Goal: Task Accomplishment & Management: Use online tool/utility

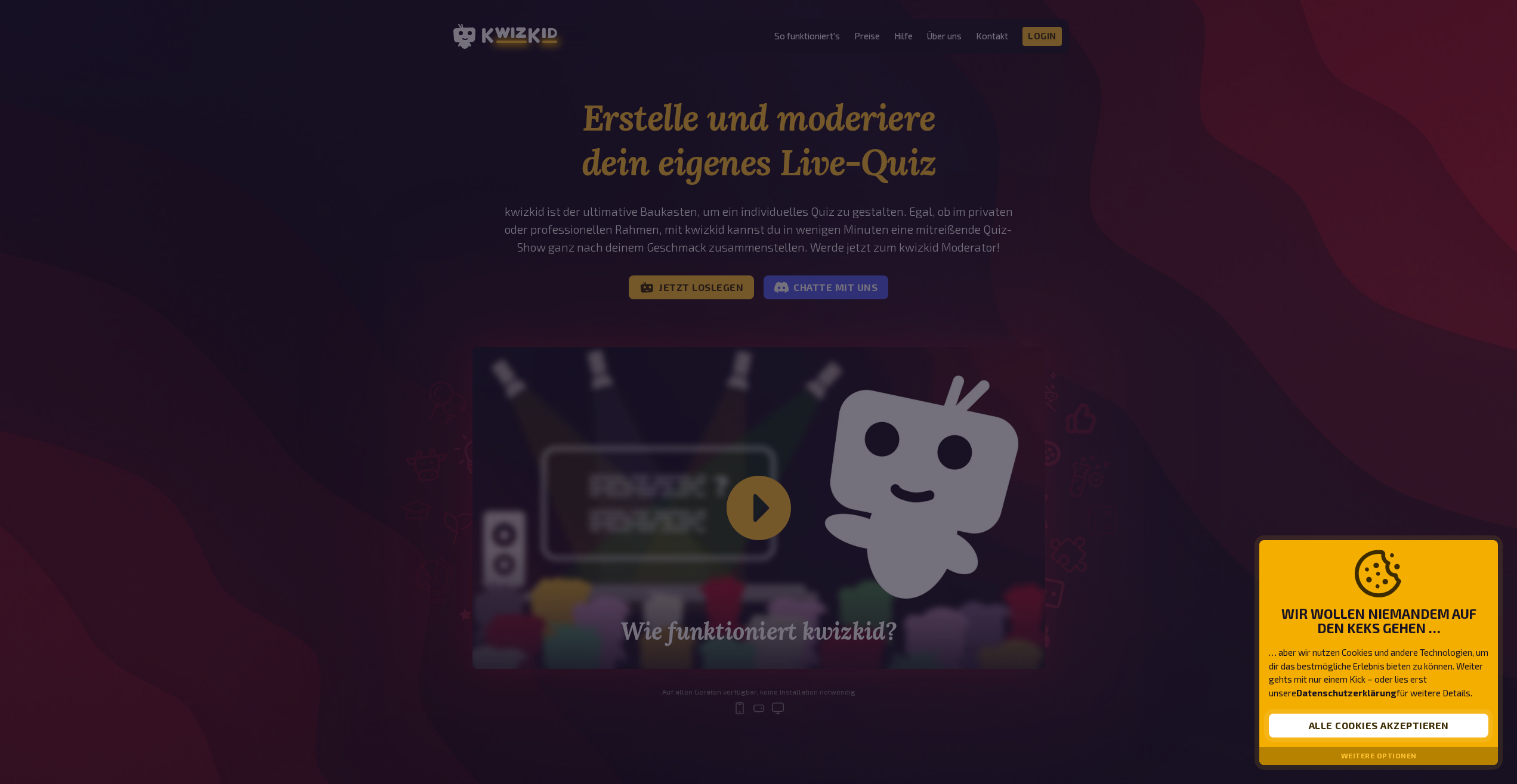
click at [1416, 734] on button "Alle Cookies akzeptieren" at bounding box center [1378, 726] width 219 height 24
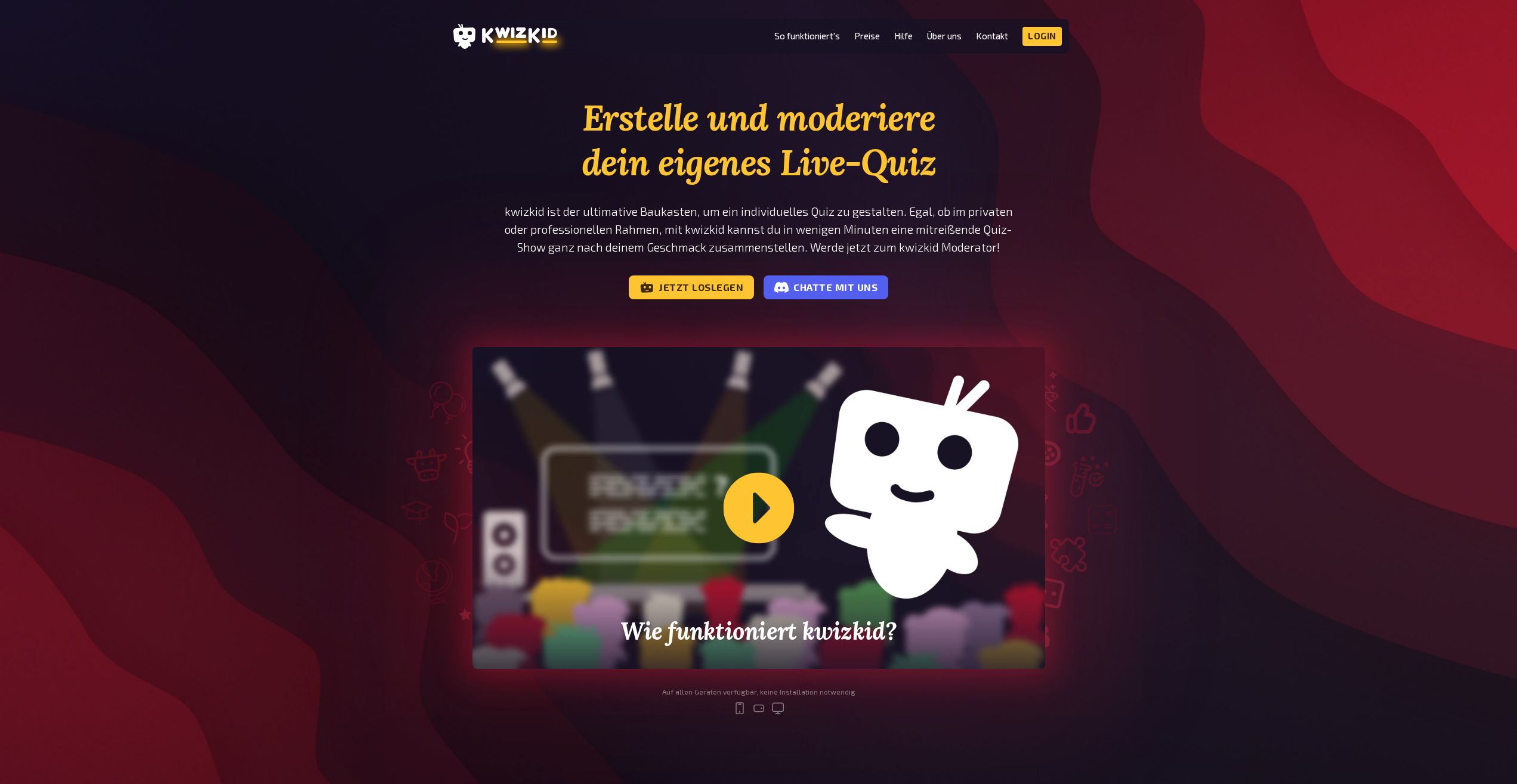
click at [770, 518] on div "Wie funktioniert kwizkid?" at bounding box center [758, 508] width 572 height 322
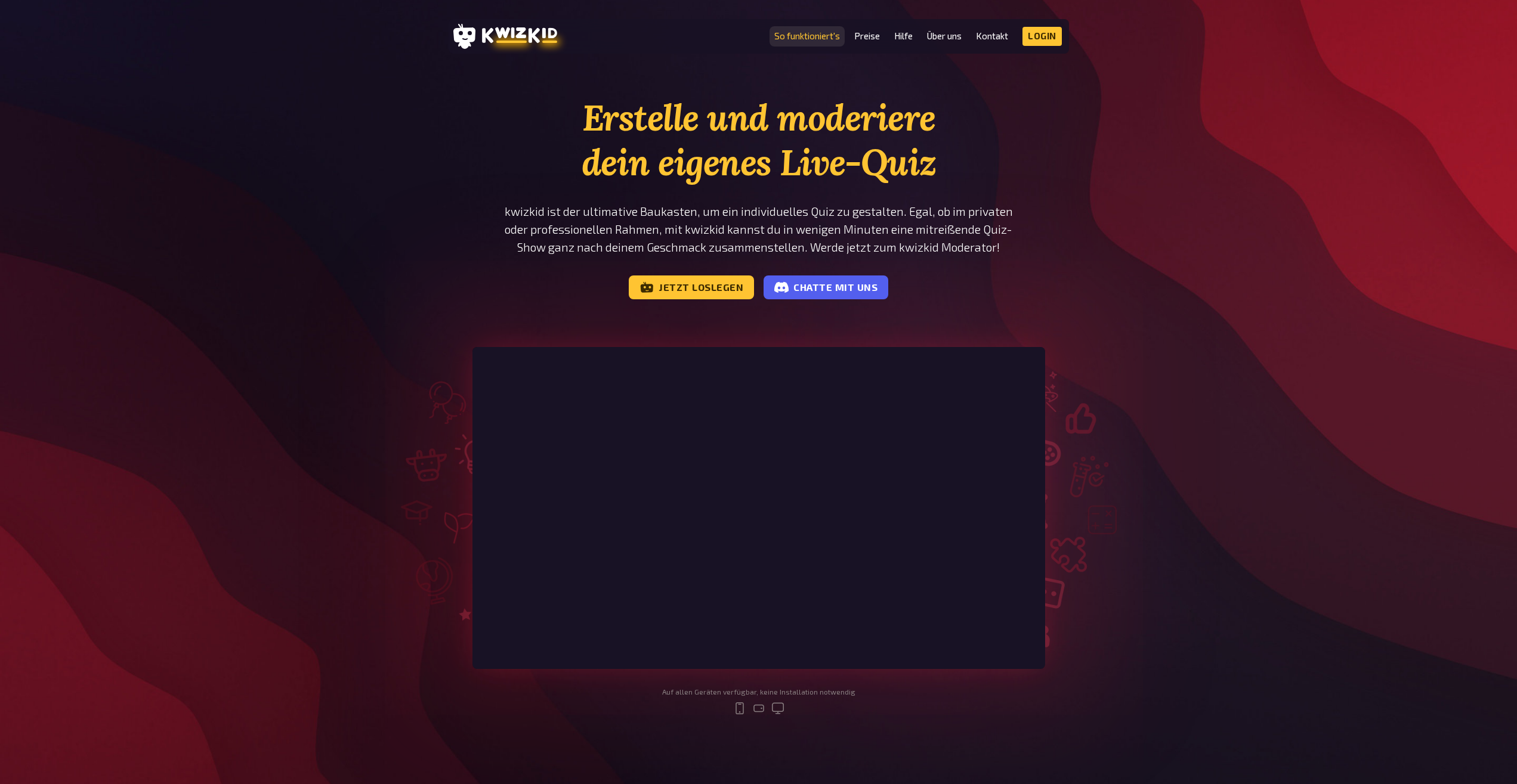
click at [805, 40] on link "So funktioniert's" at bounding box center [807, 36] width 66 height 10
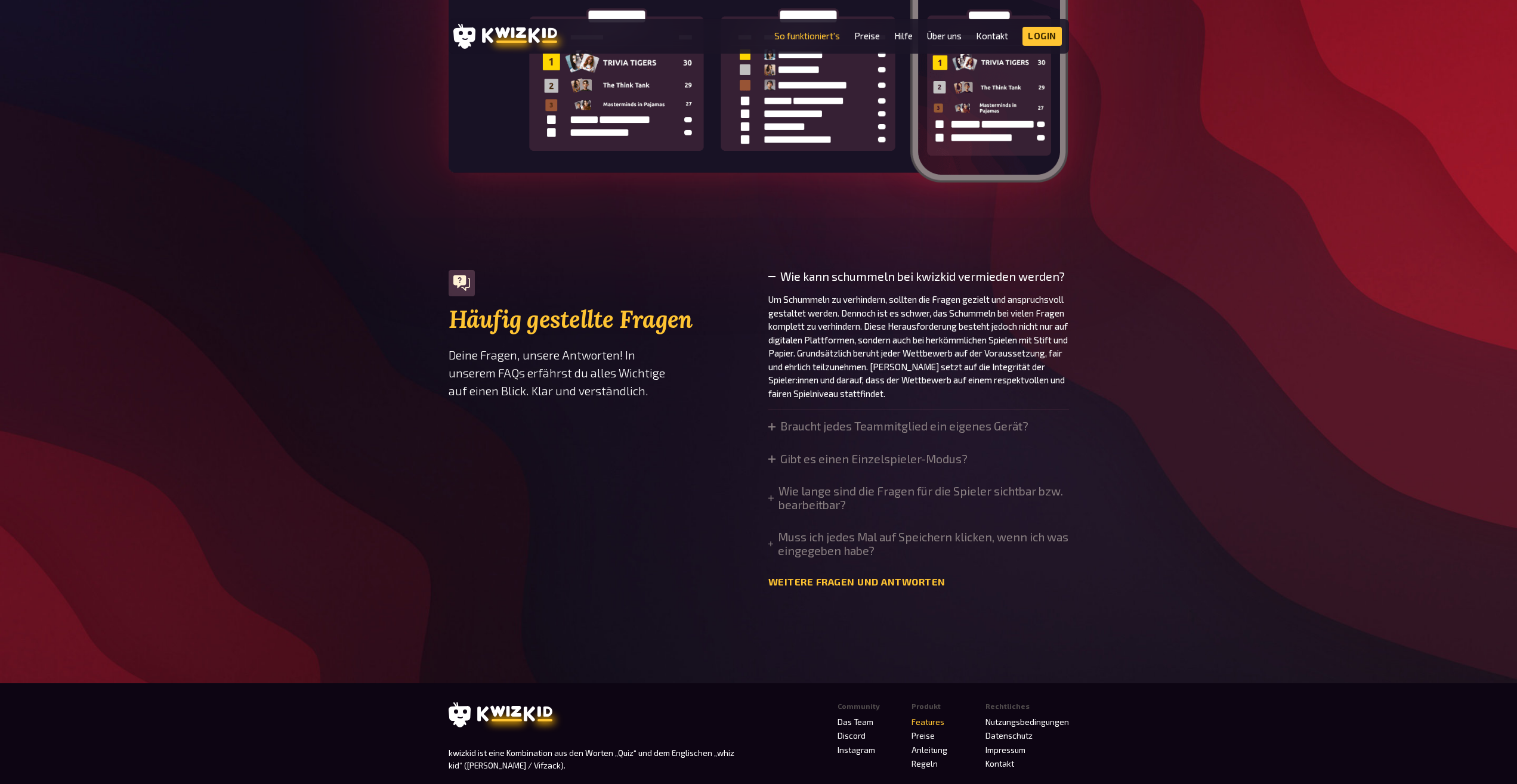
scroll to position [3893, 0]
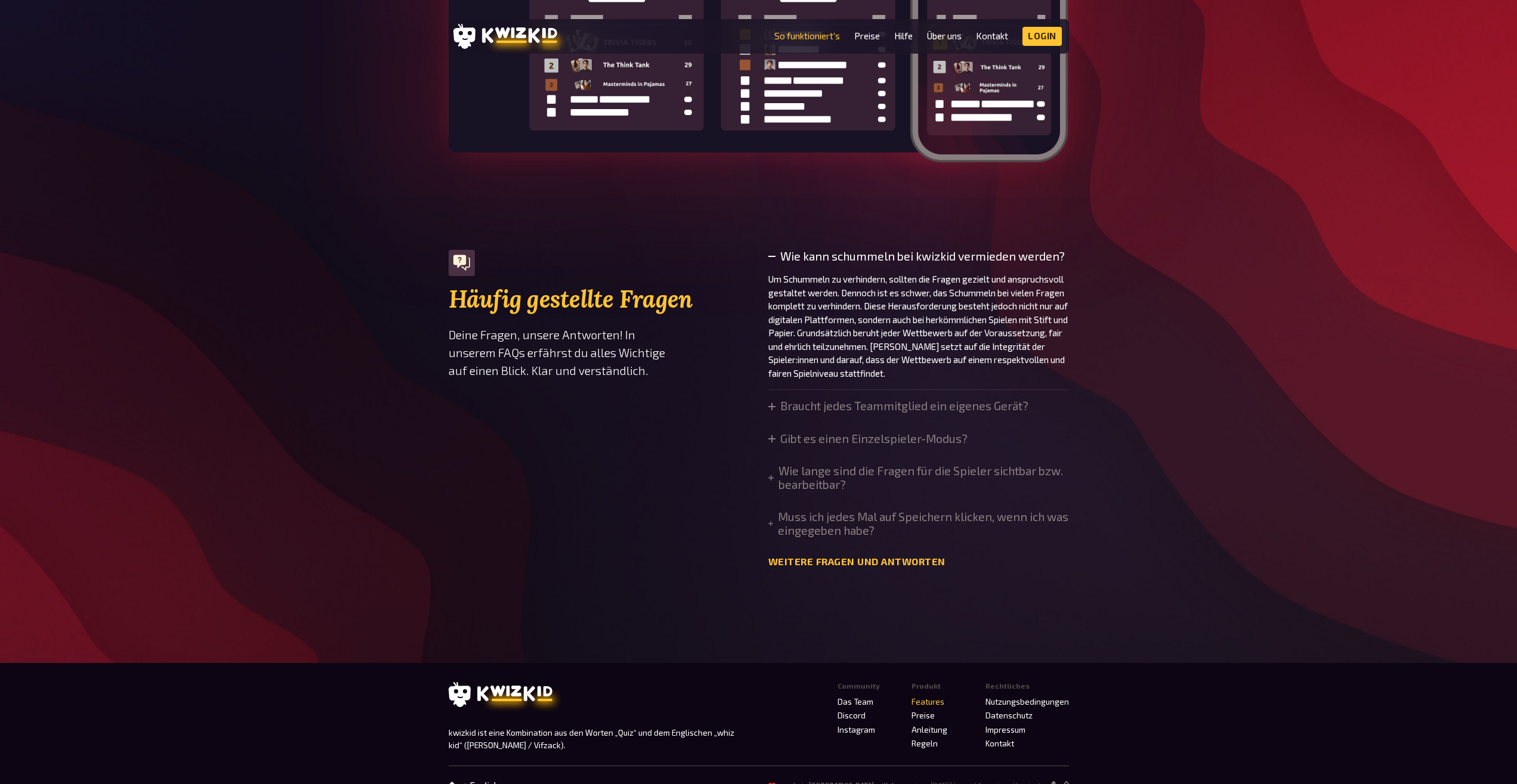
click at [849, 412] on div "Wie kann schummeln bei kwizkid vermieden werden? Um Schummeln zu verhindern, so…" at bounding box center [919, 409] width 301 height 318
click at [837, 413] on summary "Braucht jedes Teammitglied ein eigenes Gerät?" at bounding box center [898, 406] width 260 height 13
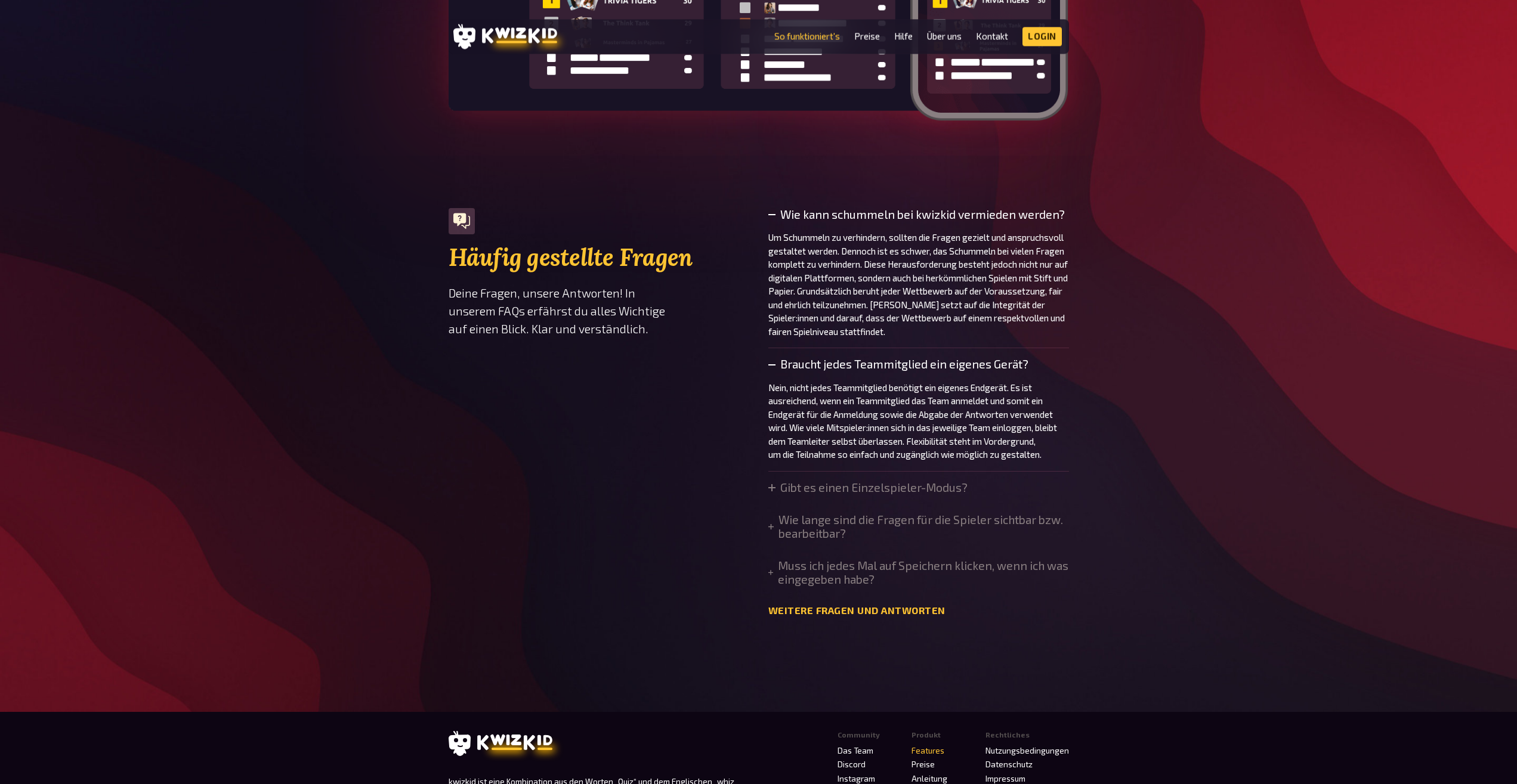
scroll to position [3953, 0]
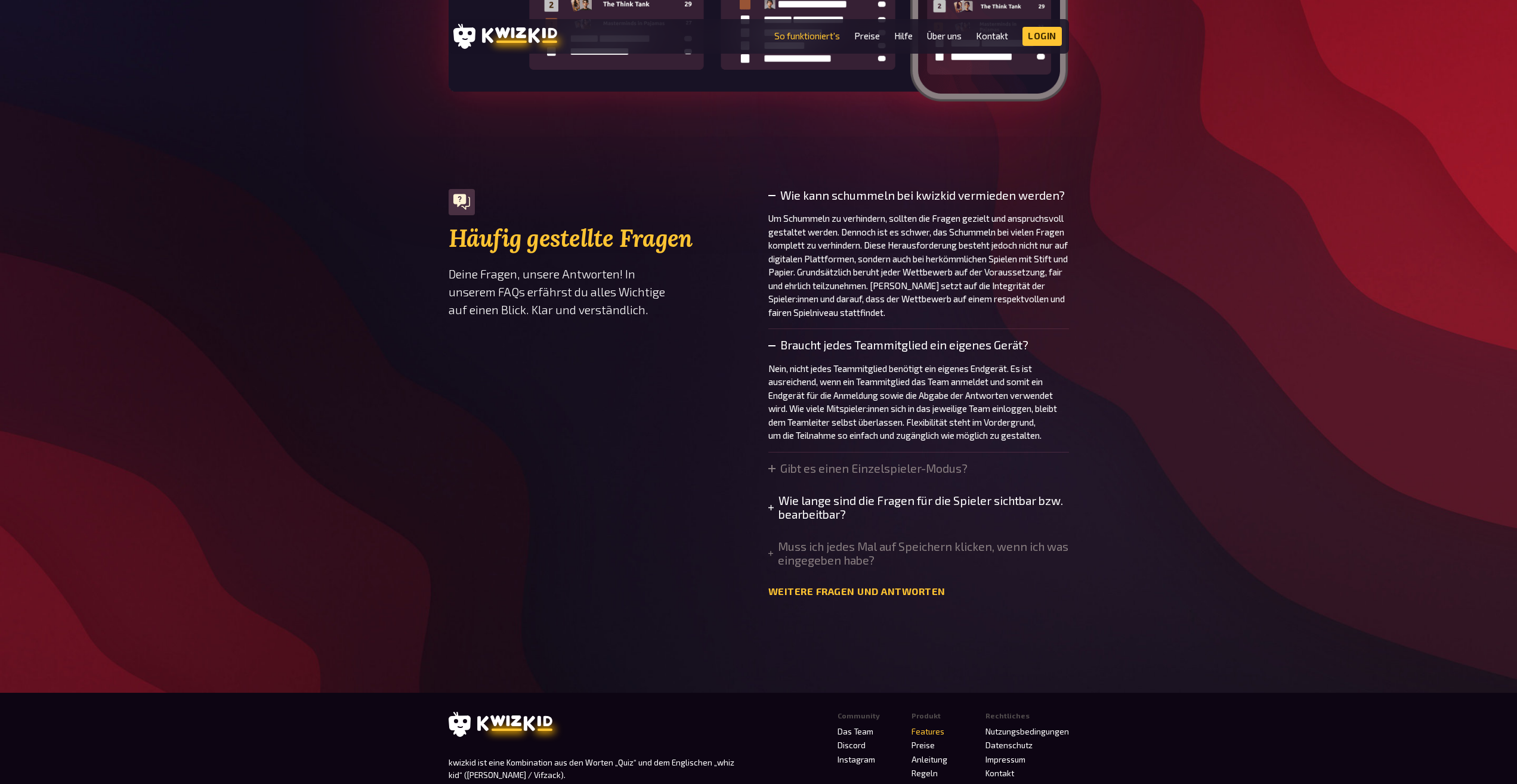
click at [770, 512] on icon at bounding box center [771, 508] width 6 height 7
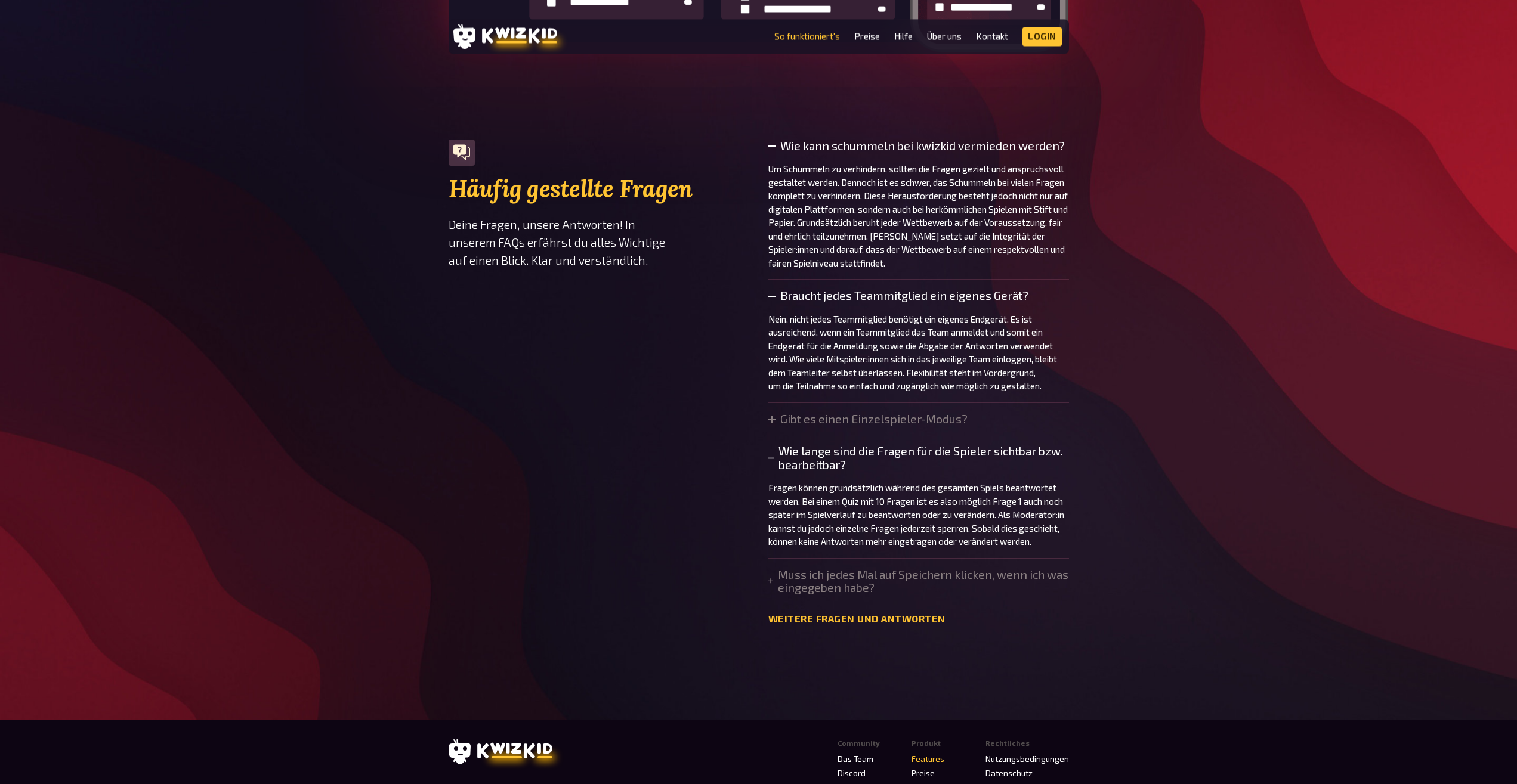
scroll to position [4075, 0]
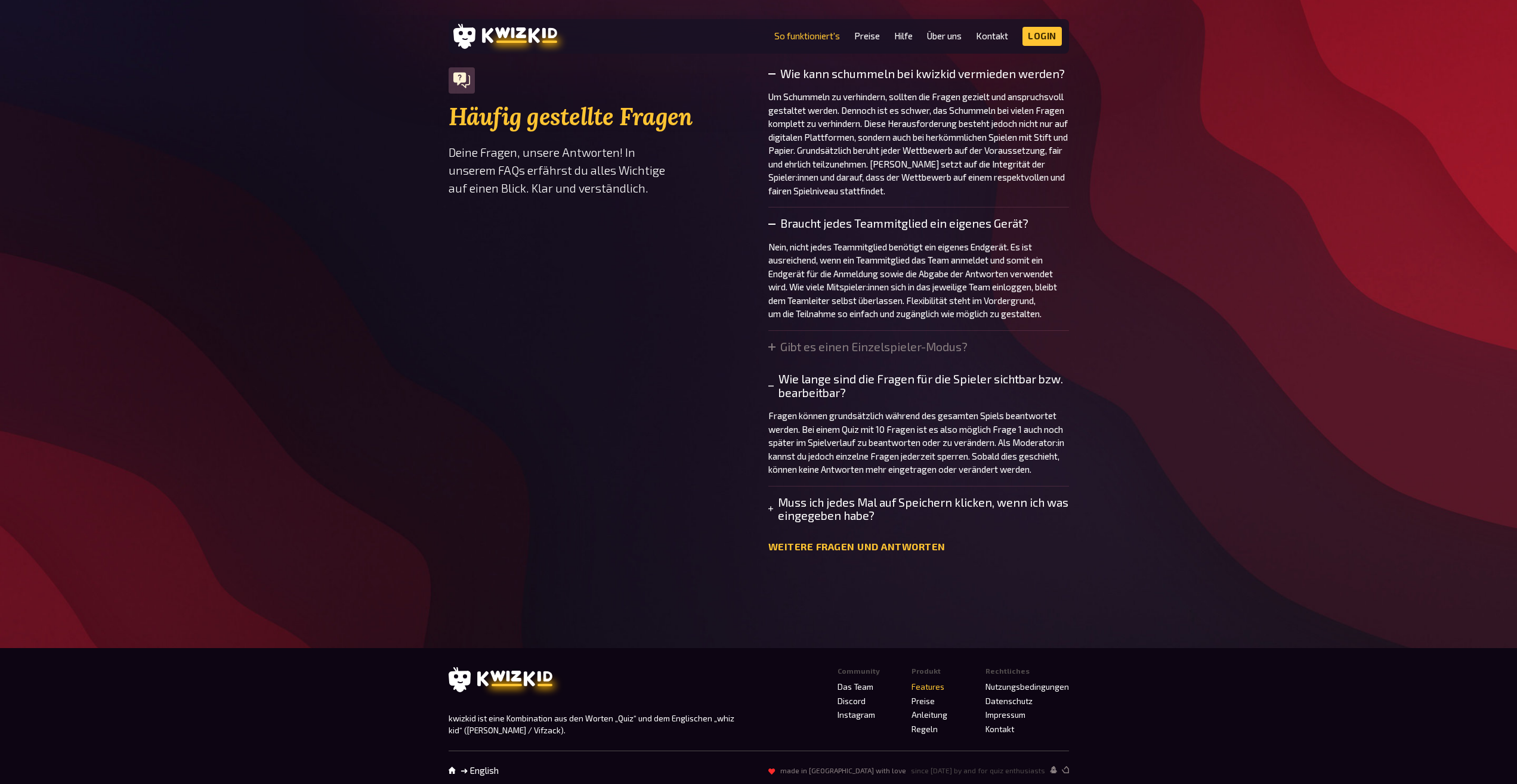
click at [779, 523] on summary "Muss ich jedes Mal auf Speichern klicken, wenn ich was eingegeben habe?" at bounding box center [919, 509] width 301 height 27
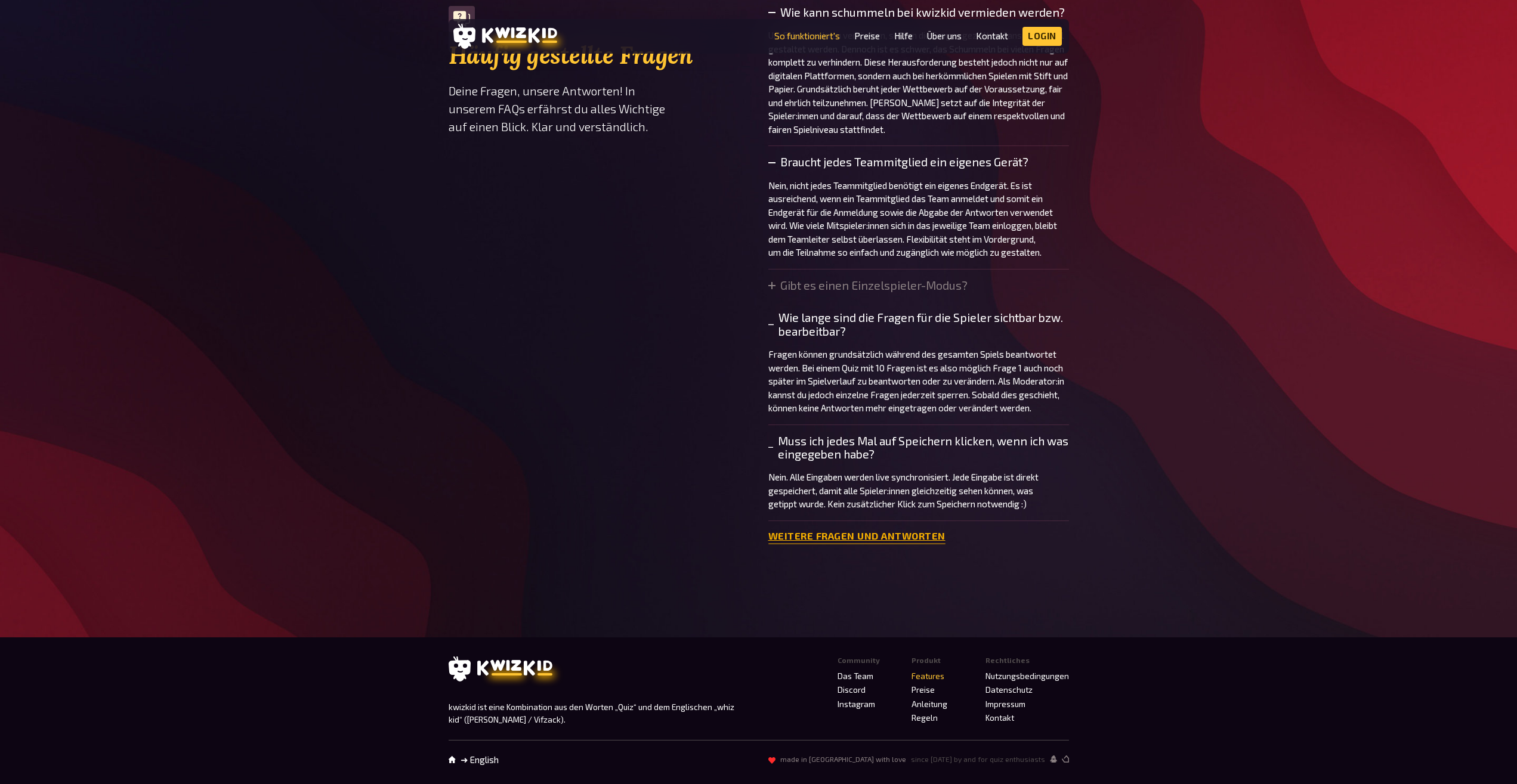
click at [849, 536] on link "Weitere Fragen und Antworten" at bounding box center [857, 536] width 177 height 11
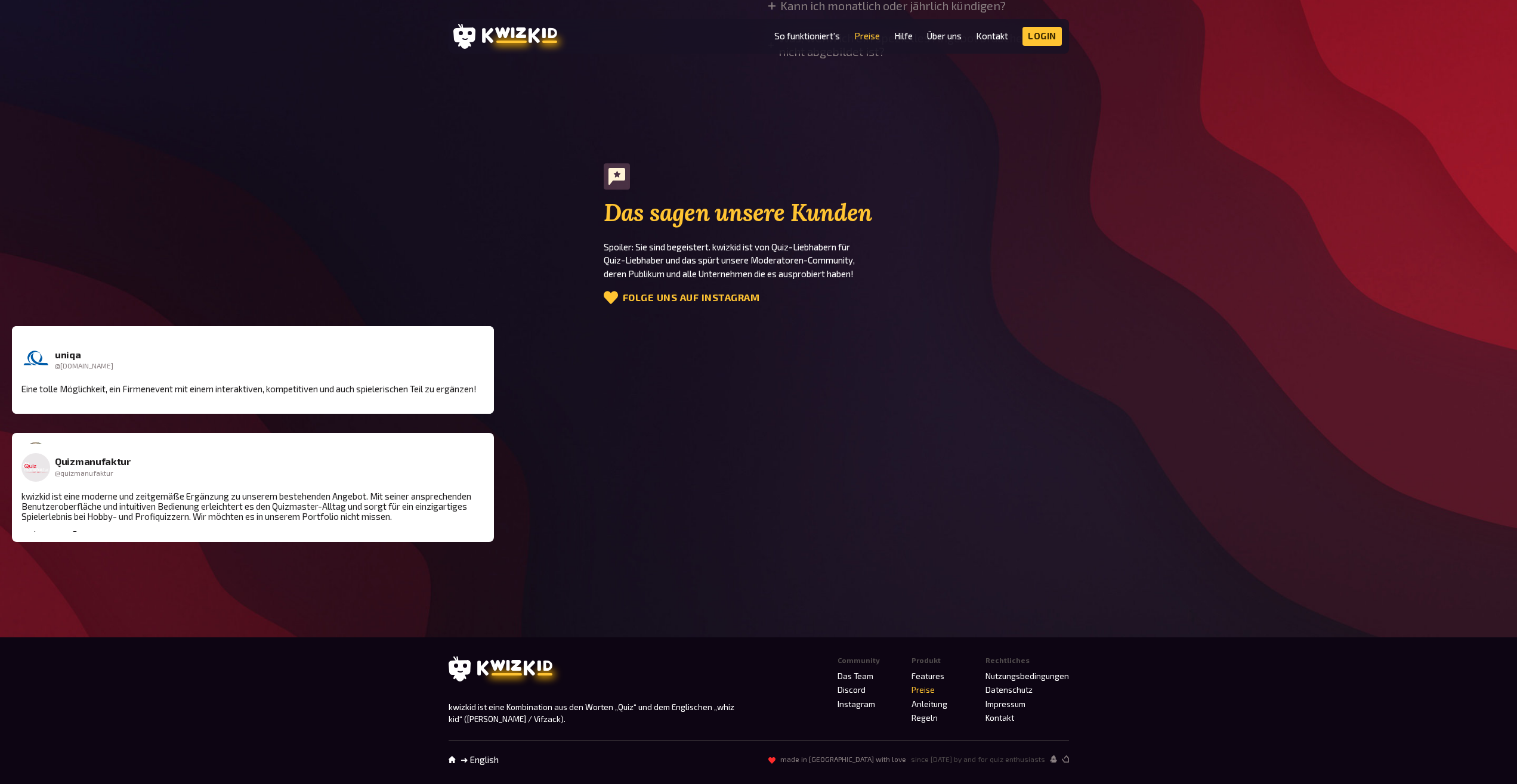
scroll to position [794, 0]
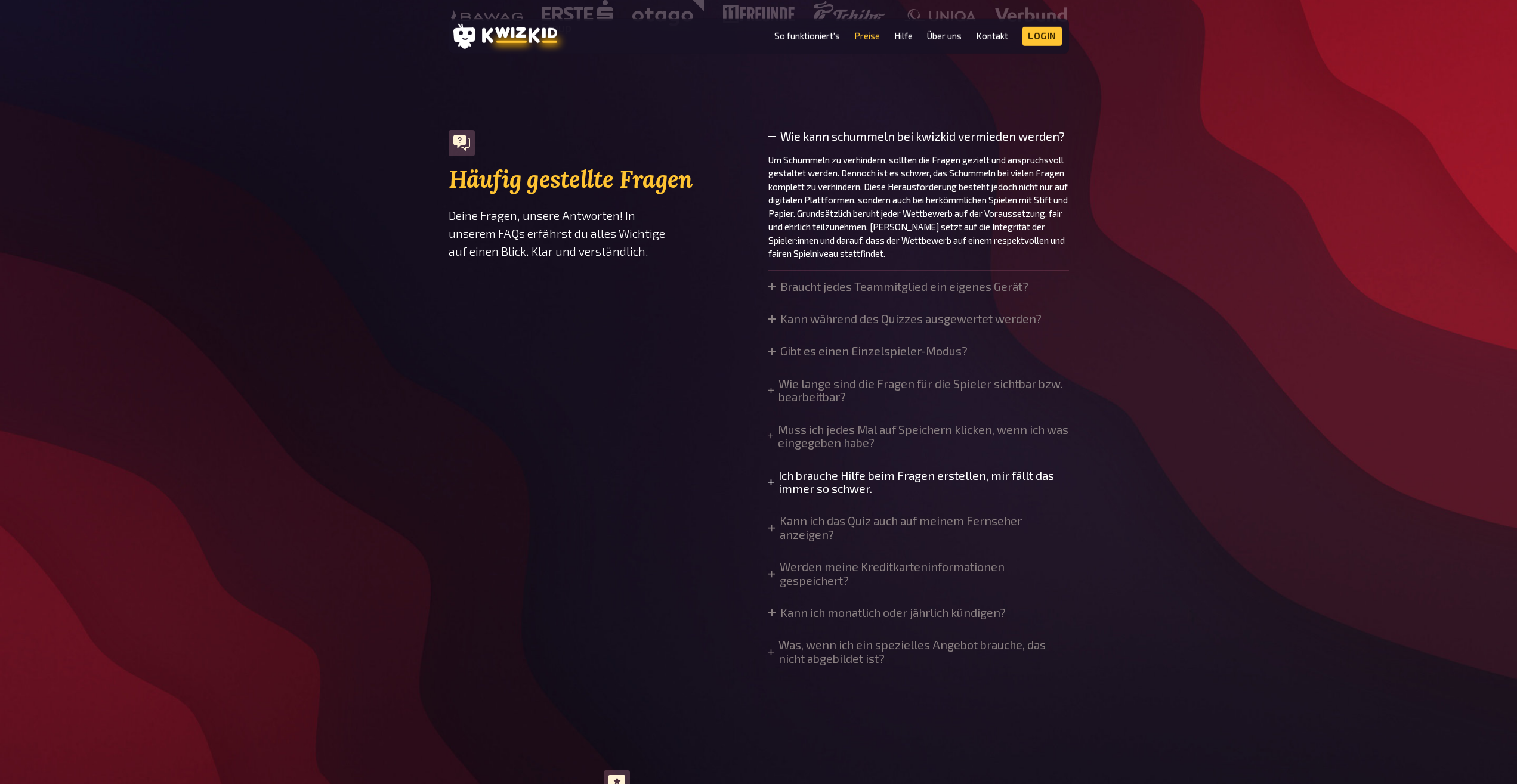
click at [777, 481] on summary "Ich brauche Hilfe beim Fragen erstellen, mir fällt das immer so schwer." at bounding box center [919, 483] width 301 height 27
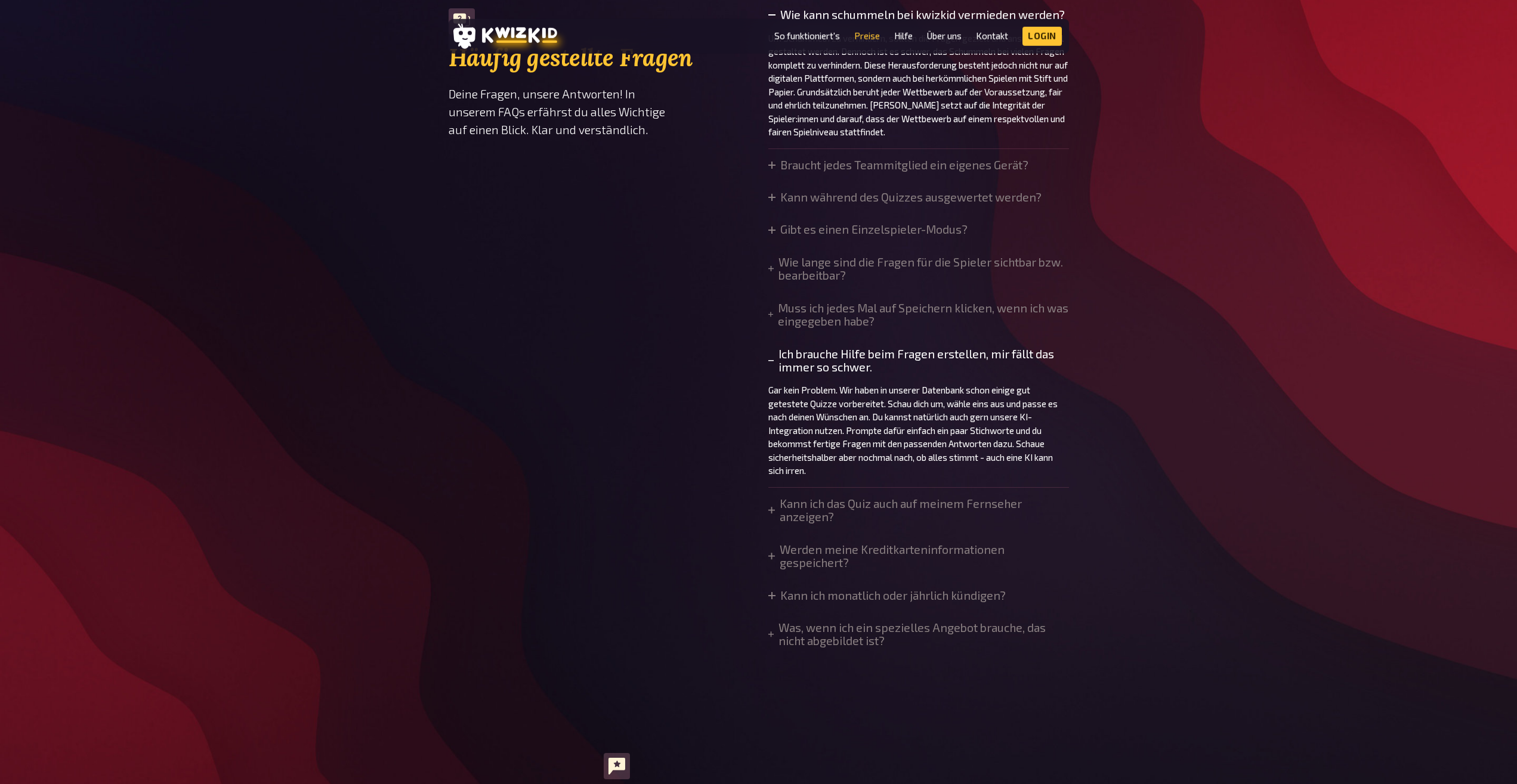
scroll to position [977, 0]
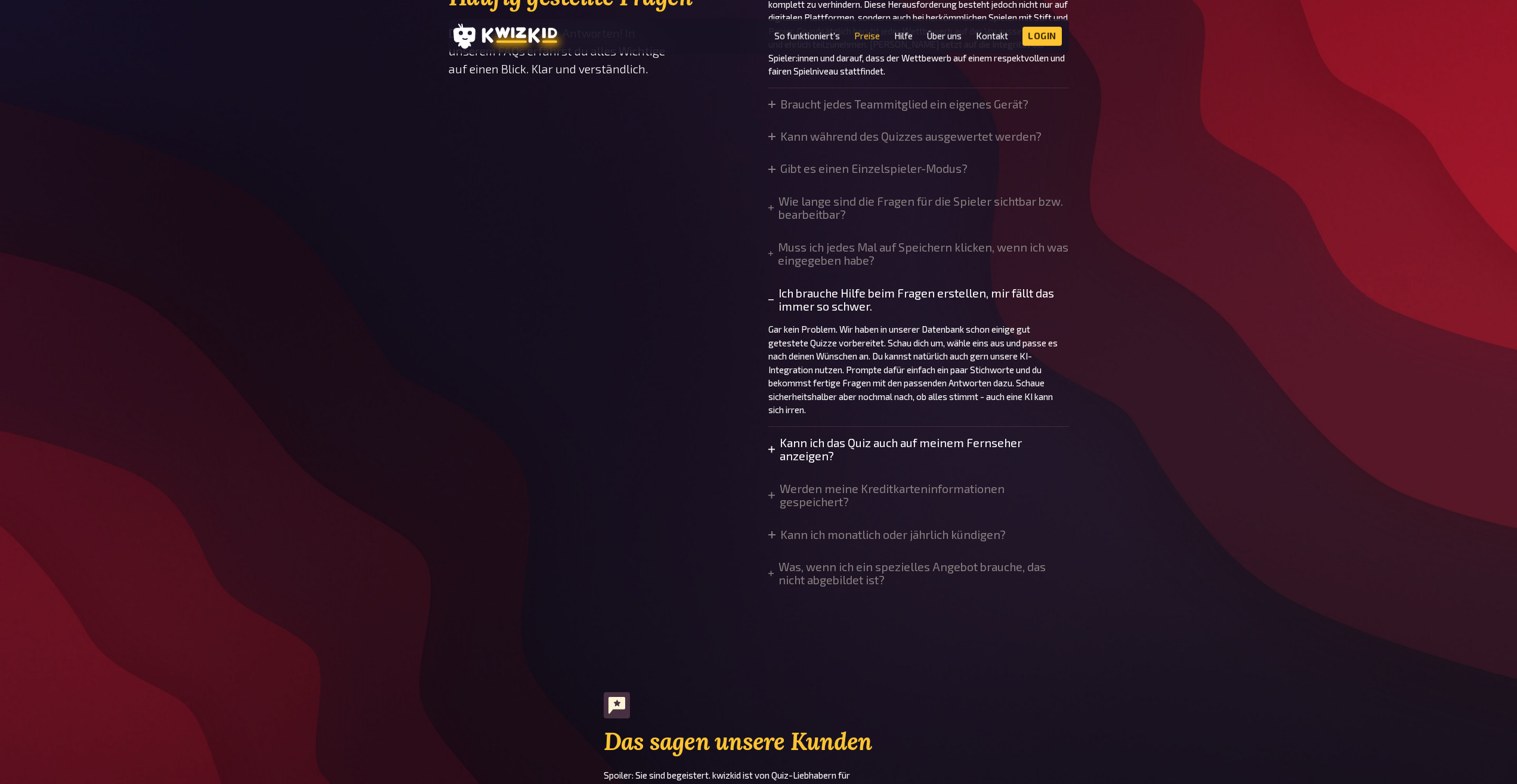
click at [773, 446] on summary "Kann ich das Quiz auch auf meinem Fernseher anzeigen?" at bounding box center [919, 450] width 301 height 27
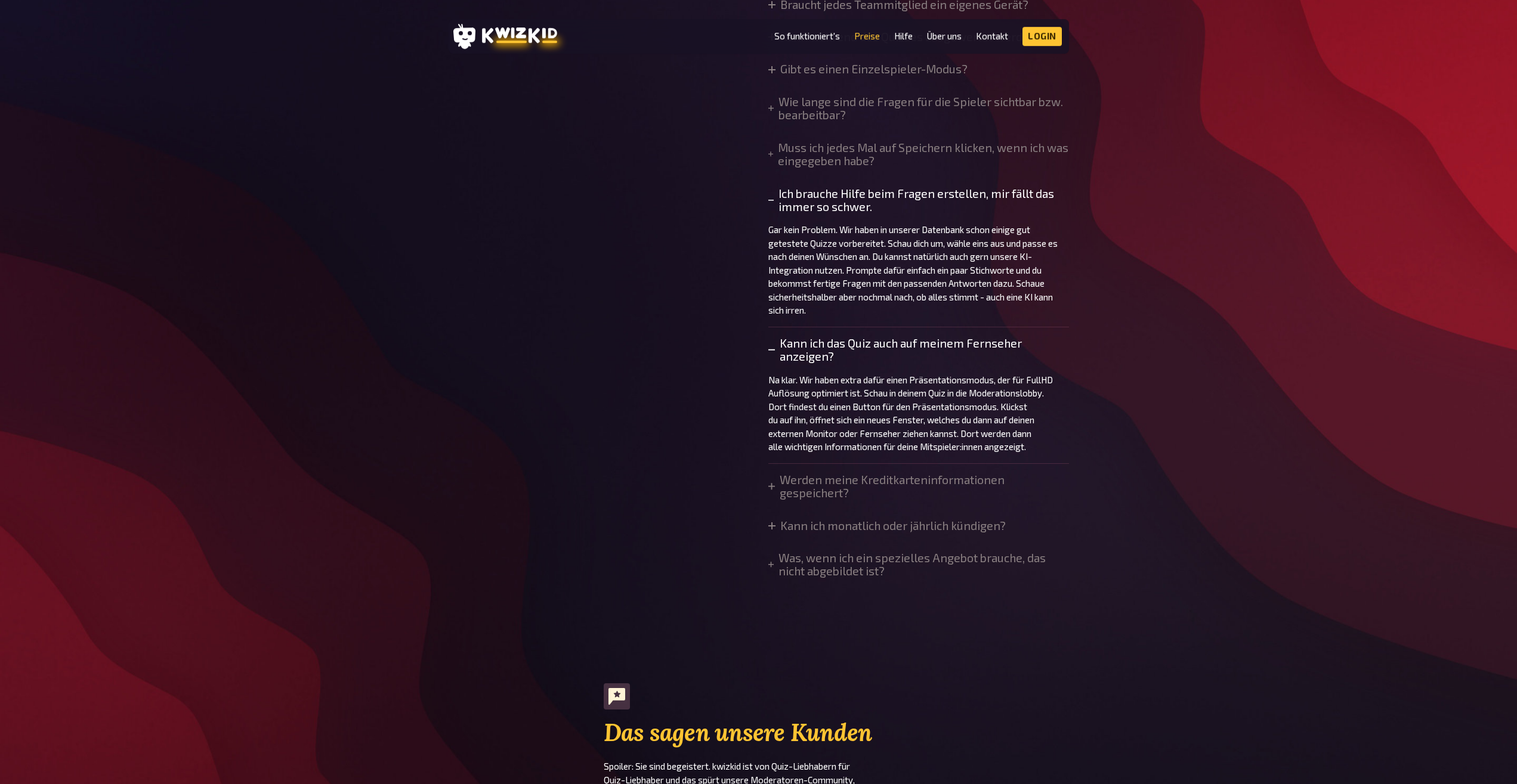
scroll to position [1099, 0]
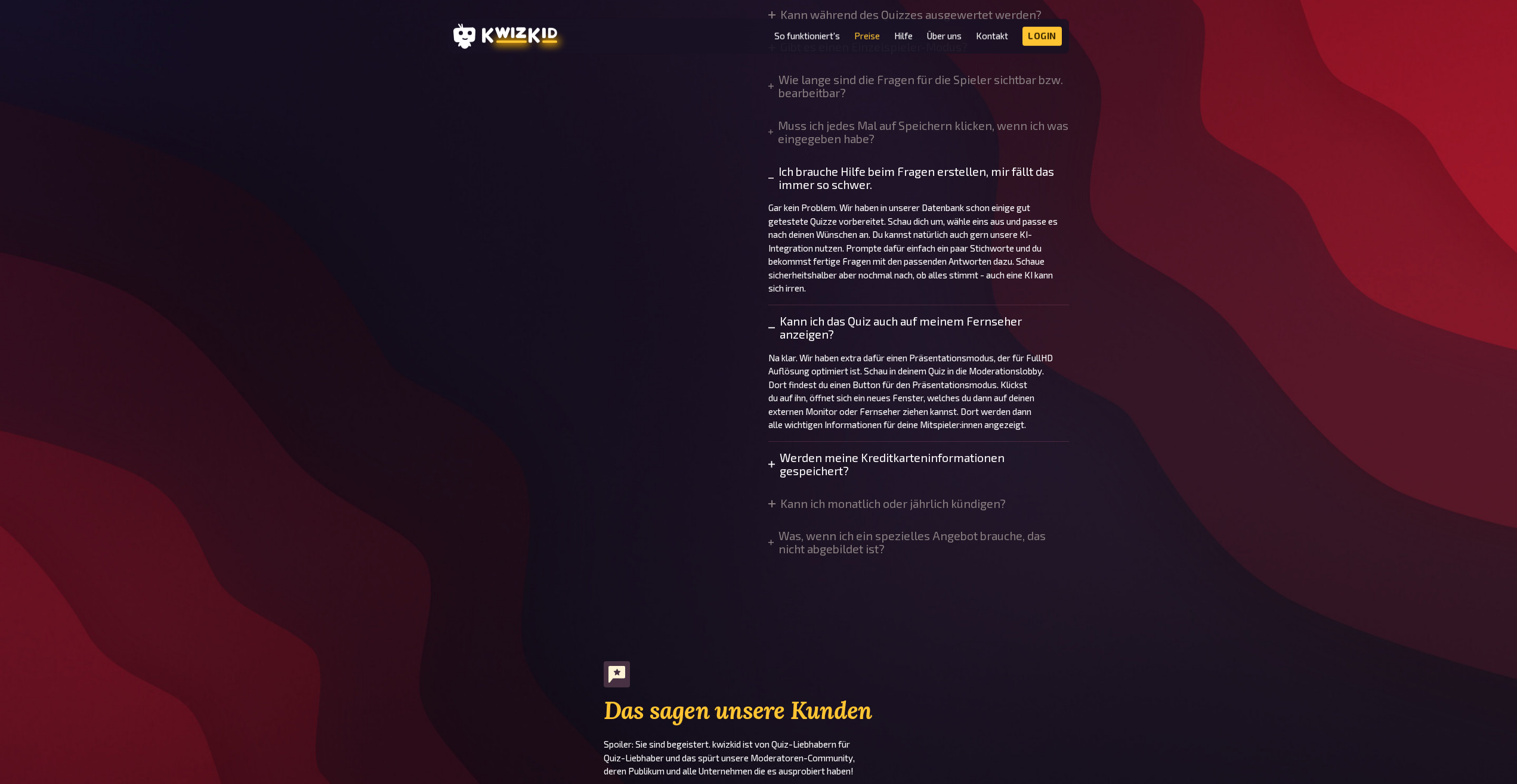
click at [774, 457] on summary "Werden meine Kreditkarteninformationen gespeichert?" at bounding box center [919, 465] width 301 height 27
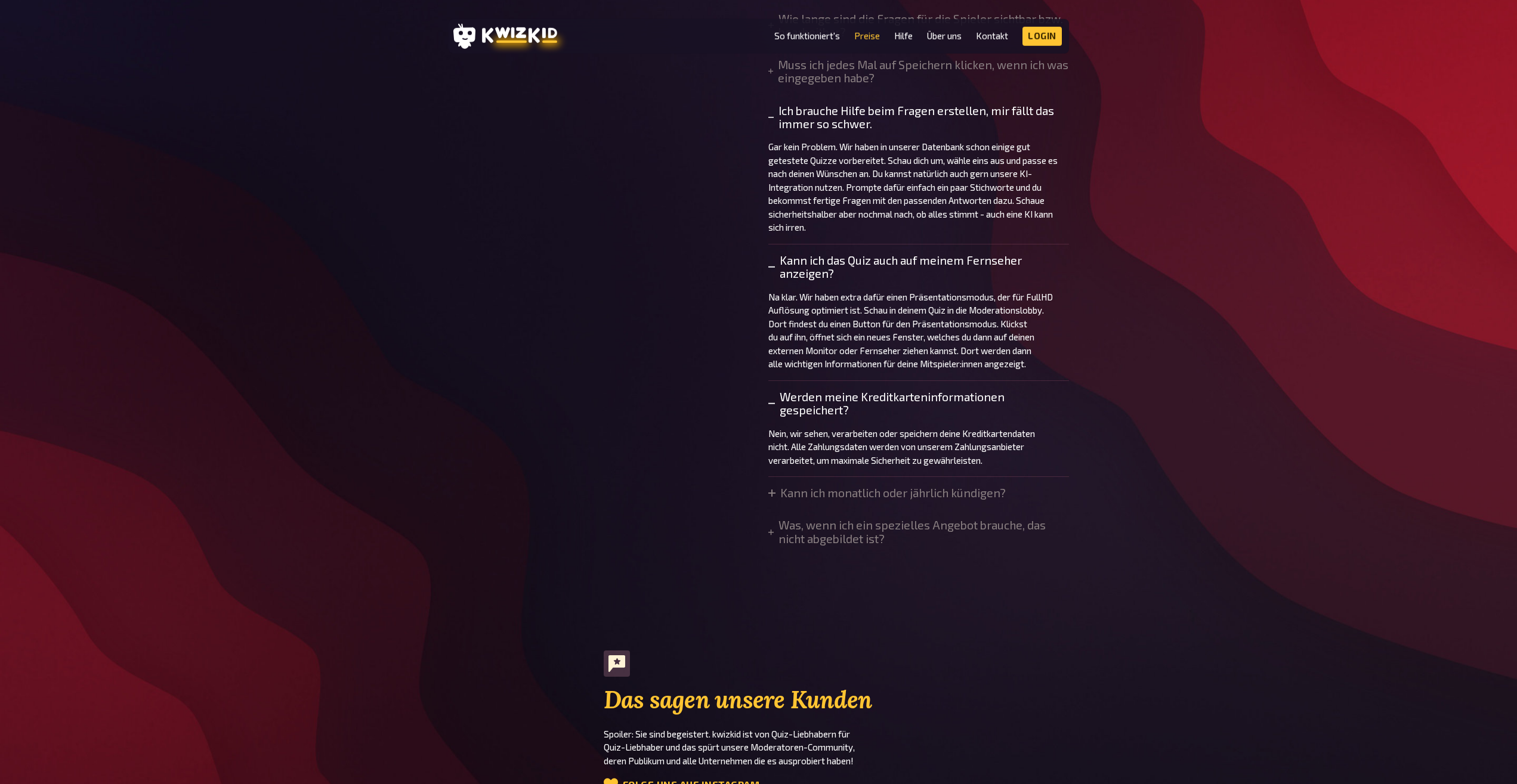
scroll to position [1220, 0]
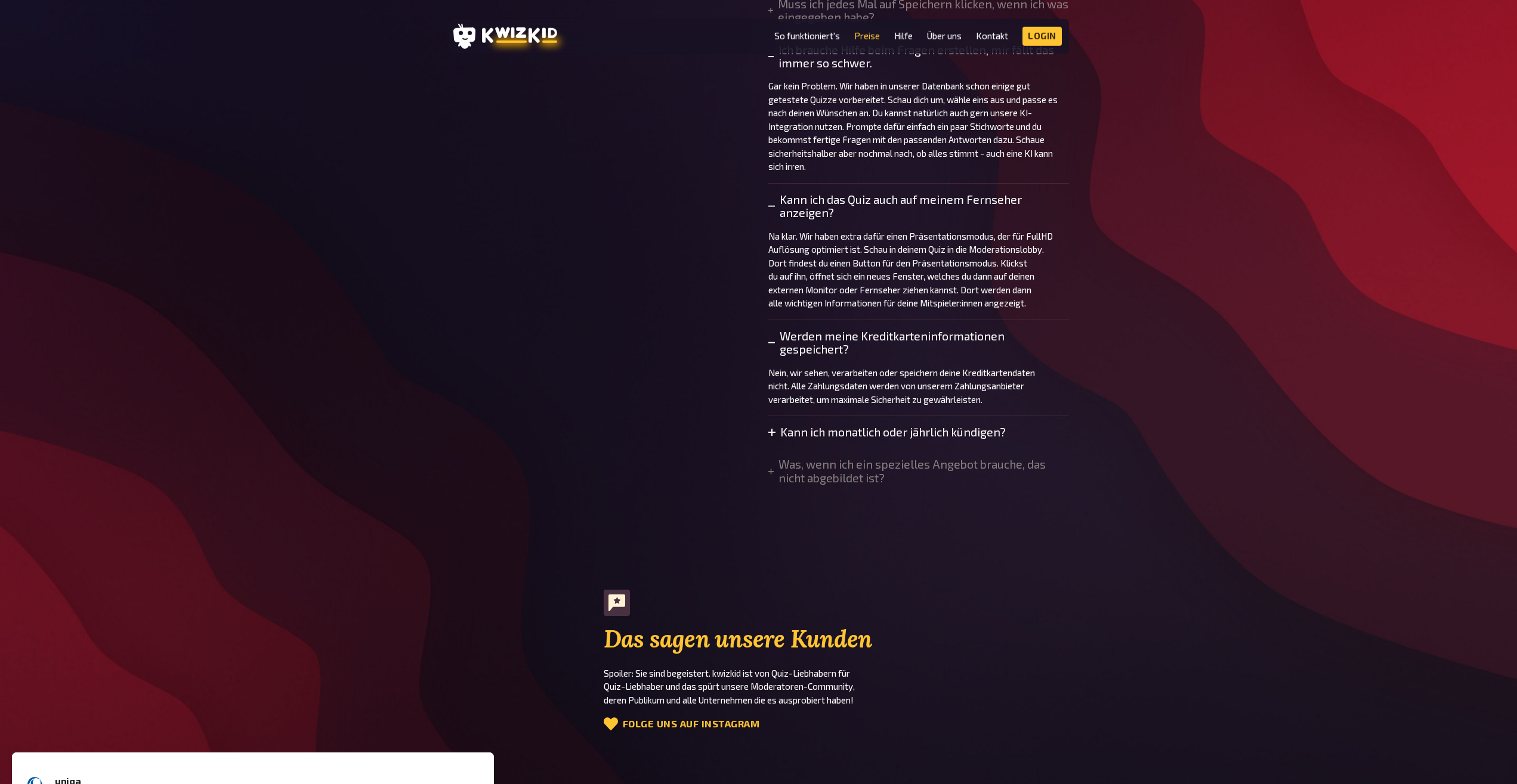
click at [777, 433] on summary "Kann ich monatlich oder jährlich kündigen?" at bounding box center [887, 432] width 237 height 13
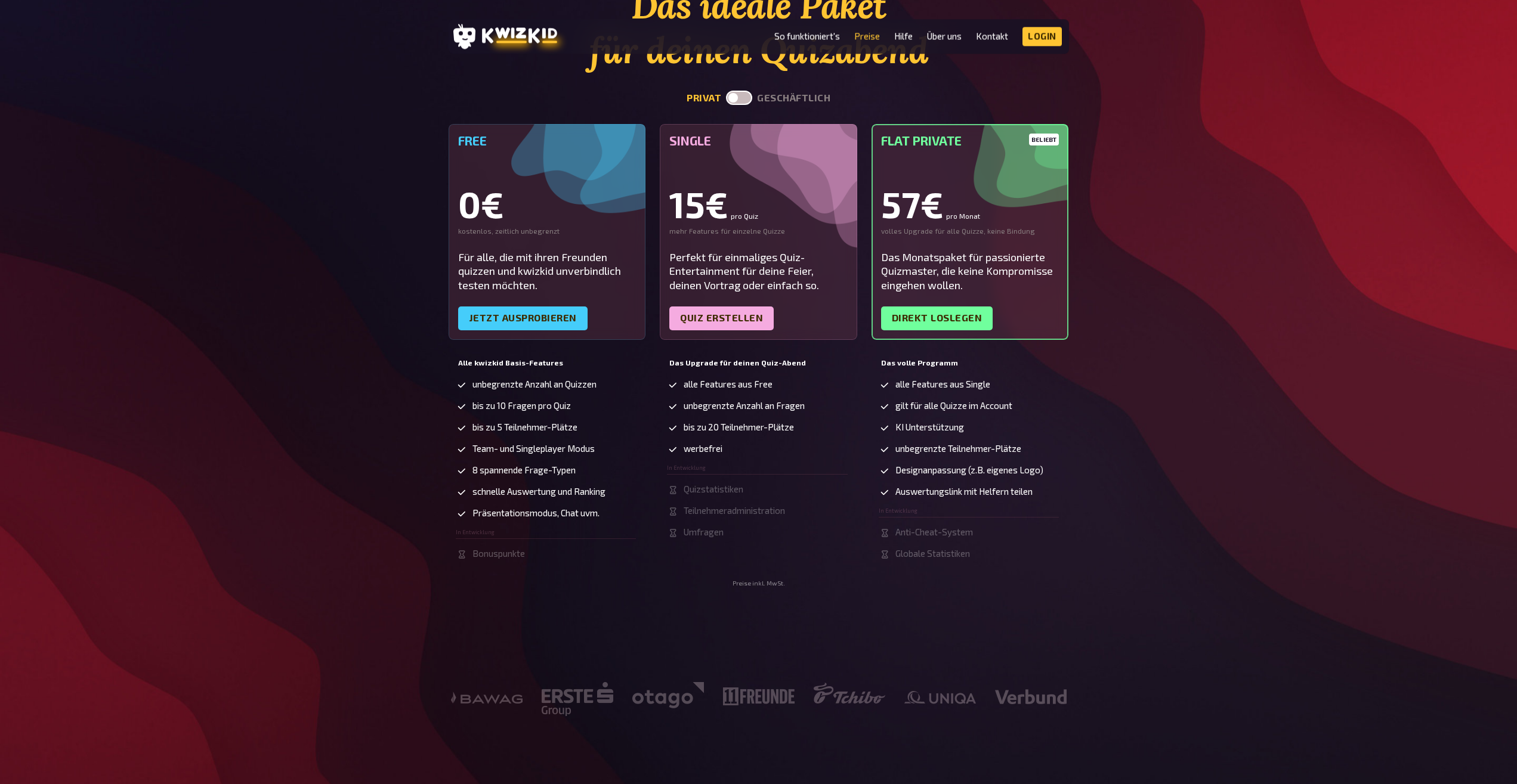
scroll to position [0, 0]
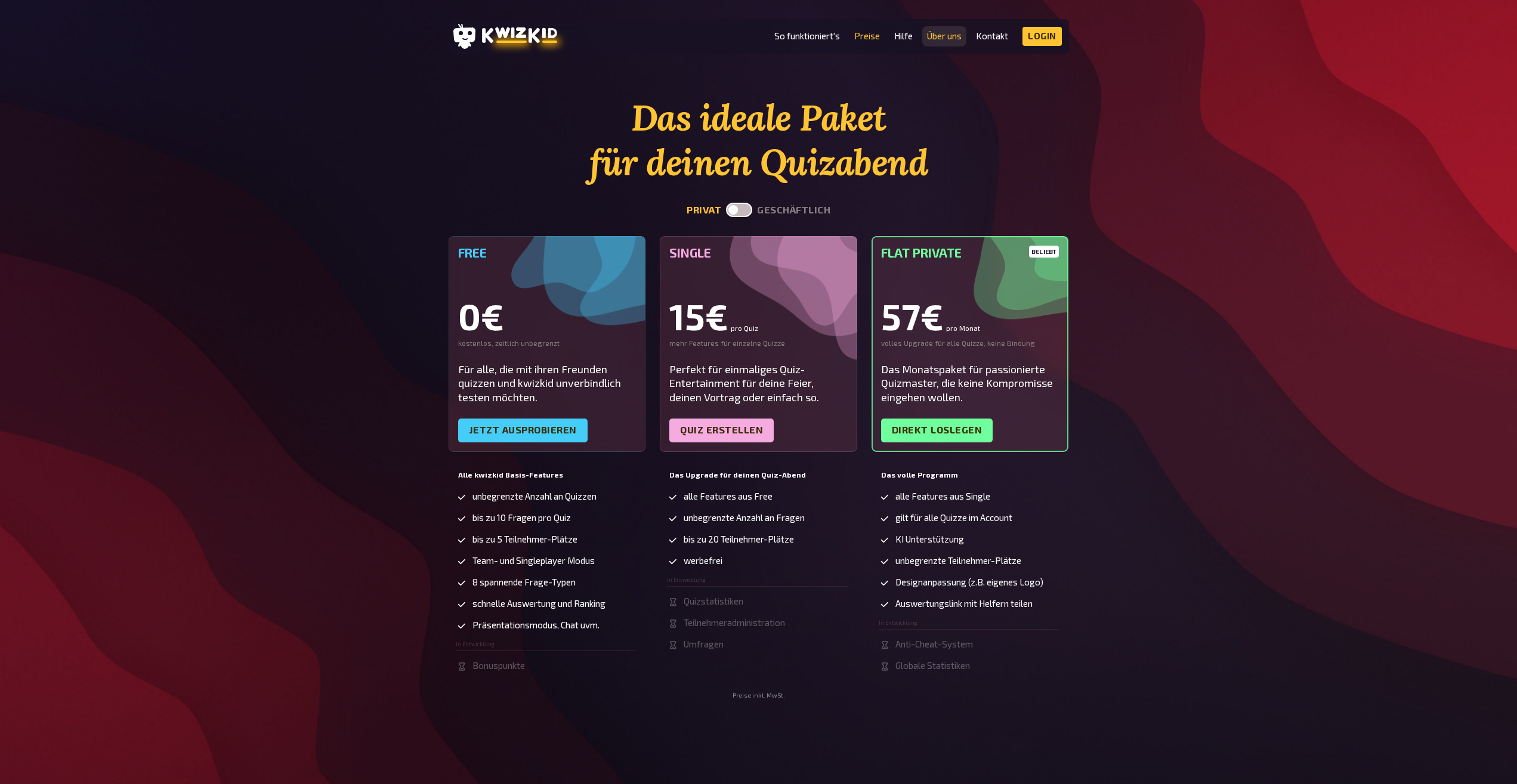
click at [961, 38] on link "Über uns" at bounding box center [944, 36] width 34 height 10
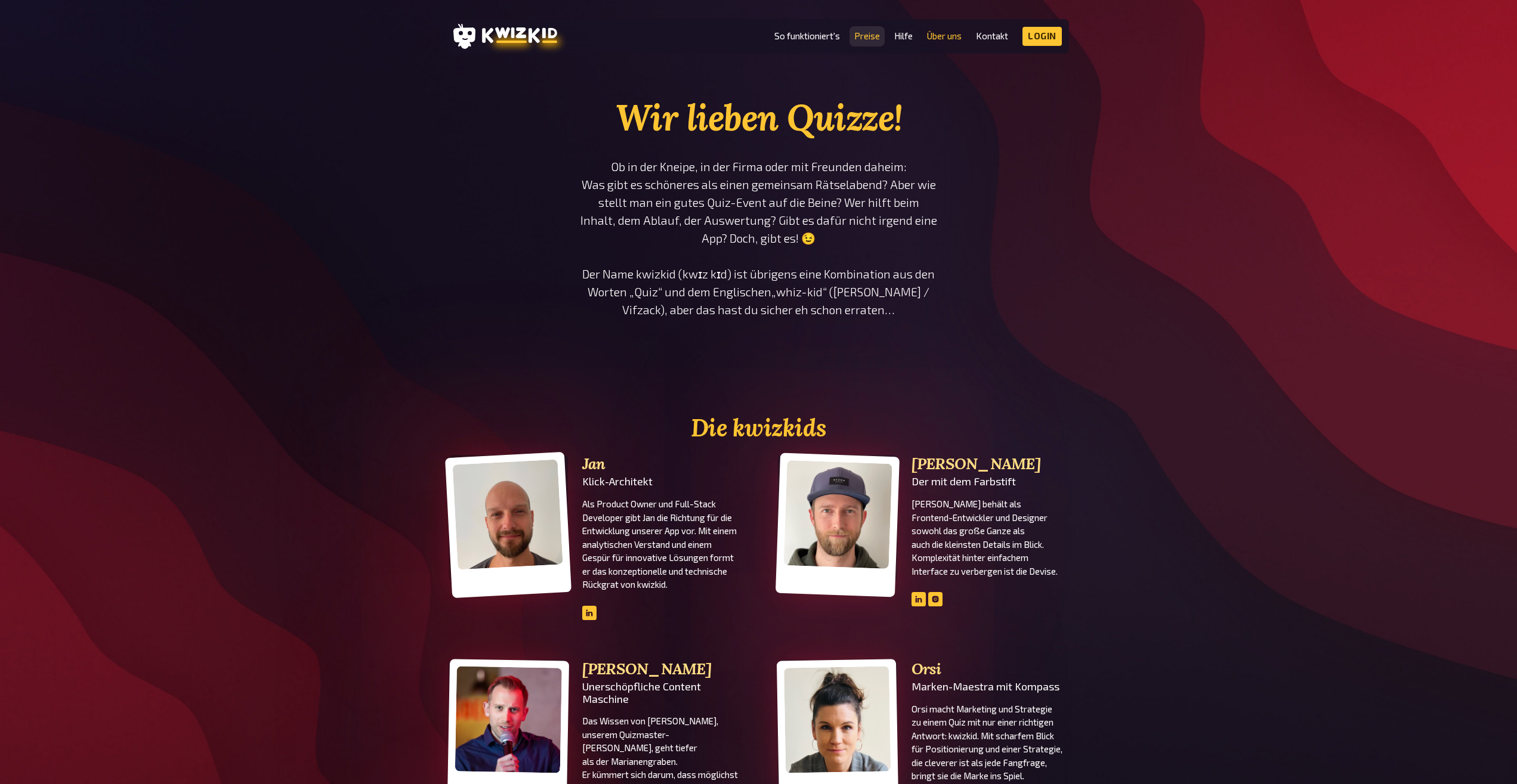
click at [876, 36] on link "Preise" at bounding box center [867, 36] width 26 height 10
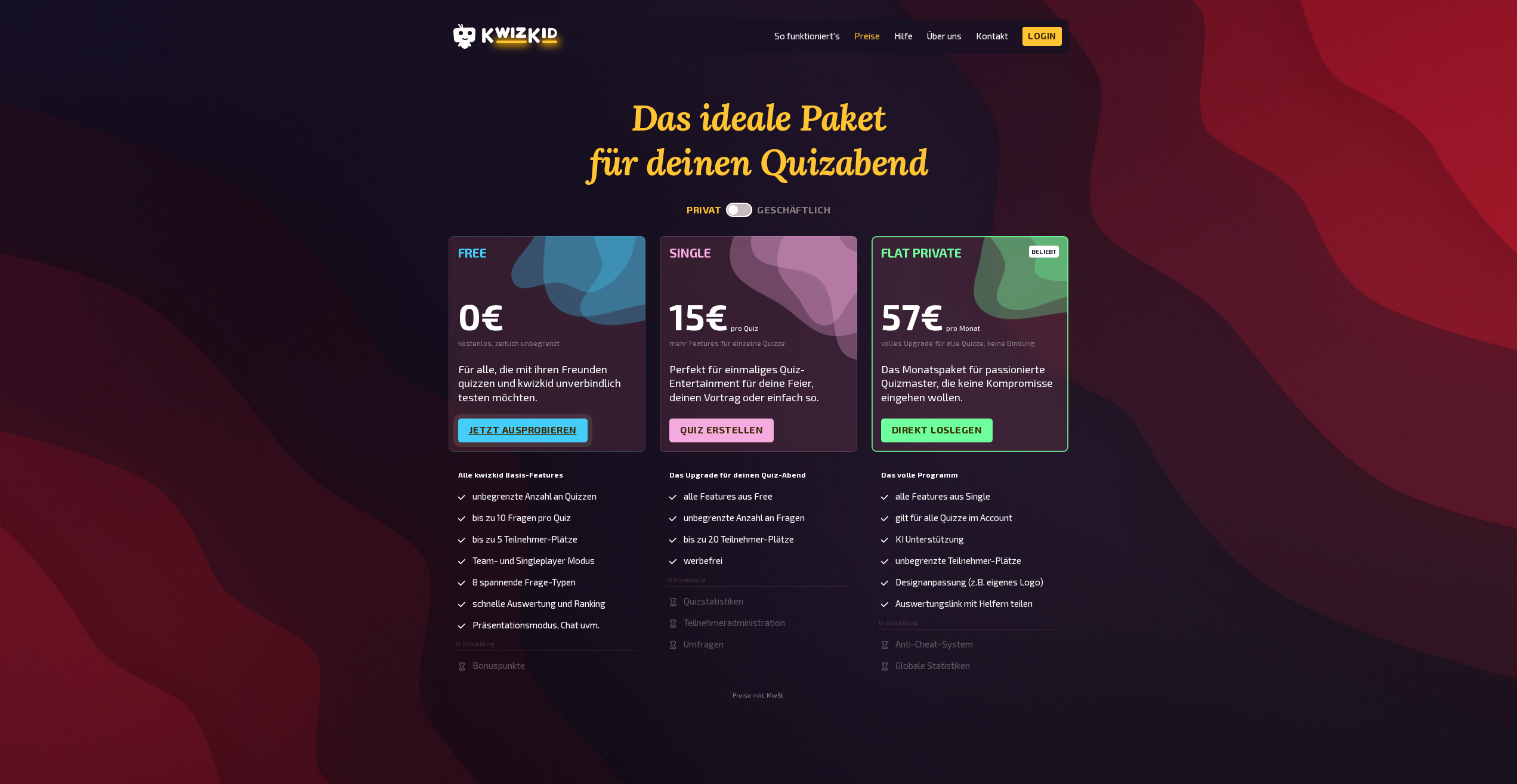
click at [501, 420] on link "Jetzt ausprobieren" at bounding box center [523, 430] width 129 height 24
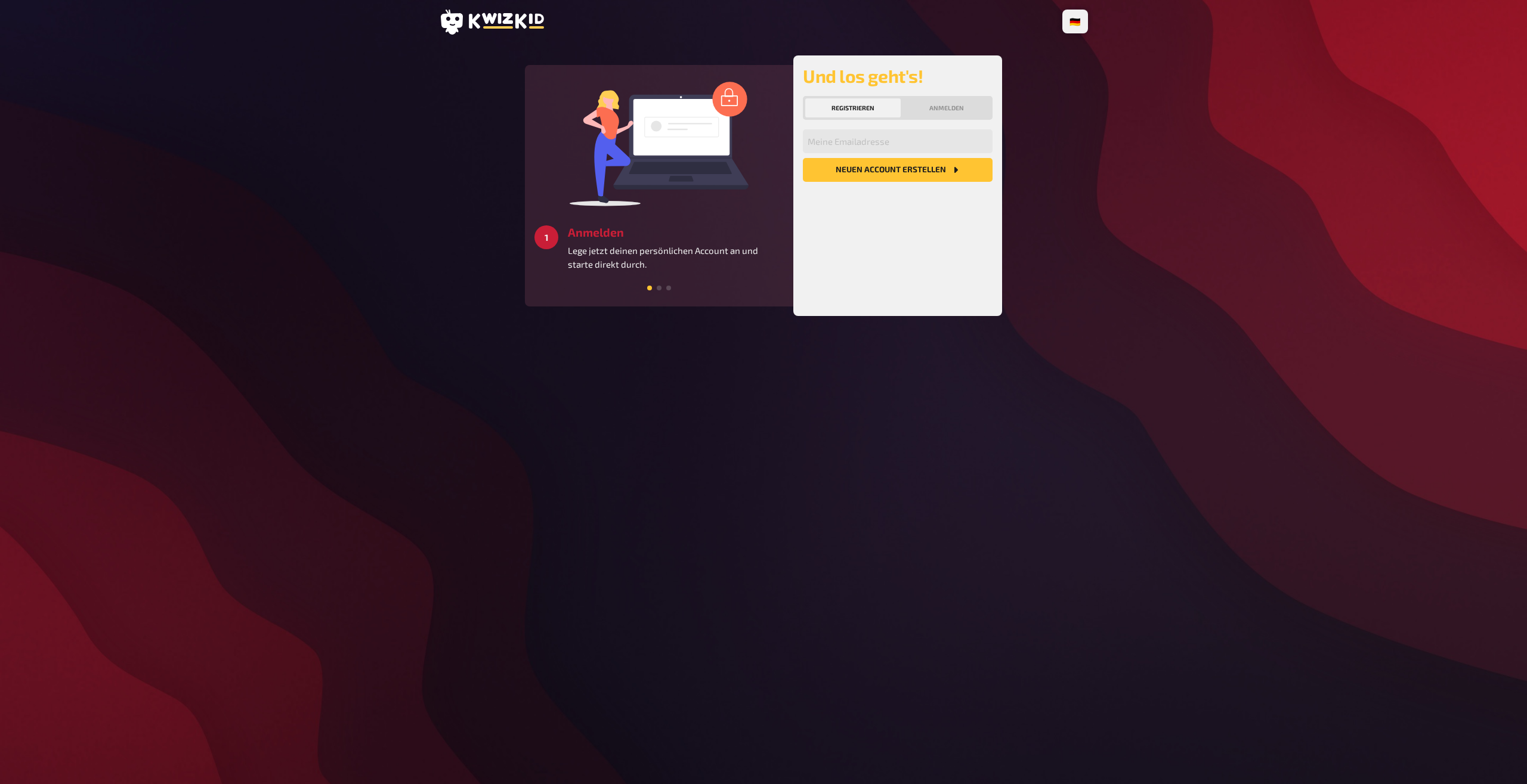
click at [877, 105] on button "Registrieren" at bounding box center [853, 108] width 95 height 19
click at [935, 181] on button "Neuen Account Erstellen" at bounding box center [898, 170] width 189 height 24
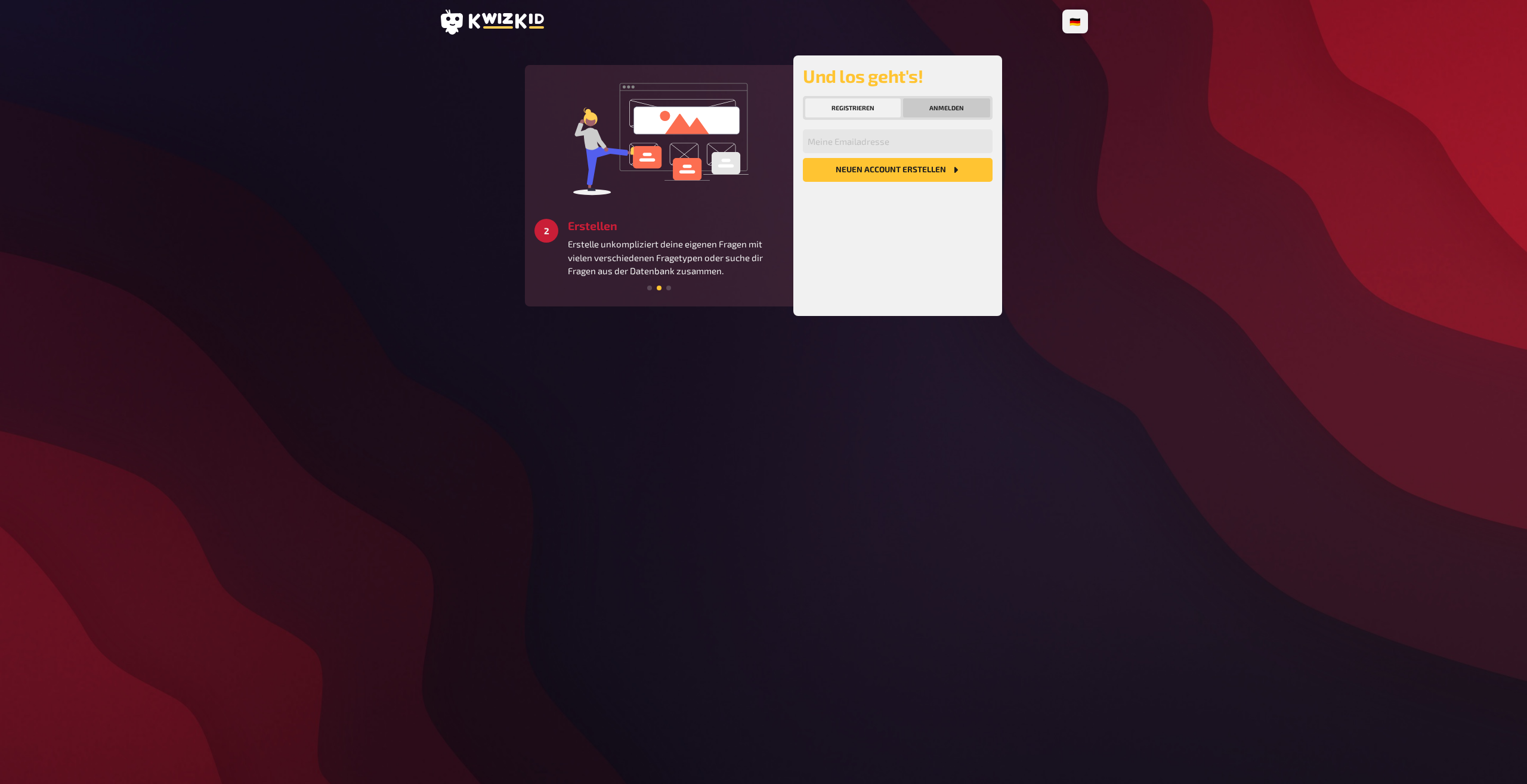
click at [919, 113] on button "Anmelden" at bounding box center [946, 108] width 87 height 19
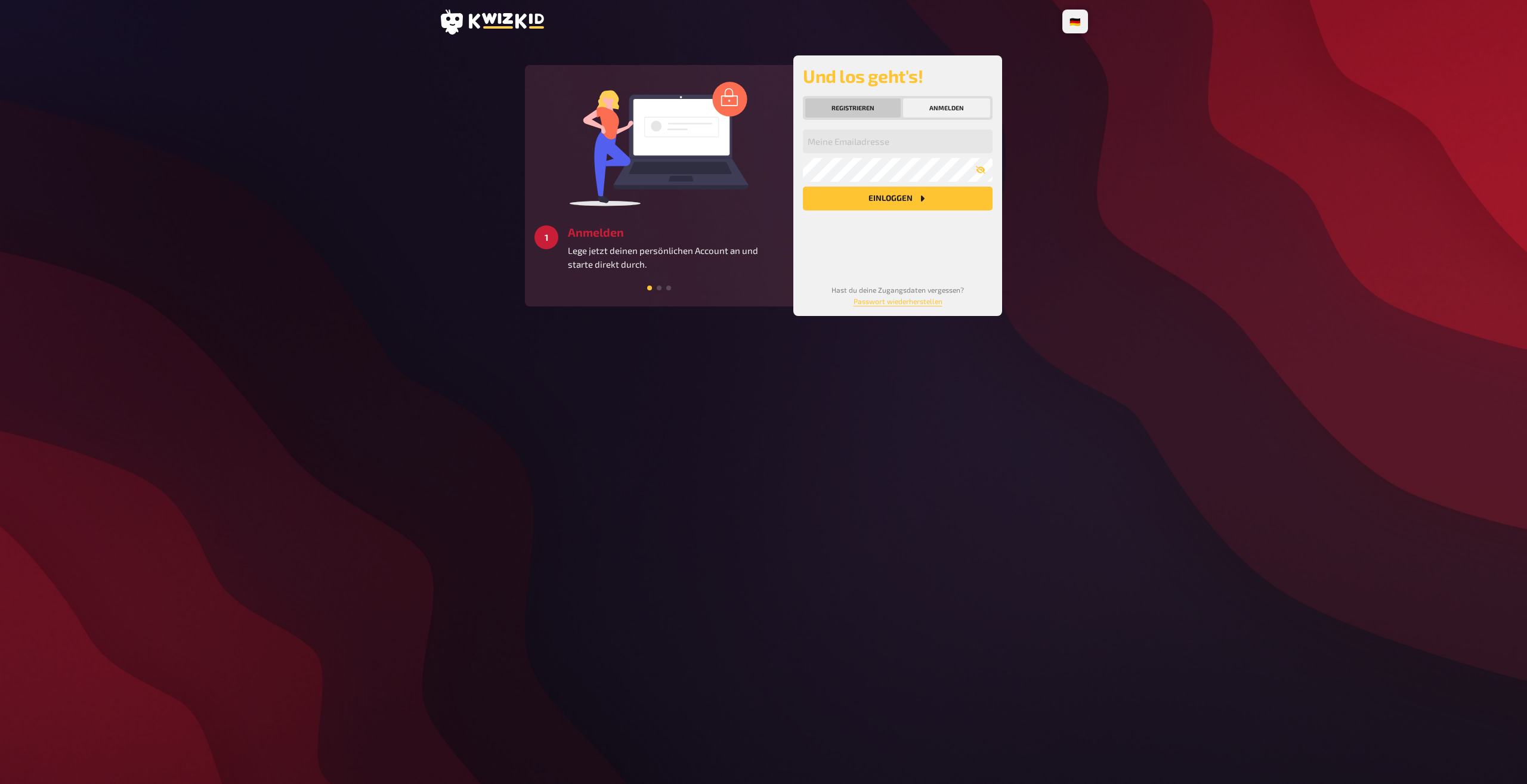
click at [854, 110] on button "Registrieren" at bounding box center [853, 108] width 95 height 19
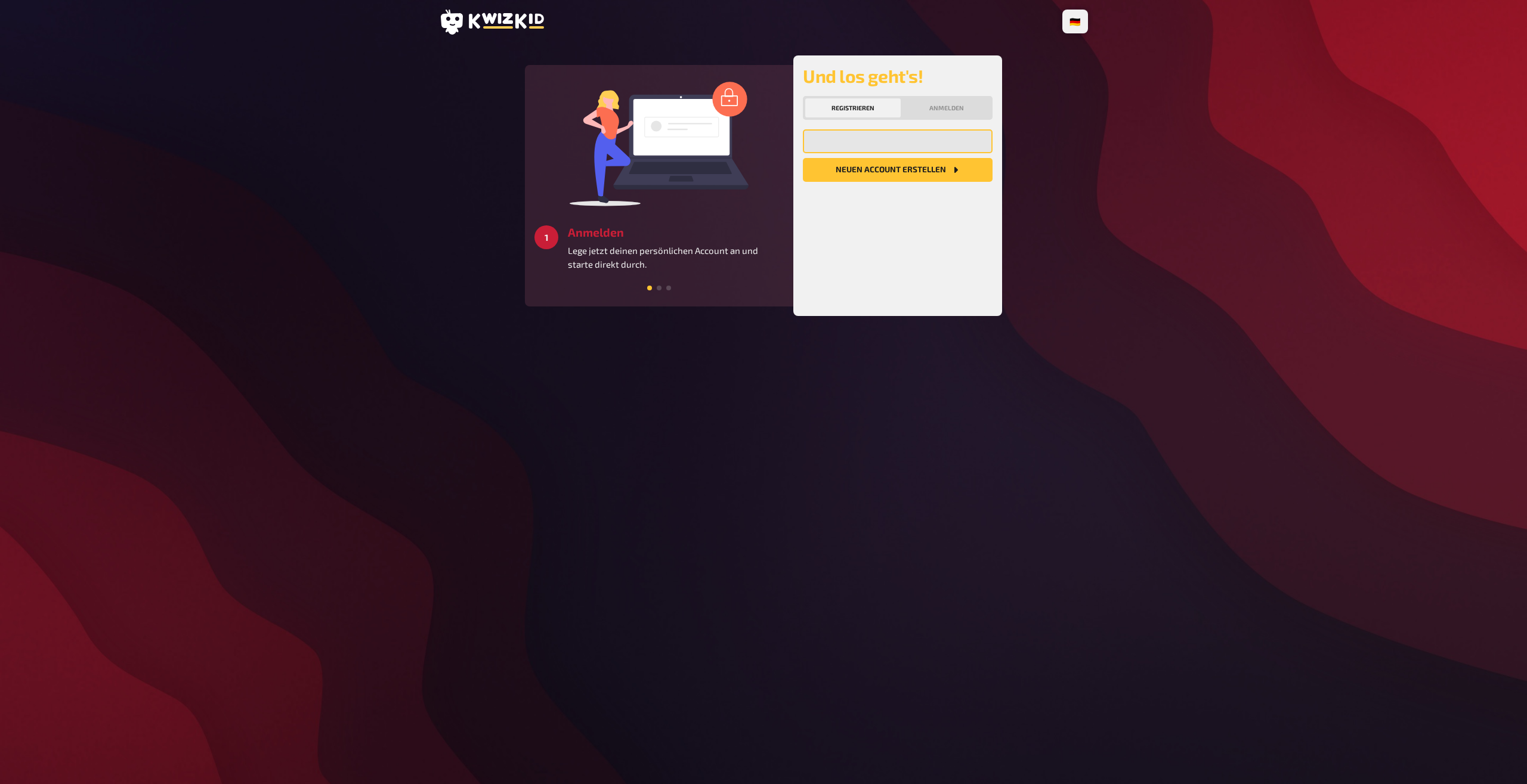
click at [843, 136] on input "email" at bounding box center [898, 141] width 189 height 24
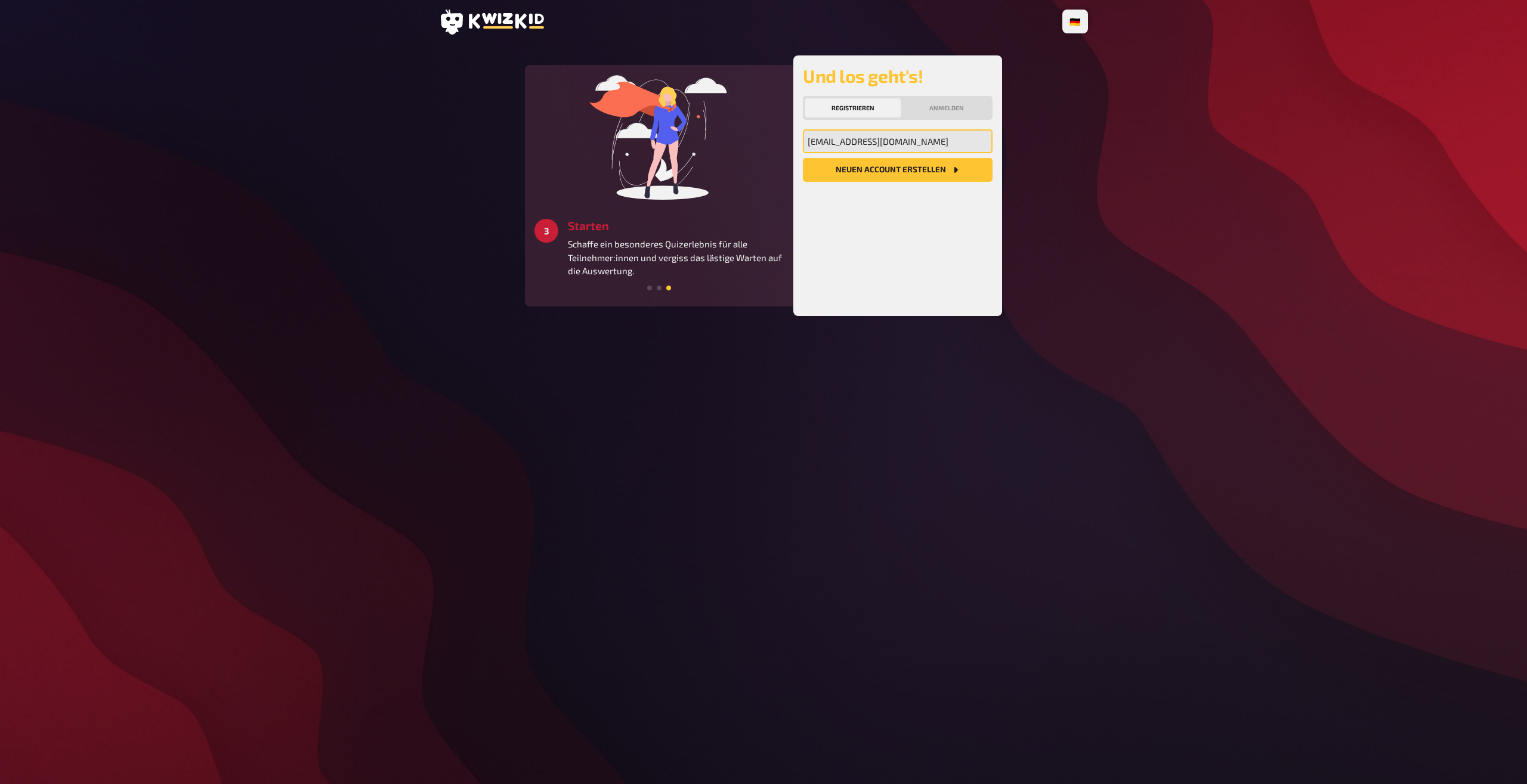
type input "claery941@gmail.com"
click at [803, 158] on button "Neuen Account Erstellen" at bounding box center [898, 170] width 189 height 24
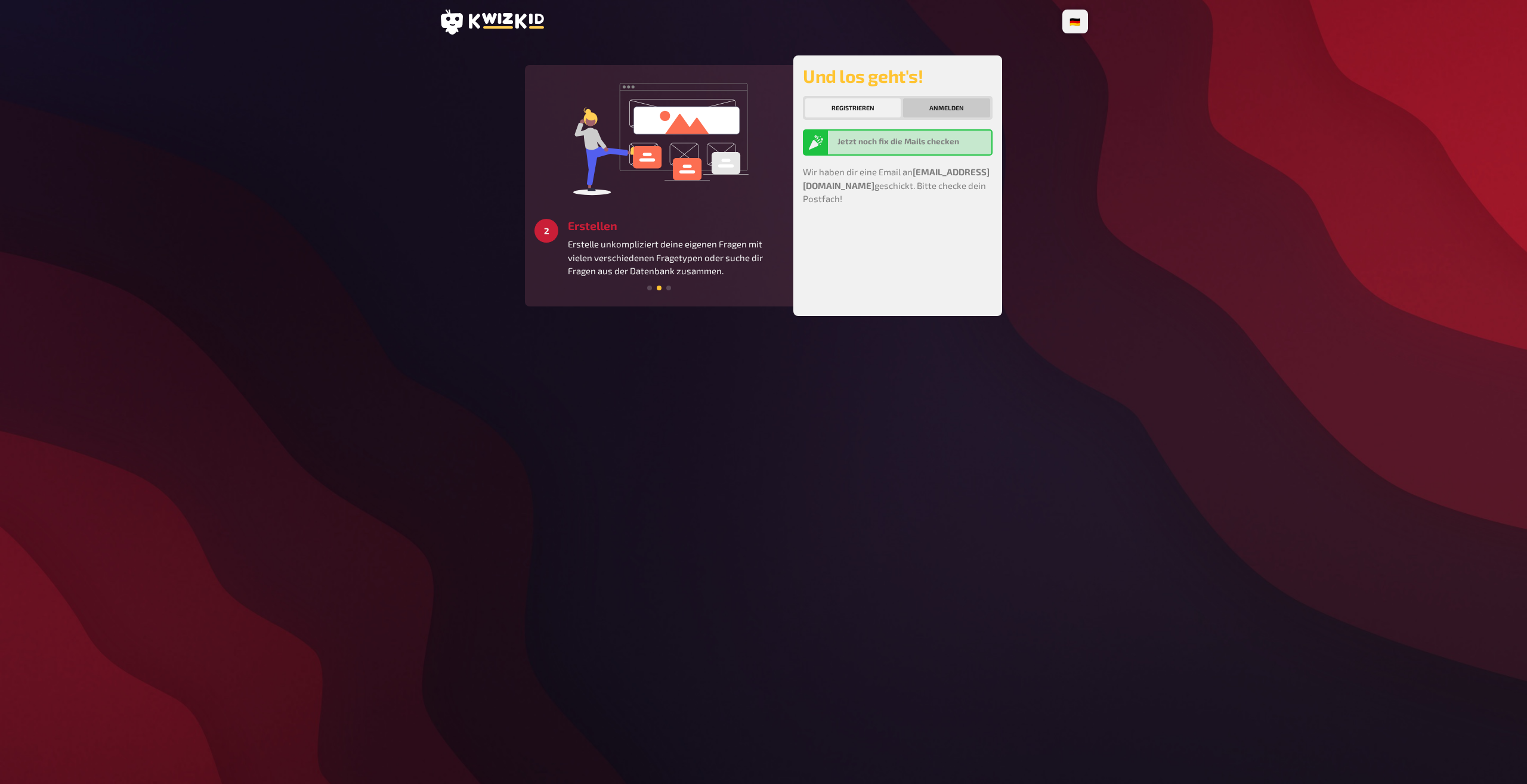
click at [947, 113] on button "Anmelden" at bounding box center [946, 108] width 87 height 19
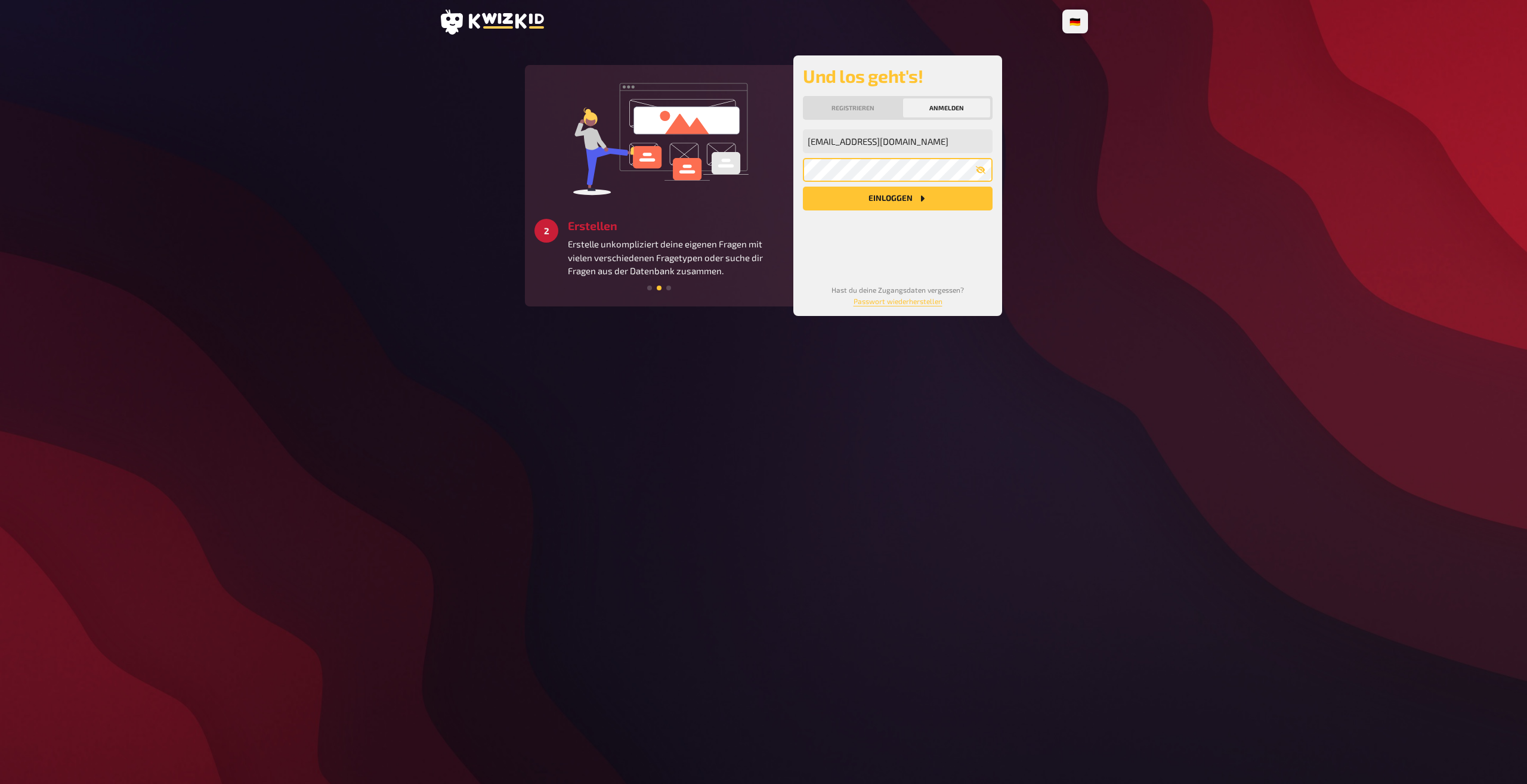
click at [803, 187] on button "Einloggen" at bounding box center [898, 199] width 189 height 24
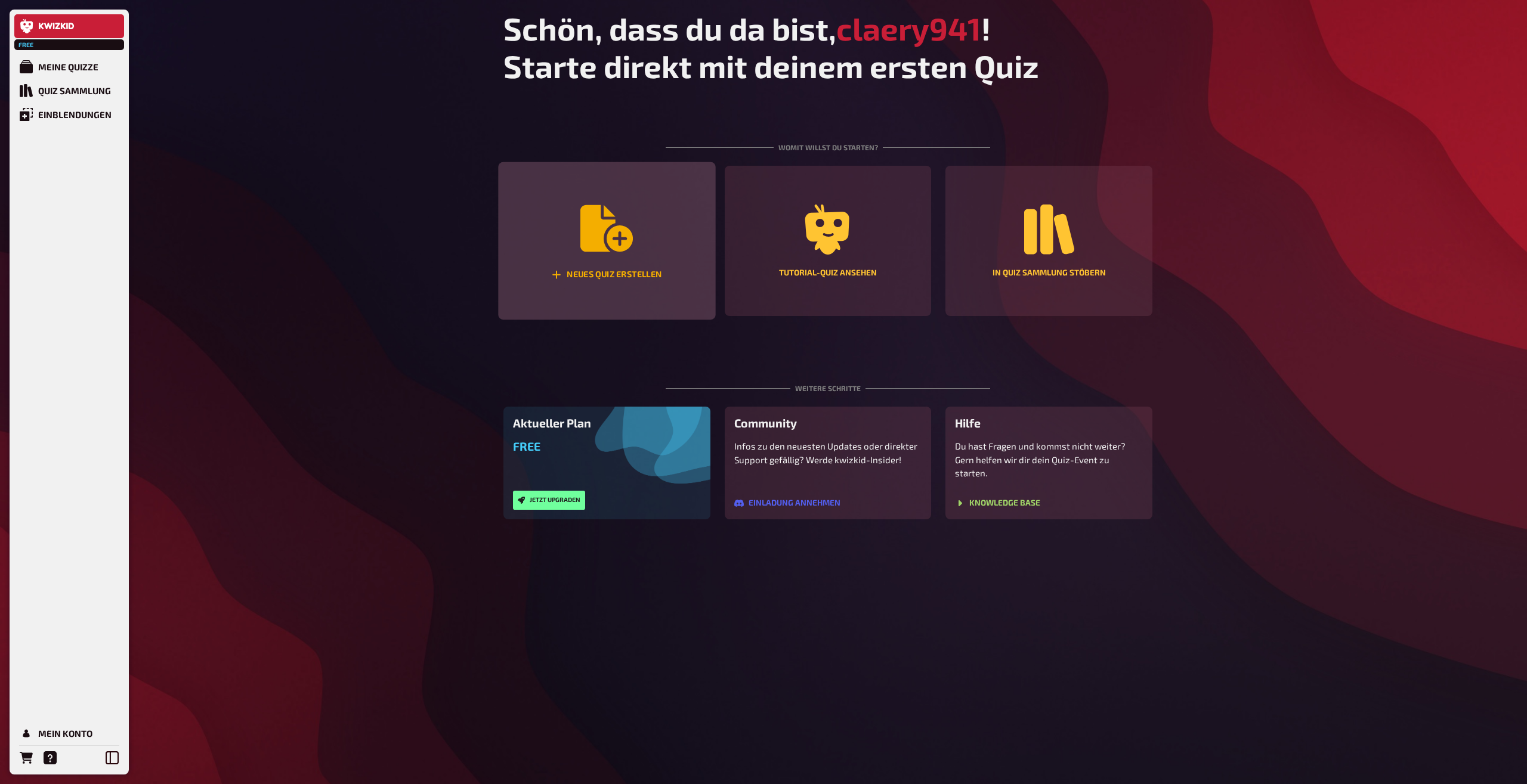
click at [607, 243] on icon "Neues Quiz erstellen" at bounding box center [606, 228] width 52 height 52
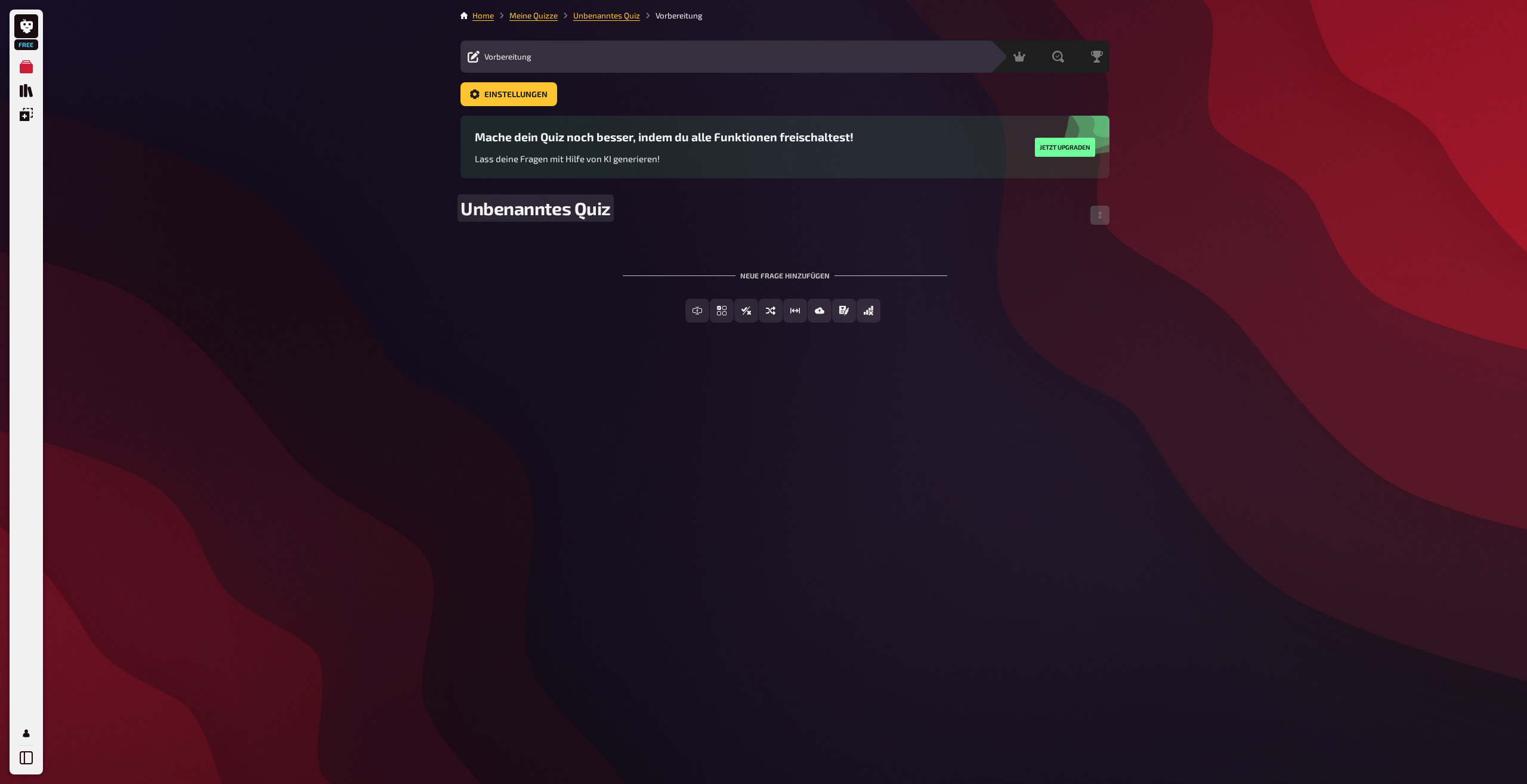
click at [498, 213] on span "Unbenanntes Quiz" at bounding box center [535, 208] width 150 height 21
click at [485, 51] on div "Vorbereitung" at bounding box center [500, 57] width 64 height 12
click at [695, 312] on span "Freitext Eingabe" at bounding box center [705, 311] width 73 height 9
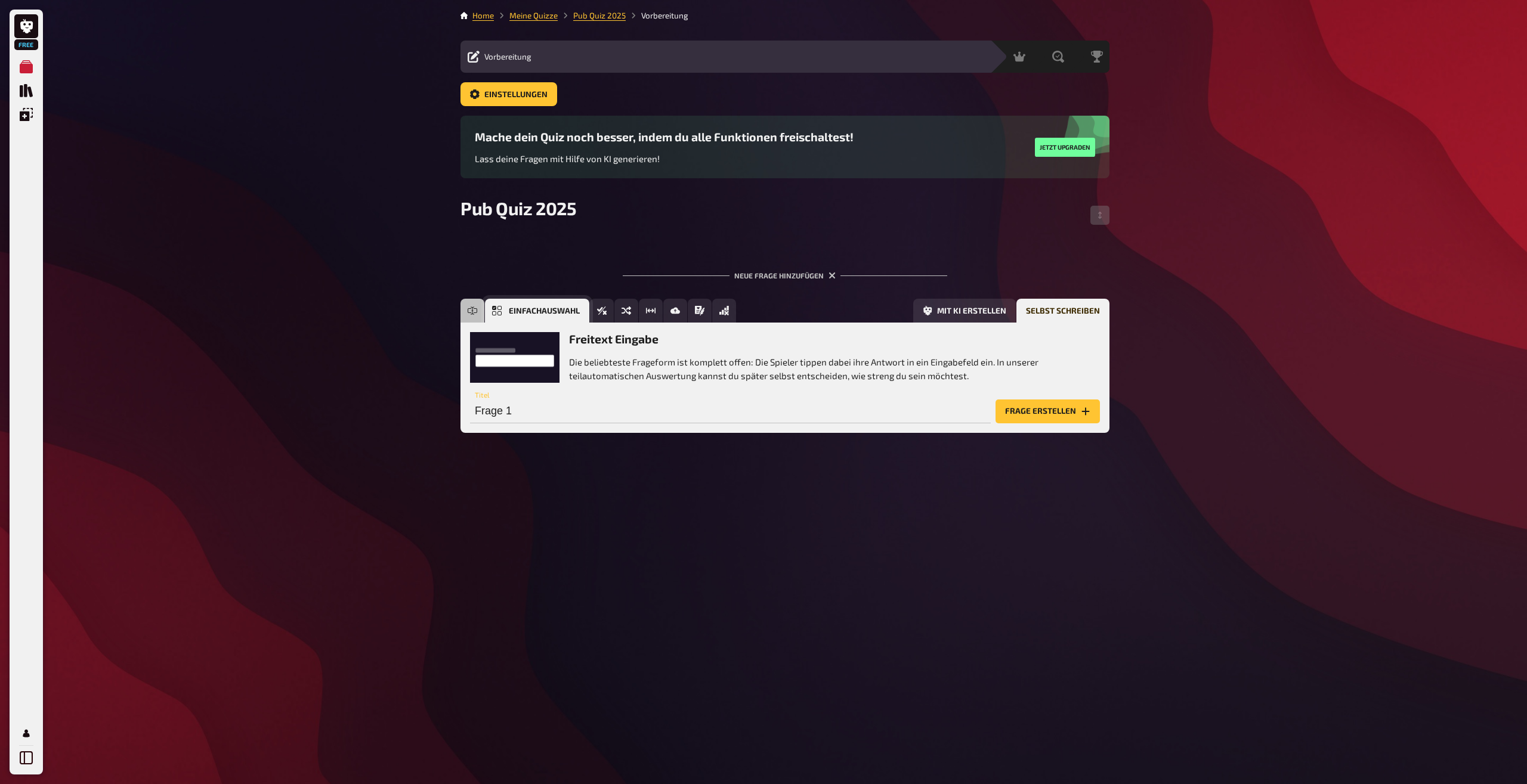
click at [496, 306] on button "Einfachauswahl" at bounding box center [537, 311] width 105 height 24
click at [1029, 414] on button "Frage erstellen" at bounding box center [1048, 411] width 105 height 24
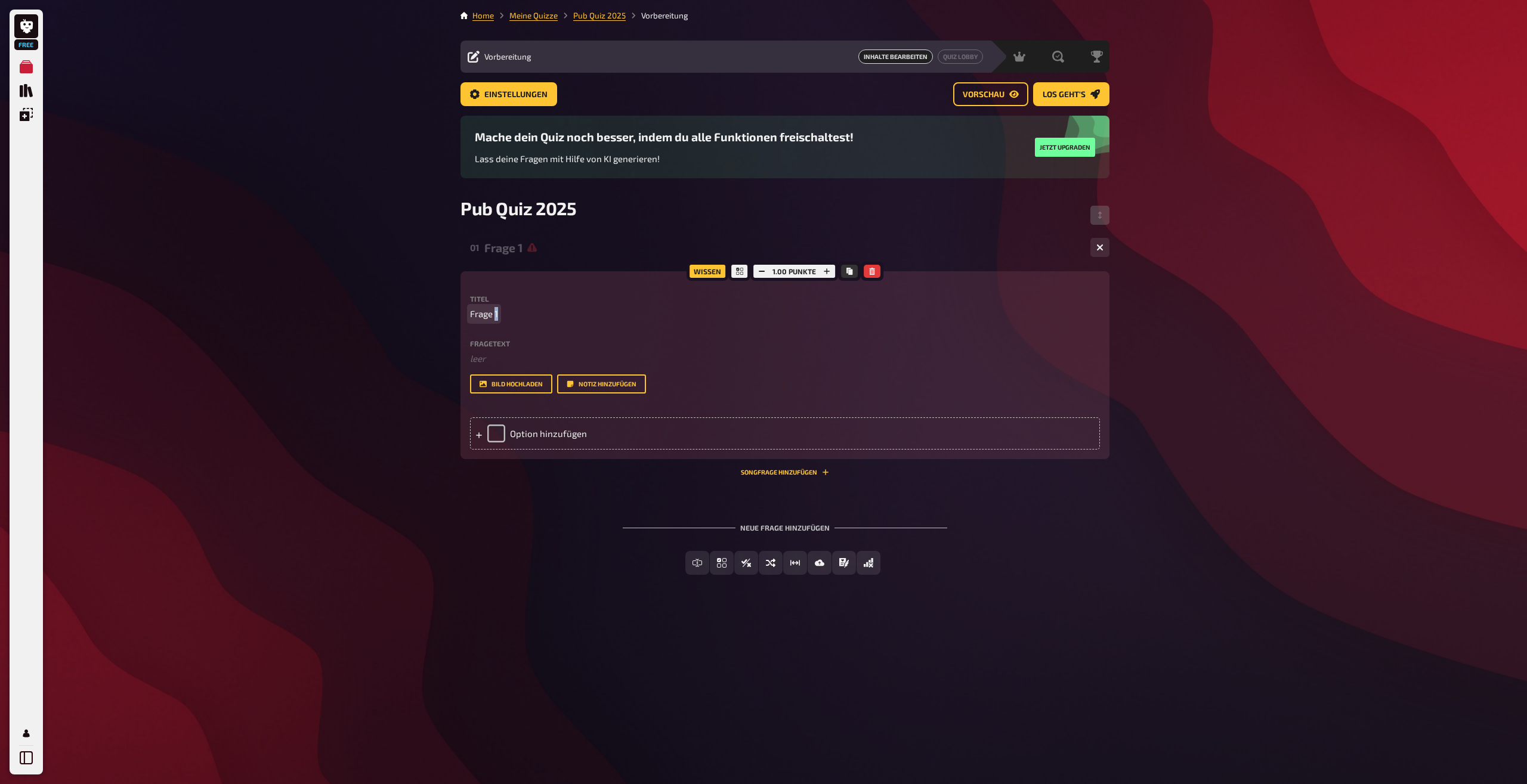
click at [495, 313] on span "Frage 1" at bounding box center [484, 314] width 28 height 14
click at [506, 360] on p "﻿ leer" at bounding box center [785, 358] width 630 height 14
click at [478, 428] on div at bounding box center [479, 434] width 7 height 11
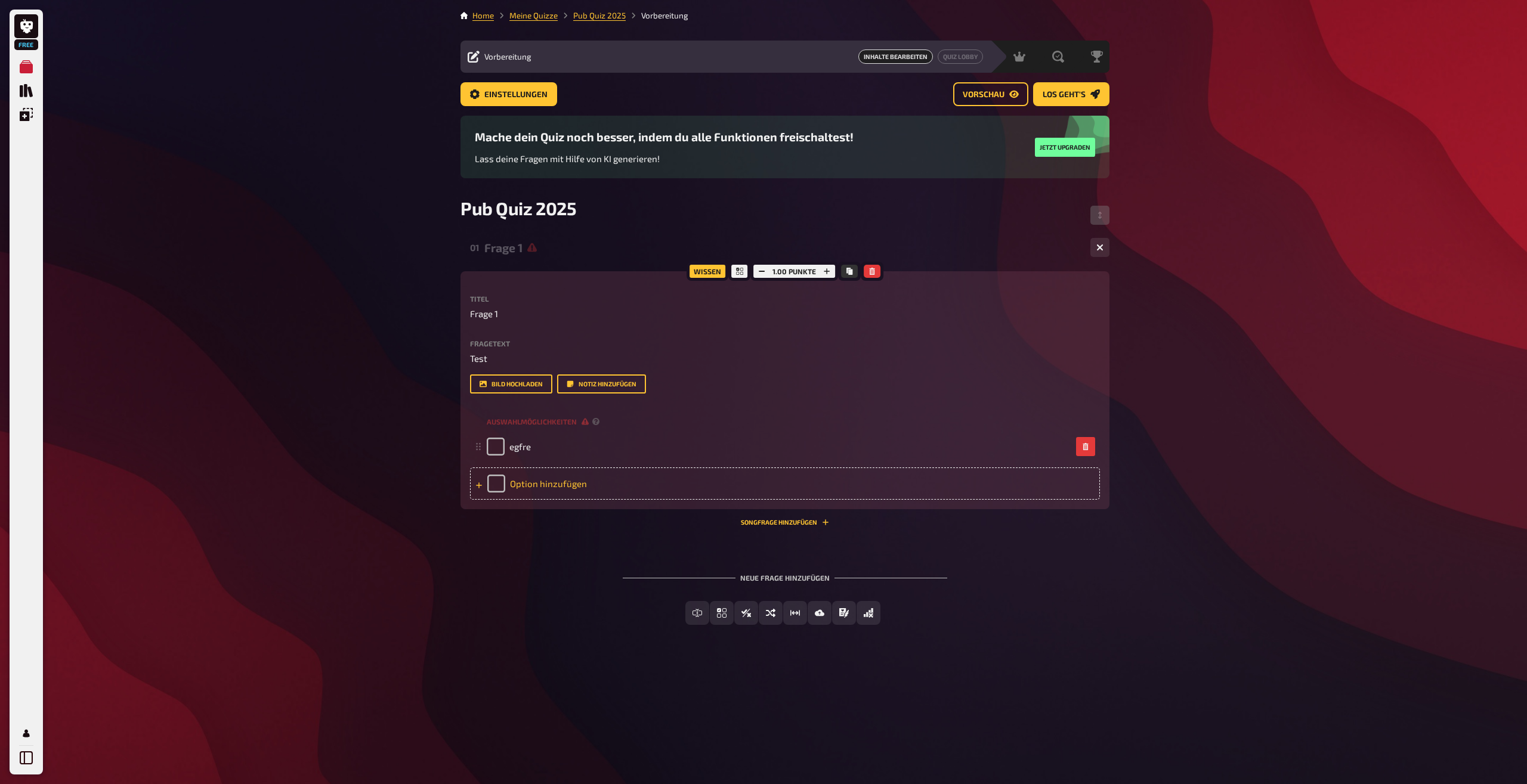
click at [523, 487] on div "Option hinzufügen" at bounding box center [785, 483] width 630 height 32
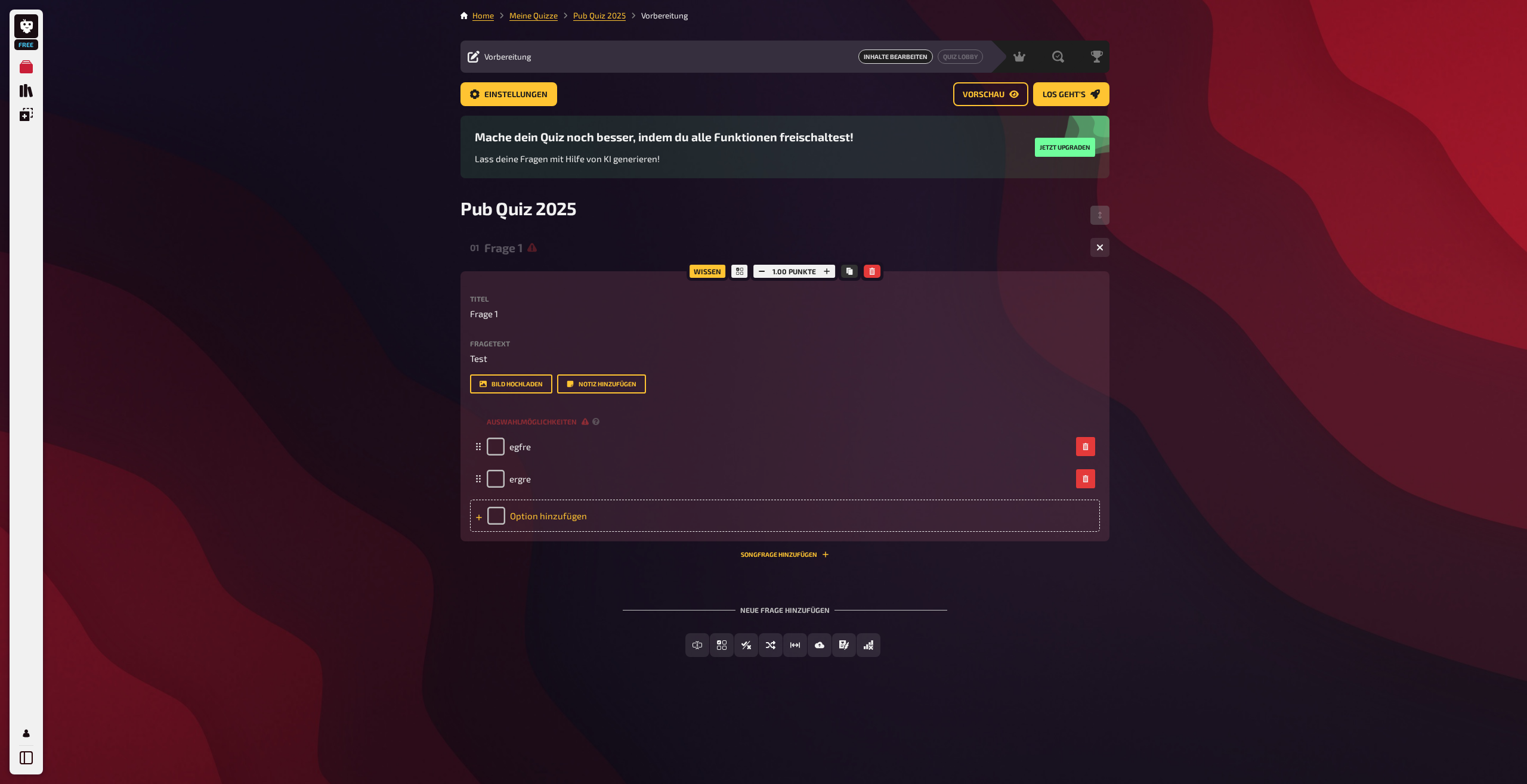
click at [539, 513] on div "Option hinzufügen" at bounding box center [785, 516] width 630 height 32
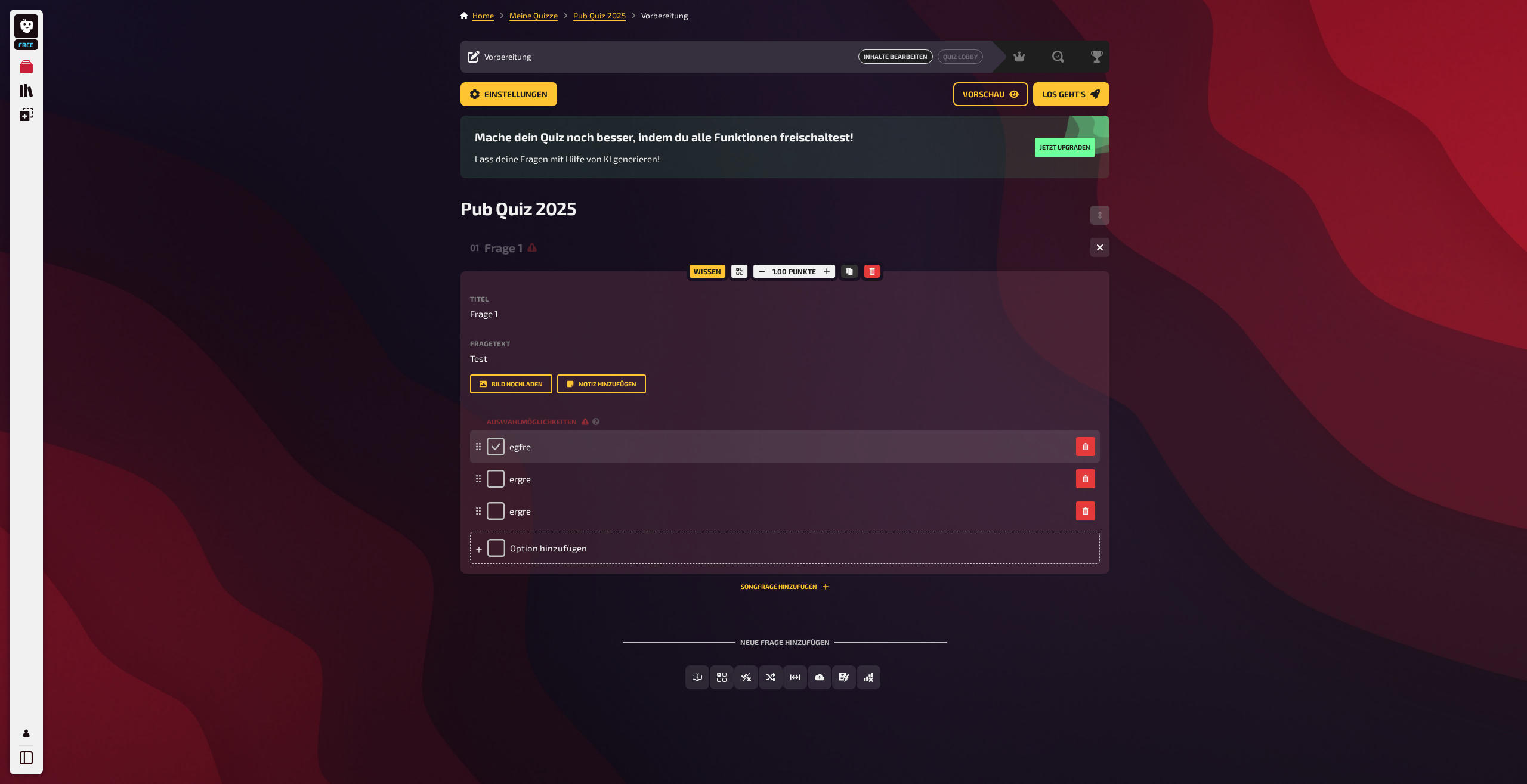
click at [495, 450] on input "checkbox" at bounding box center [496, 446] width 18 height 18
checkbox input "true"
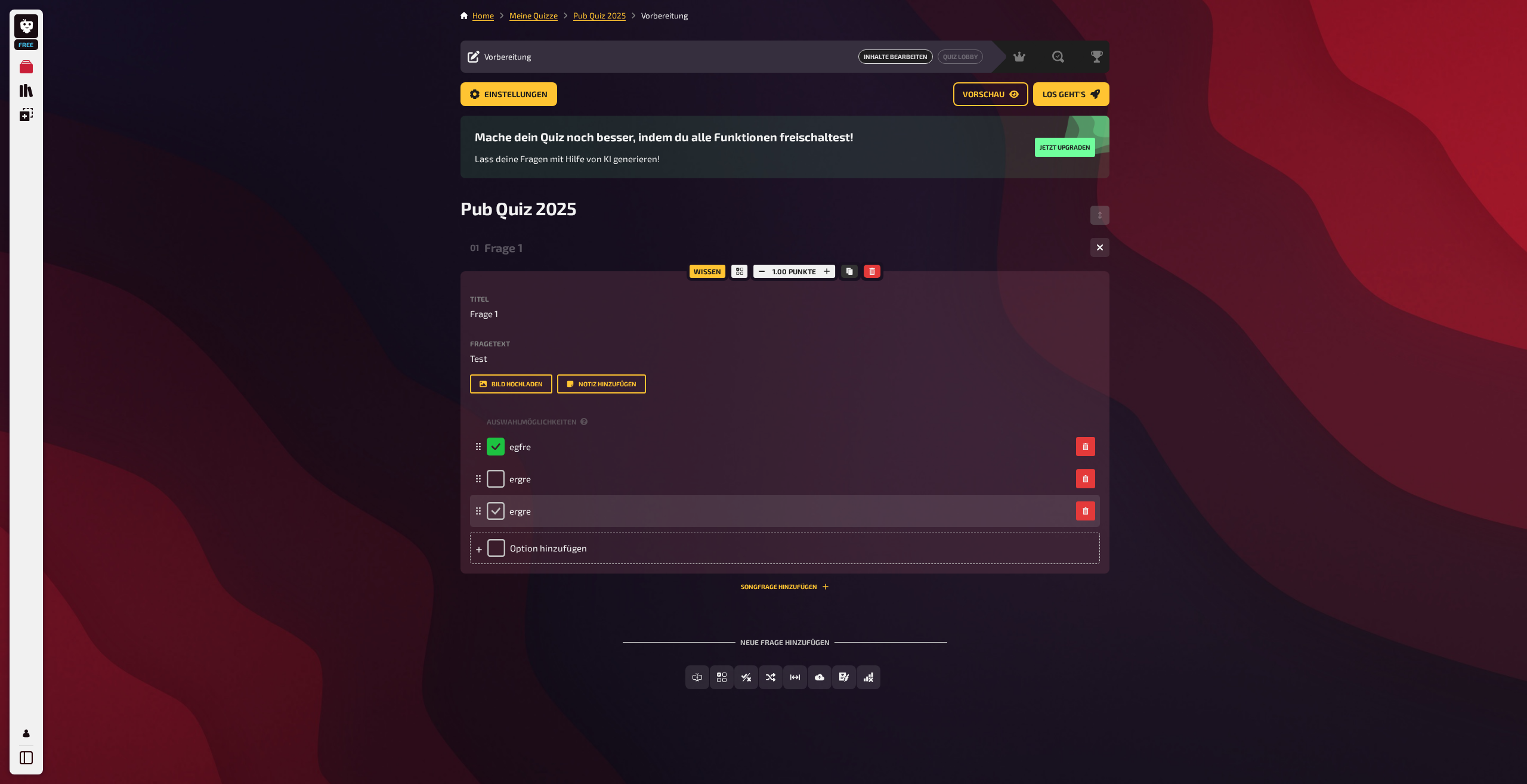
click at [500, 518] on input "checkbox" at bounding box center [496, 511] width 18 height 18
checkbox input "true"
checkbox input "false"
checkbox input "true"
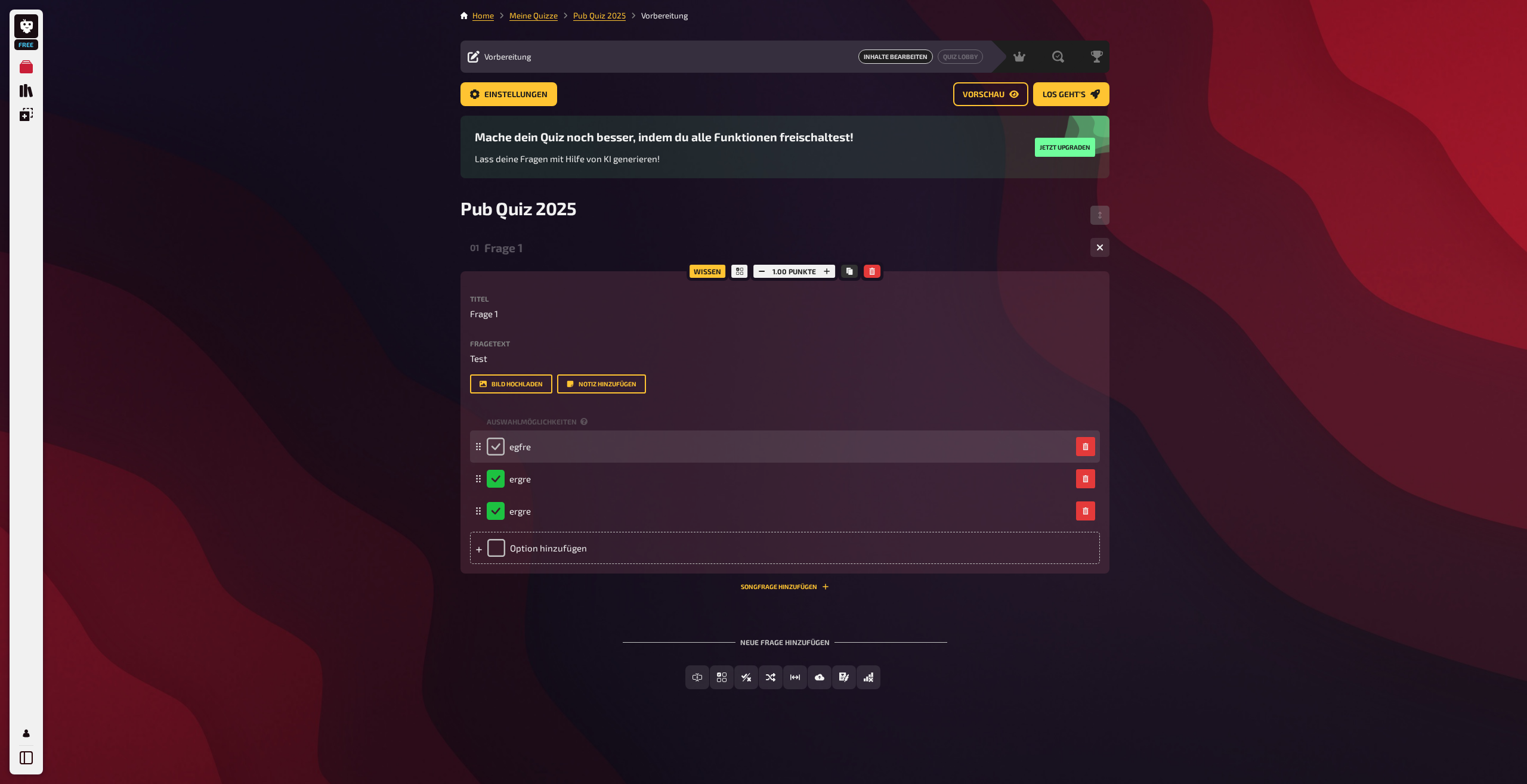
click at [495, 446] on input "checkbox" at bounding box center [496, 446] width 18 height 18
checkbox input "true"
checkbox input "false"
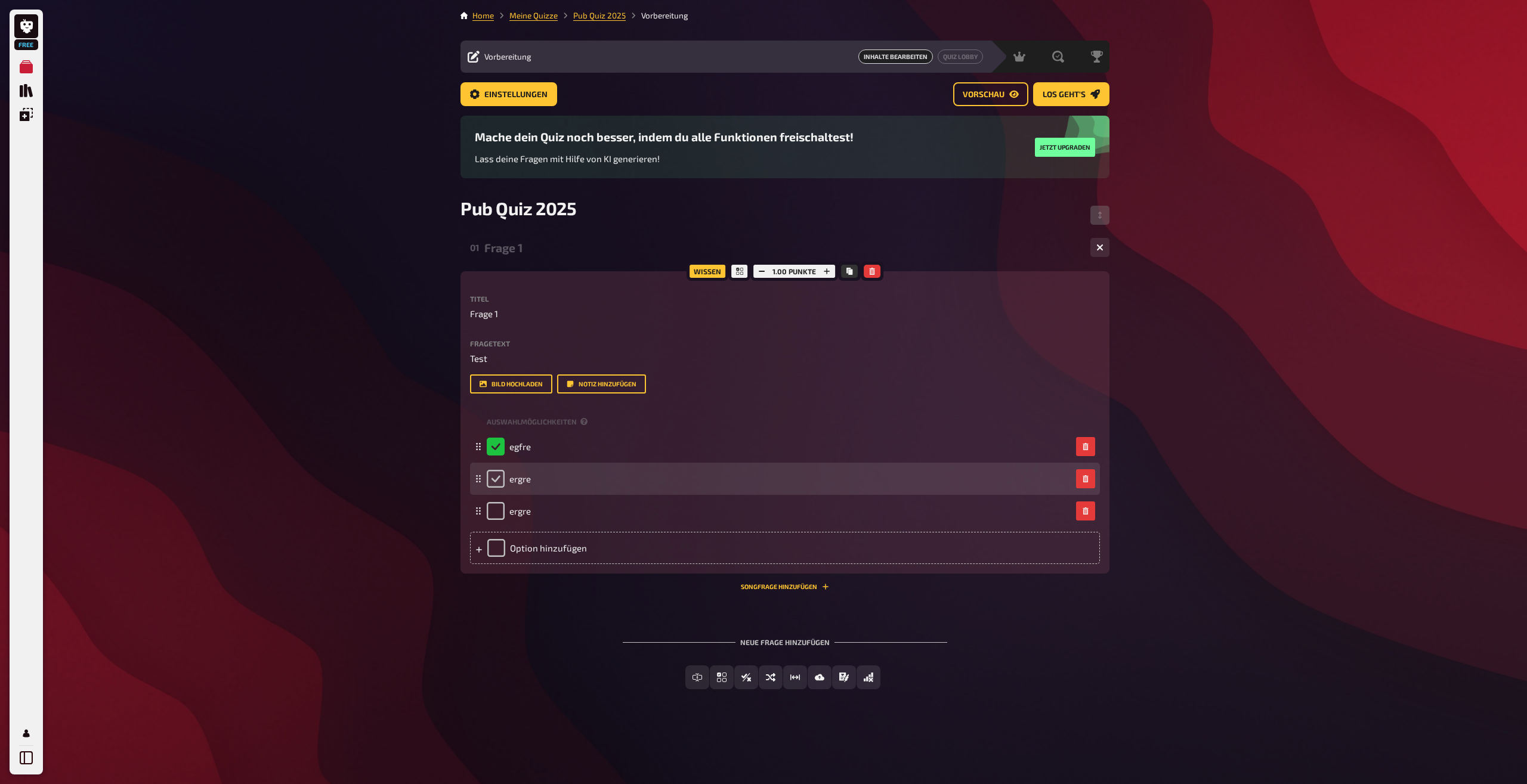
click at [495, 483] on input "checkbox" at bounding box center [496, 479] width 18 height 18
checkbox input "true"
checkbox input "false"
checkbox input "true"
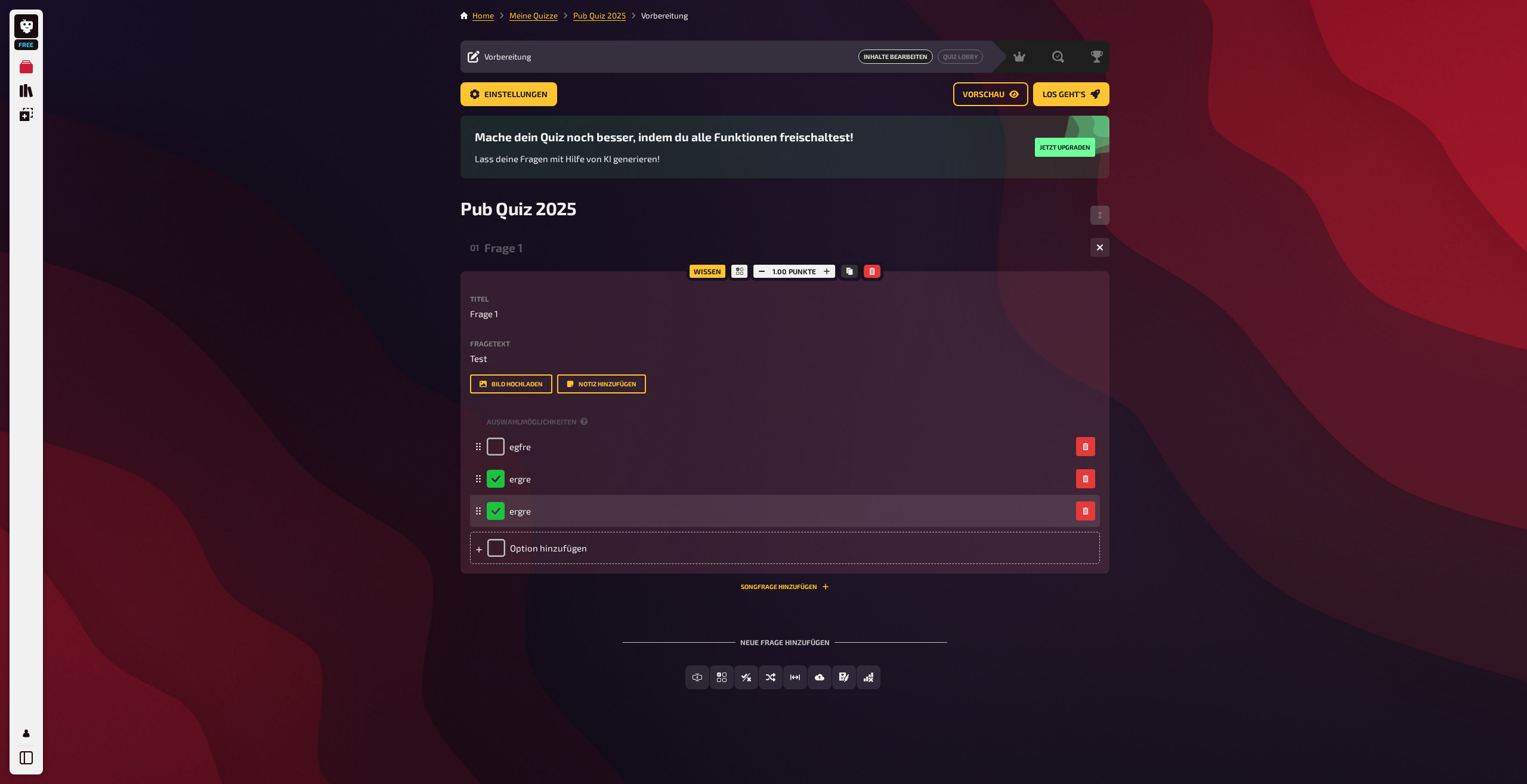
click at [497, 518] on div "ergre" at bounding box center [509, 511] width 44 height 18
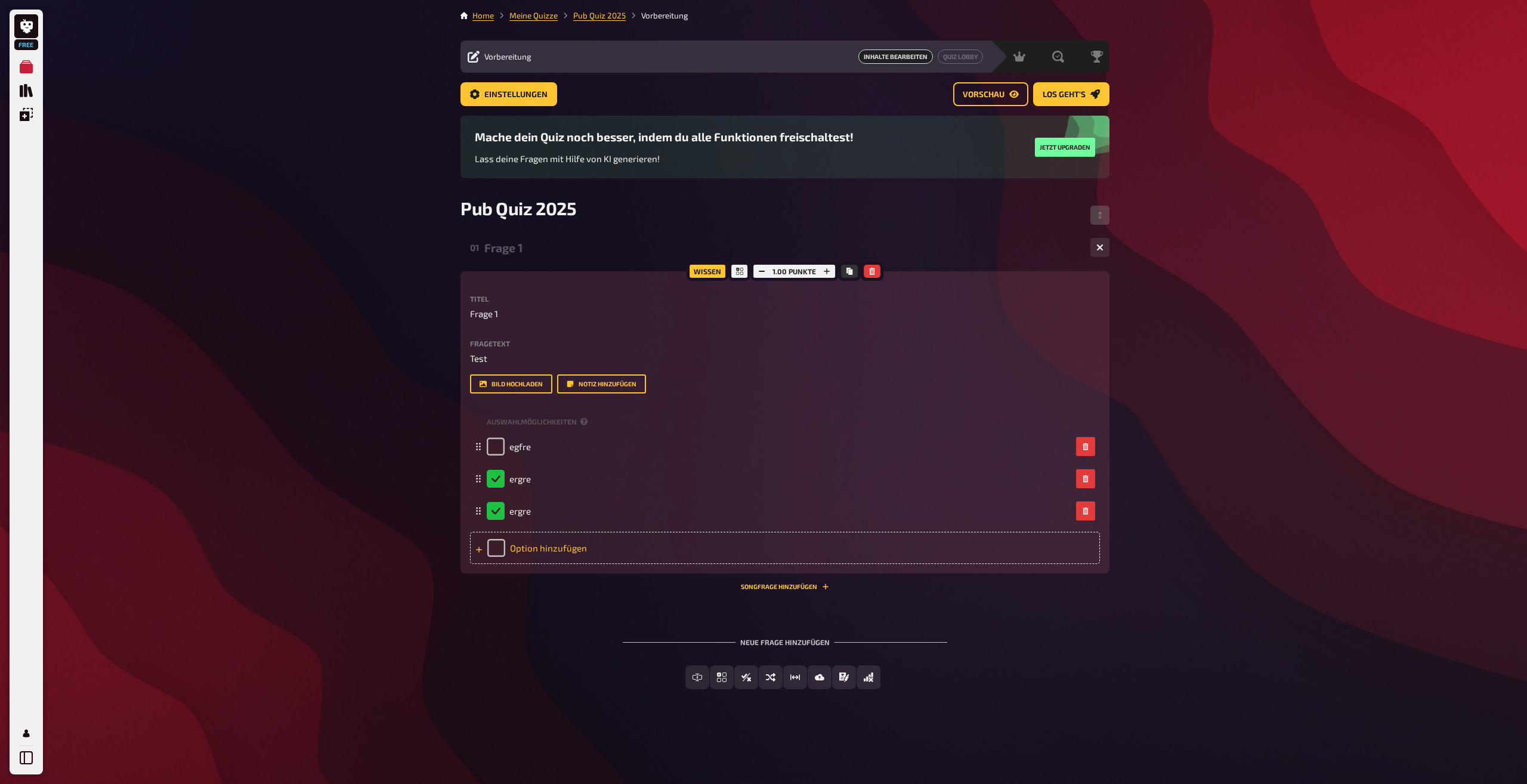
click at [498, 542] on div "Option hinzufügen" at bounding box center [785, 548] width 630 height 32
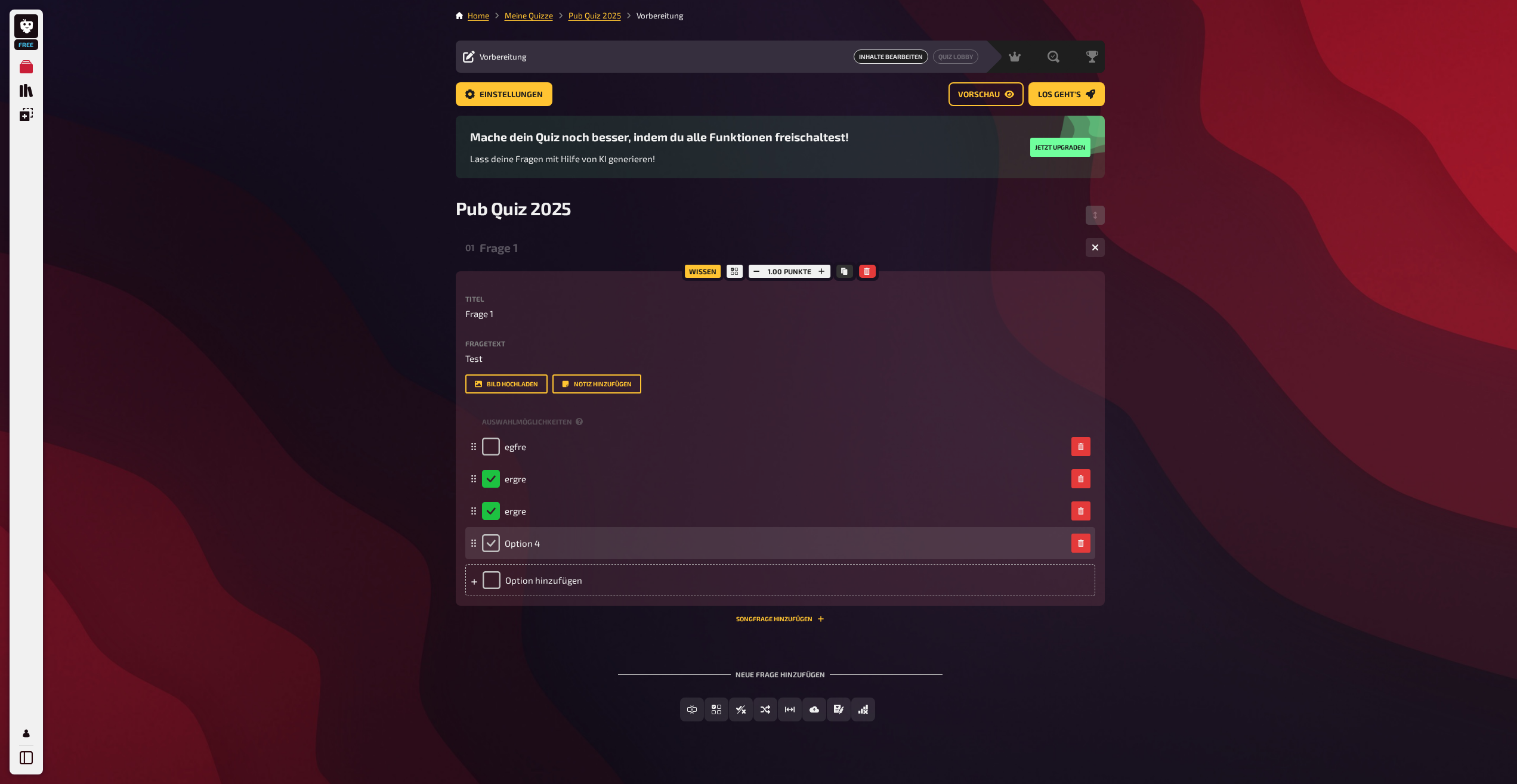
click at [495, 536] on input "checkbox" at bounding box center [491, 543] width 18 height 18
checkbox input "true"
checkbox input "false"
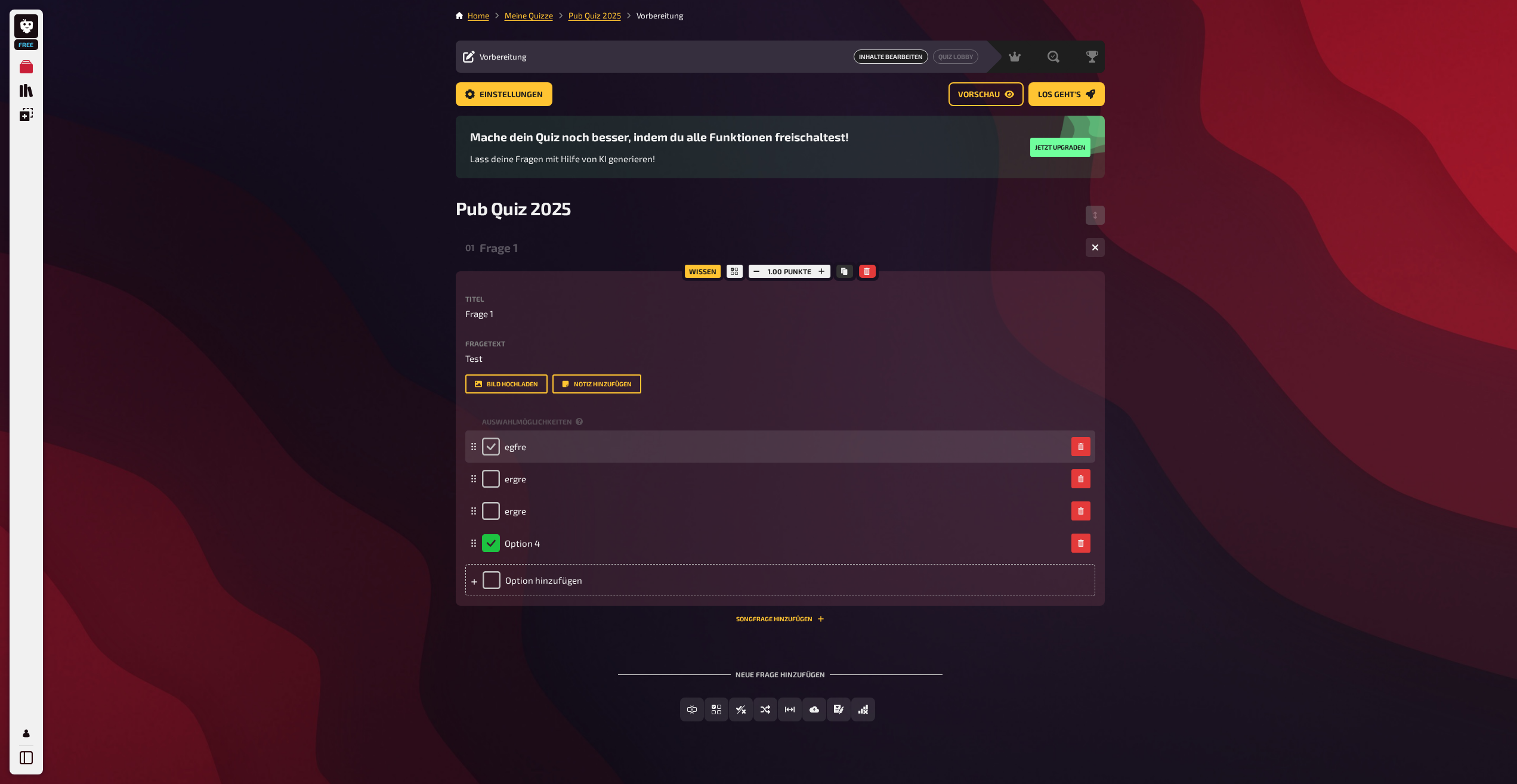
click at [496, 440] on input "checkbox" at bounding box center [491, 446] width 18 height 18
checkbox input "true"
checkbox input "false"
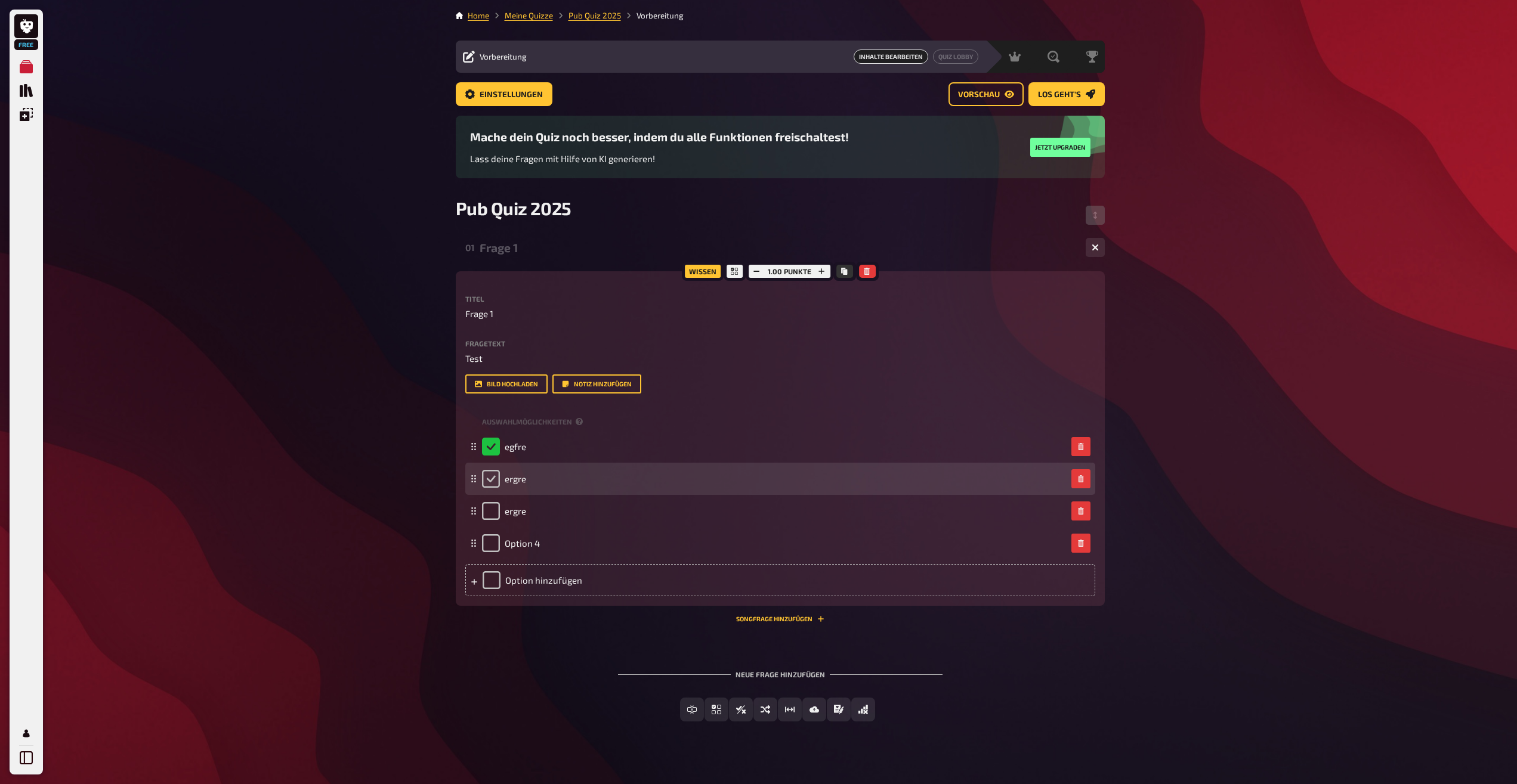
click at [496, 470] on input "checkbox" at bounding box center [491, 479] width 18 height 18
checkbox input "true"
checkbox input "false"
checkbox input "true"
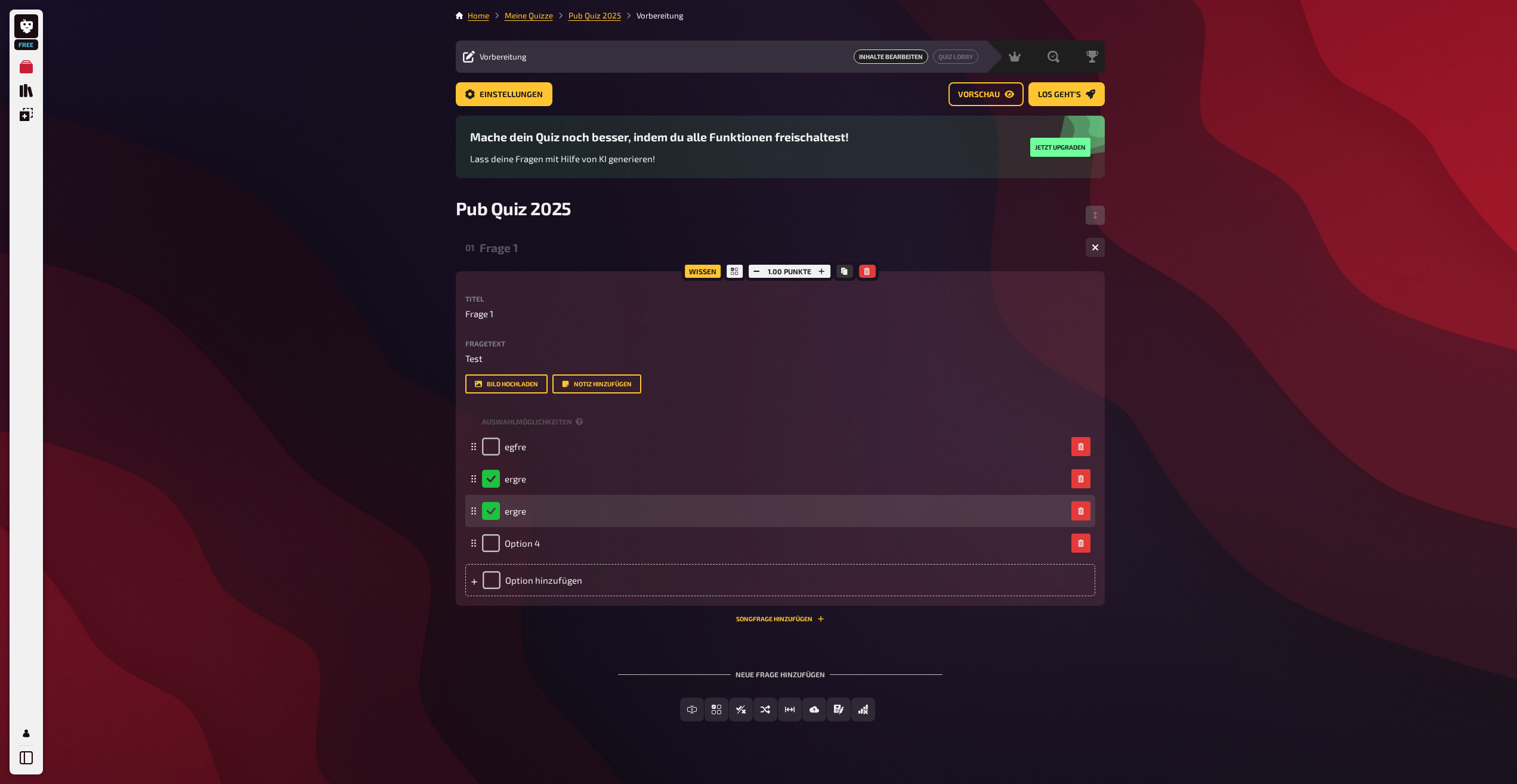
click at [491, 514] on div "ergre" at bounding box center [504, 511] width 44 height 18
click at [491, 513] on div "ergre" at bounding box center [504, 511] width 44 height 18
click at [534, 518] on div "ergre" at bounding box center [774, 511] width 584 height 18
click at [531, 507] on div "ergre" at bounding box center [774, 511] width 584 height 18
click at [525, 508] on span "ergre" at bounding box center [515, 511] width 21 height 11
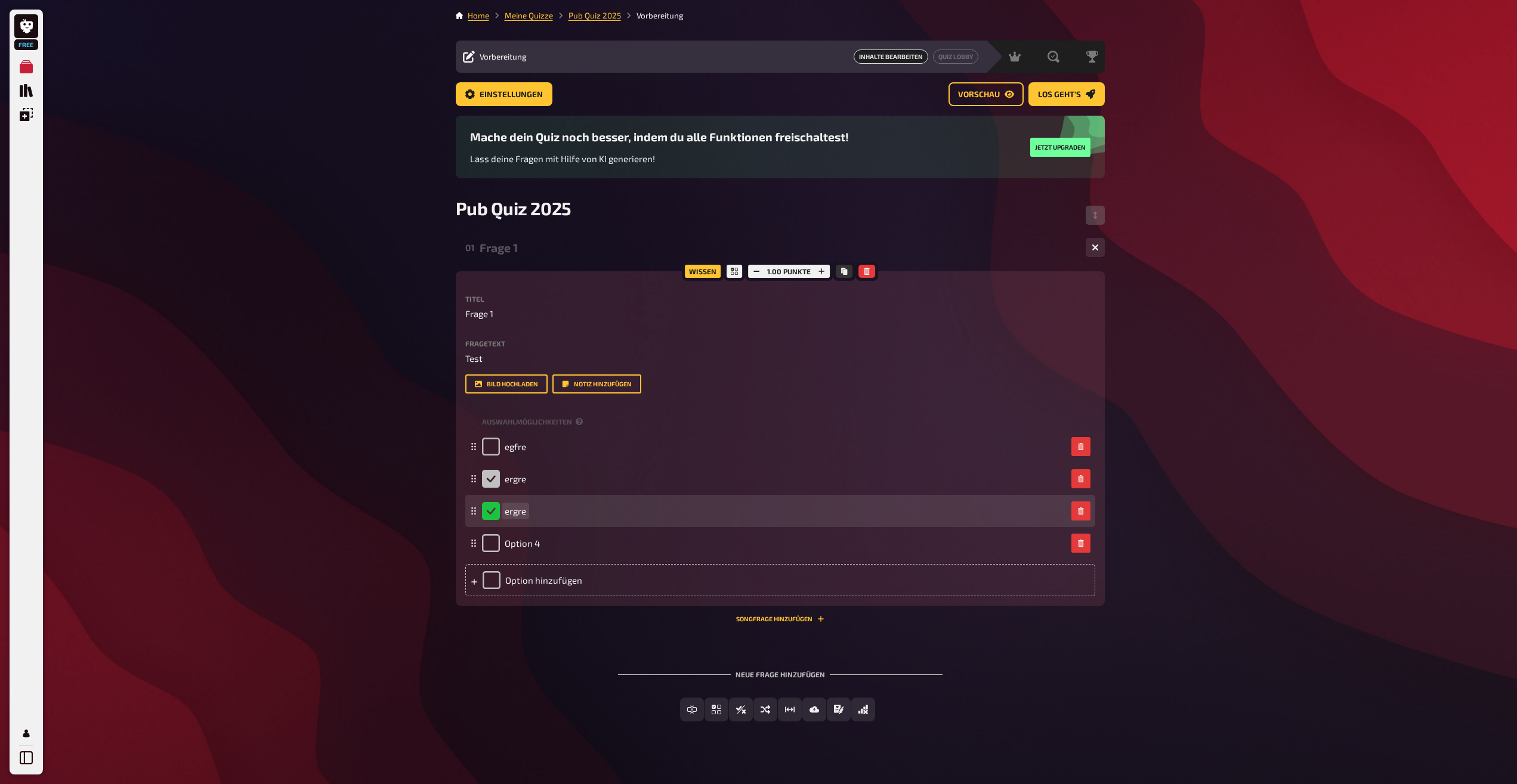
checkbox input "false"
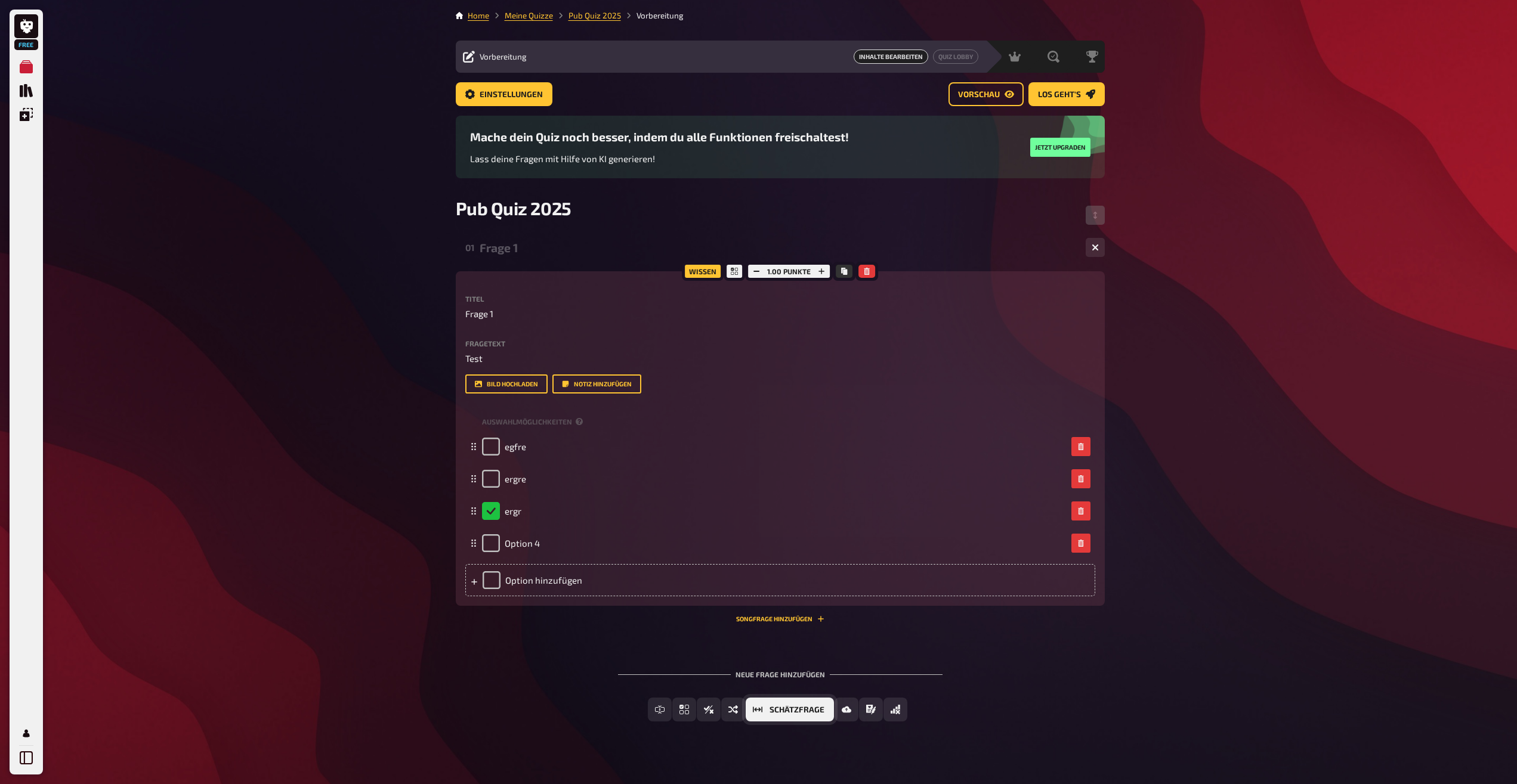
click at [802, 713] on span "Schätzfrage" at bounding box center [797, 710] width 55 height 9
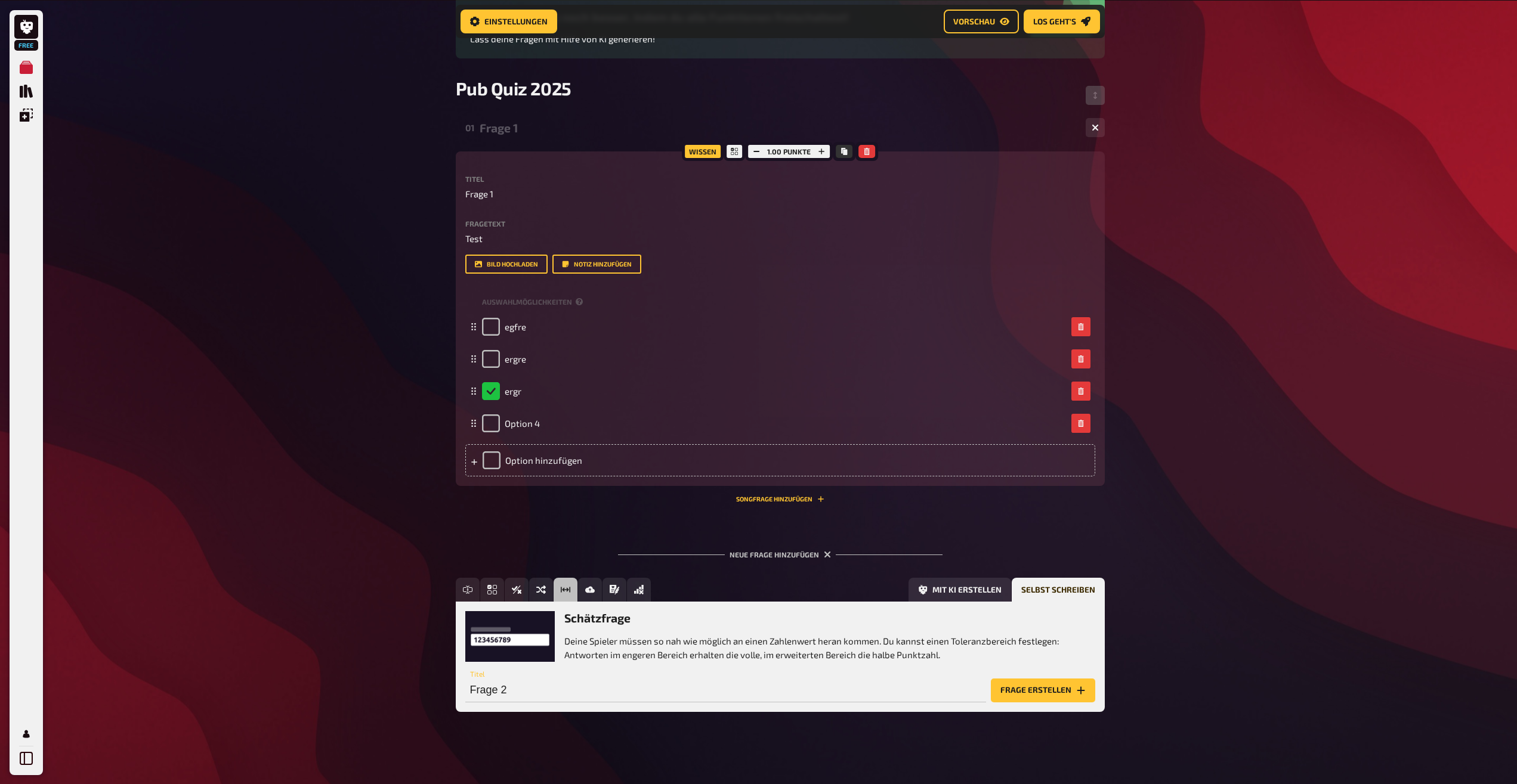
scroll to position [134, 0]
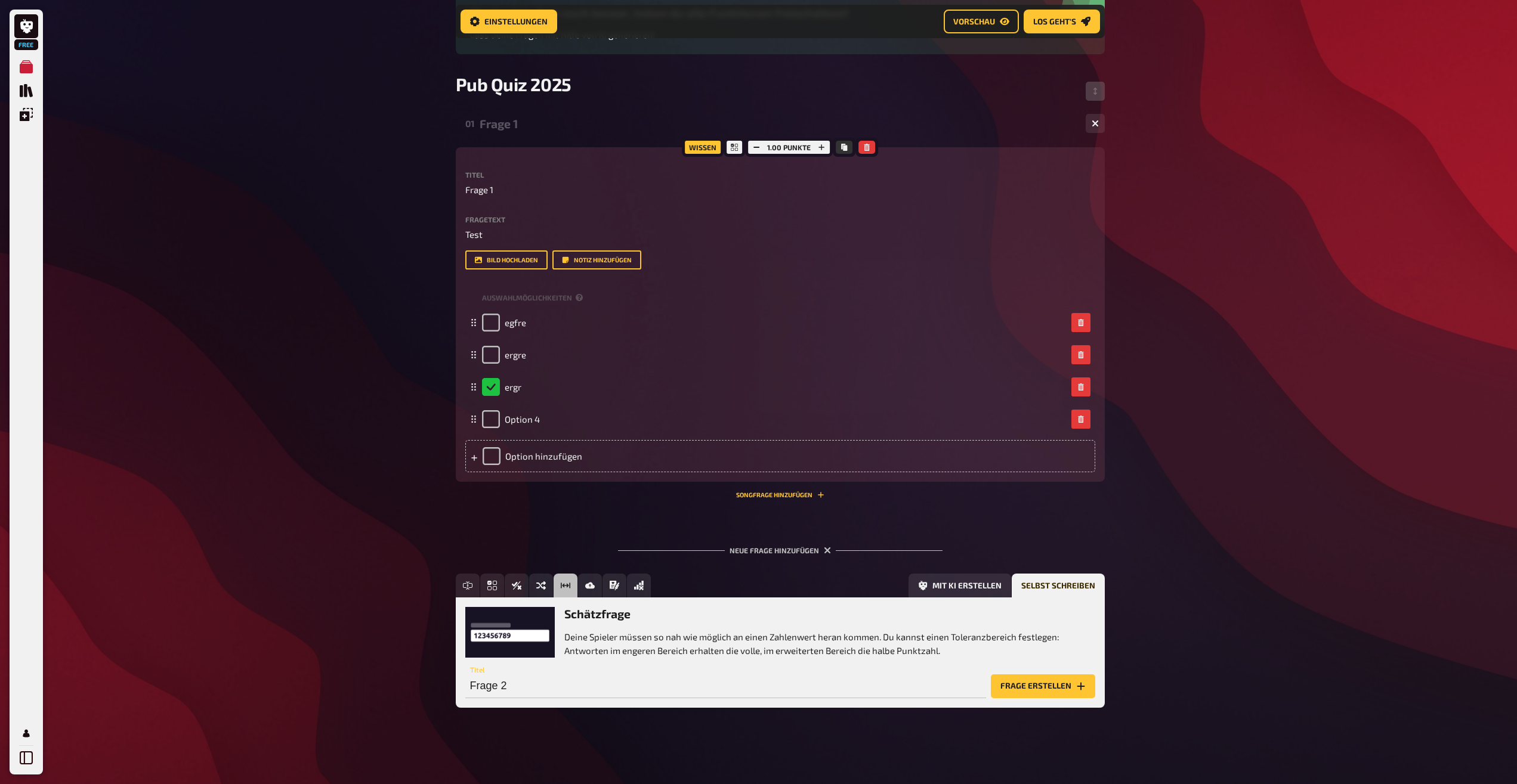
click at [1051, 689] on button "Frage erstellen" at bounding box center [1043, 686] width 105 height 24
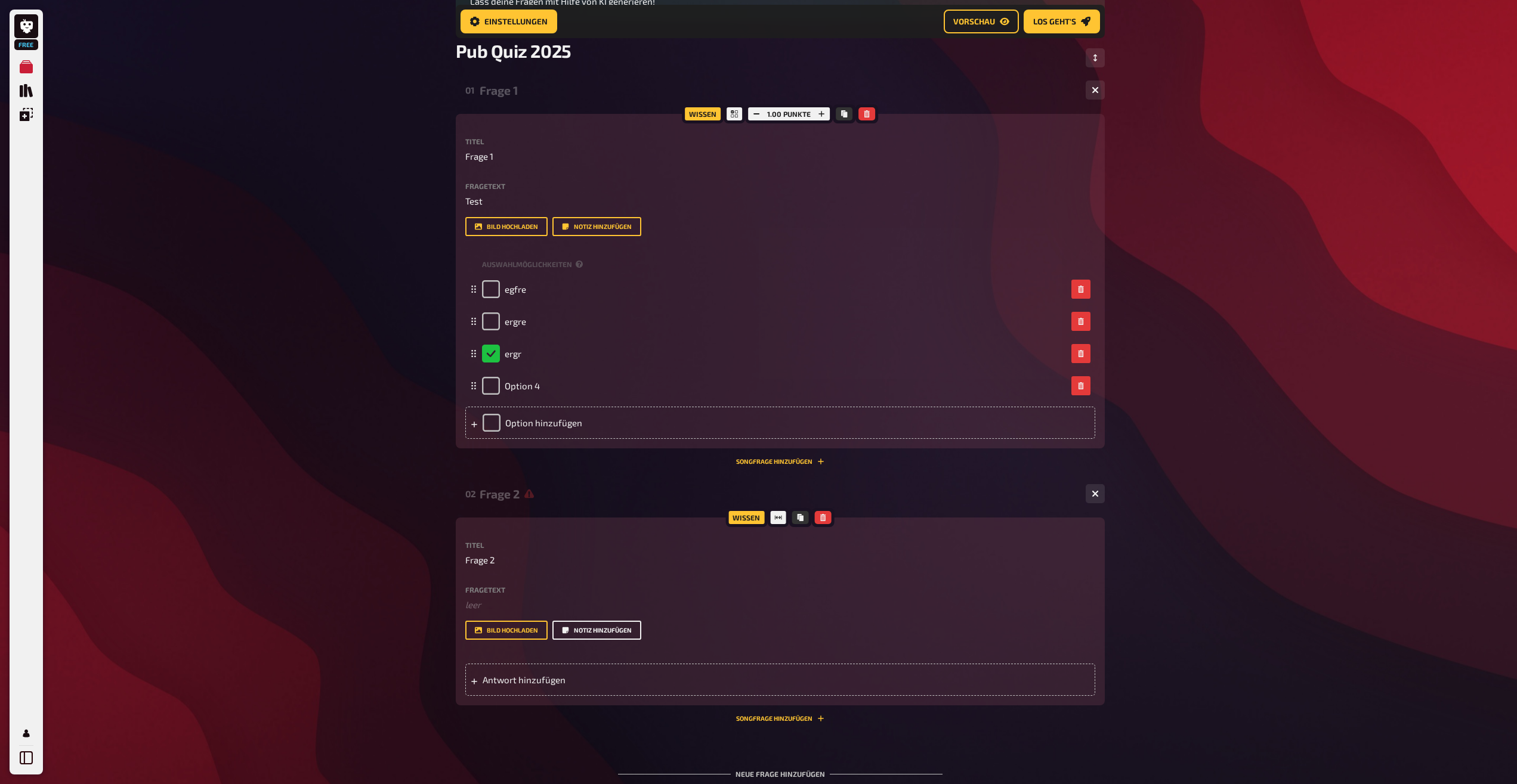
scroll to position [195, 0]
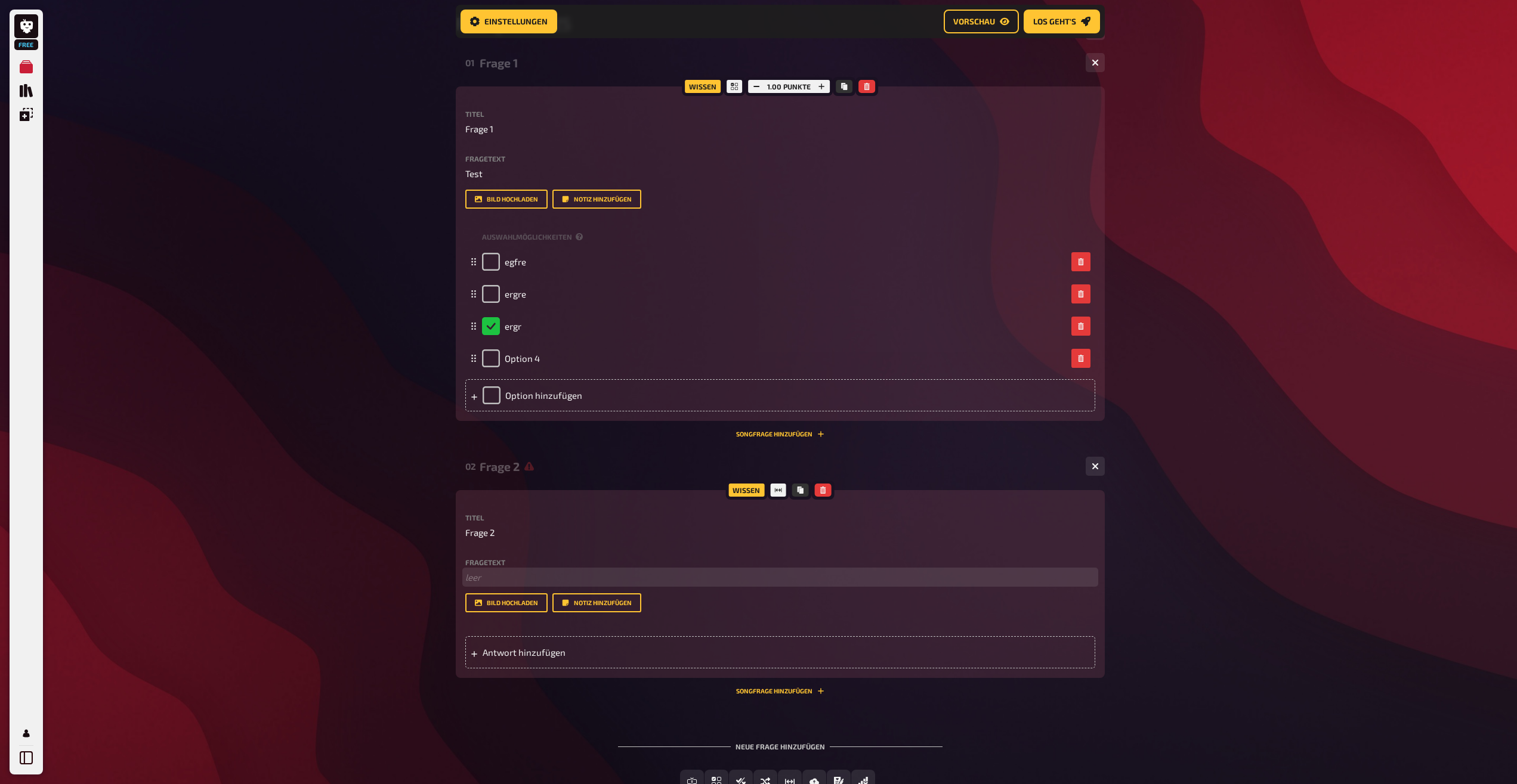
click at [499, 581] on p "﻿ leer" at bounding box center [780, 577] width 630 height 14
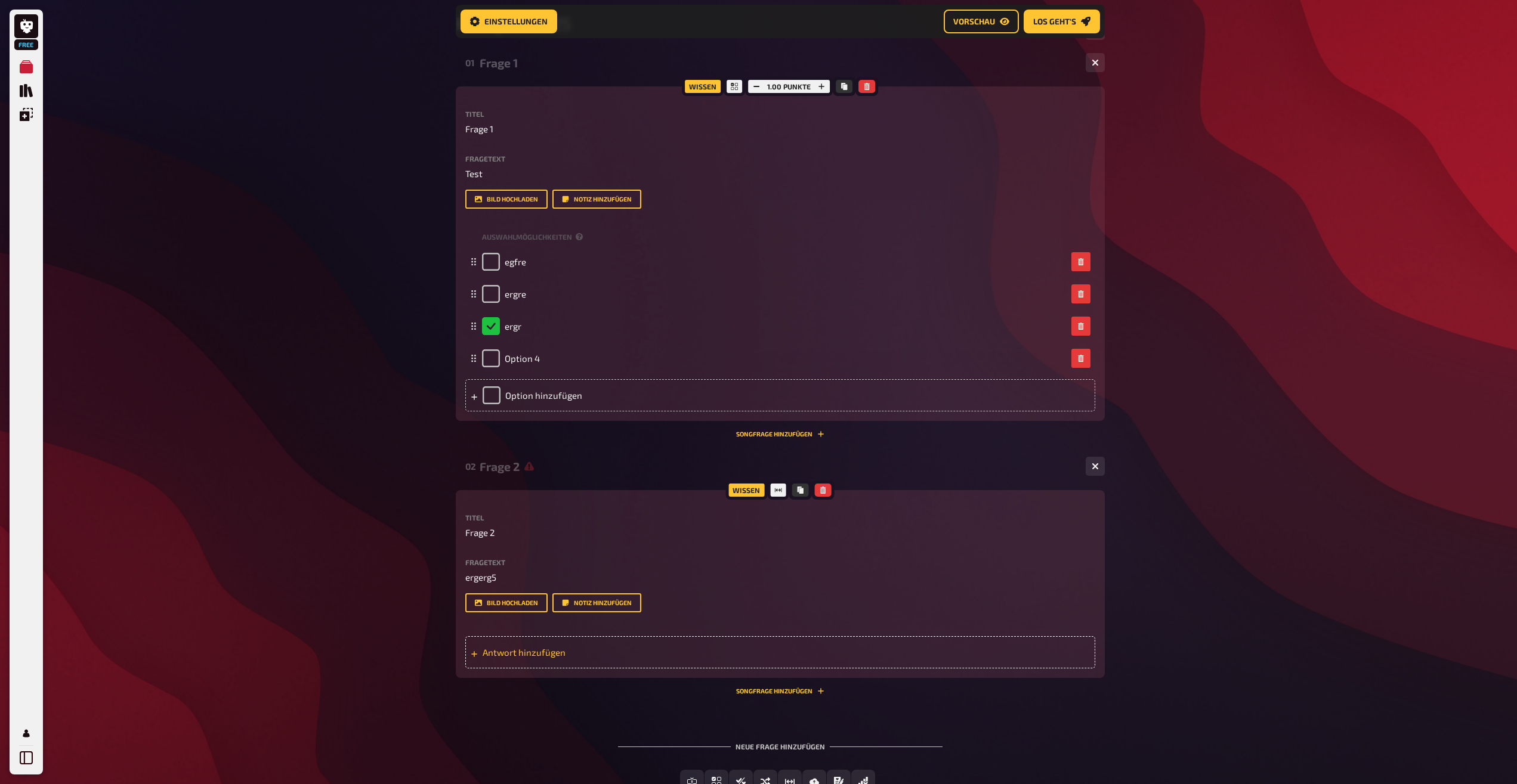
click at [531, 656] on span "Antwort hinzufügen" at bounding box center [576, 652] width 185 height 11
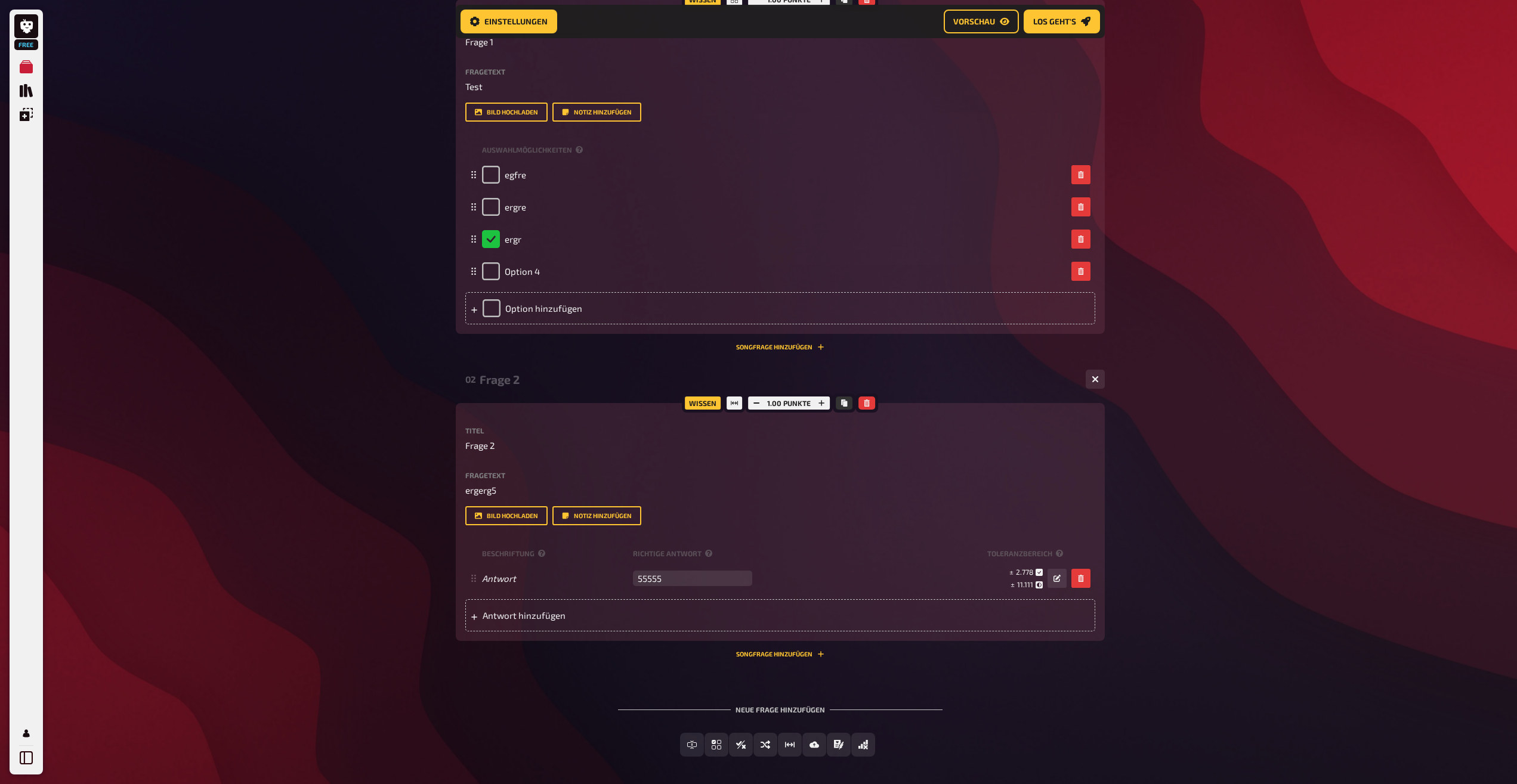
scroll to position [316, 0]
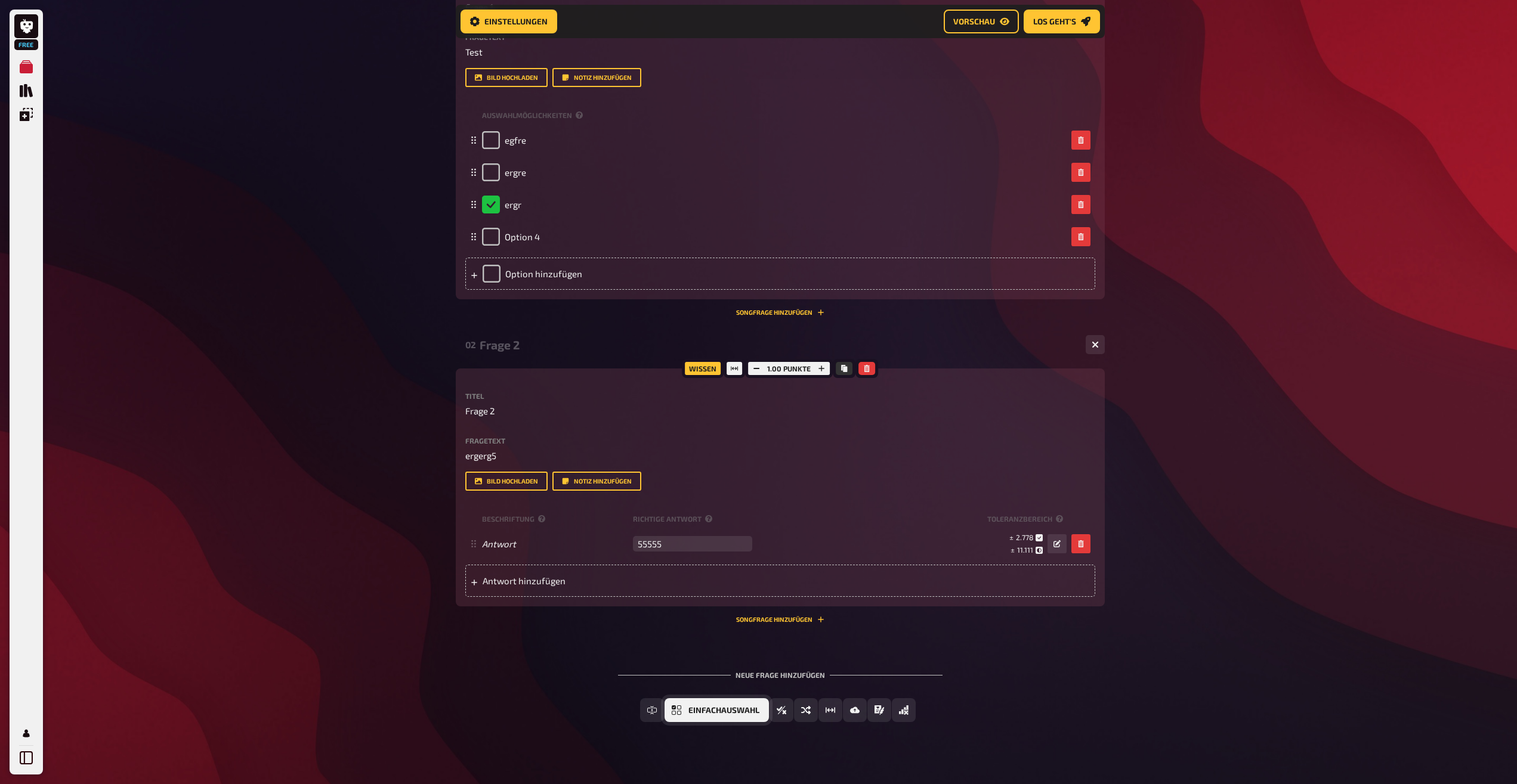
type input "55555"
click at [716, 712] on span "Einfachauswahl" at bounding box center [723, 710] width 71 height 9
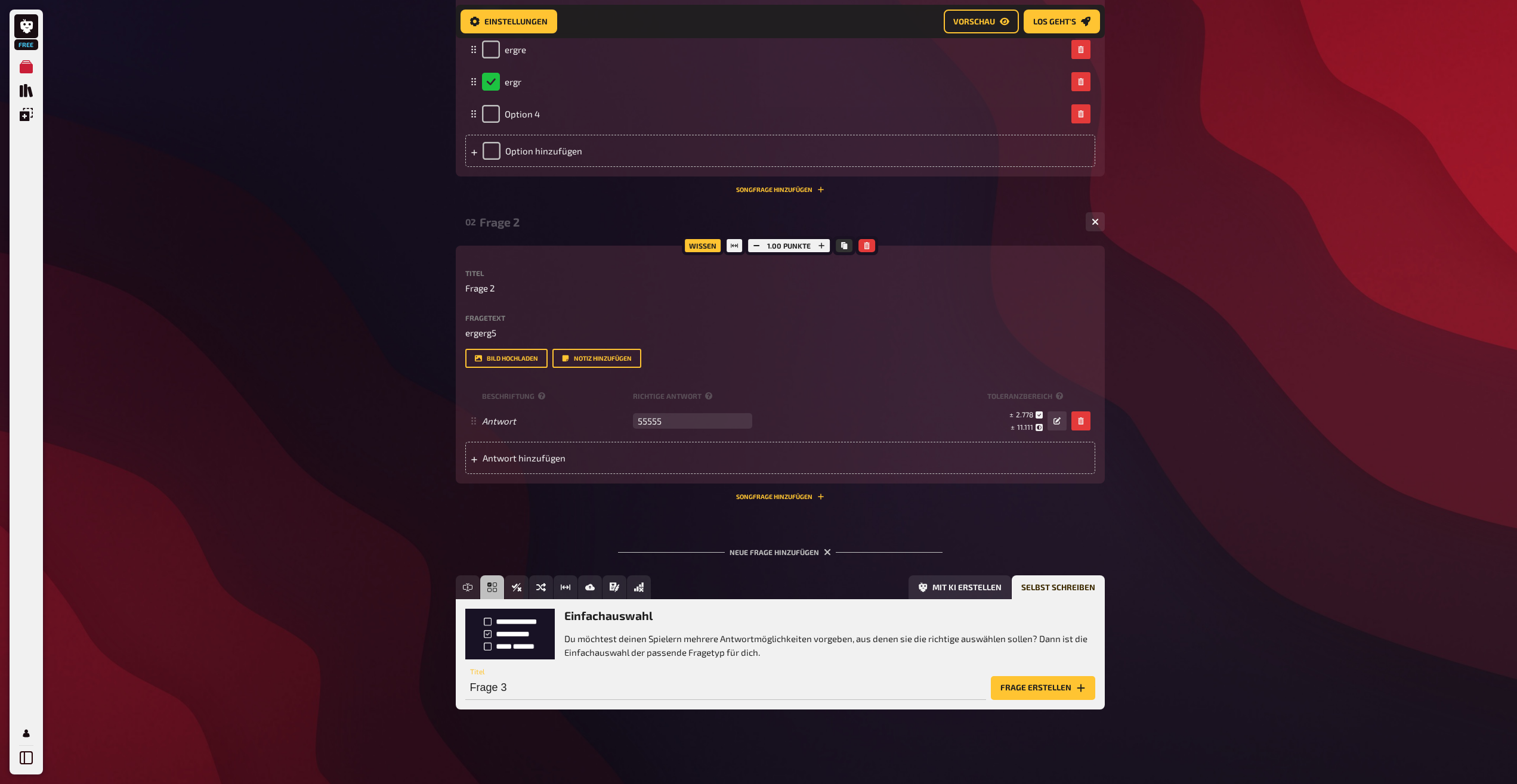
scroll to position [440, 0]
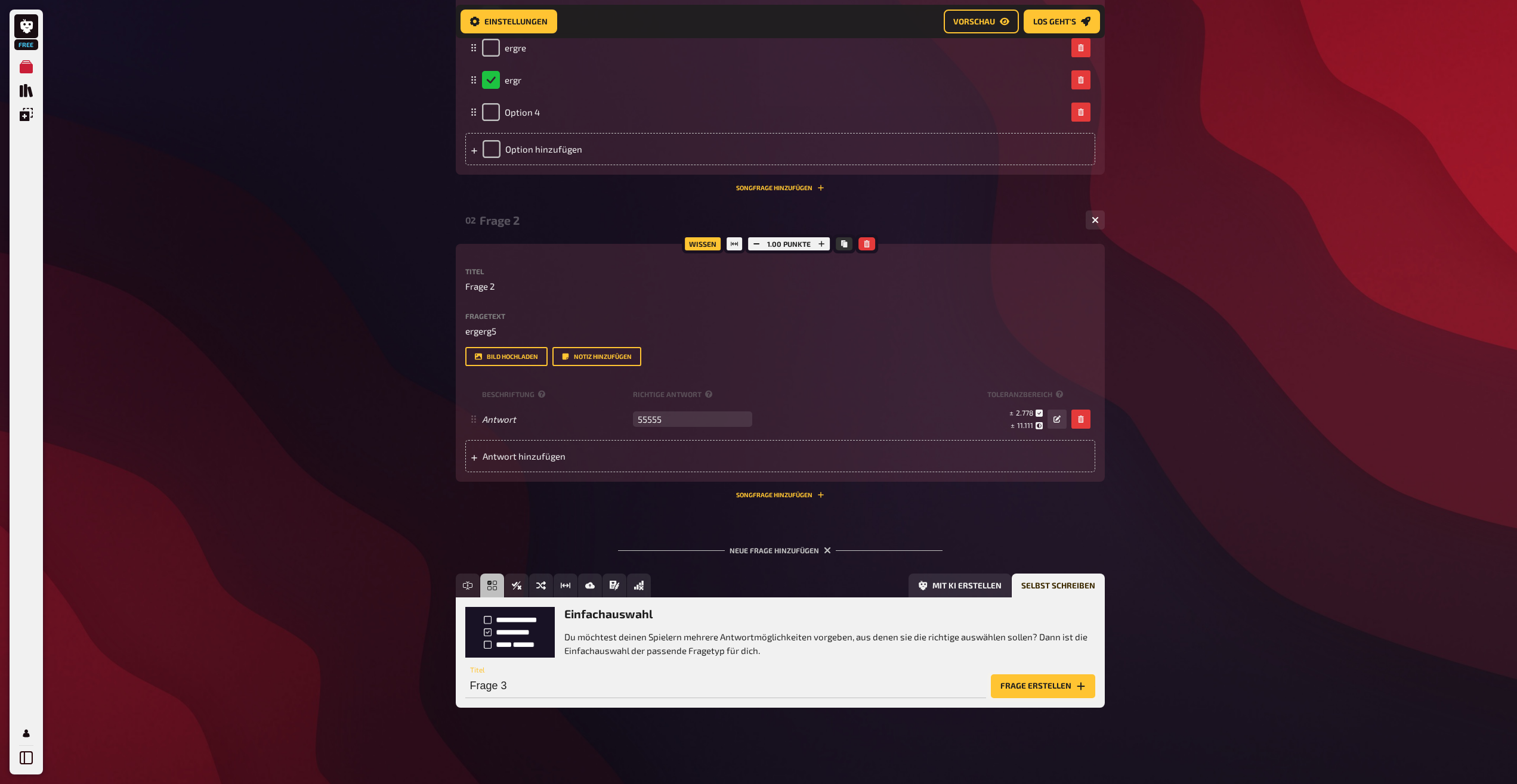
click at [1017, 680] on button "Frage erstellen" at bounding box center [1043, 686] width 105 height 24
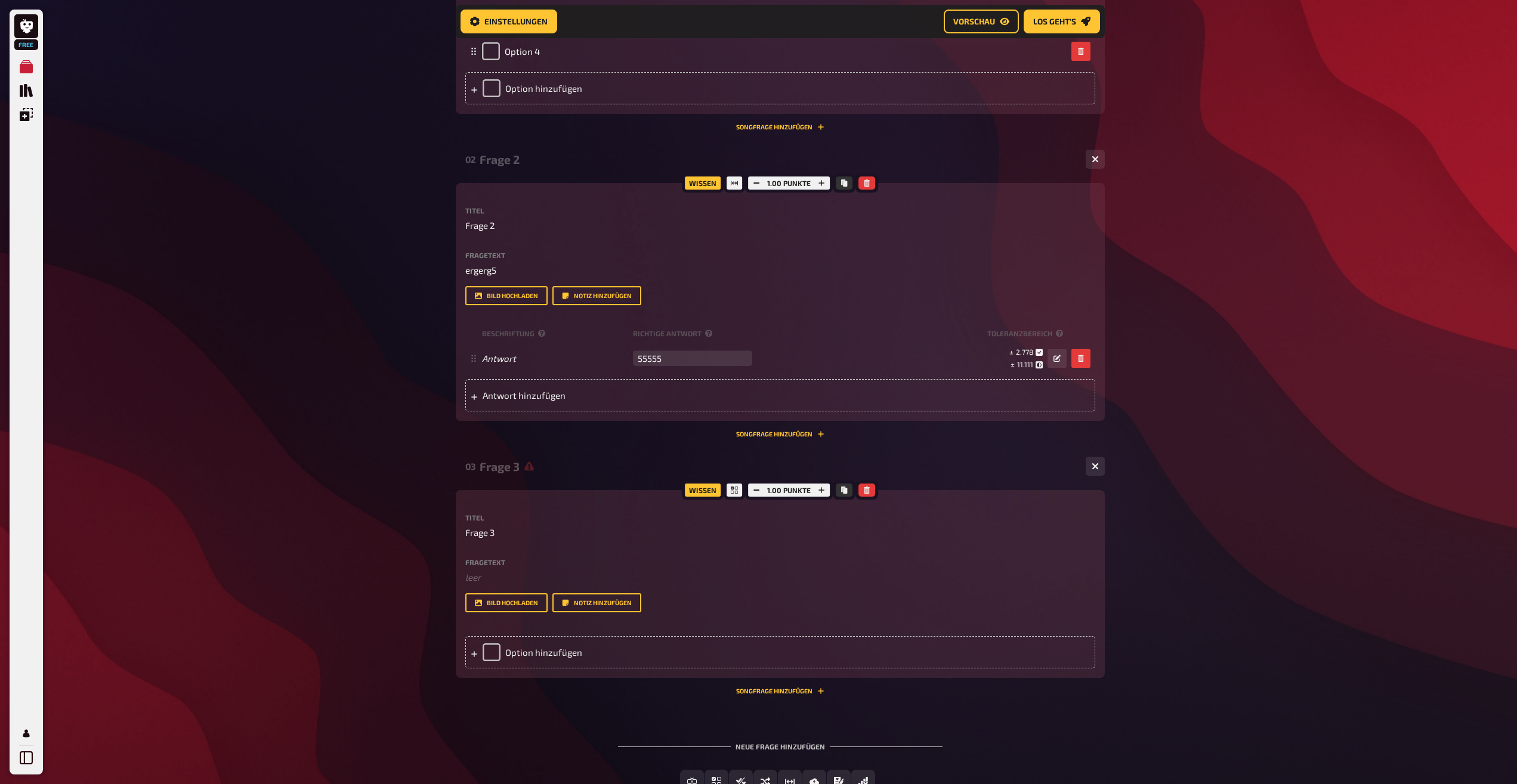
scroll to position [562, 0]
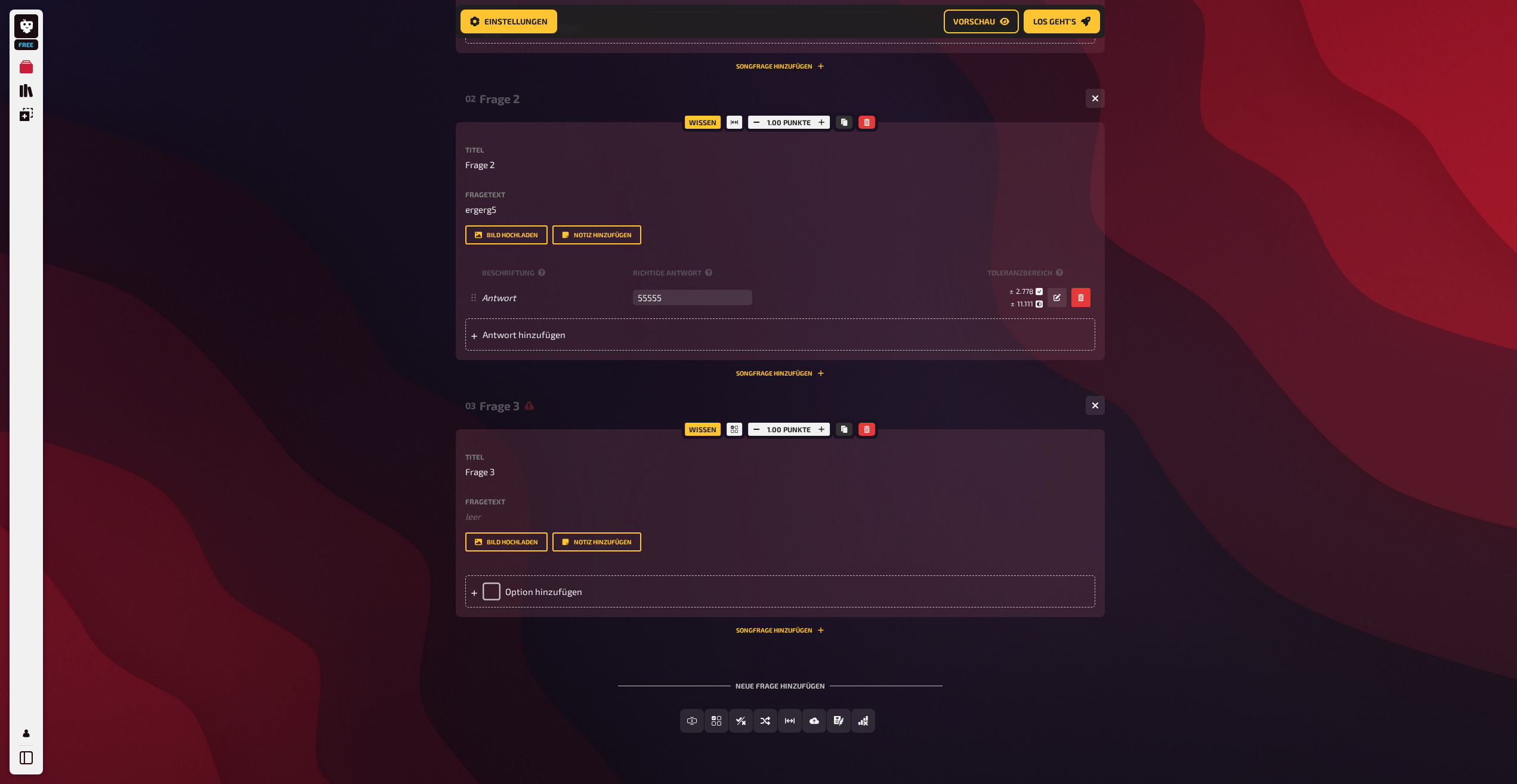
click at [489, 507] on div "Fragetext ﻿ leer Hier hinziehen für Dateiupload" at bounding box center [780, 511] width 630 height 26
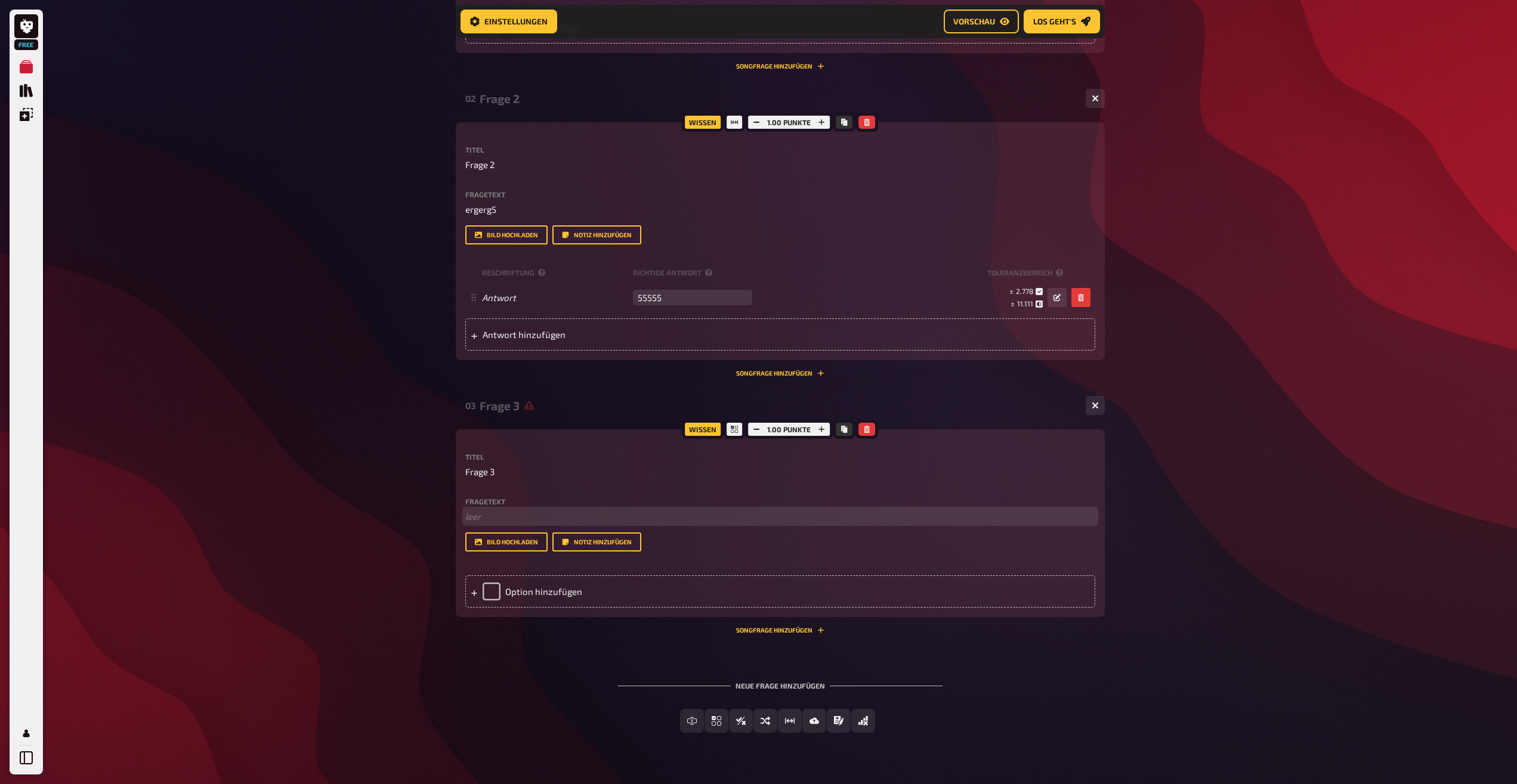
click at [493, 518] on p "﻿ leer" at bounding box center [780, 516] width 630 height 14
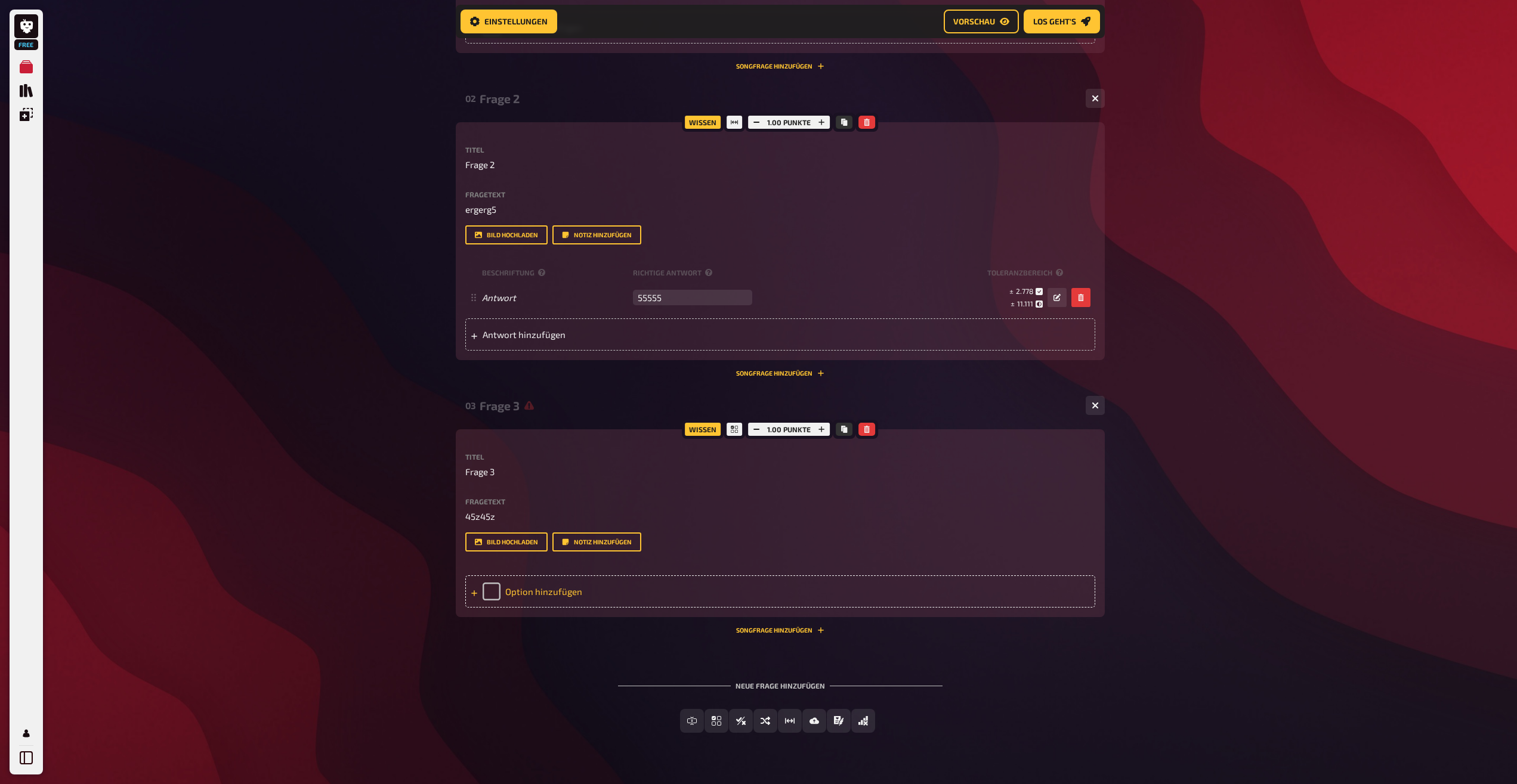
click at [478, 591] on div "Option hinzufügen" at bounding box center [780, 591] width 630 height 32
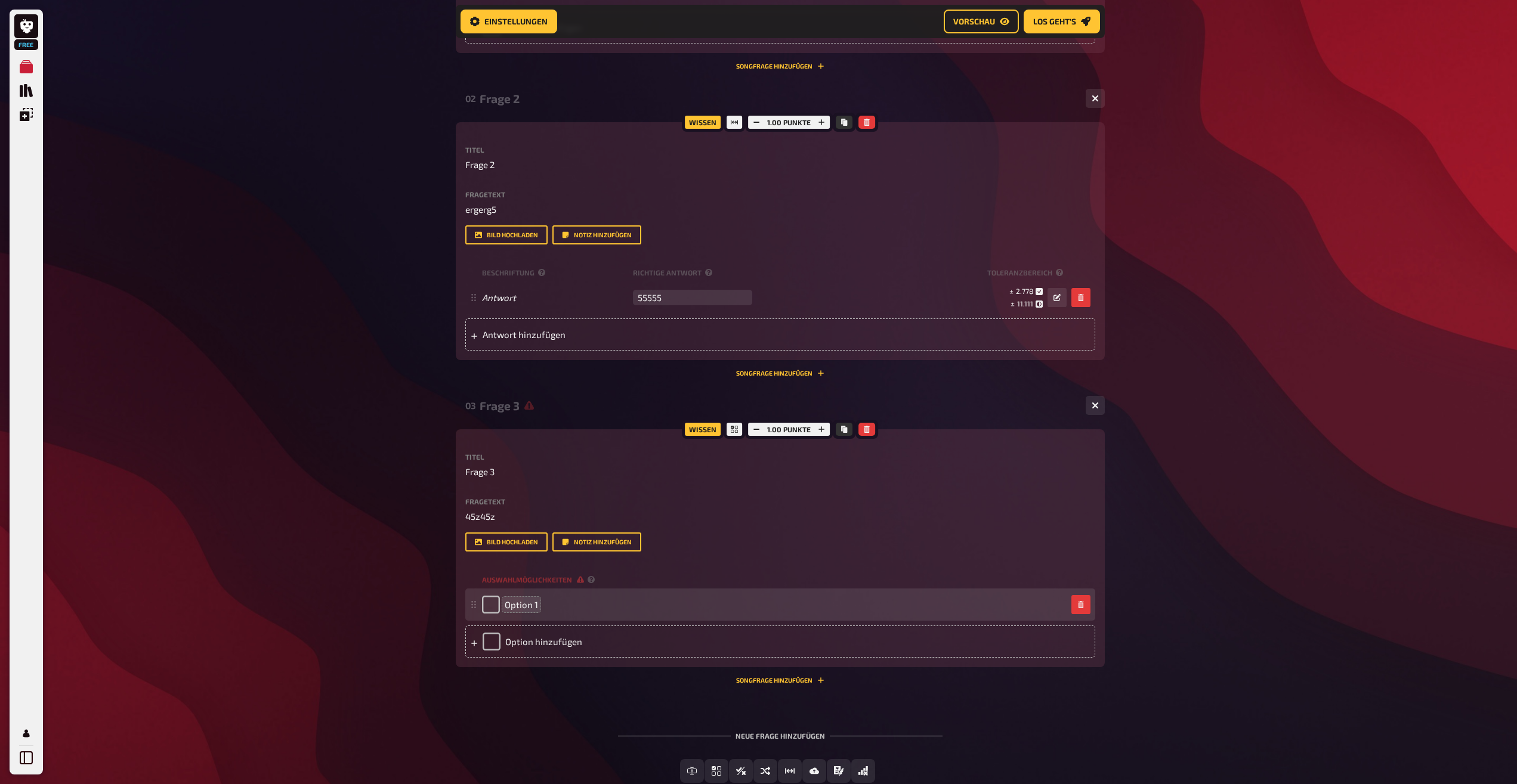
click at [531, 609] on span "Option 1" at bounding box center [521, 605] width 33 height 11
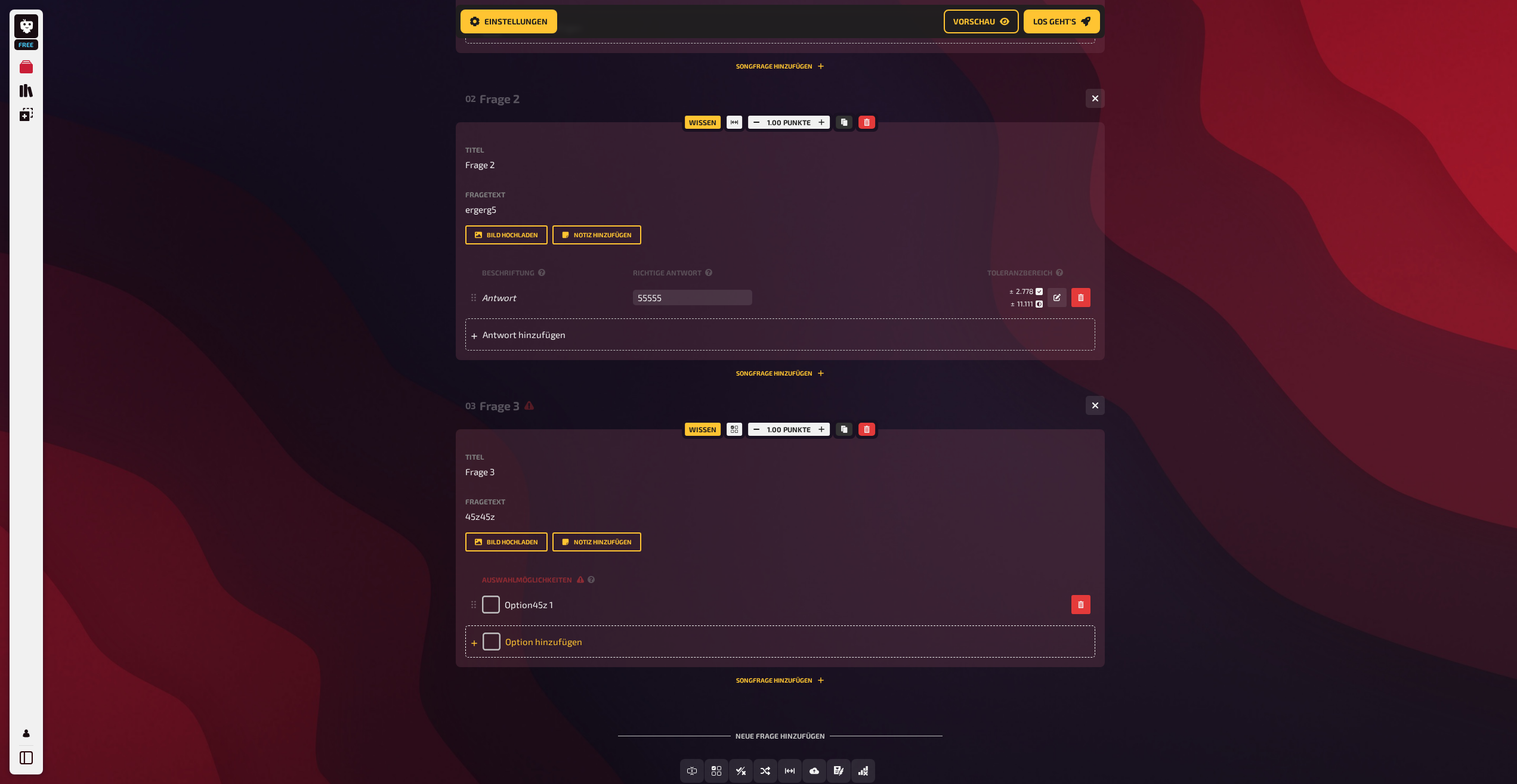
click at [475, 642] on icon at bounding box center [474, 643] width 7 height 7
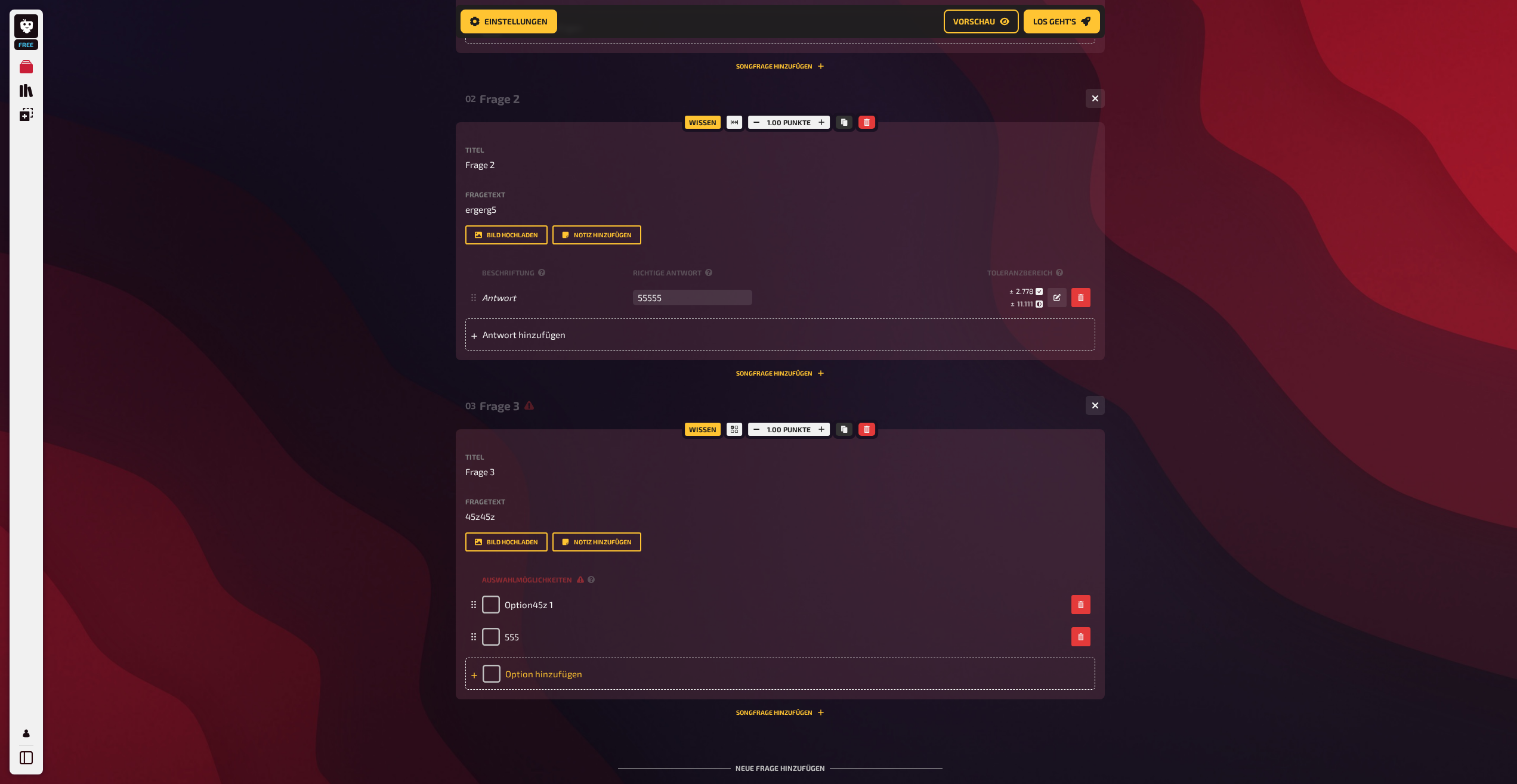
click at [476, 672] on icon at bounding box center [474, 675] width 7 height 7
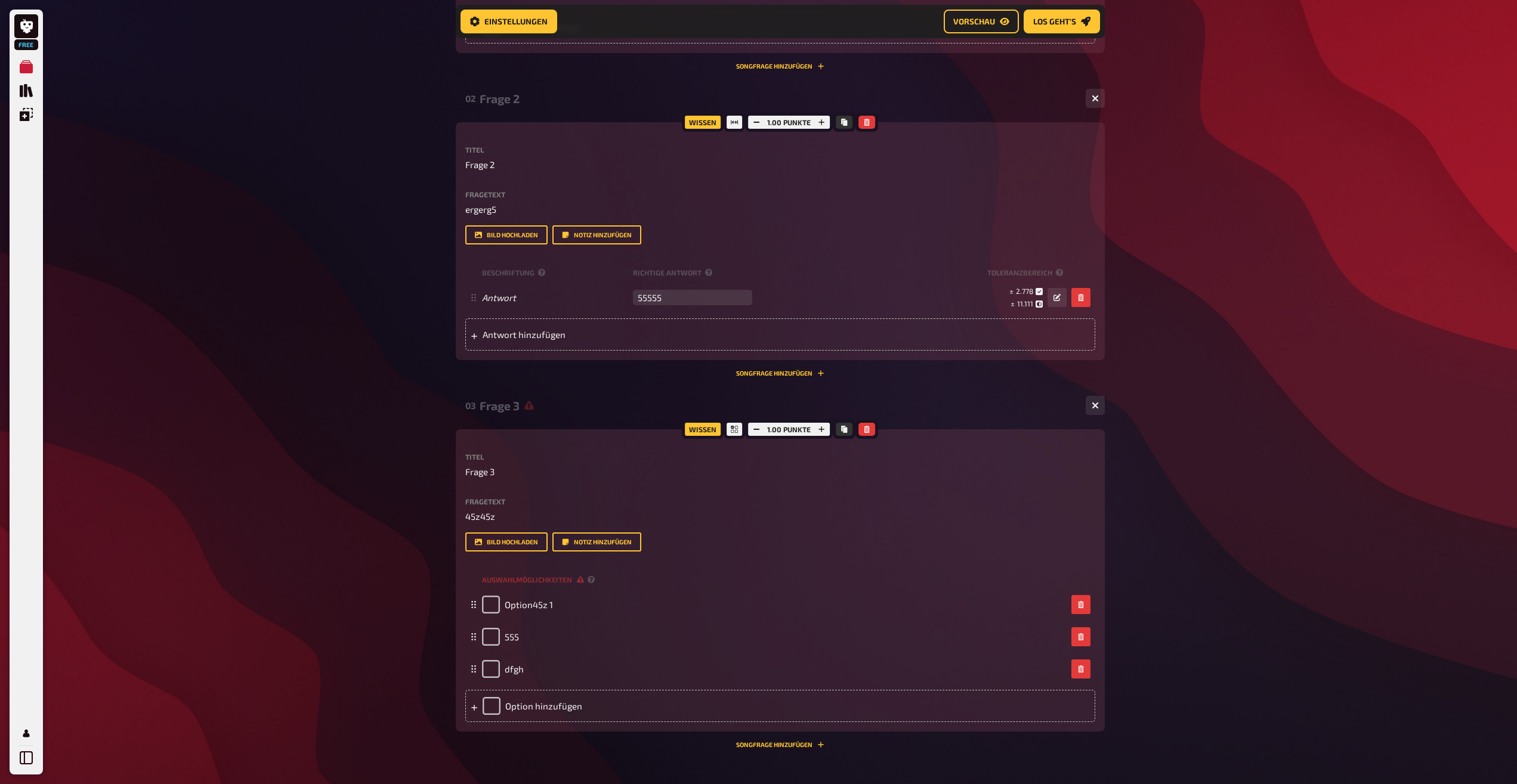
click at [475, 703] on div at bounding box center [474, 706] width 7 height 11
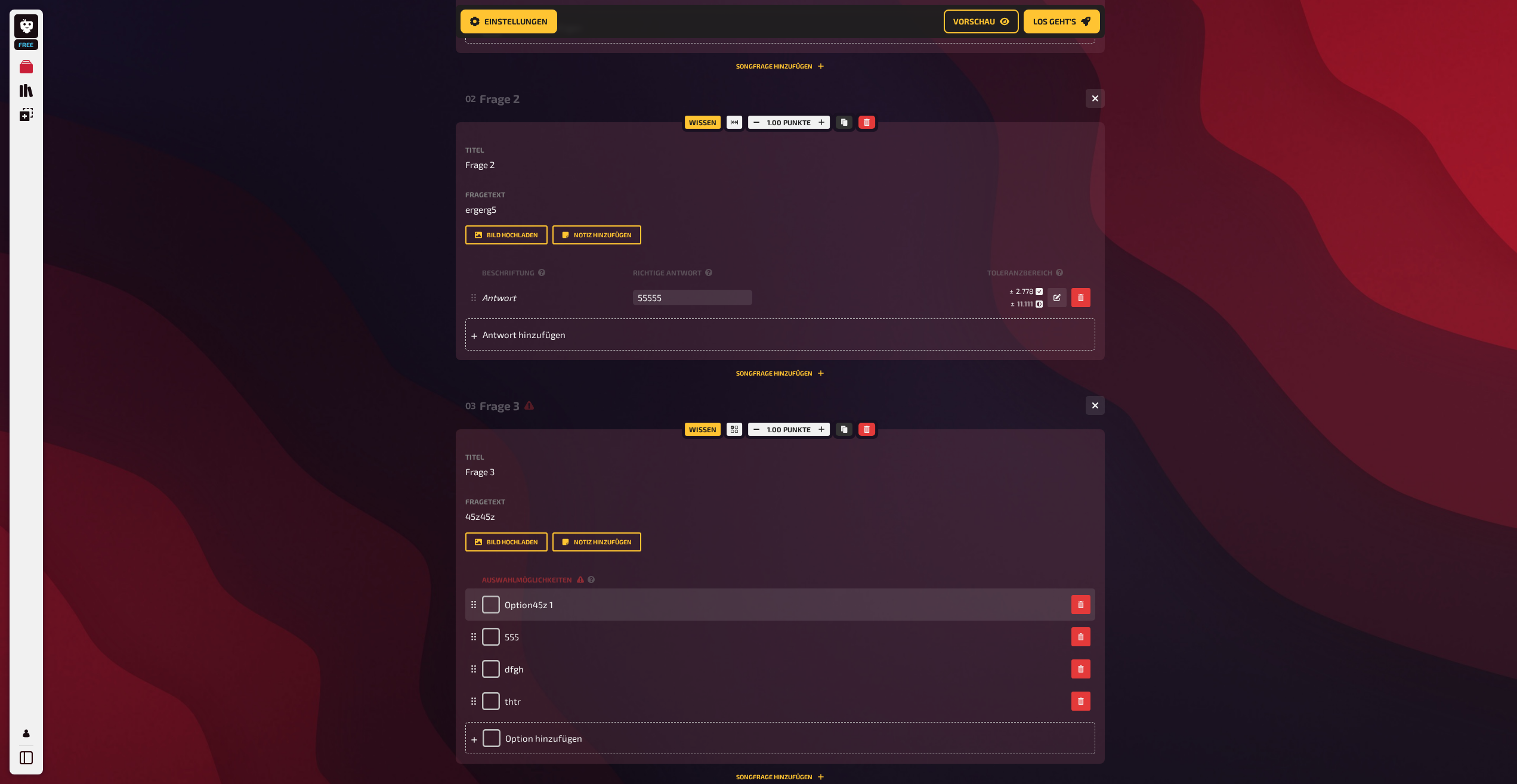
scroll to position [734, 0]
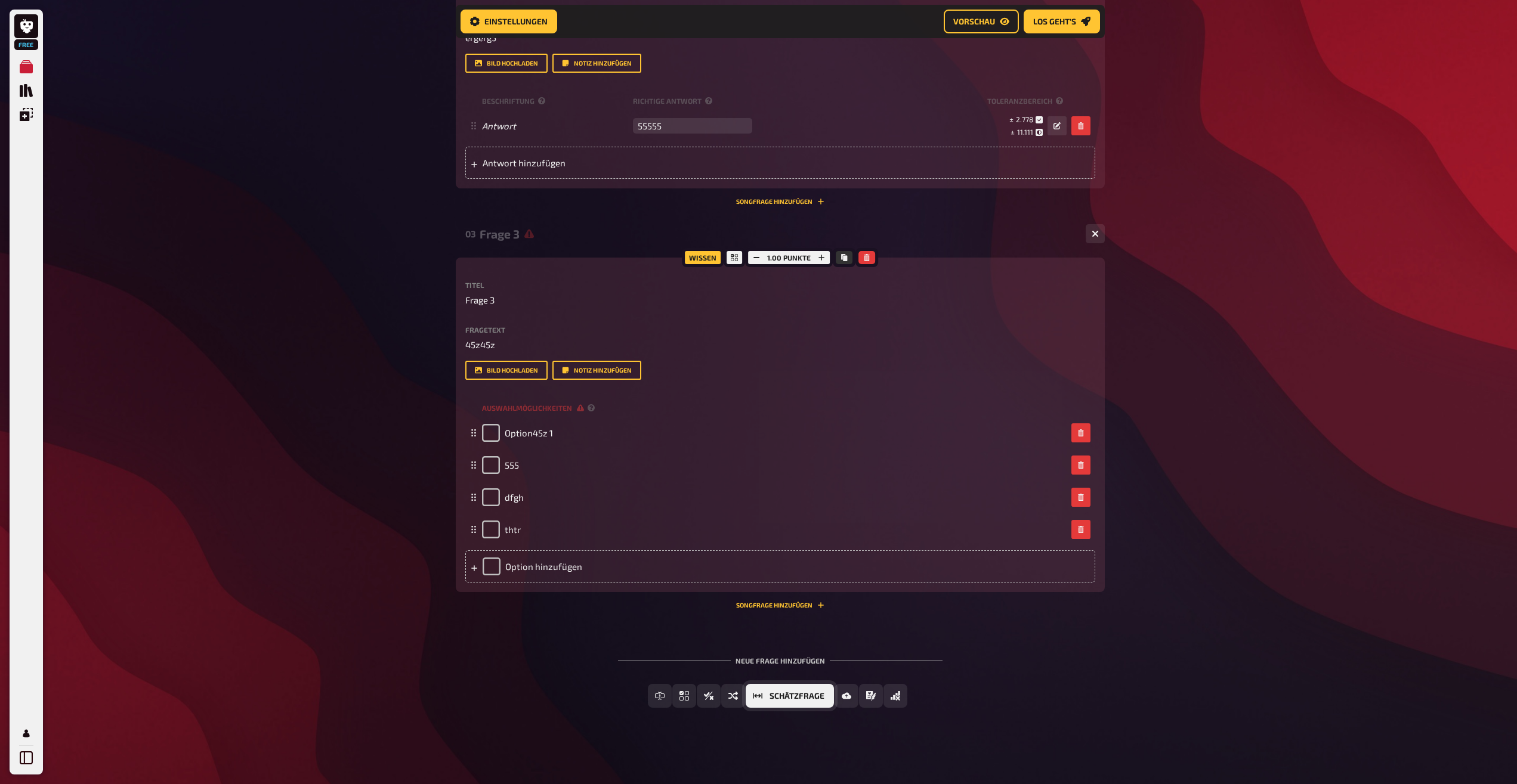
click at [764, 692] on button "Schätzfrage" at bounding box center [790, 696] width 88 height 24
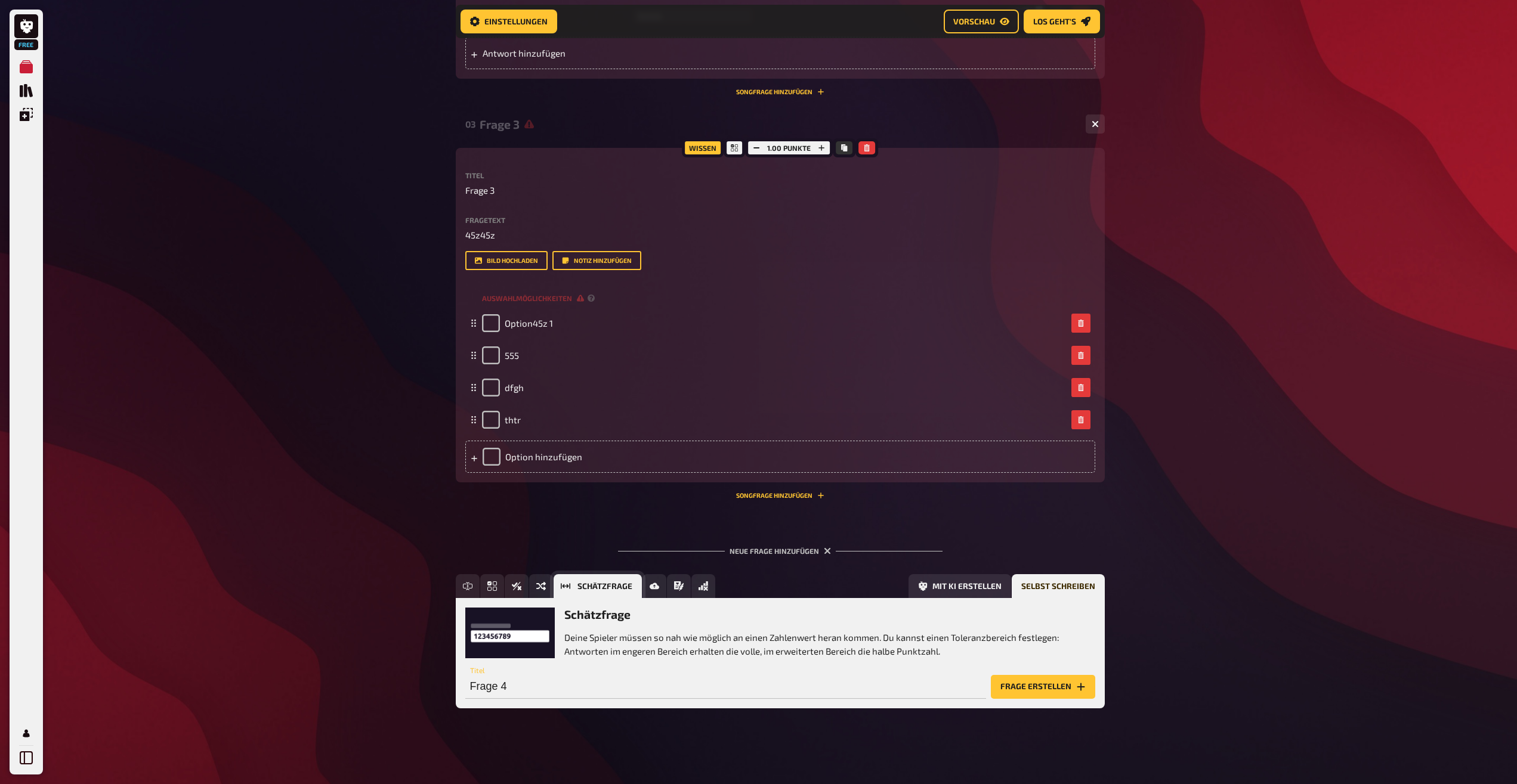
scroll to position [844, 0]
click at [535, 591] on button "Sortierfrage" at bounding box center [575, 585] width 92 height 24
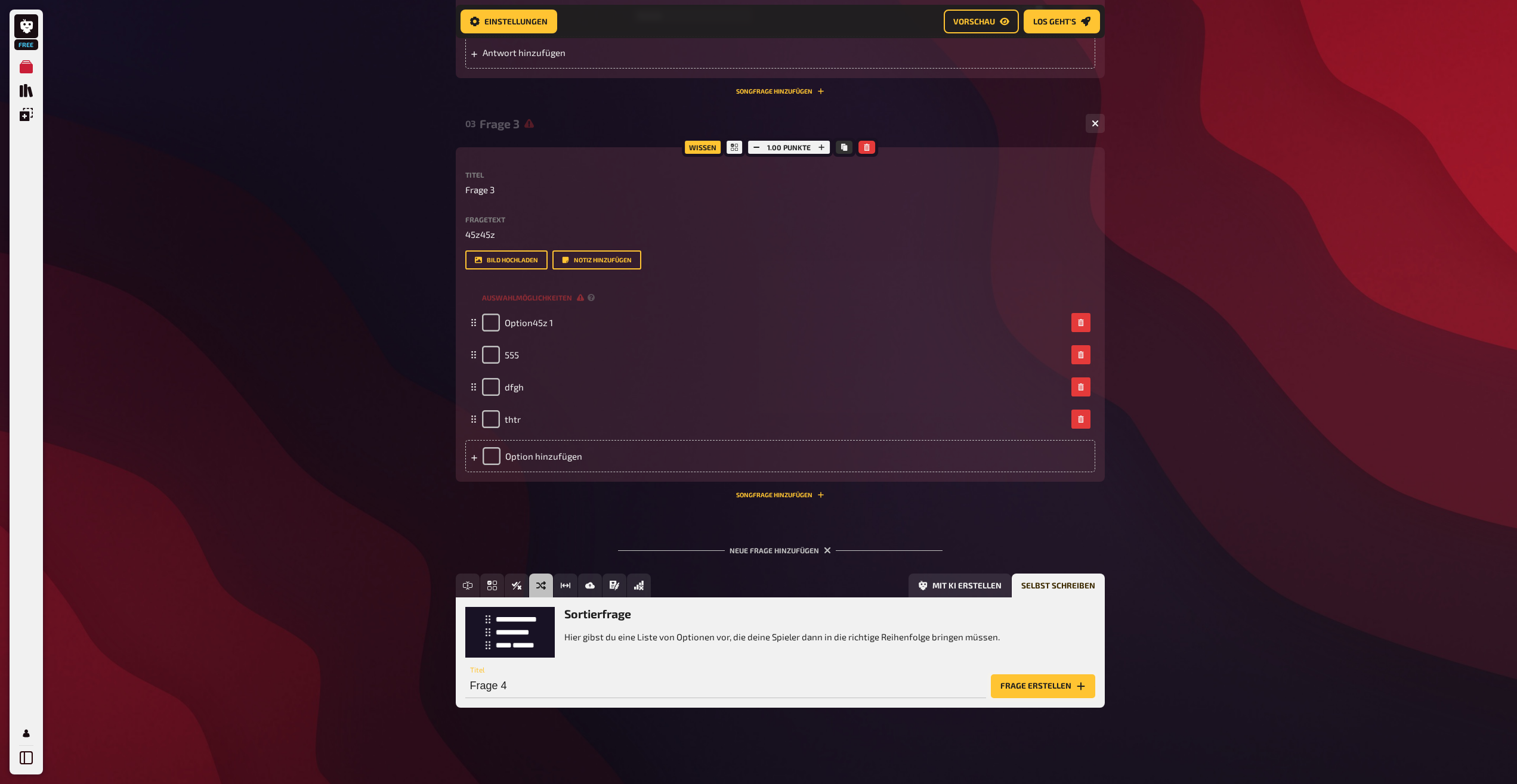
click at [1021, 690] on button "Frage erstellen" at bounding box center [1043, 686] width 105 height 24
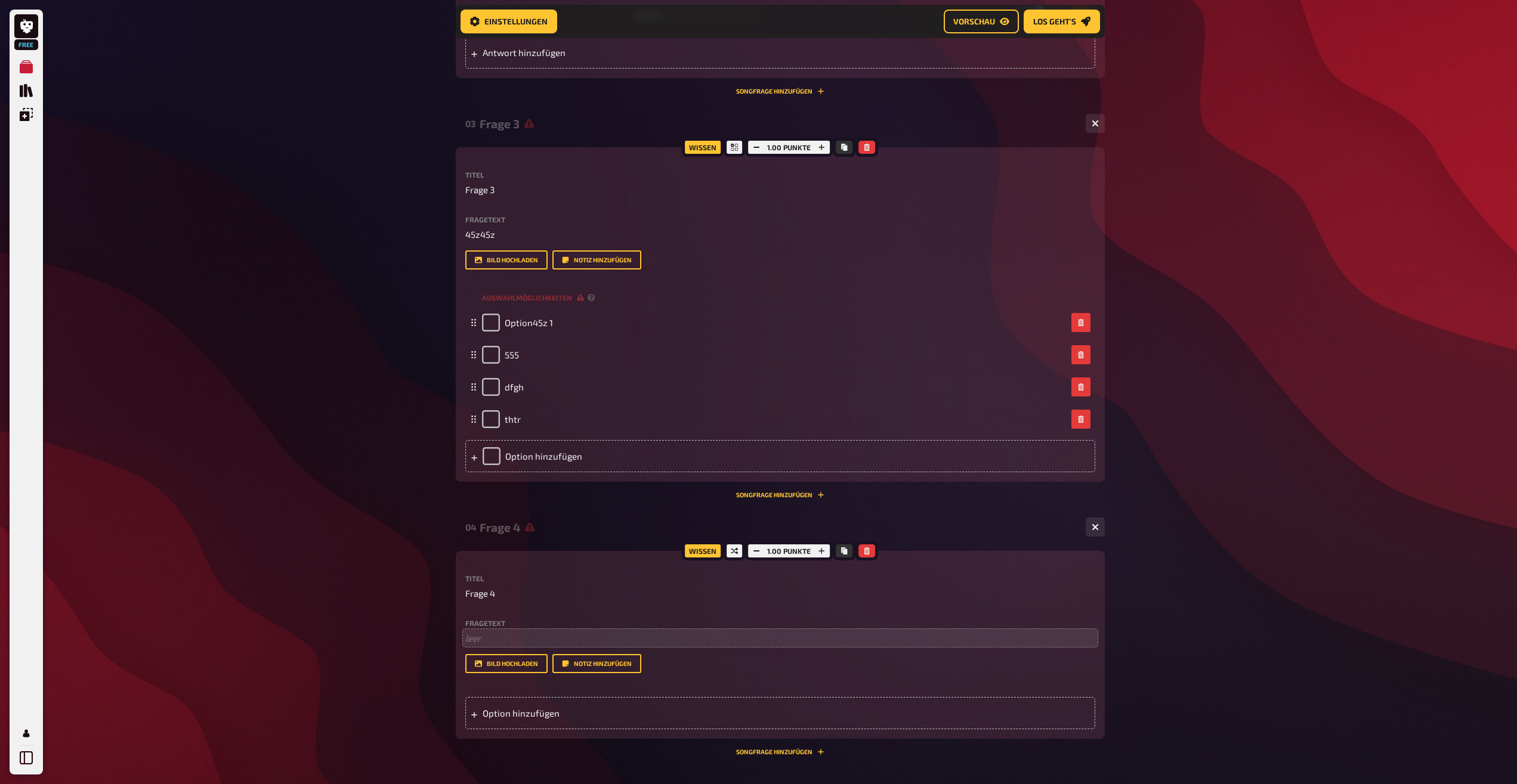
scroll to position [1004, 0]
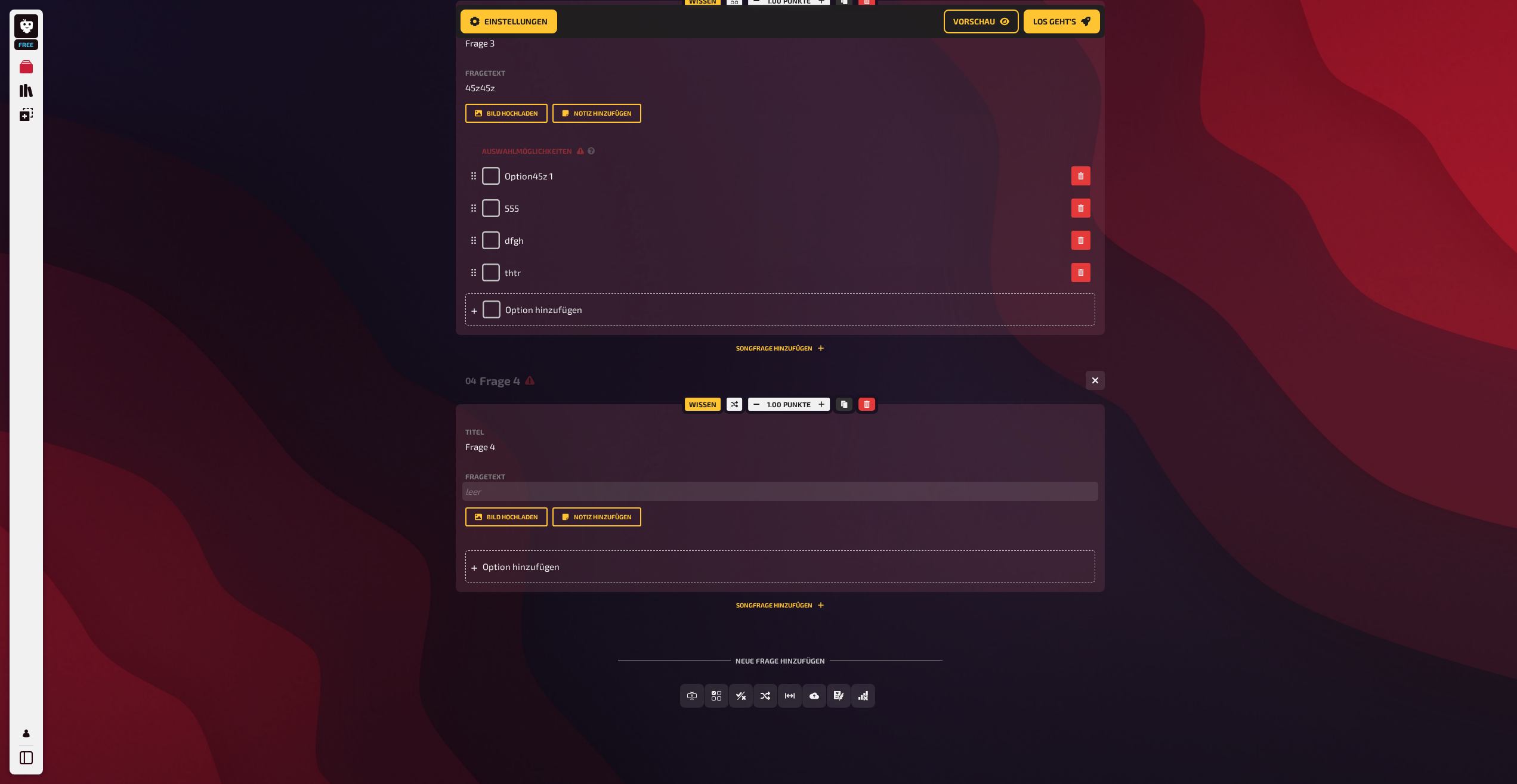
click at [480, 485] on p "﻿ leer" at bounding box center [780, 491] width 630 height 14
click at [523, 573] on div "Option hinzufügen" at bounding box center [780, 566] width 630 height 32
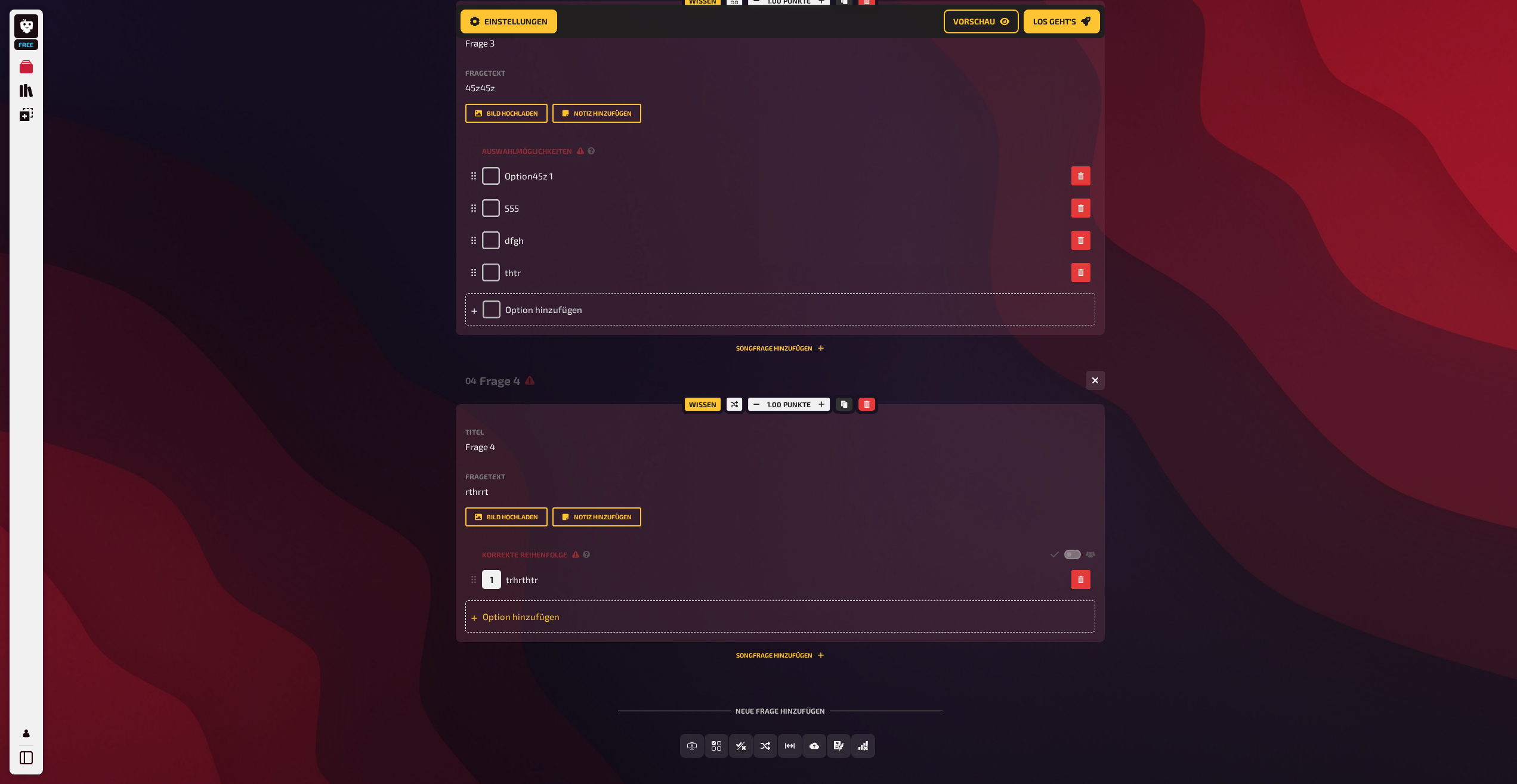
click at [525, 622] on div "Option hinzufügen" at bounding box center [780, 616] width 630 height 32
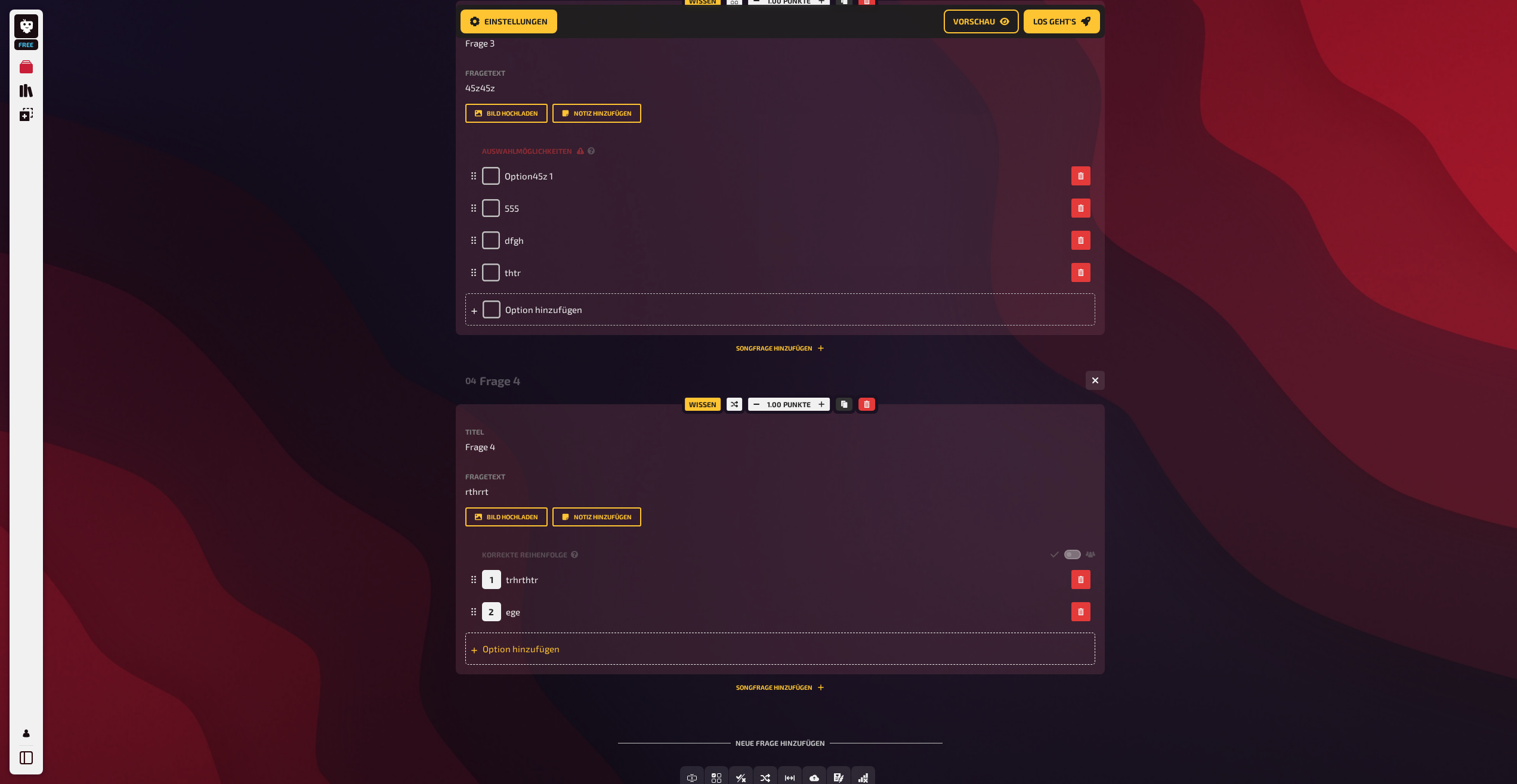
click at [525, 634] on div "Option hinzufügen" at bounding box center [780, 648] width 630 height 32
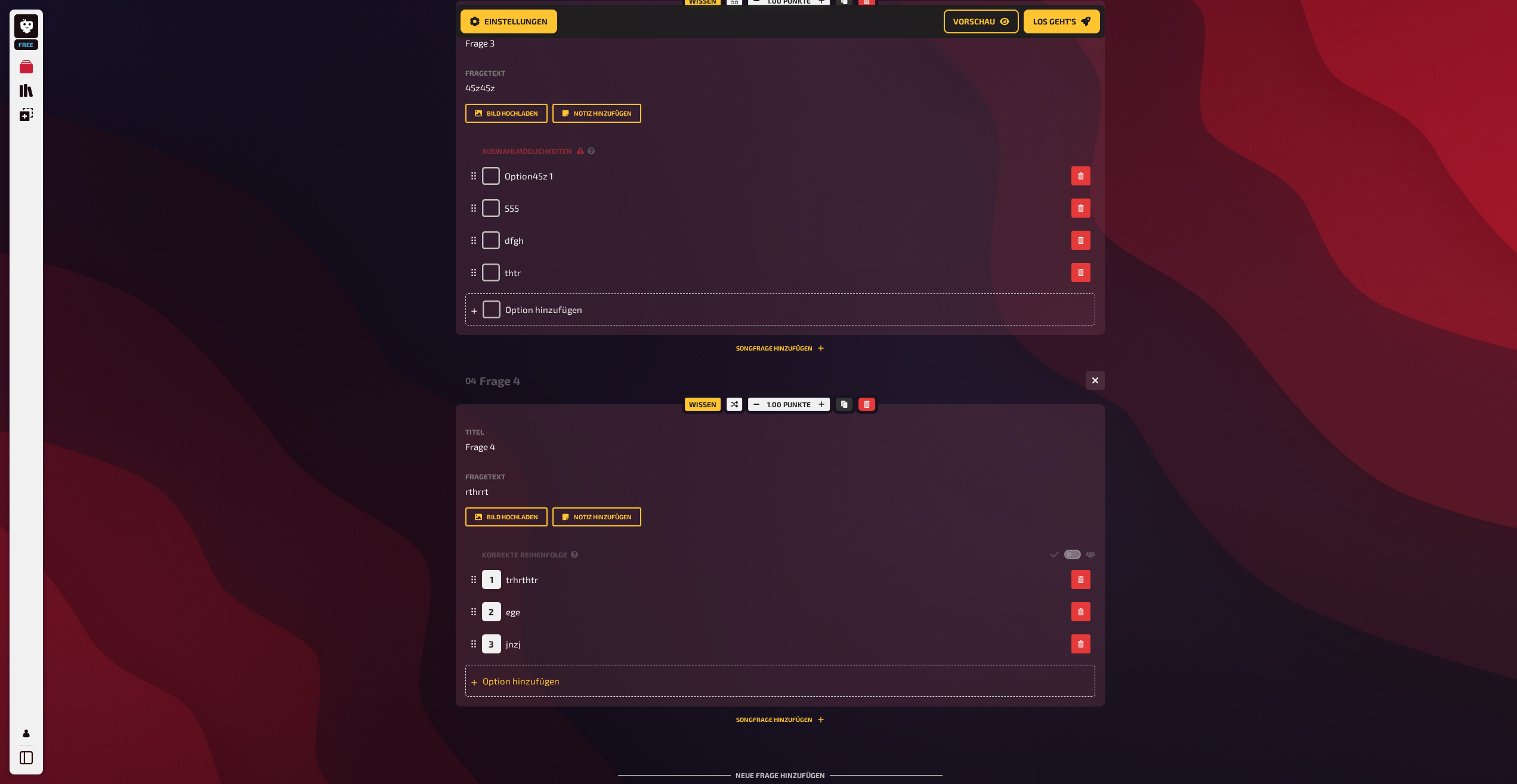
click at [572, 680] on div "Option hinzufügen" at bounding box center [780, 681] width 630 height 32
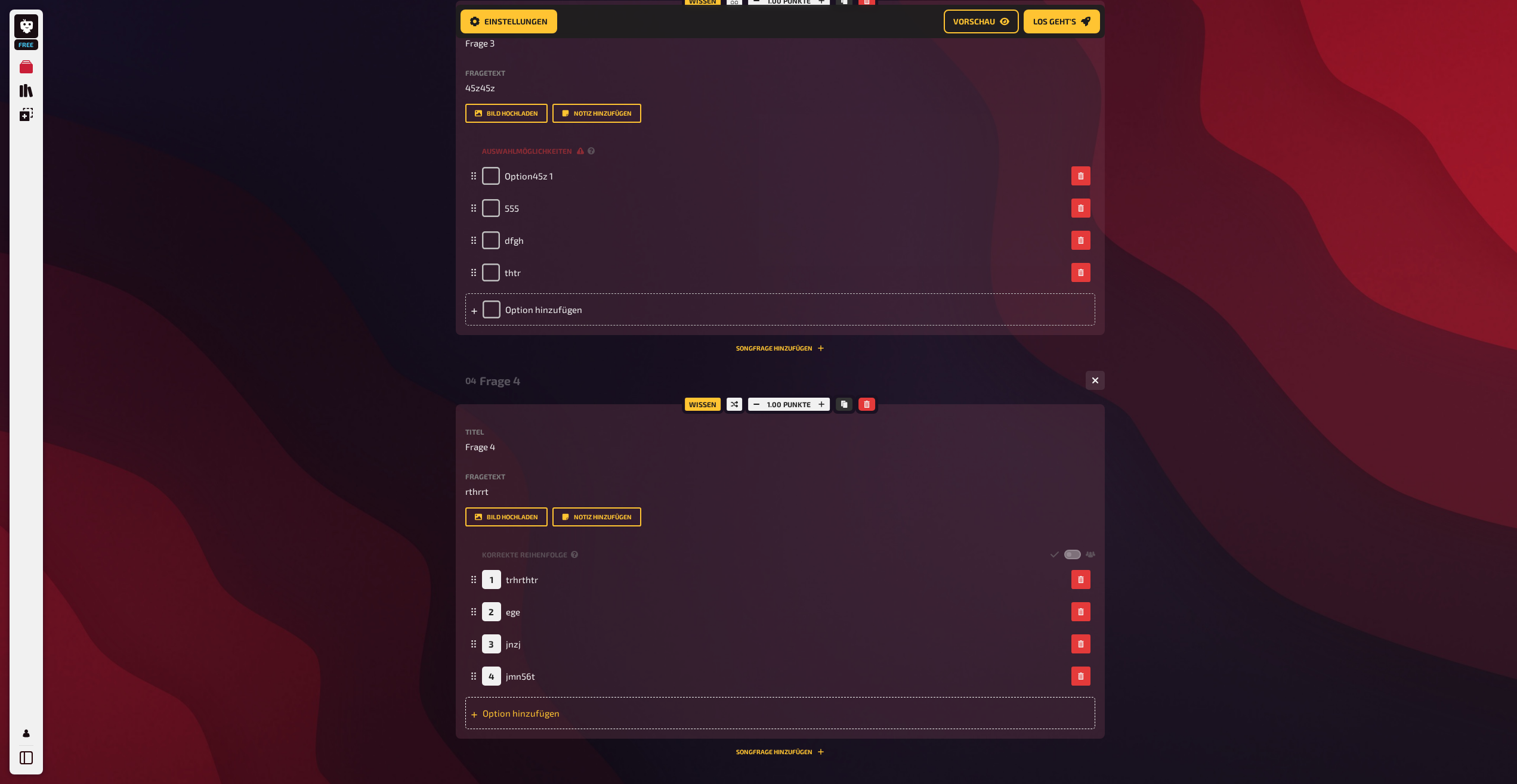
scroll to position [1138, 0]
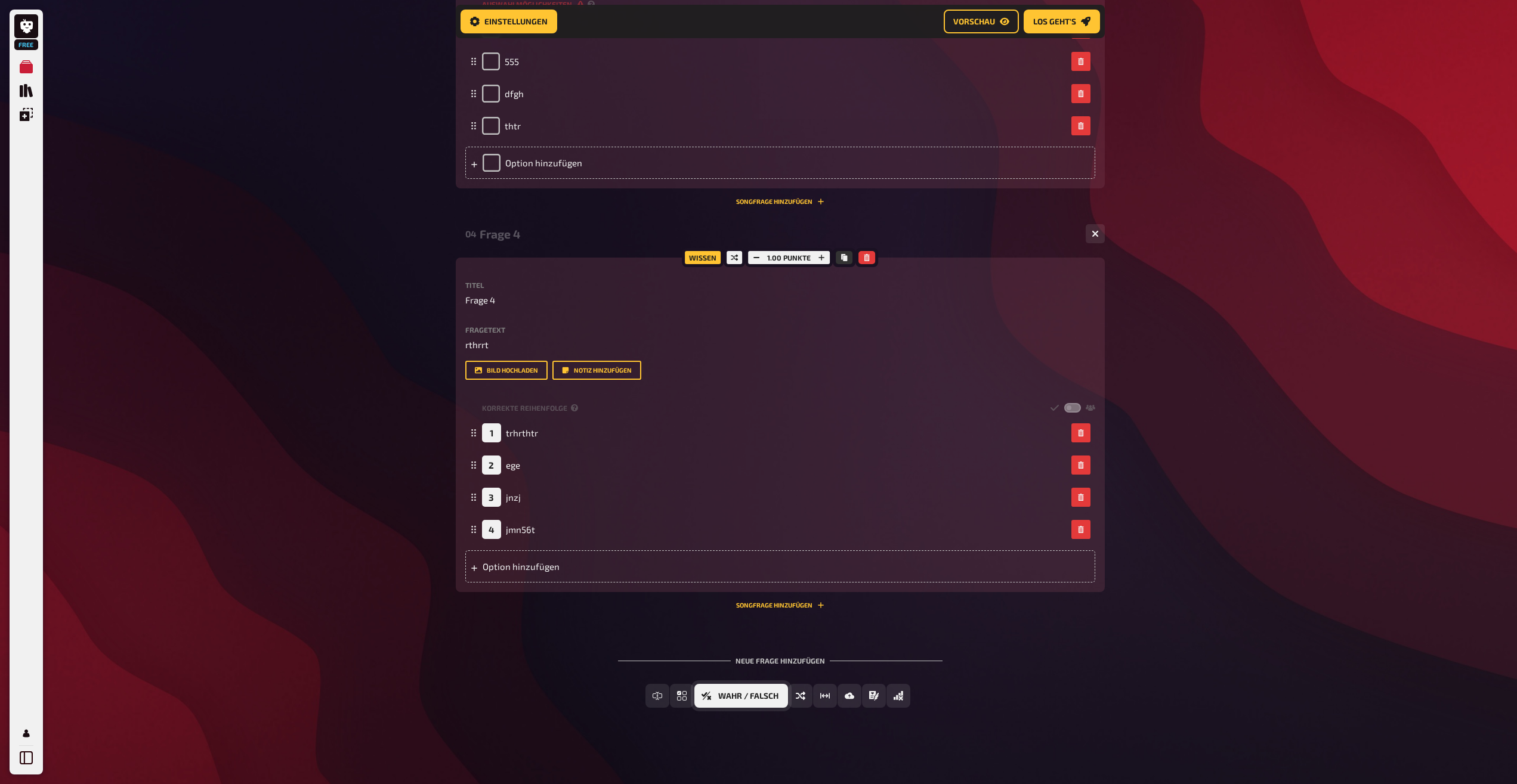
click at [704, 693] on icon "Wahr / Falsch" at bounding box center [706, 696] width 9 height 9
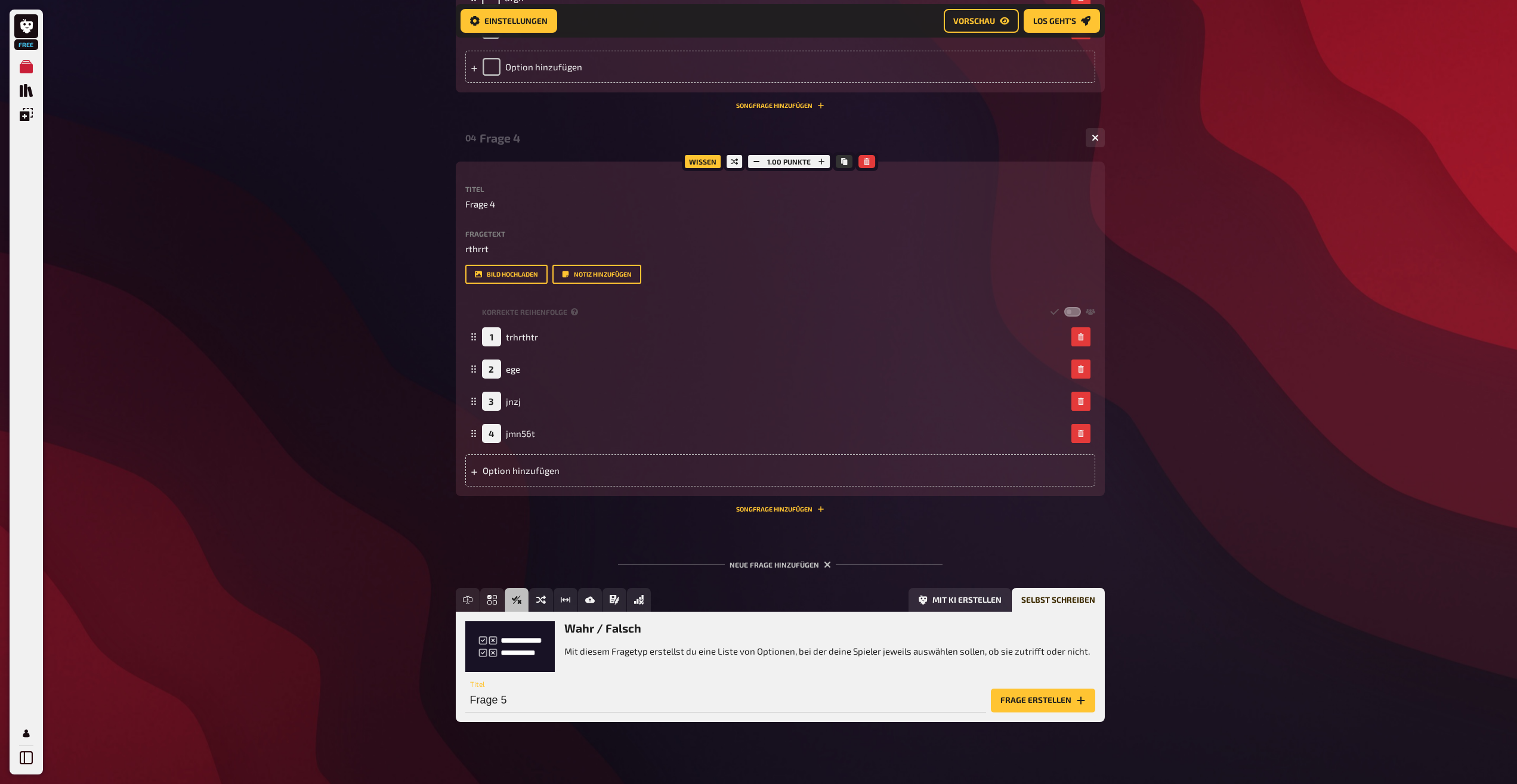
scroll to position [1234, 0]
click at [1029, 703] on button "Frage erstellen" at bounding box center [1043, 700] width 105 height 24
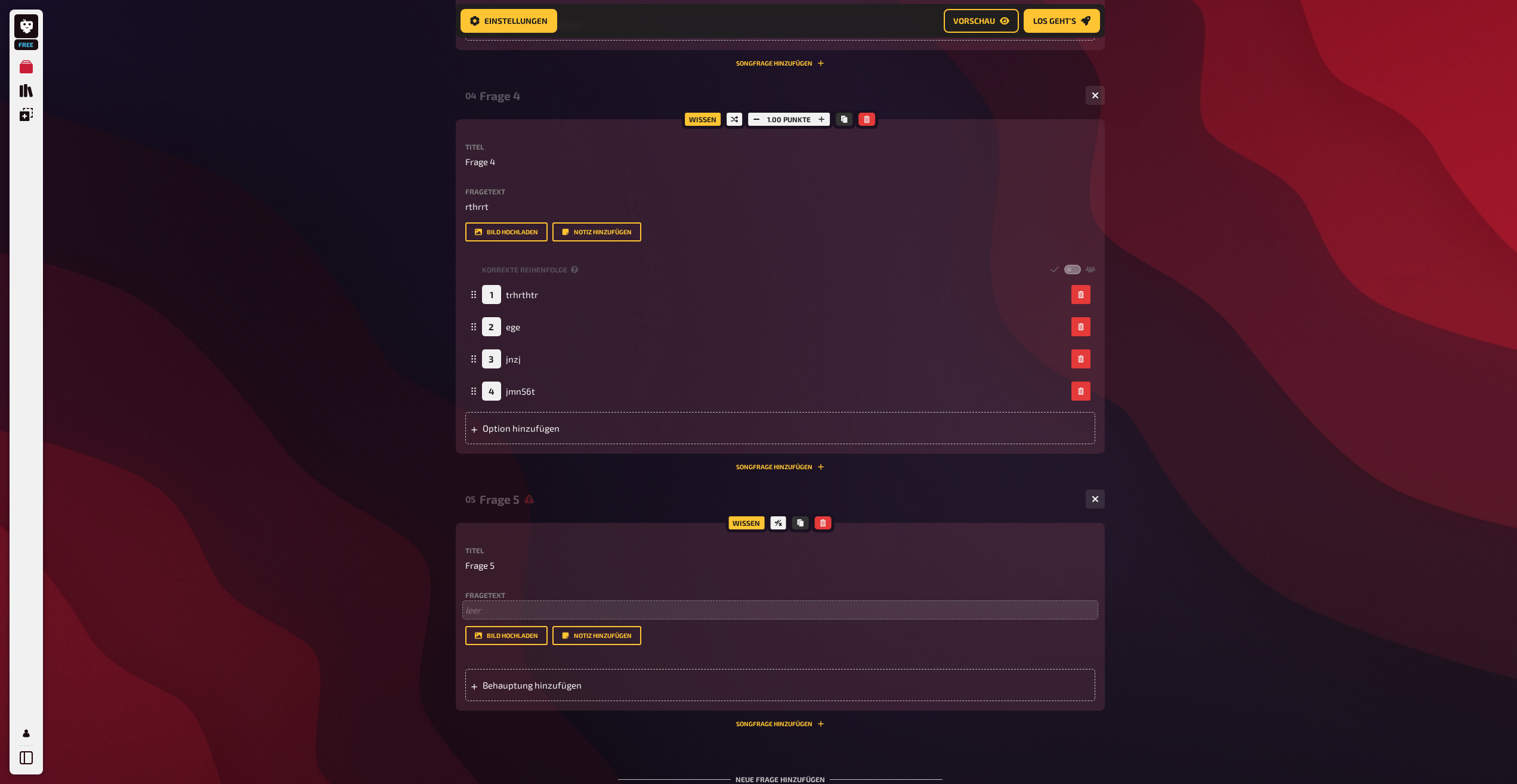
scroll to position [1295, 0]
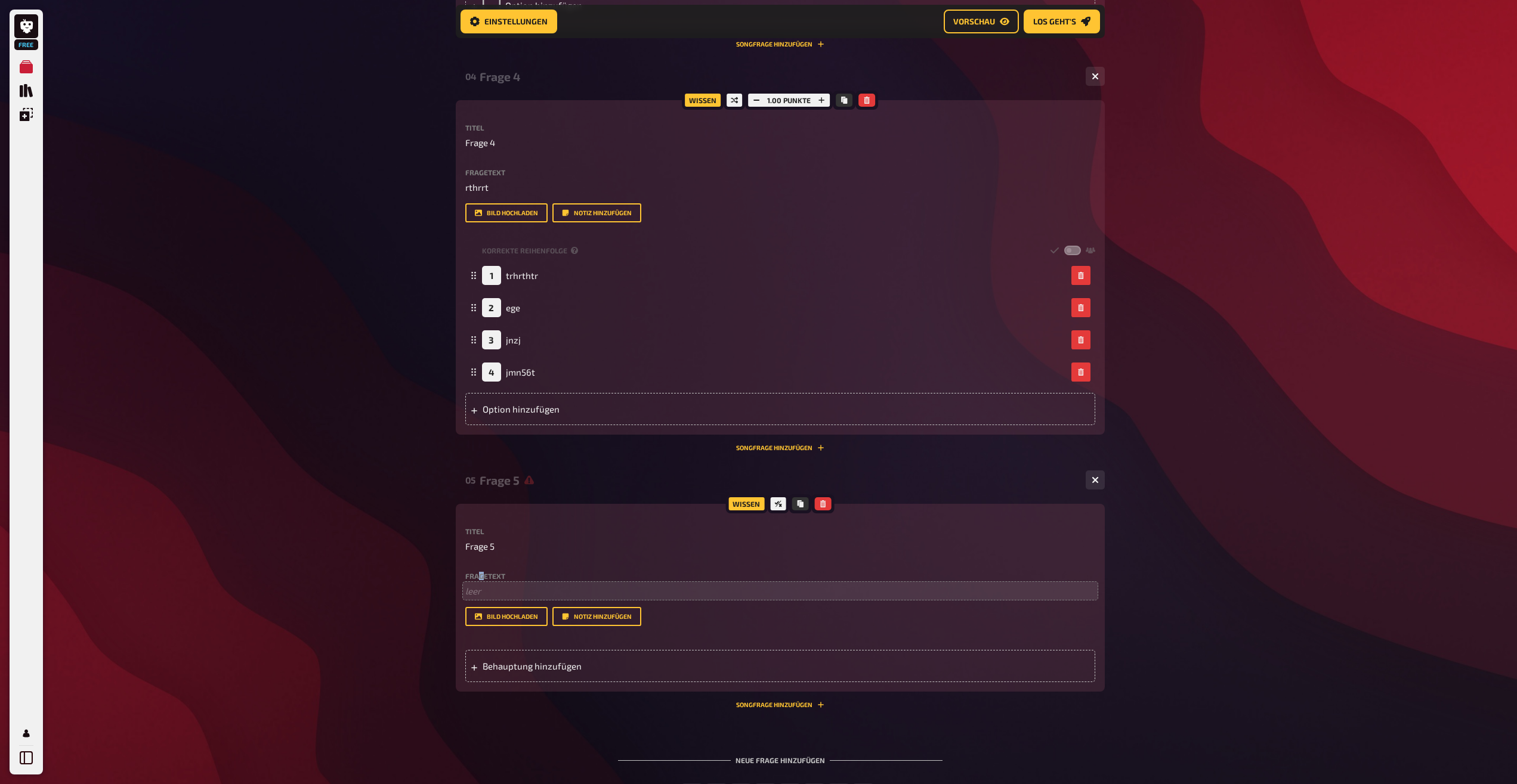
drag, startPoint x: 481, startPoint y: 576, endPoint x: 478, endPoint y: 587, distance: 11.4
click at [475, 576] on label "Fragetext" at bounding box center [780, 575] width 630 height 7
click at [483, 594] on p "﻿ leer" at bounding box center [780, 591] width 630 height 14
click at [519, 662] on span "Behauptung hinzufügen" at bounding box center [576, 666] width 185 height 11
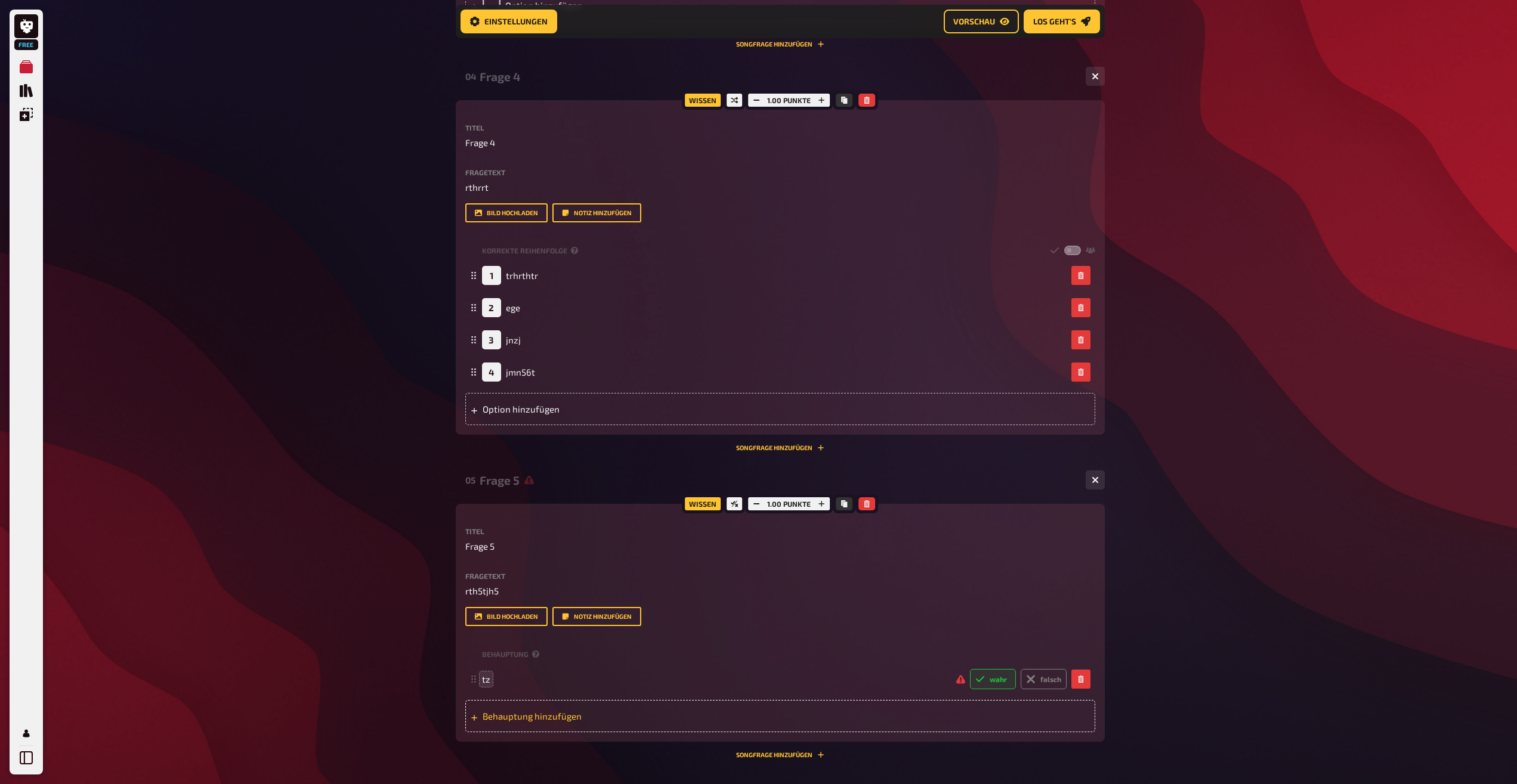
click at [527, 724] on div "Behauptung hinzufügen" at bounding box center [780, 716] width 630 height 32
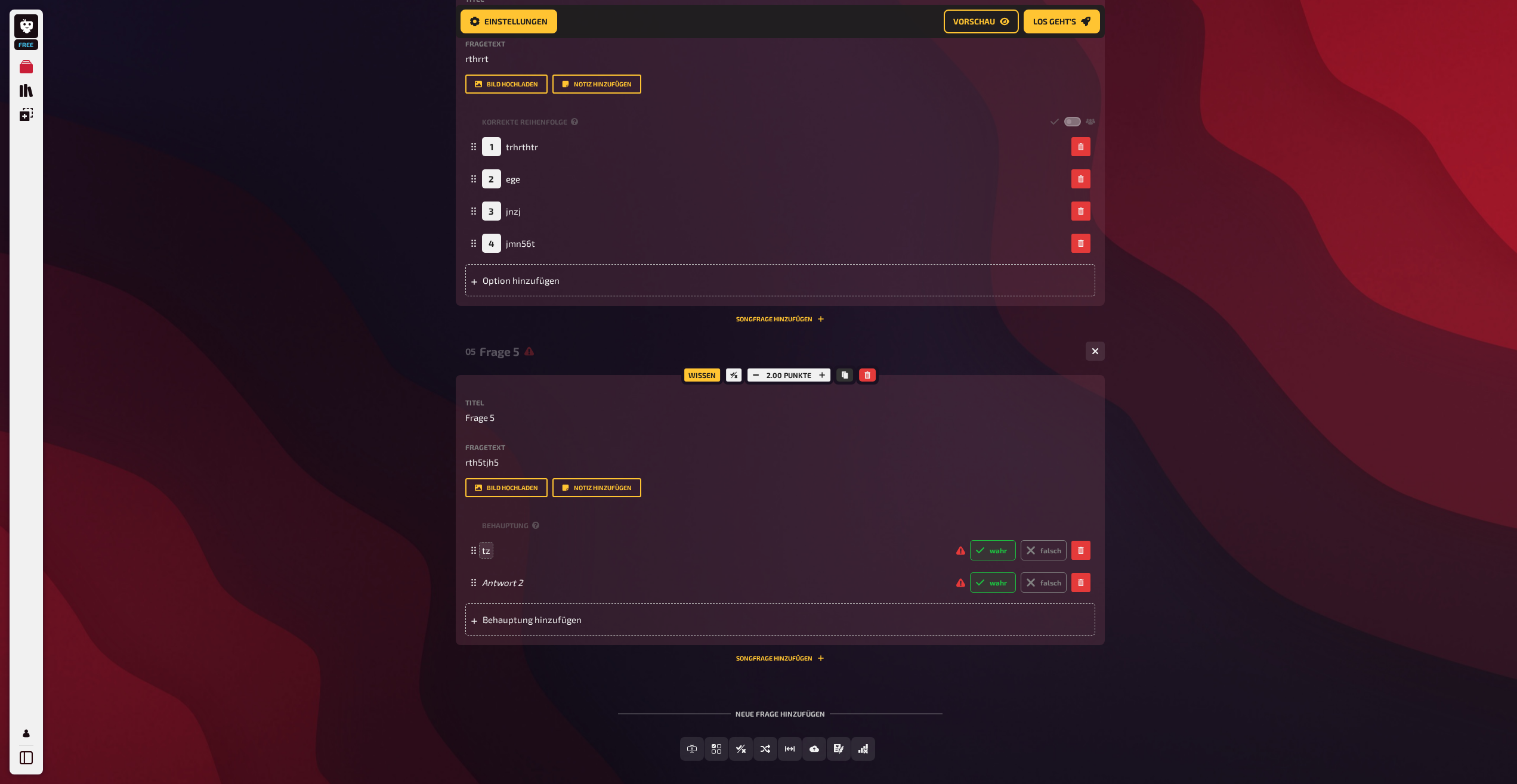
scroll to position [1477, 0]
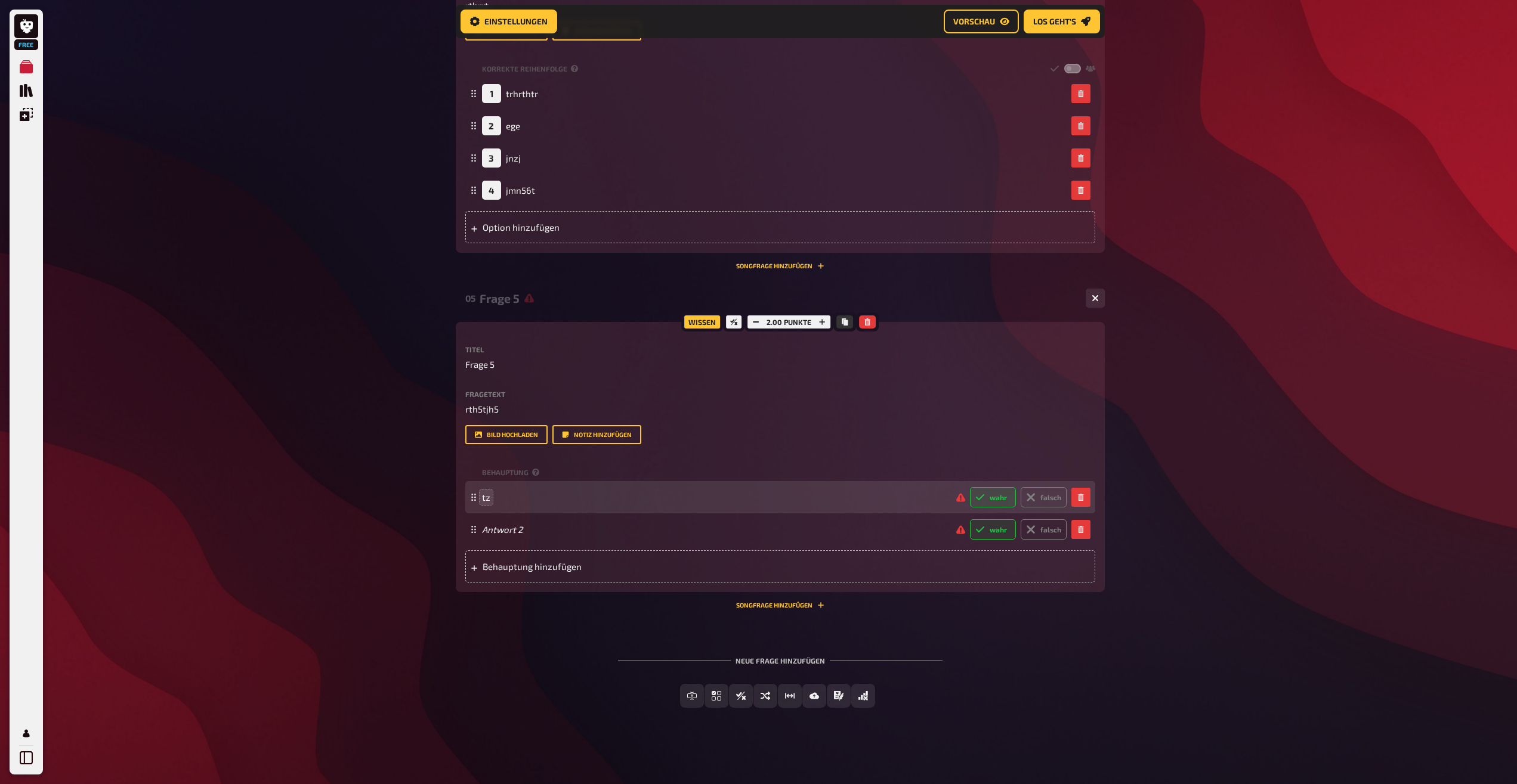
click at [998, 501] on label "wahr" at bounding box center [992, 497] width 46 height 21
click at [970, 487] on input "wahr" at bounding box center [969, 487] width 1 height 1
radio input "true"
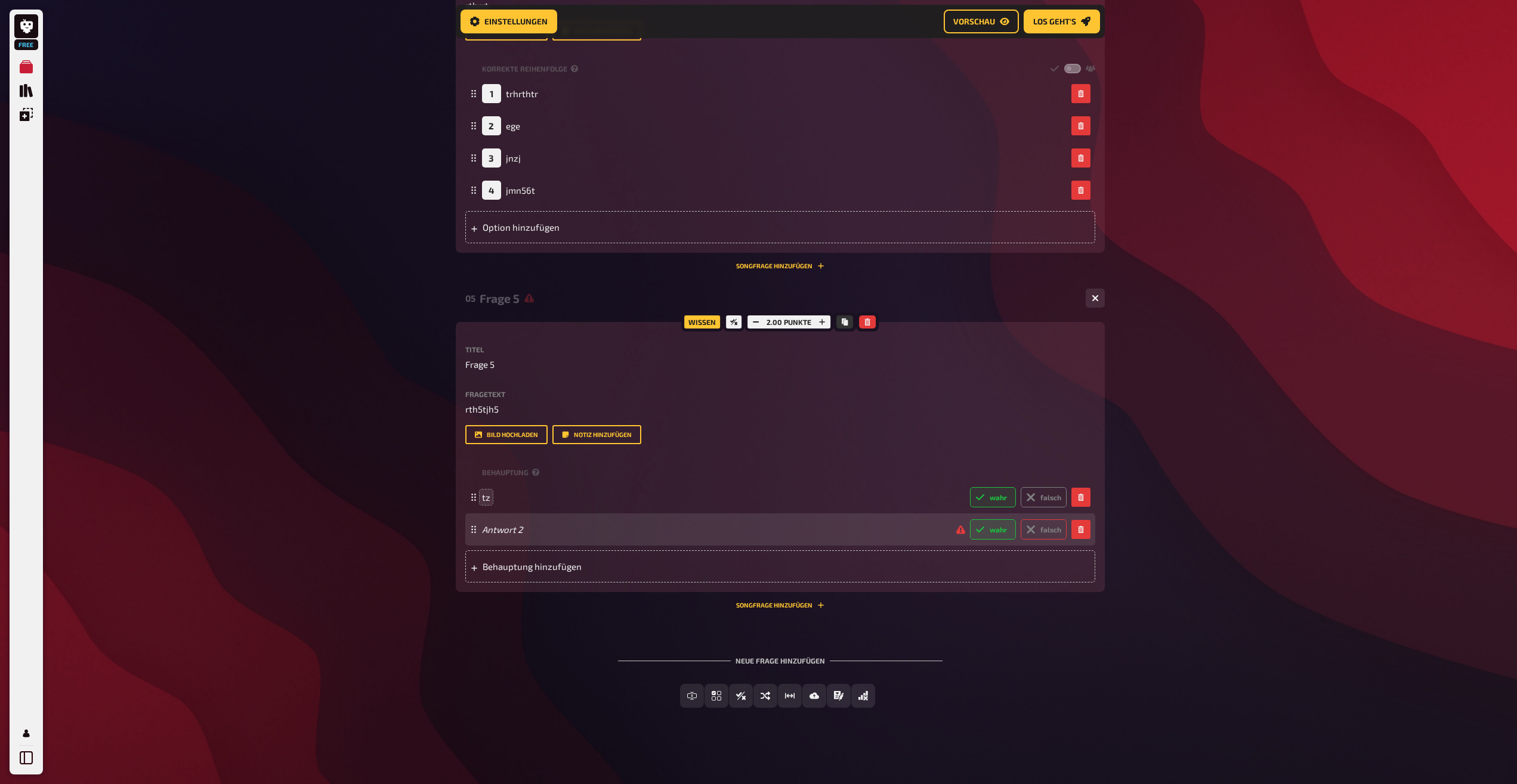
click at [1035, 528] on icon at bounding box center [1031, 529] width 9 height 9
click at [970, 519] on input "falsch" at bounding box center [969, 518] width 1 height 1
radio input "true"
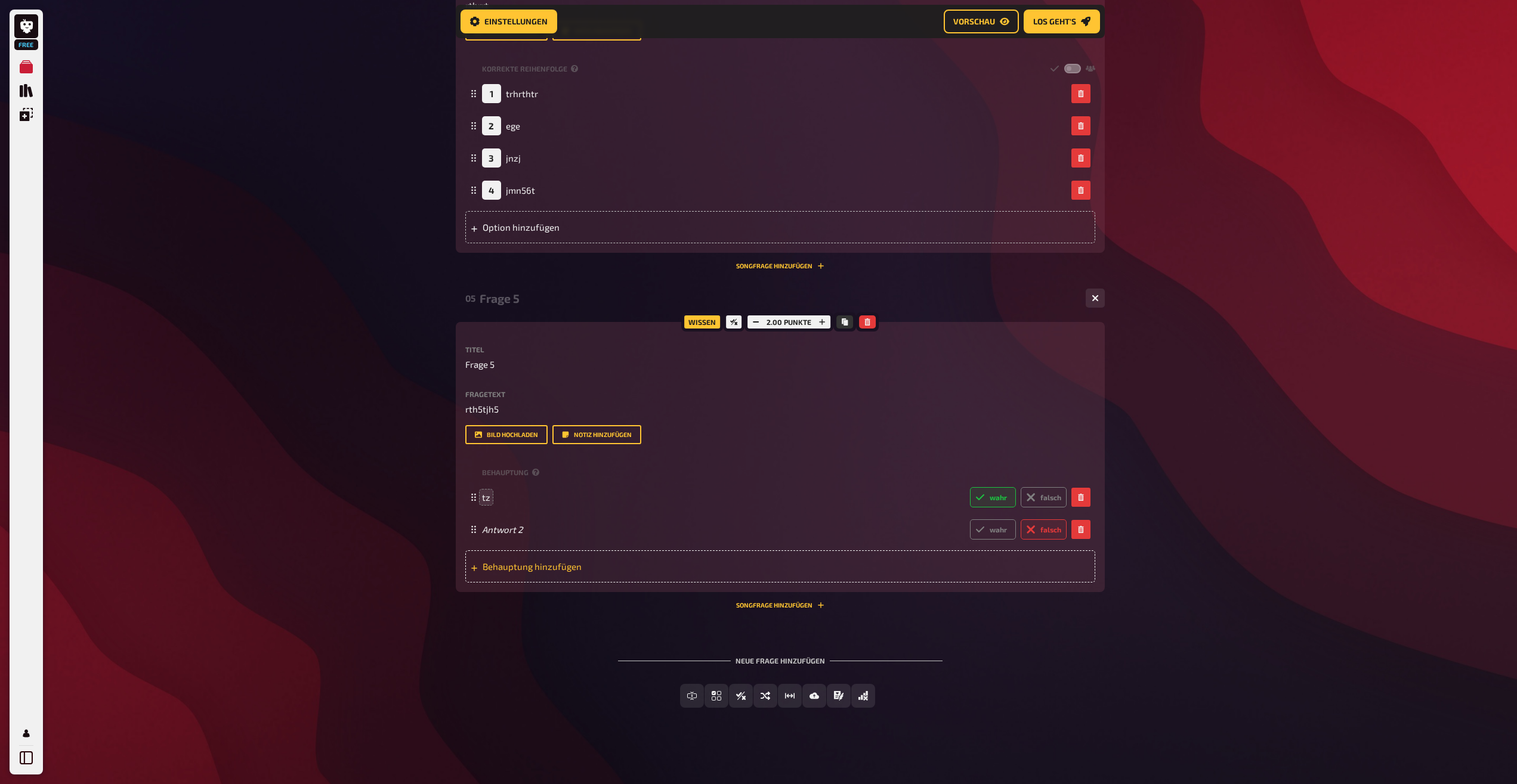
click at [585, 566] on span "Behauptung hinzufügen" at bounding box center [576, 566] width 185 height 11
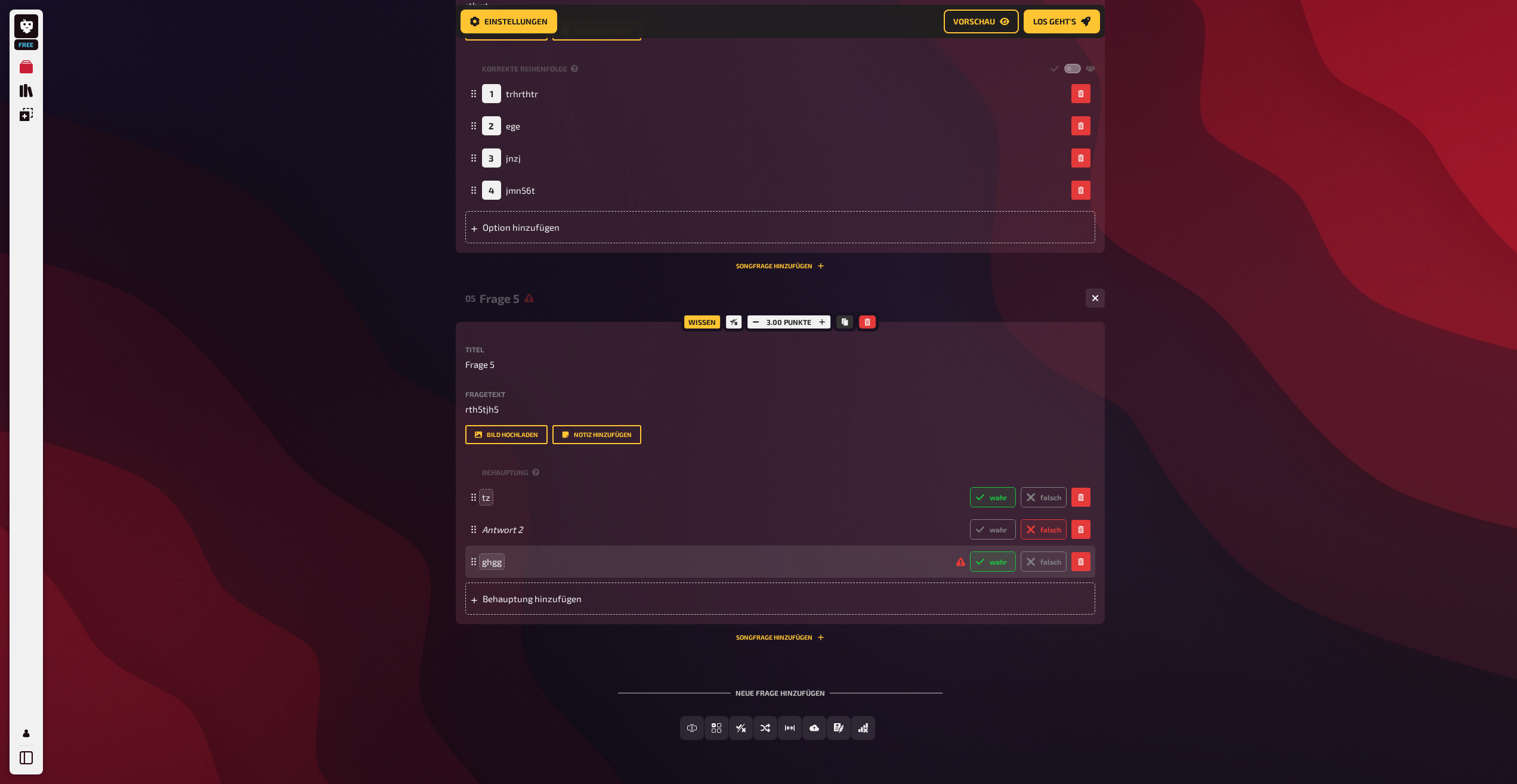
click at [1051, 573] on div "ghgg wahr falsch" at bounding box center [780, 562] width 630 height 32
click at [1048, 564] on label "falsch" at bounding box center [1043, 562] width 46 height 21
click at [970, 552] on input "falsch" at bounding box center [969, 551] width 1 height 1
radio input "true"
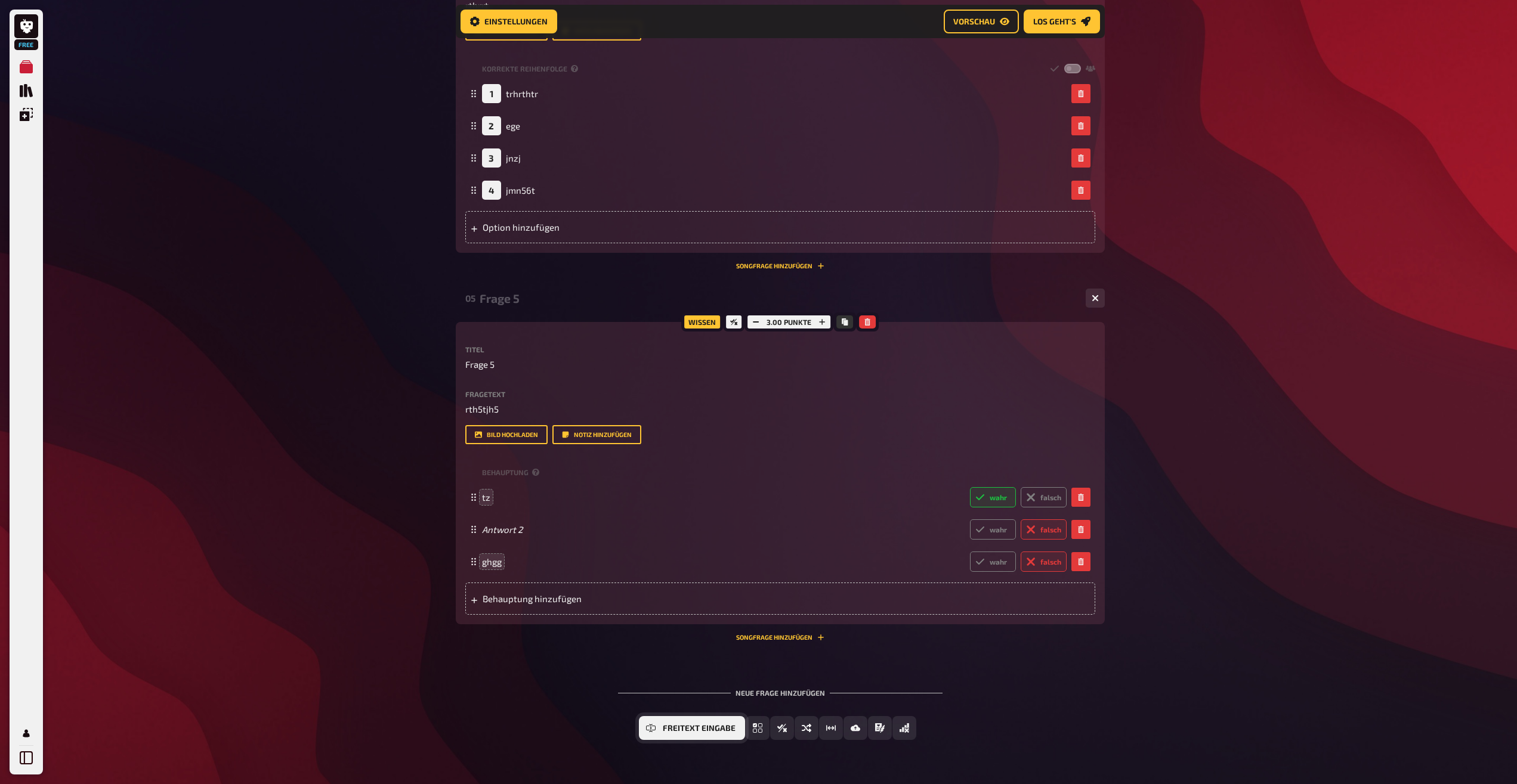
click at [697, 732] on span "Freitext Eingabe" at bounding box center [699, 728] width 73 height 9
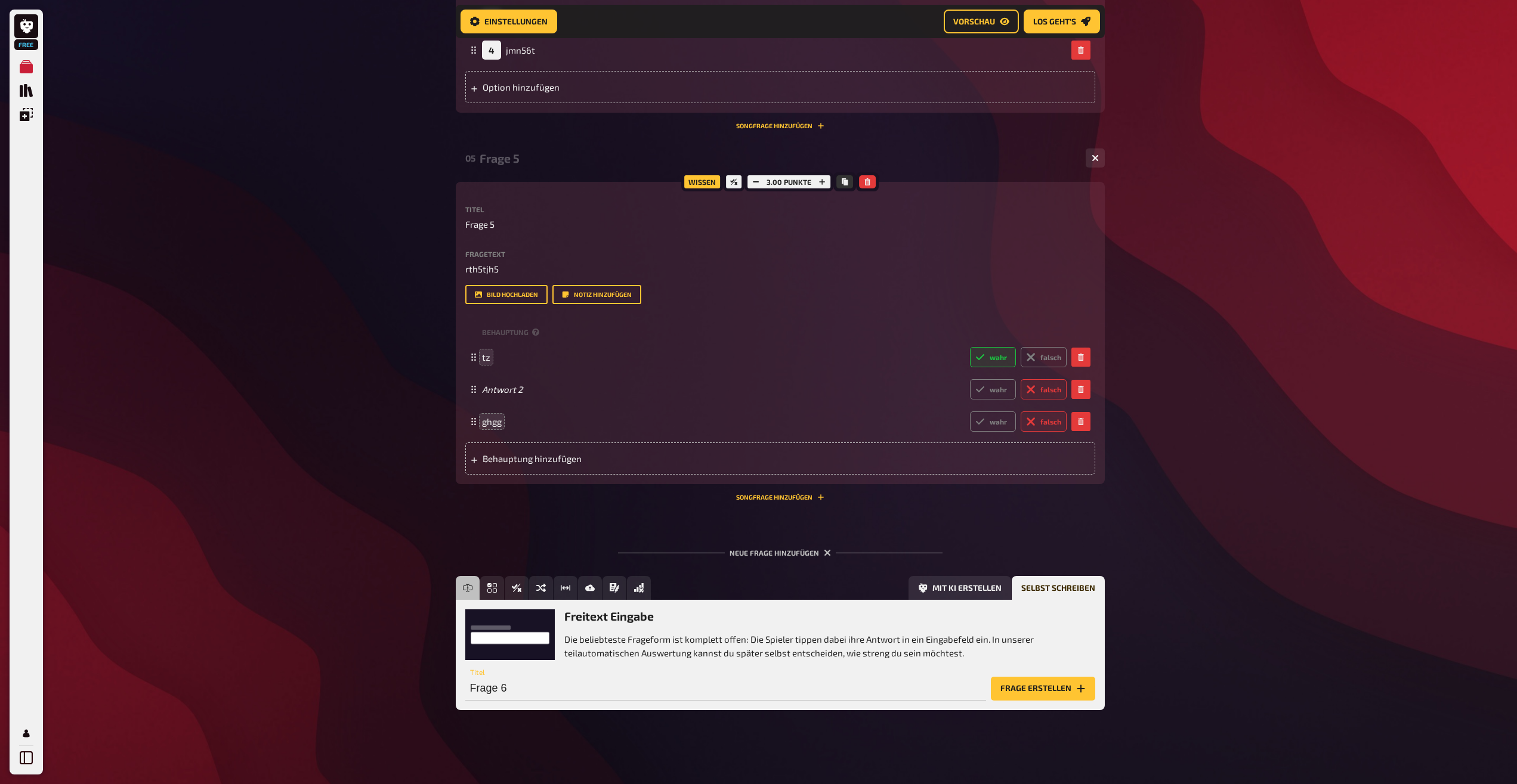
scroll to position [1619, 0]
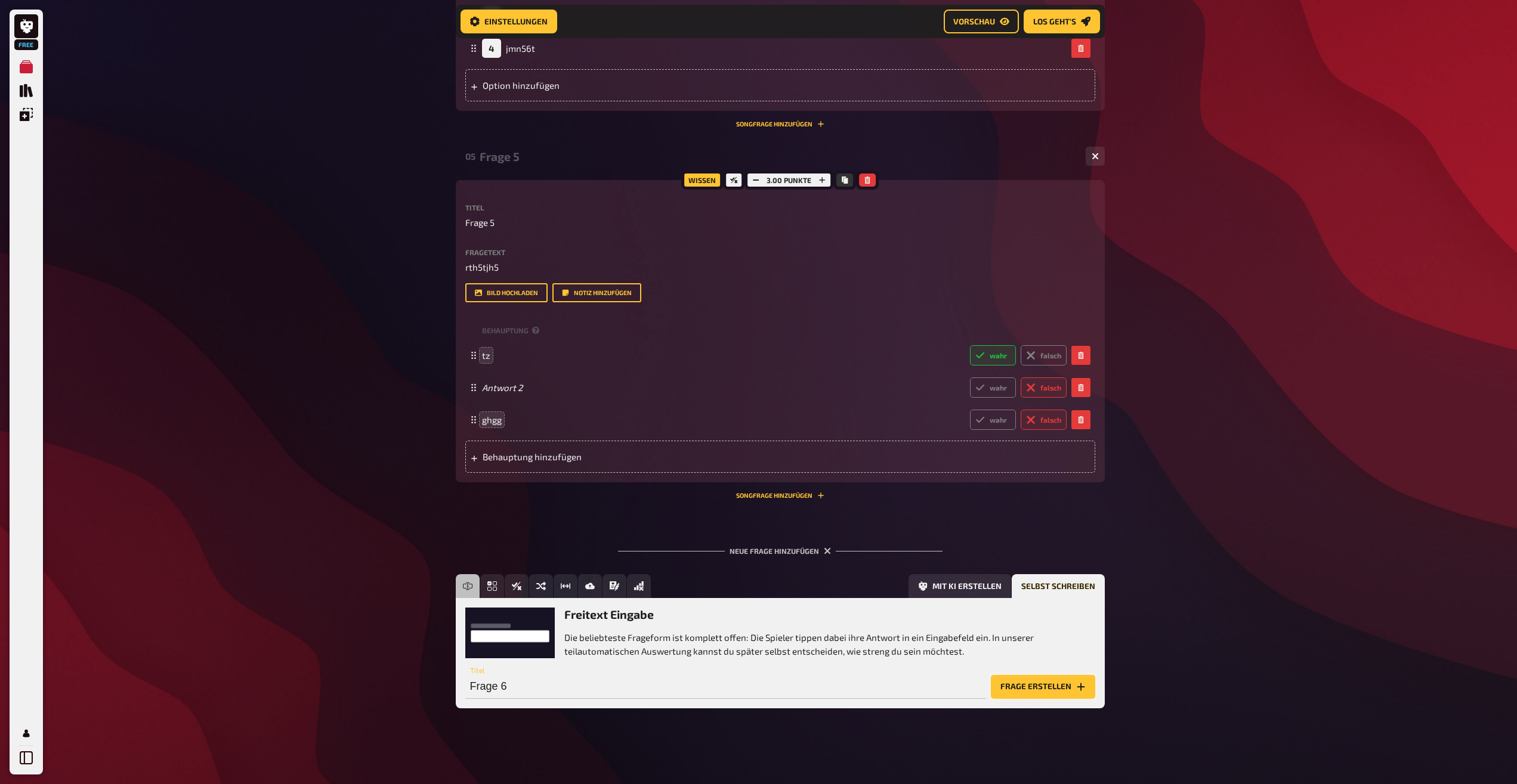
click at [1023, 688] on button "Frage erstellen" at bounding box center [1043, 687] width 105 height 24
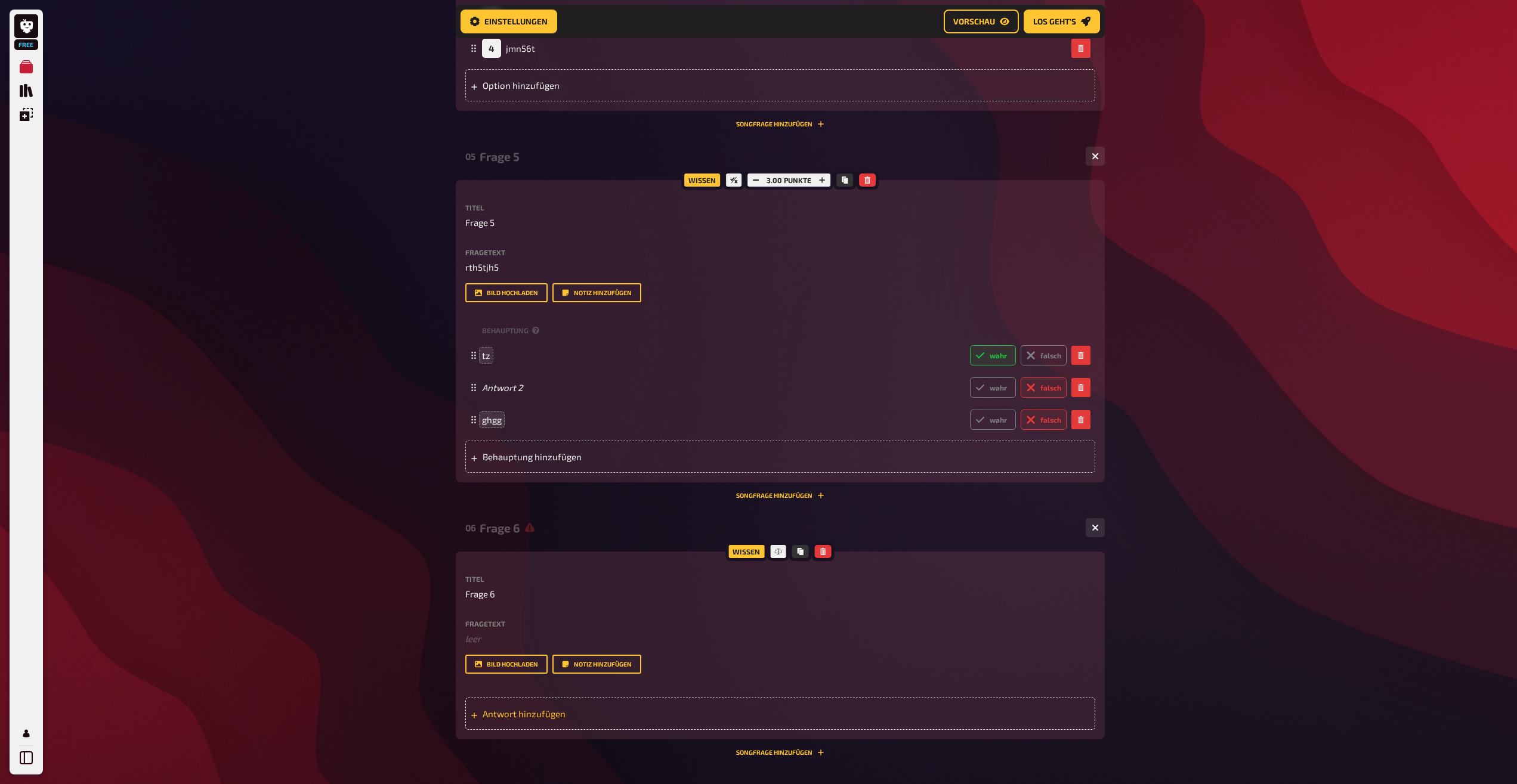
scroll to position [1741, 0]
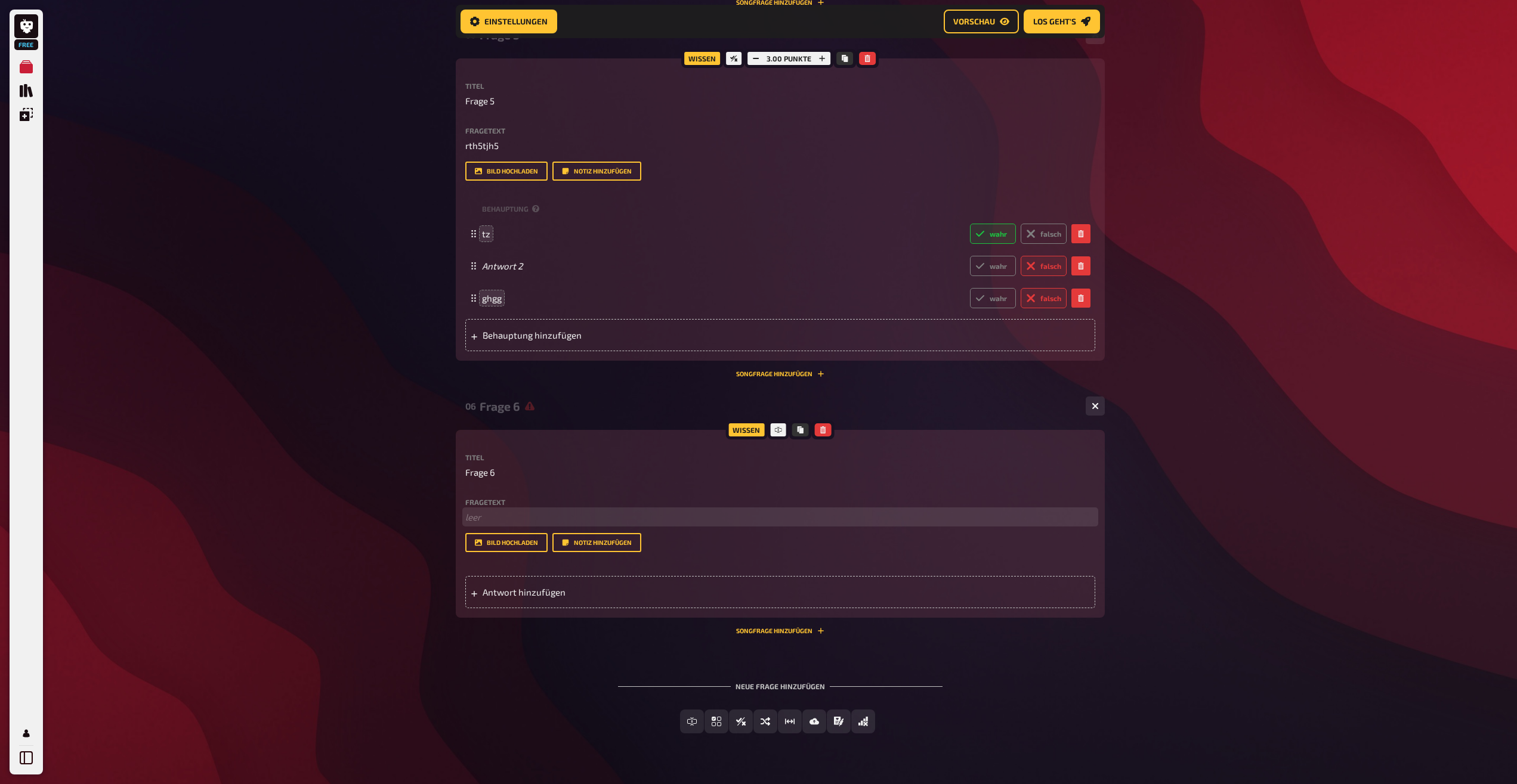
click at [503, 524] on p "﻿ leer" at bounding box center [780, 517] width 630 height 14
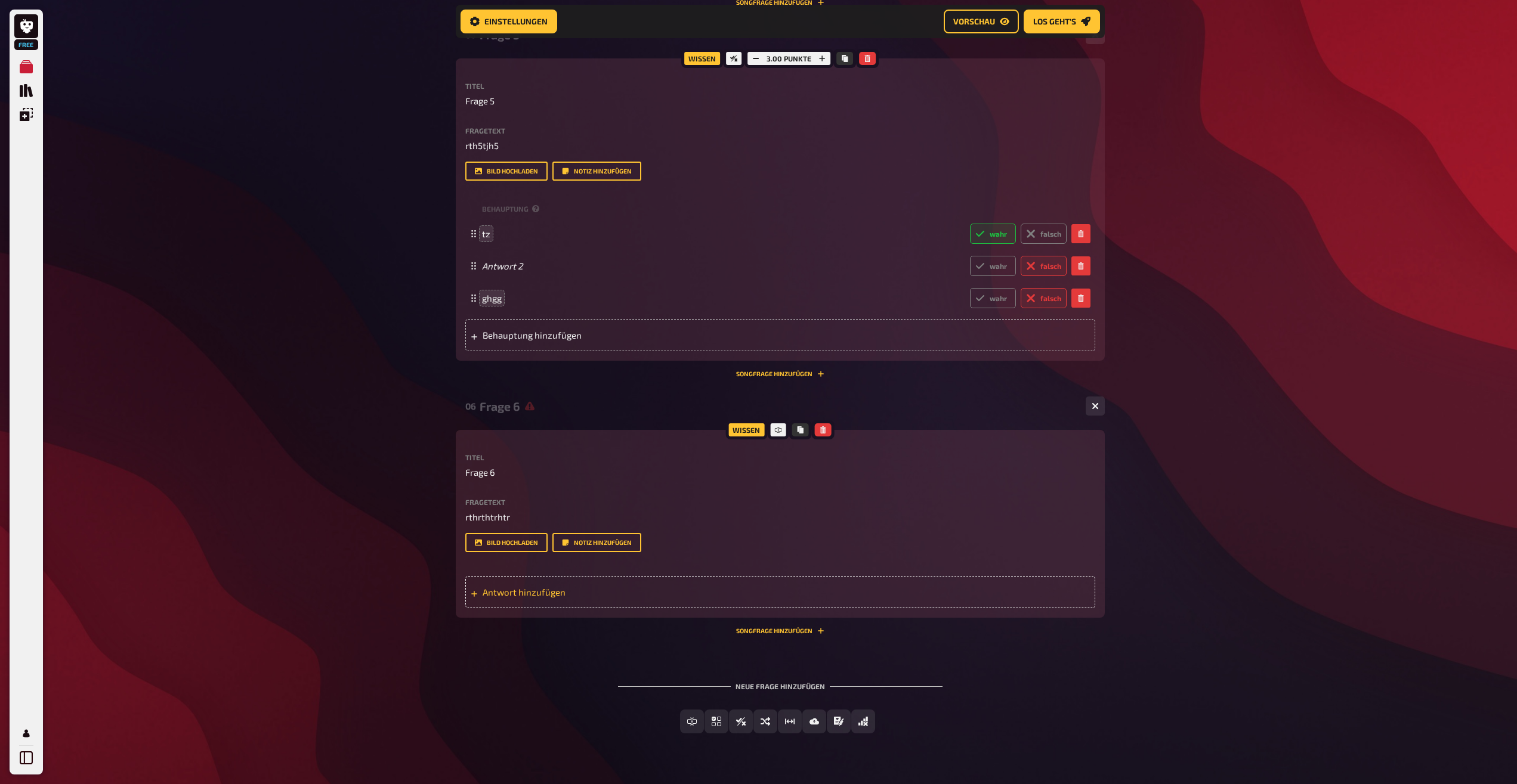
click at [531, 593] on span "Antwort hinzufügen" at bounding box center [576, 592] width 185 height 11
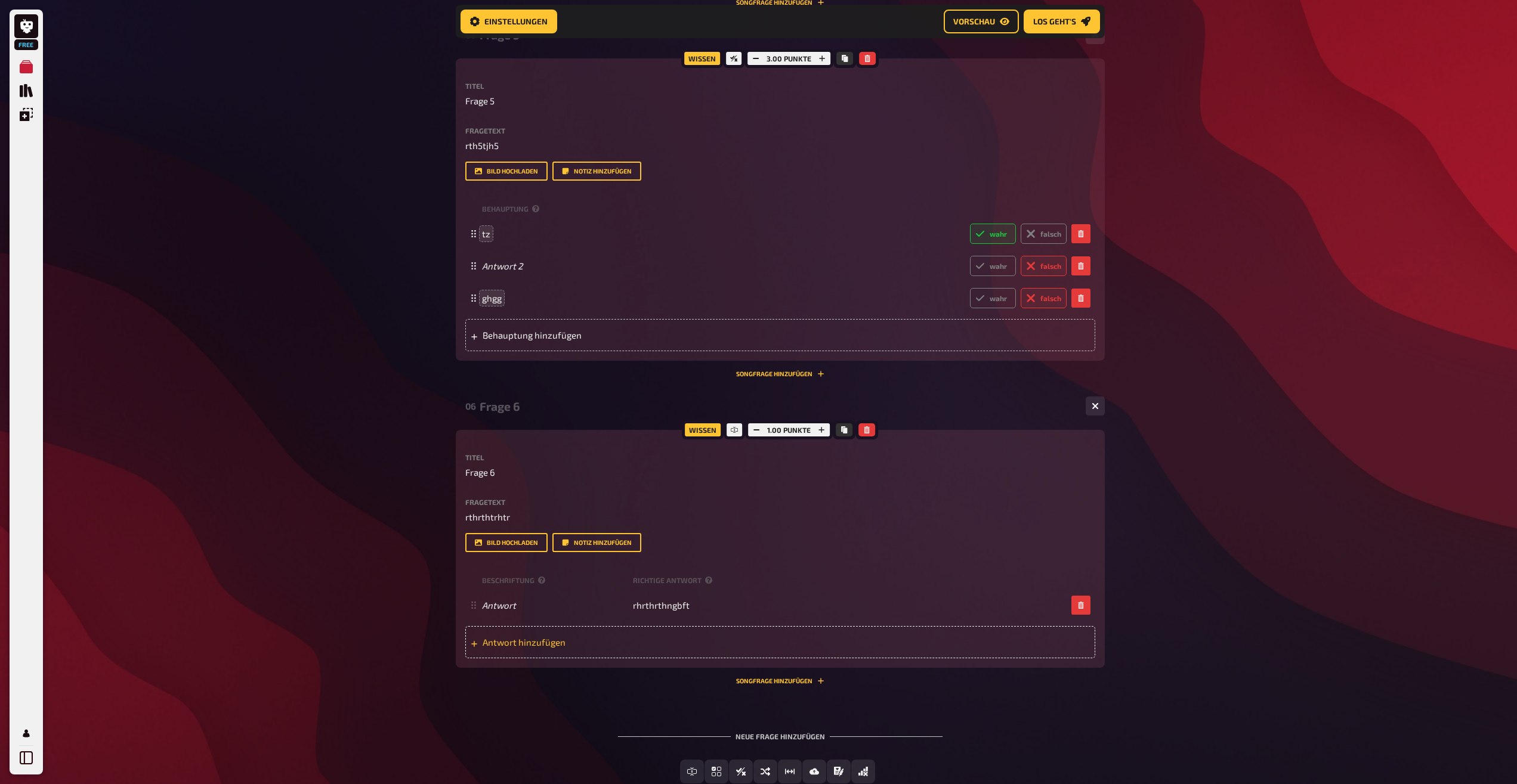
click at [534, 640] on span "Antwort hinzufügen" at bounding box center [576, 642] width 185 height 11
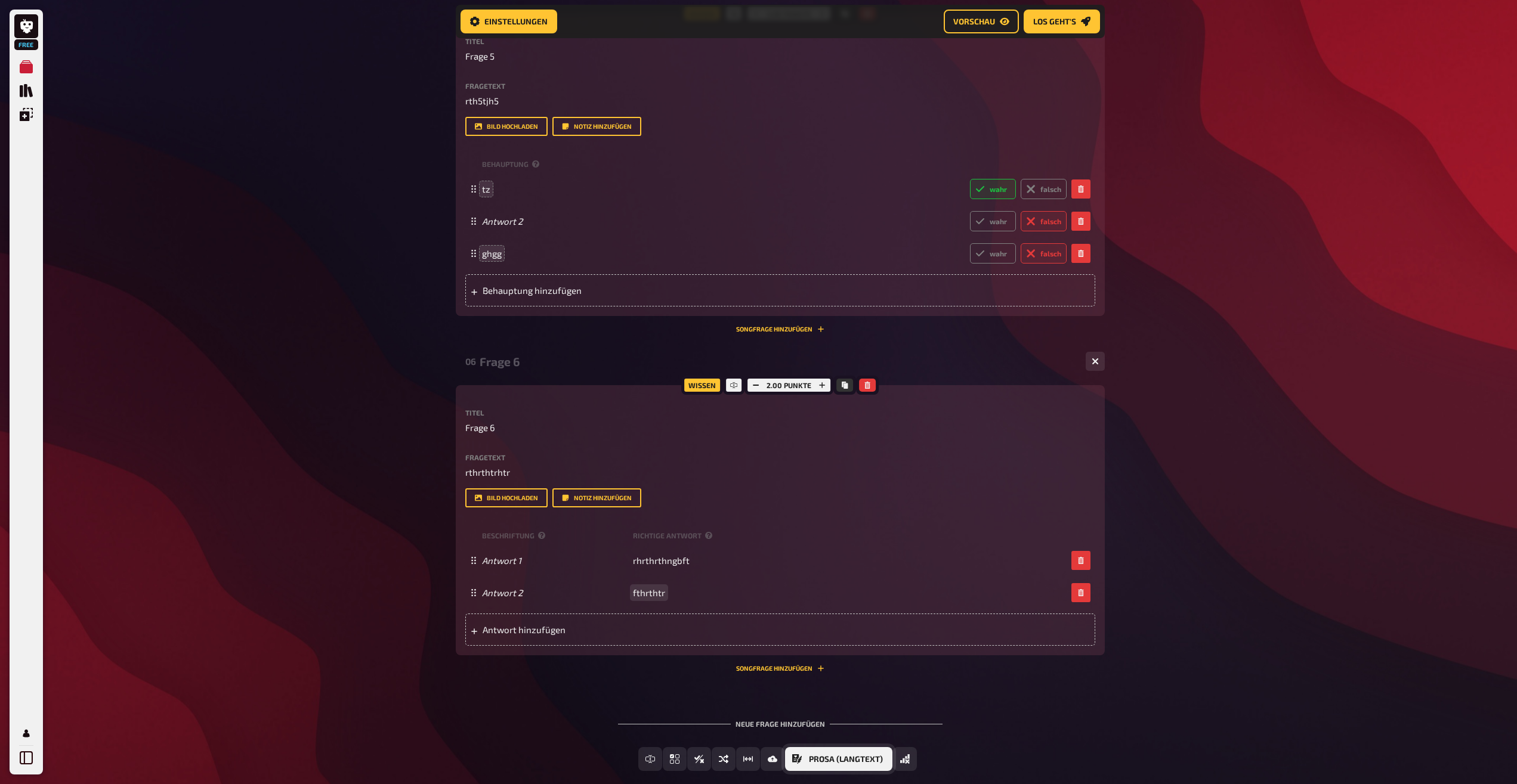
scroll to position [1849, 0]
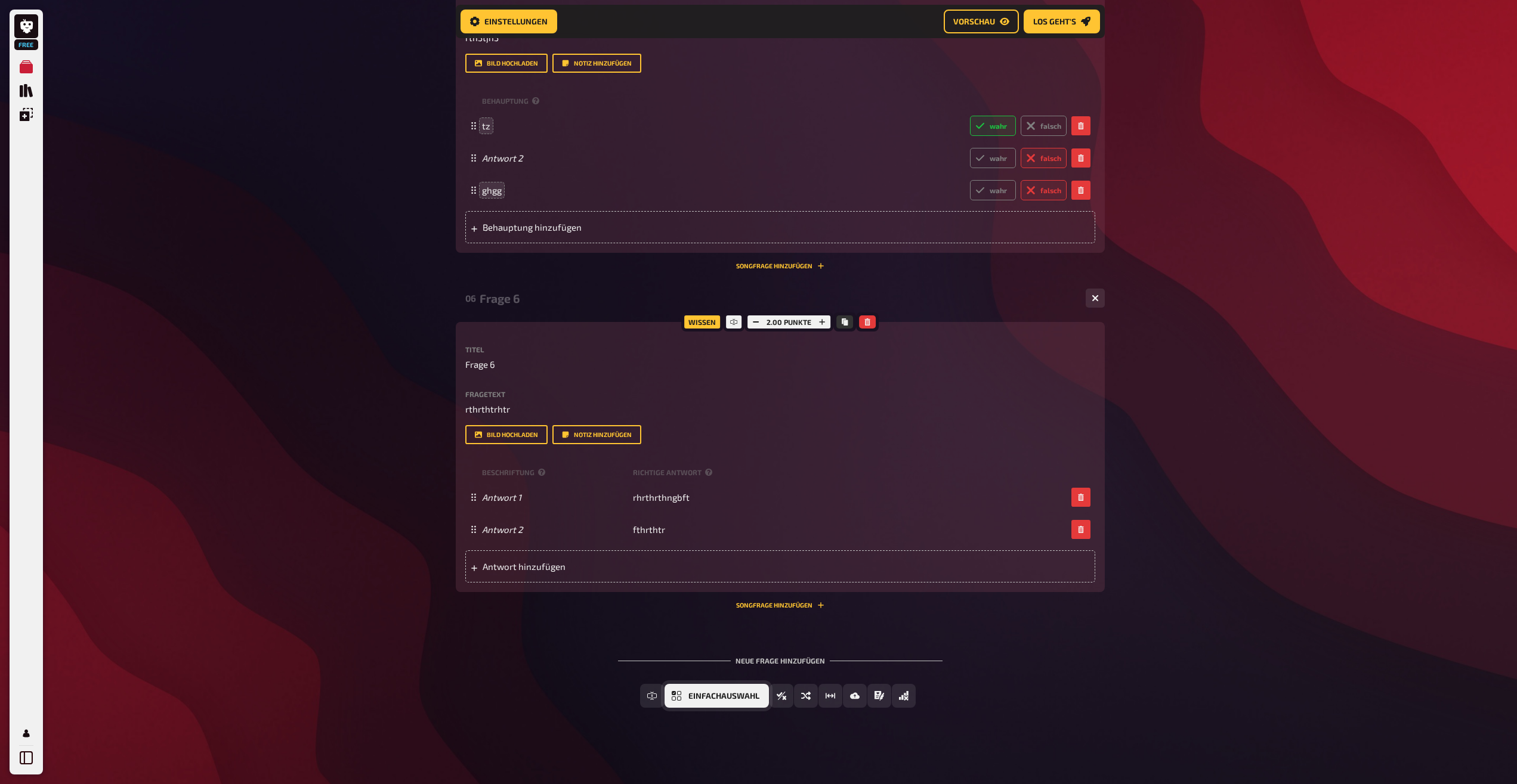
click at [698, 698] on span "Einfachauswahl" at bounding box center [723, 696] width 71 height 9
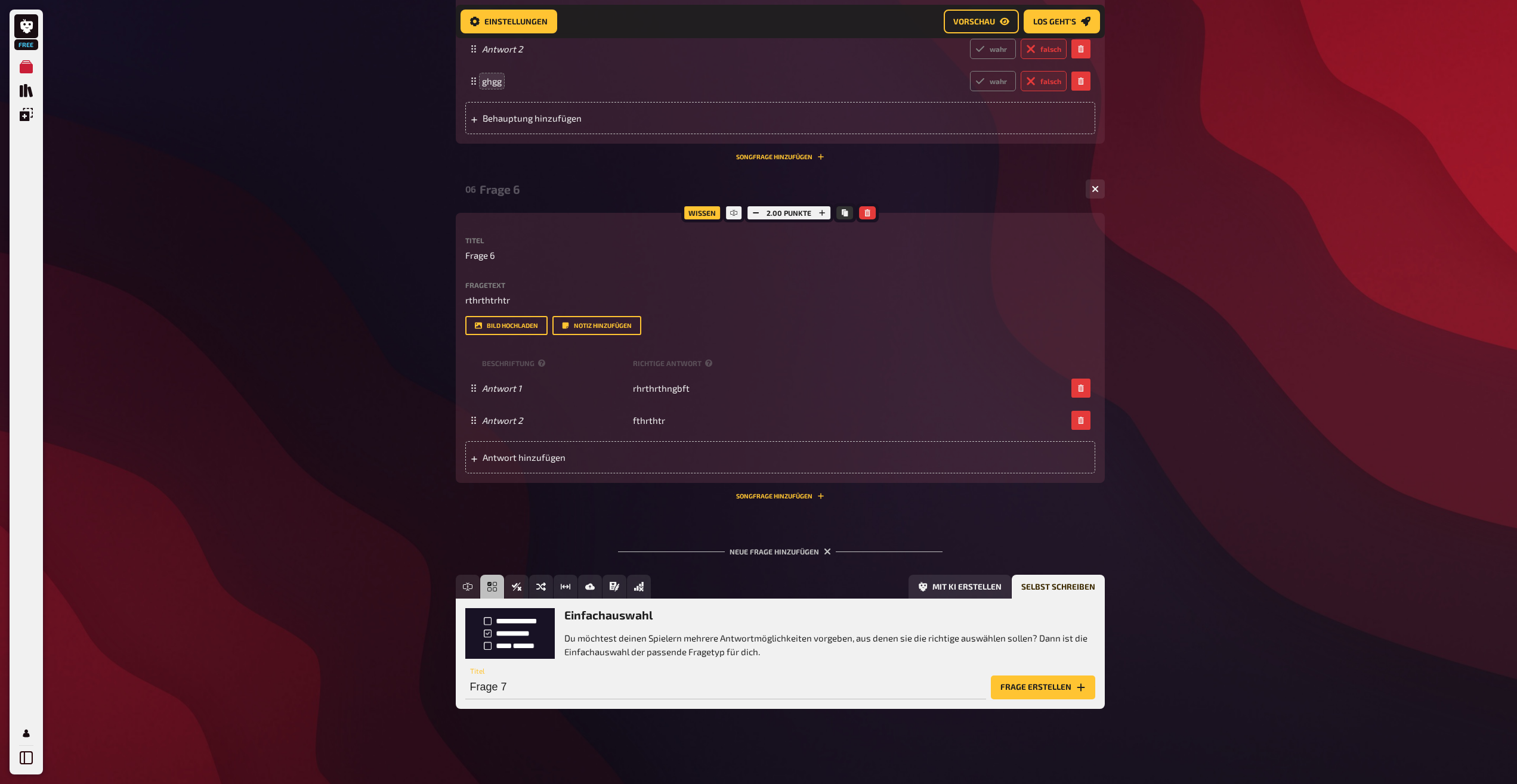
scroll to position [1959, 0]
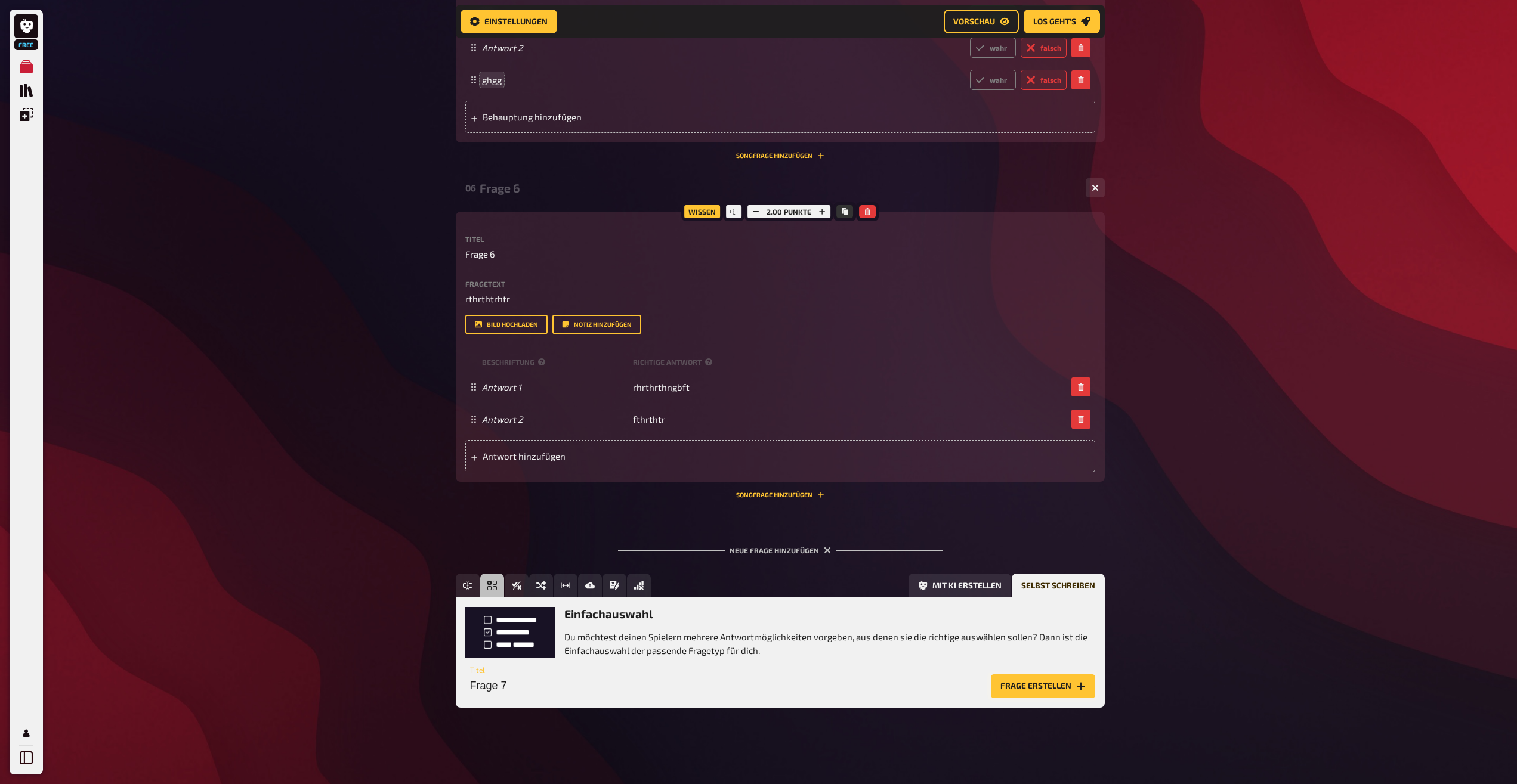
click at [1055, 688] on button "Frage erstellen" at bounding box center [1043, 686] width 105 height 24
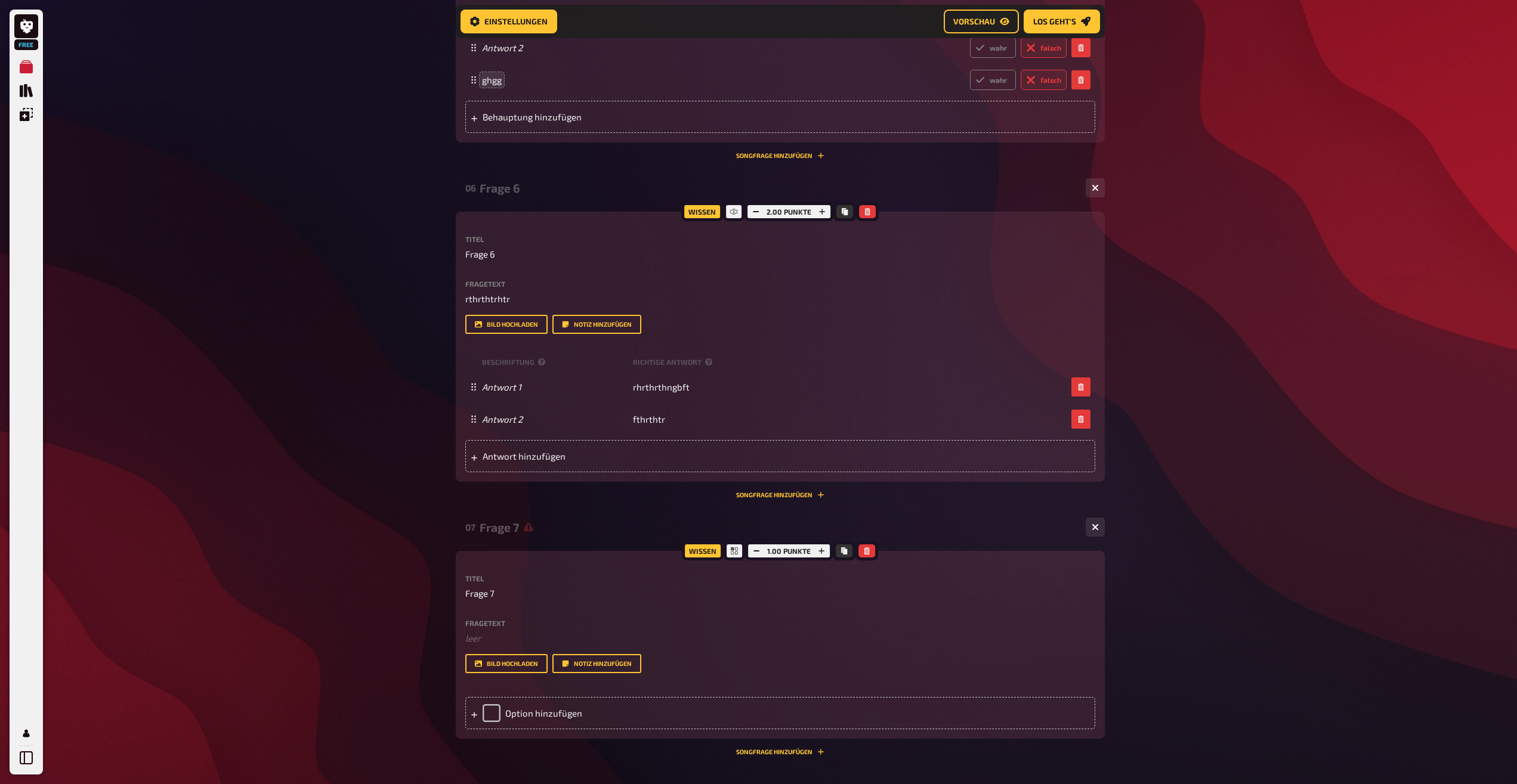
scroll to position [2081, 0]
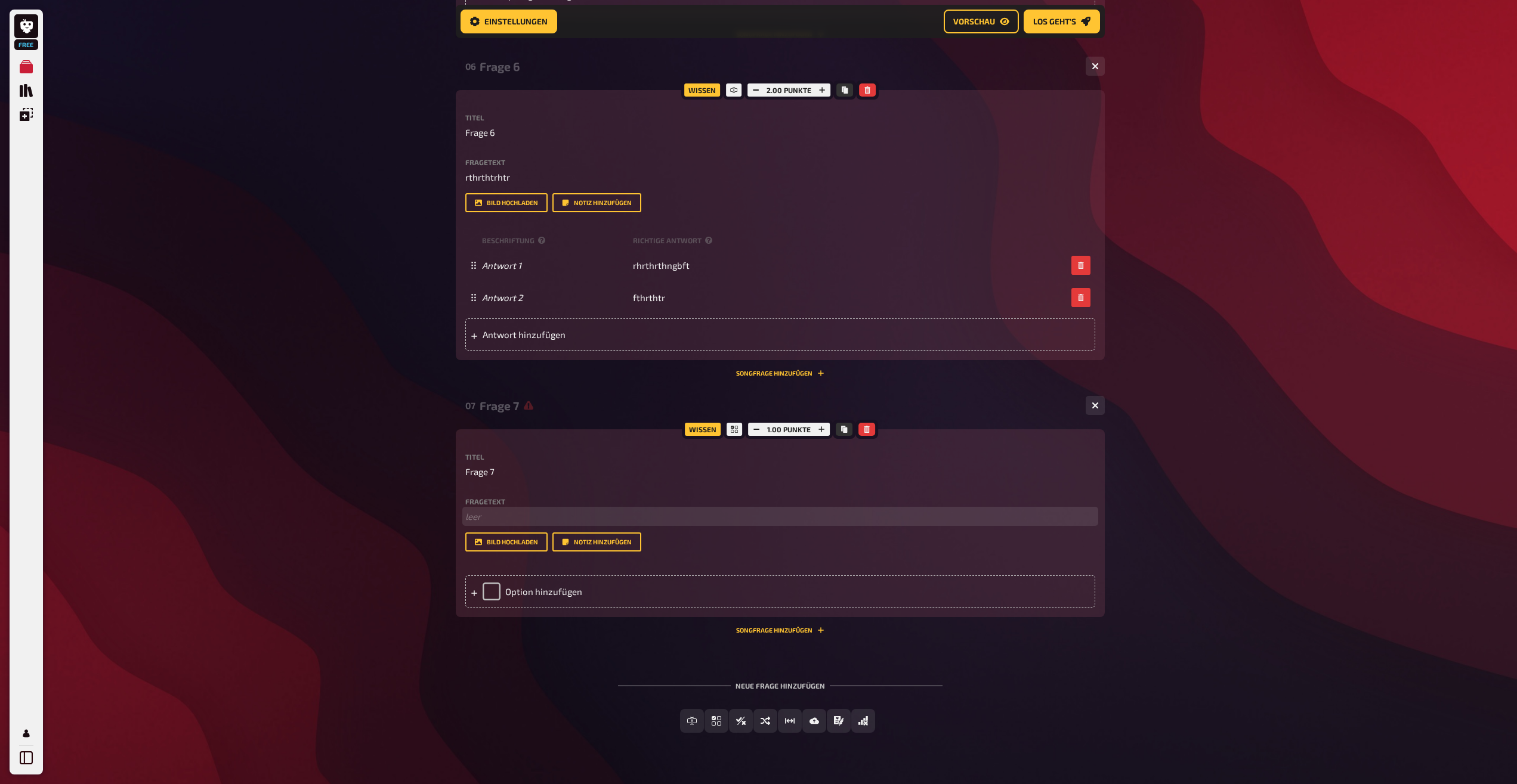
click at [509, 522] on p "﻿ leer" at bounding box center [780, 516] width 630 height 14
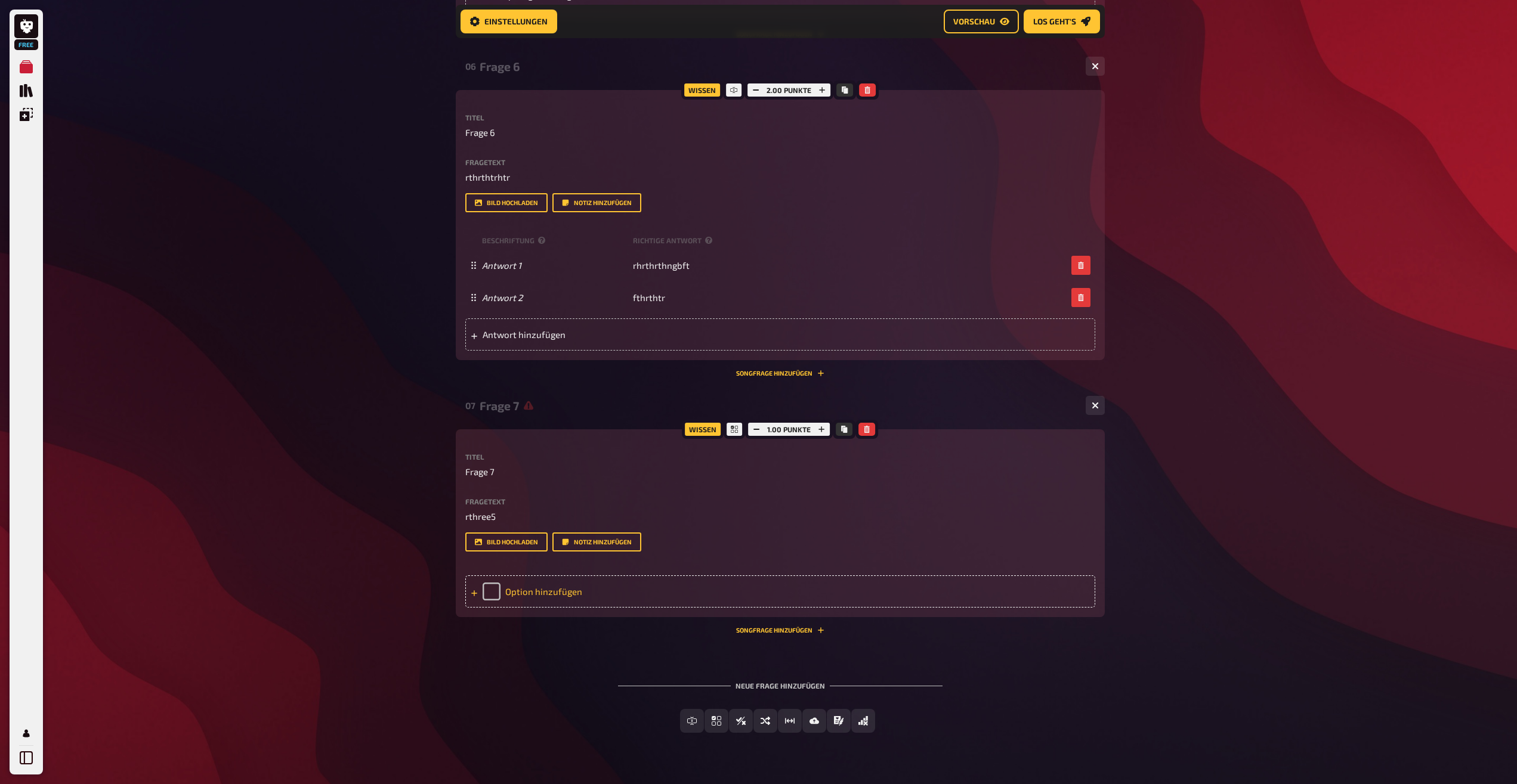
click at [544, 585] on div "Option hinzufügen" at bounding box center [780, 591] width 630 height 32
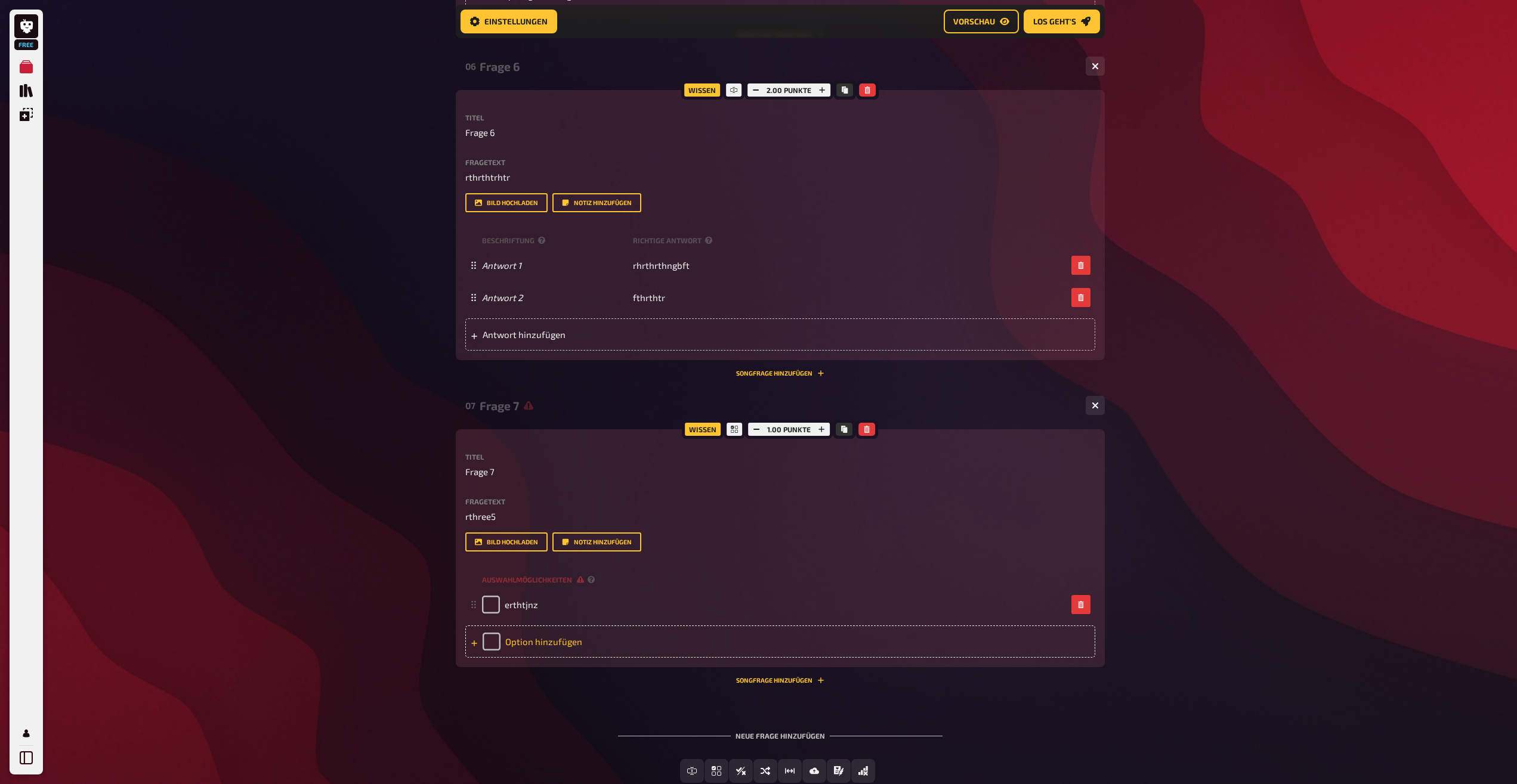
click at [525, 639] on div "Option hinzufügen" at bounding box center [780, 642] width 630 height 32
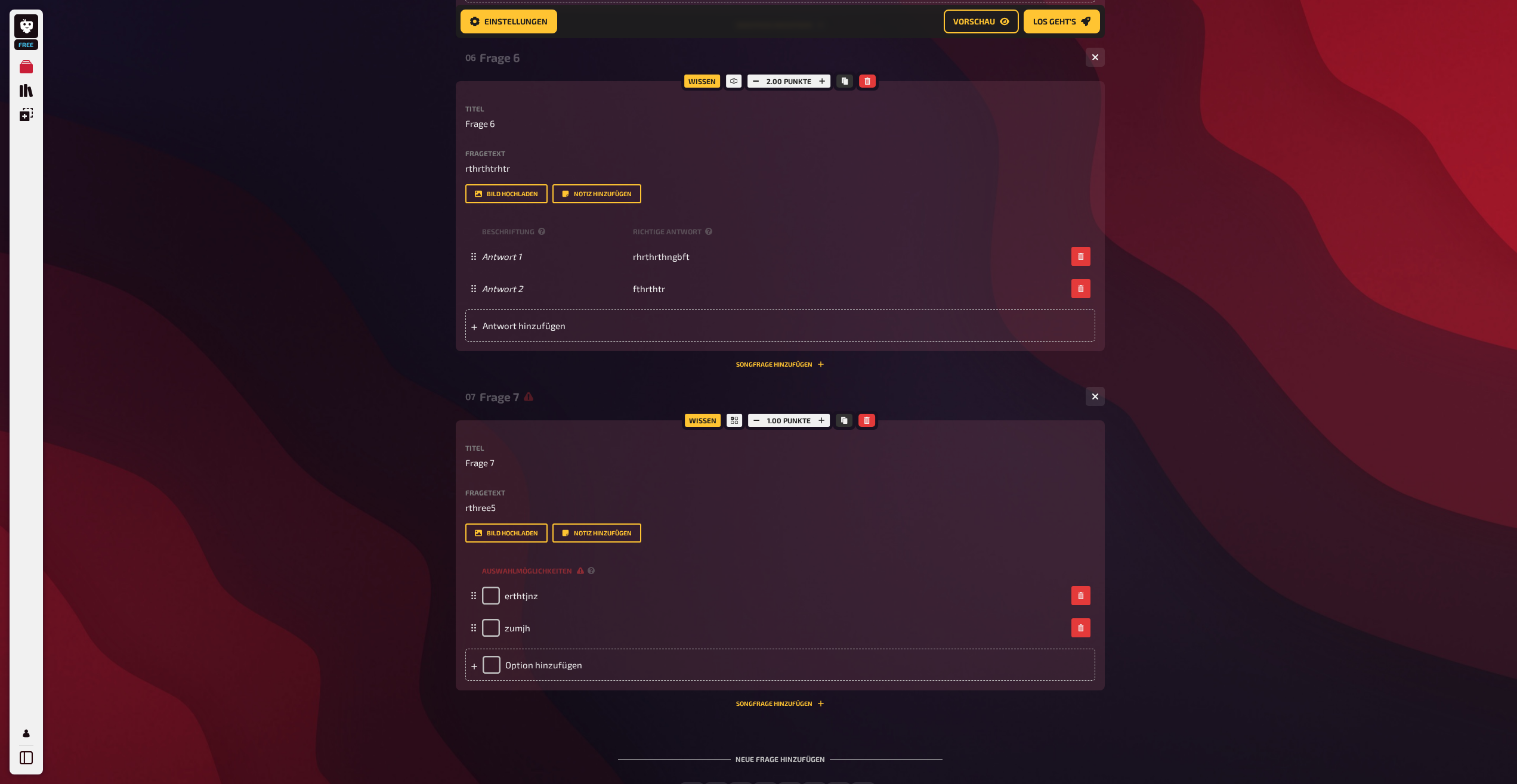
scroll to position [1762, 0]
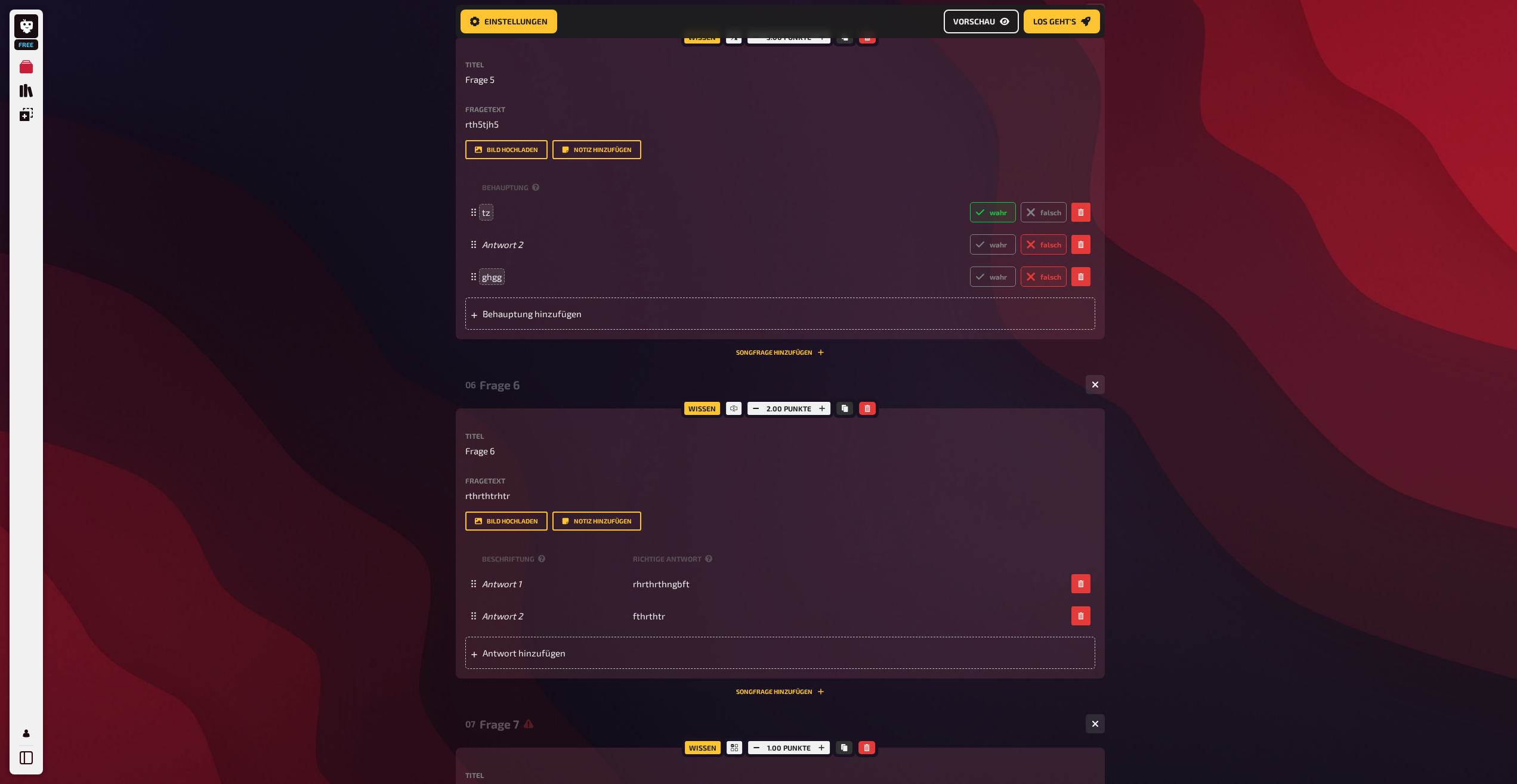
click at [1016, 21] on link "Vorschau" at bounding box center [981, 21] width 75 height 24
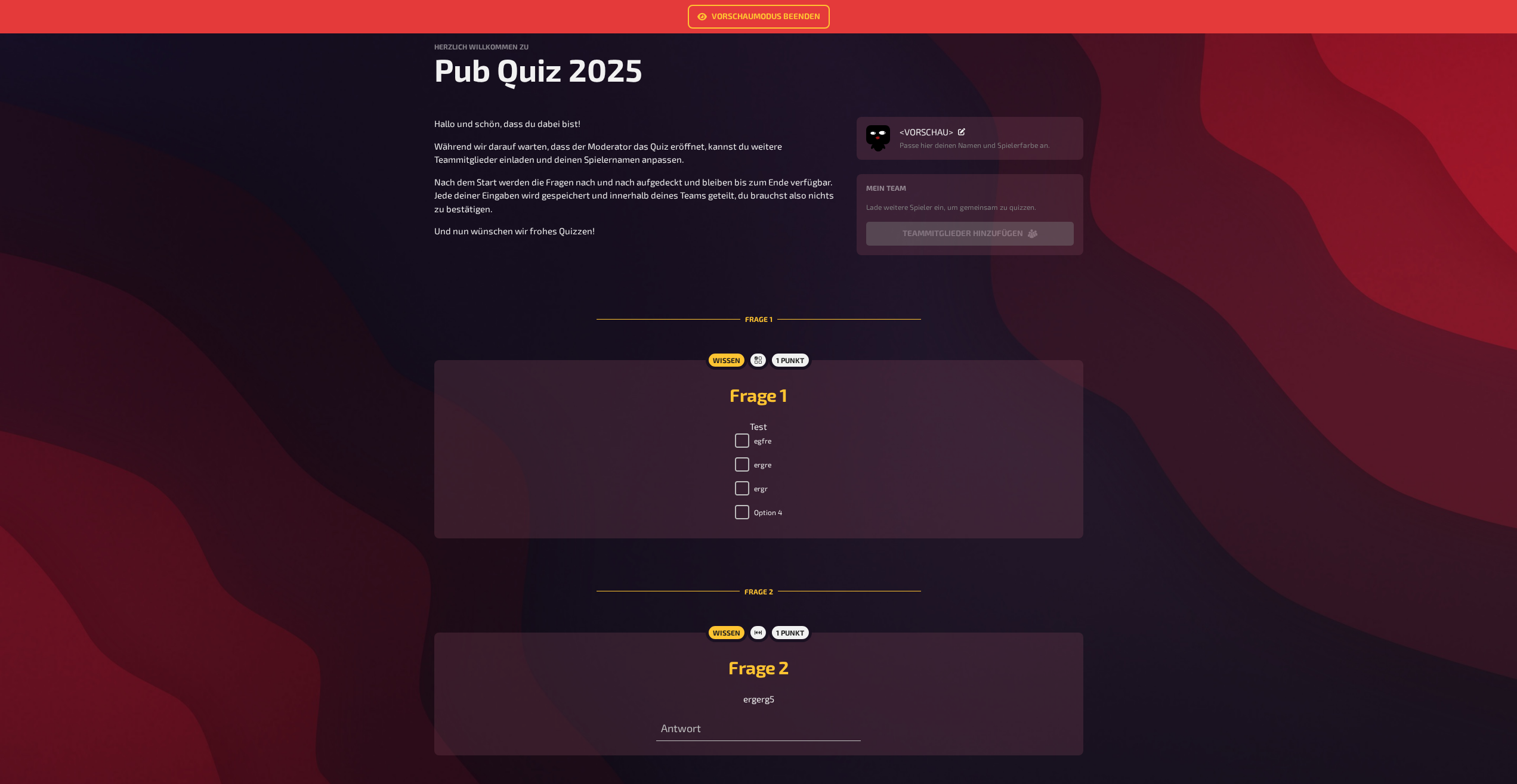
scroll to position [122, 0]
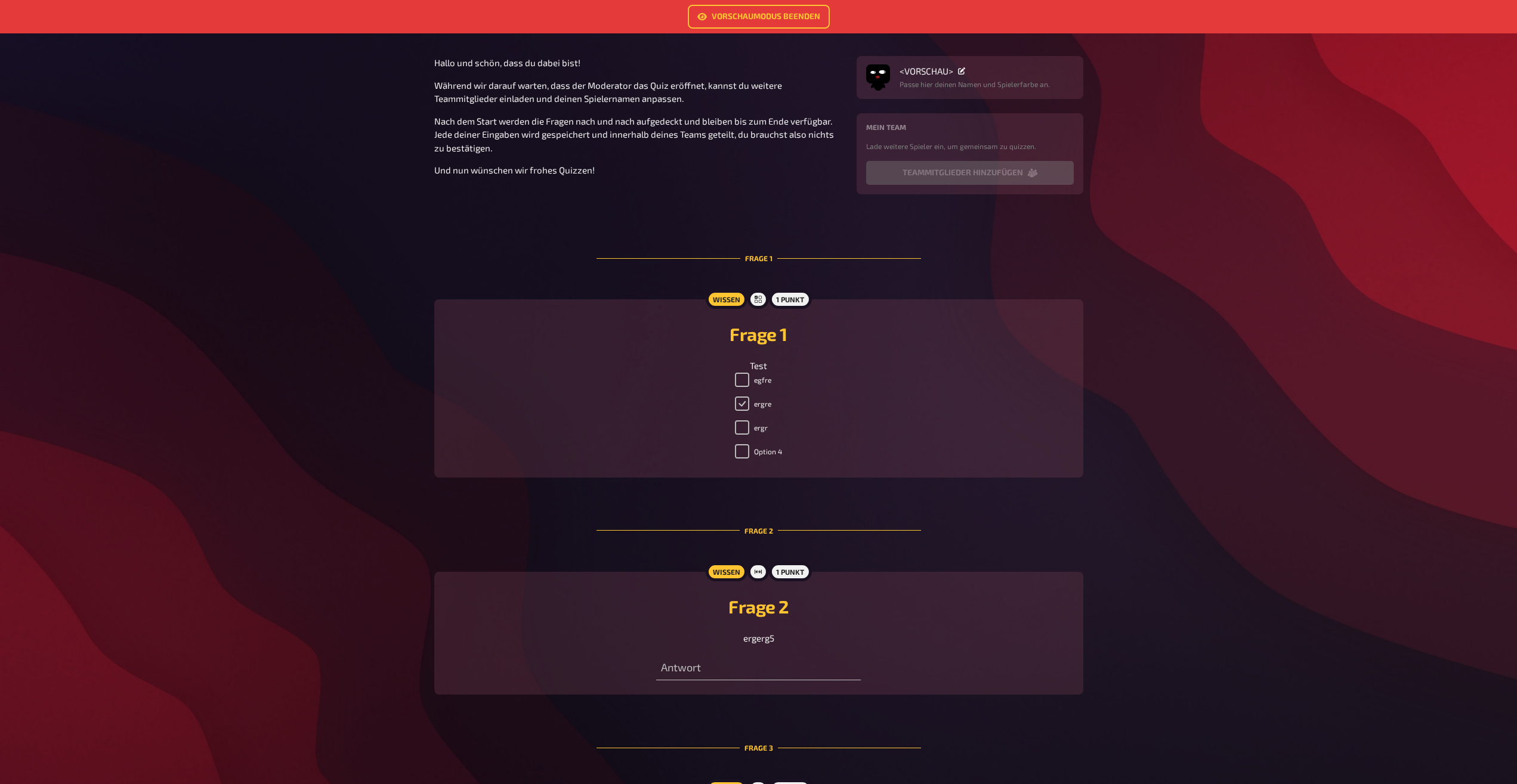
click at [736, 407] on input "ergre" at bounding box center [742, 404] width 15 height 15
checkbox input "false"
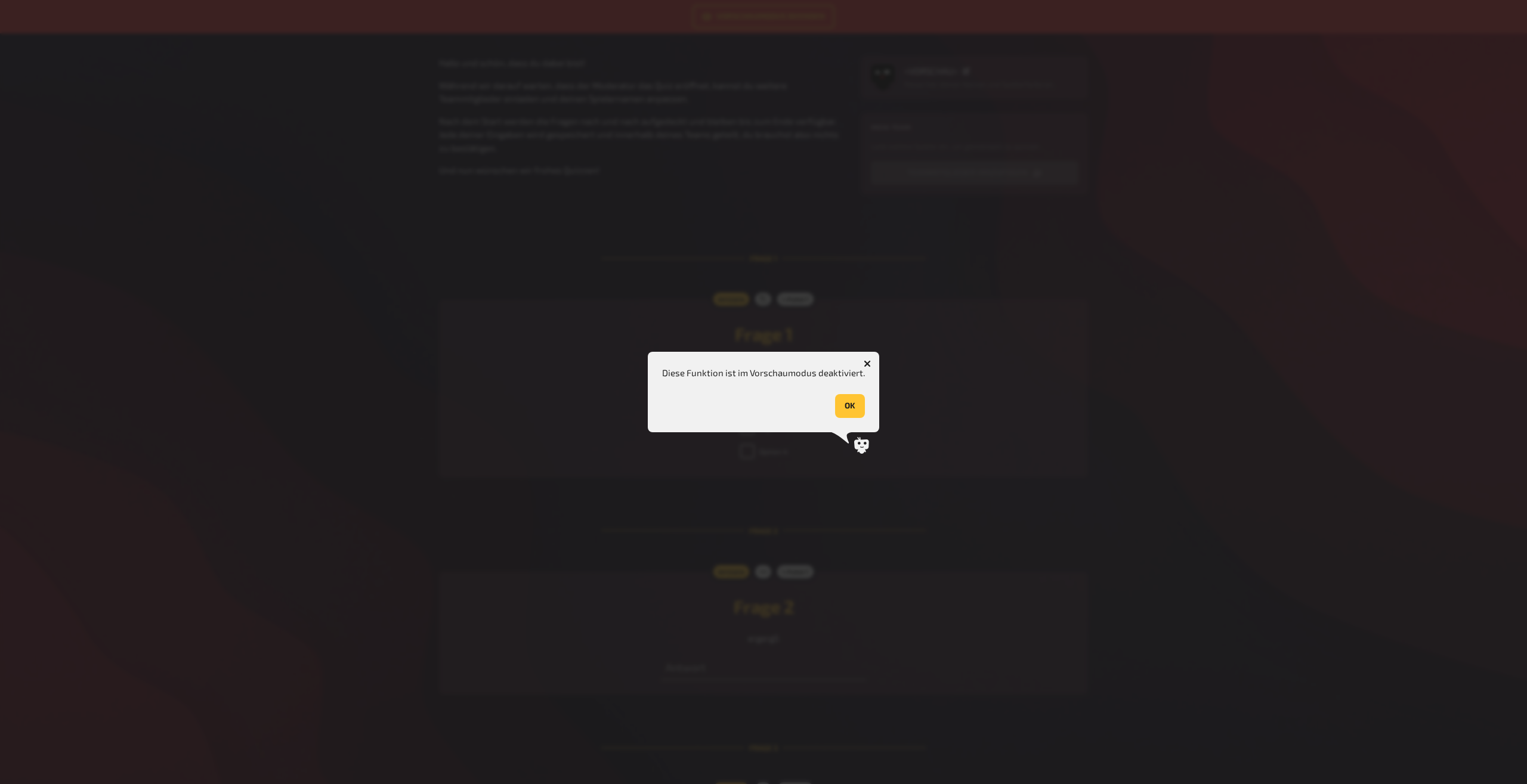
click at [854, 416] on button "OK" at bounding box center [850, 406] width 30 height 24
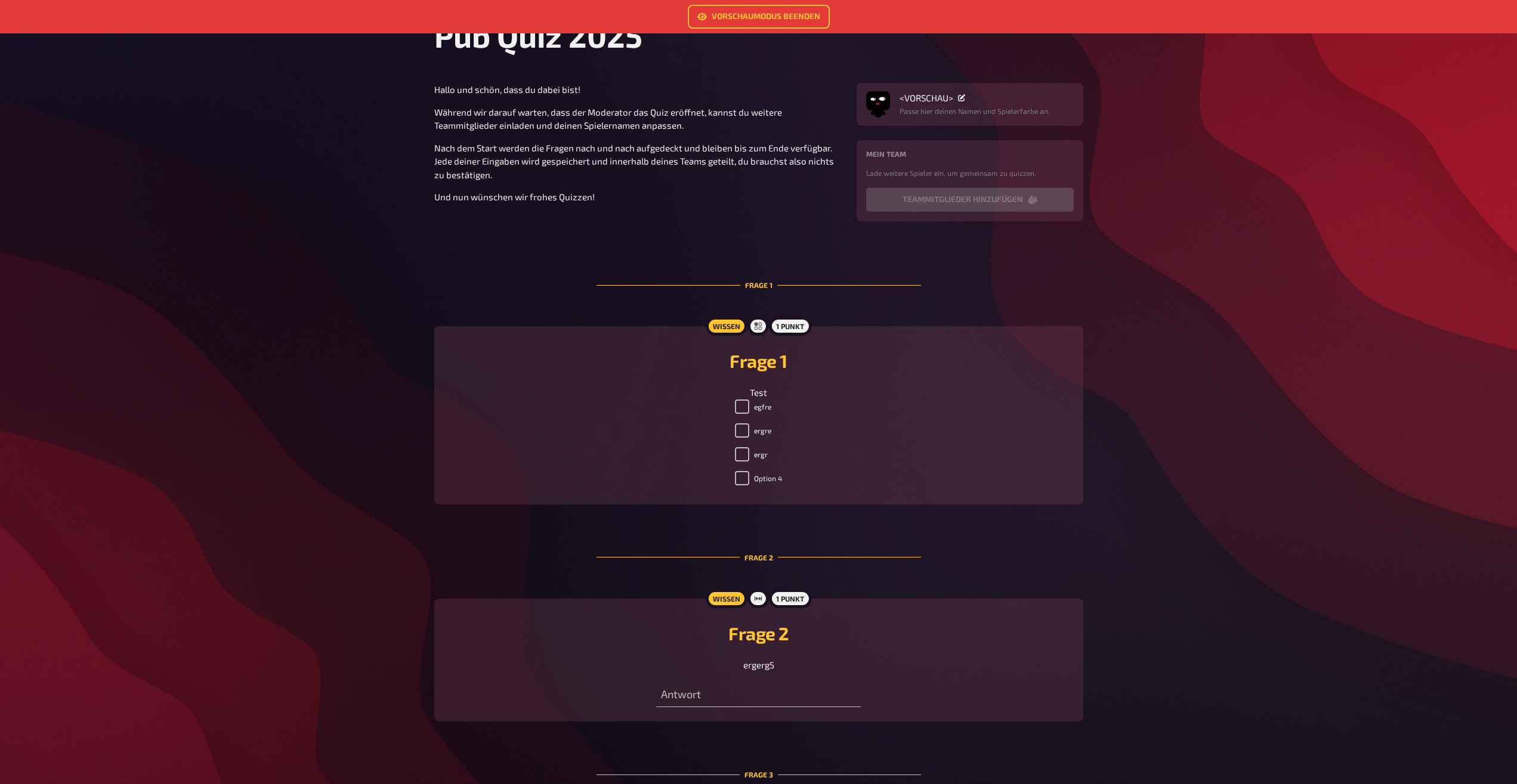
scroll to position [0, 0]
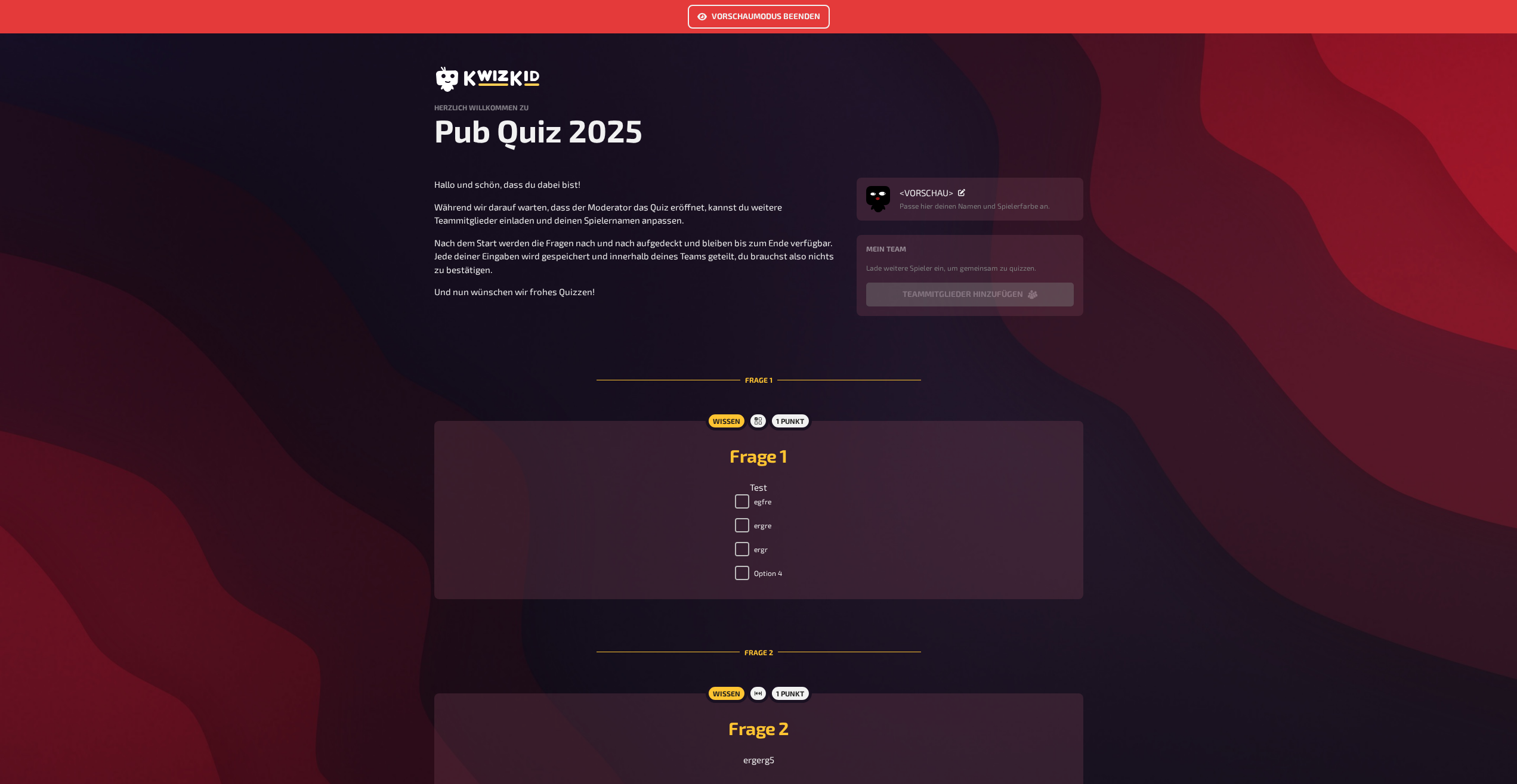
click at [717, 9] on link "Vorschaumodus beenden" at bounding box center [758, 17] width 142 height 24
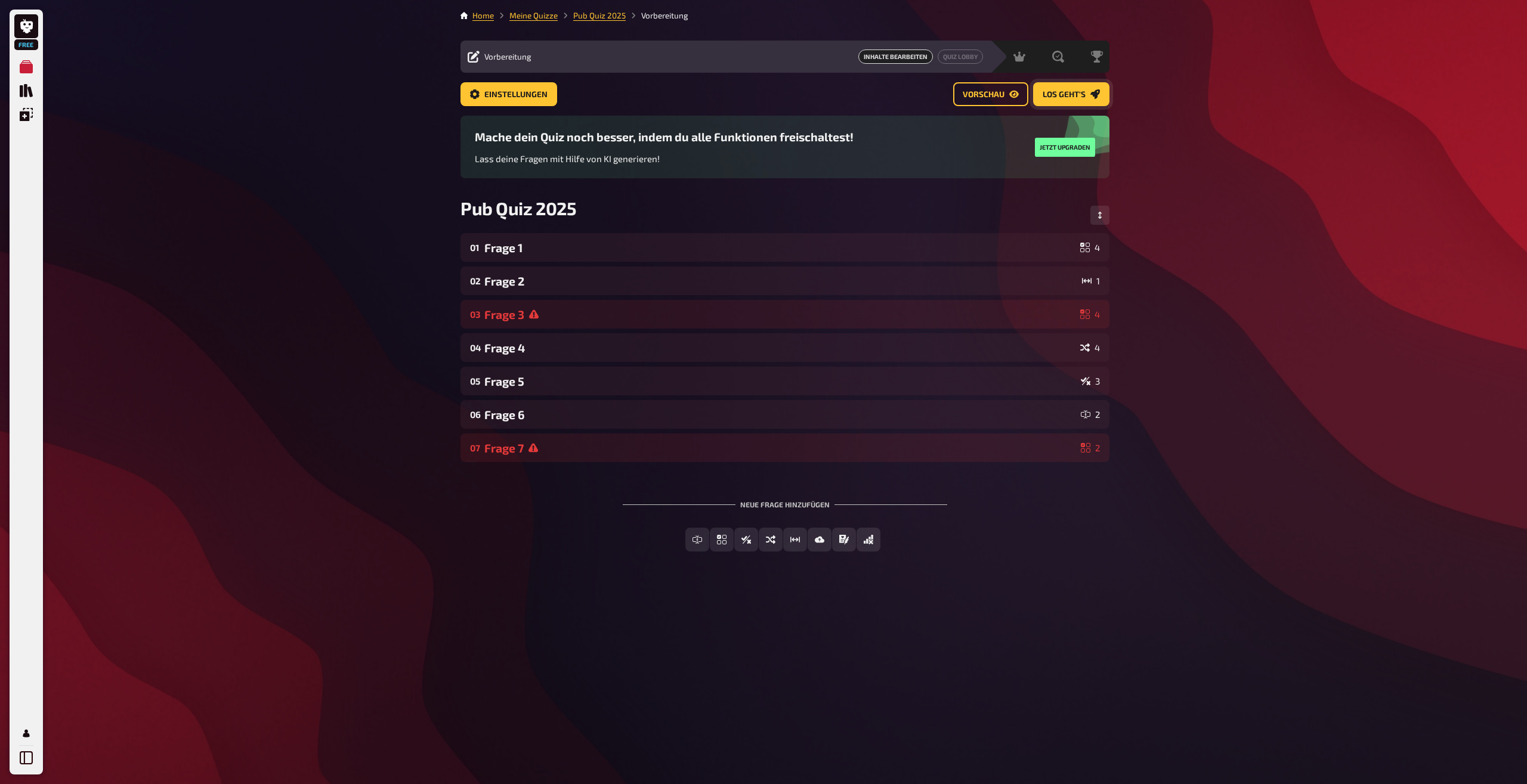
click at [1062, 103] on link "Los geht's" at bounding box center [1071, 94] width 76 height 24
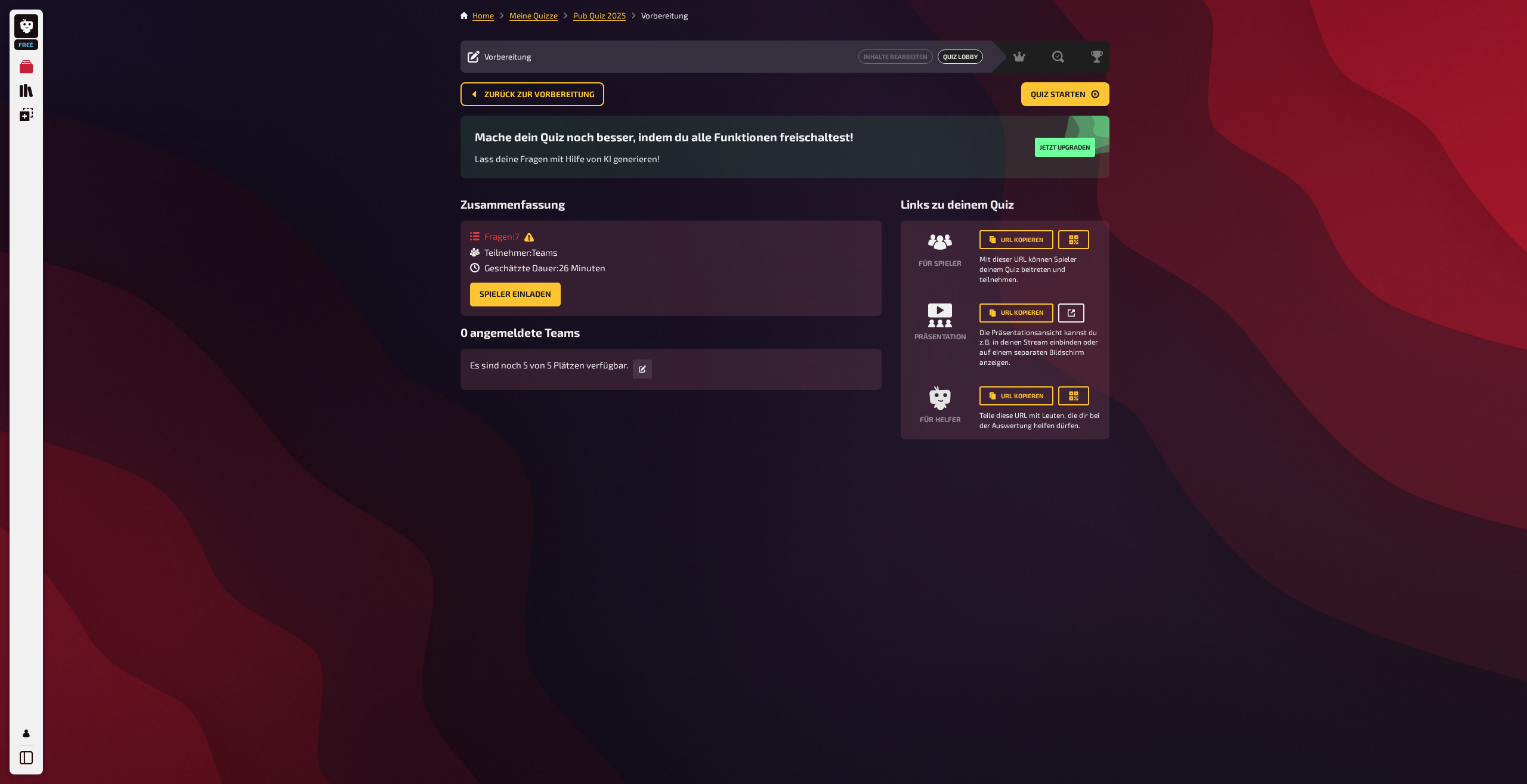
click at [1075, 315] on link at bounding box center [1071, 313] width 26 height 19
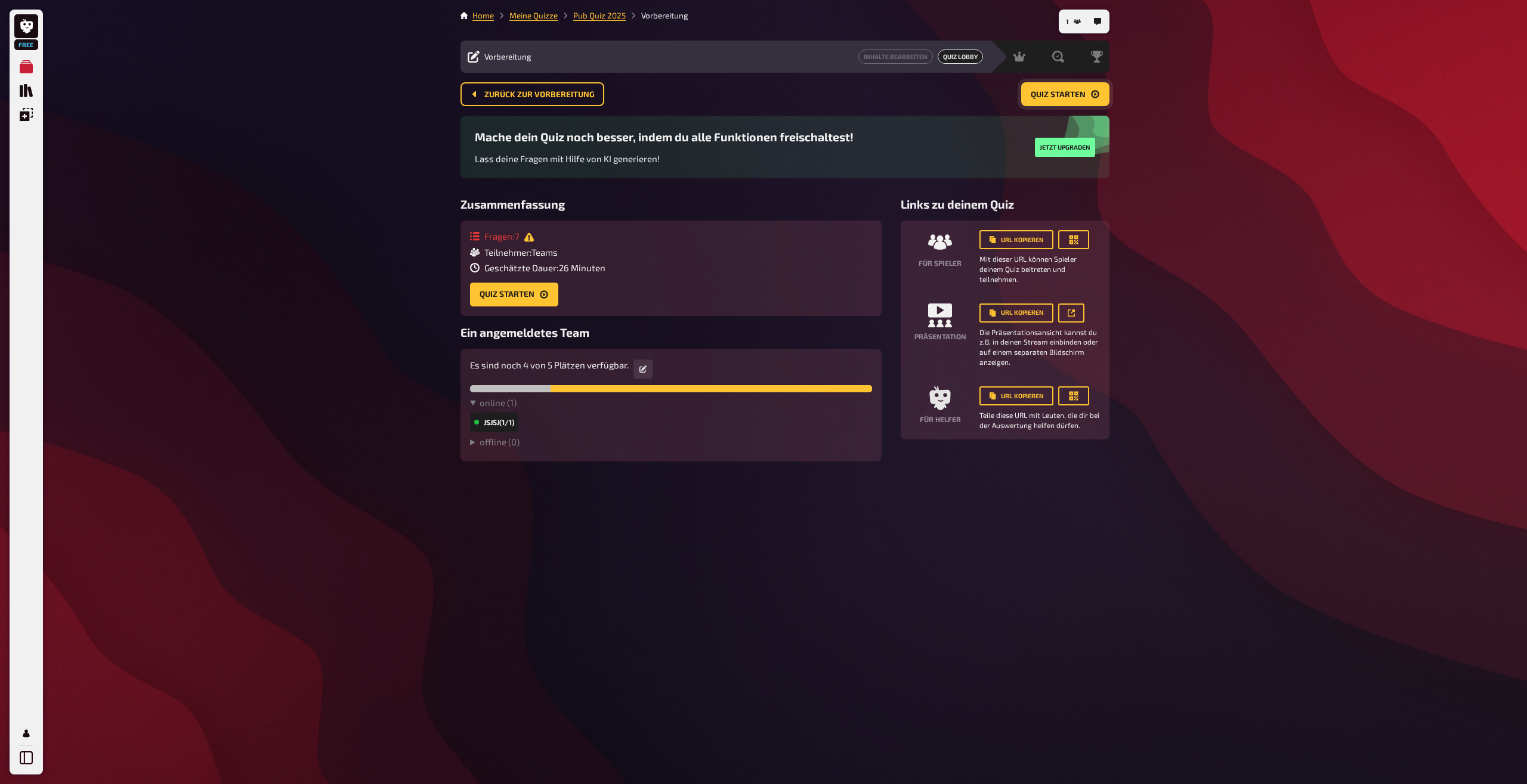
click at [1034, 93] on span "Quiz starten" at bounding box center [1058, 95] width 55 height 9
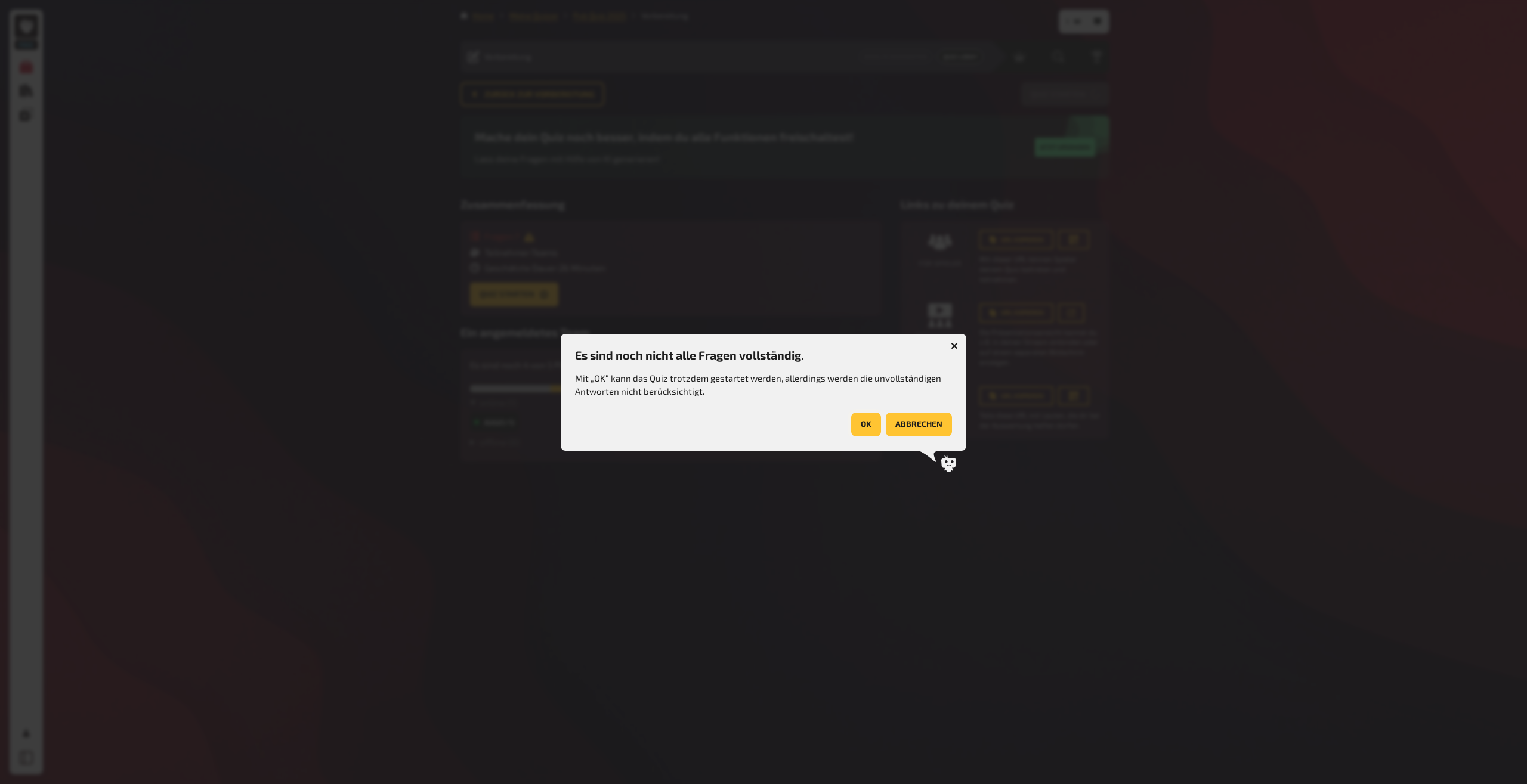
click at [870, 425] on button "OK" at bounding box center [866, 424] width 30 height 24
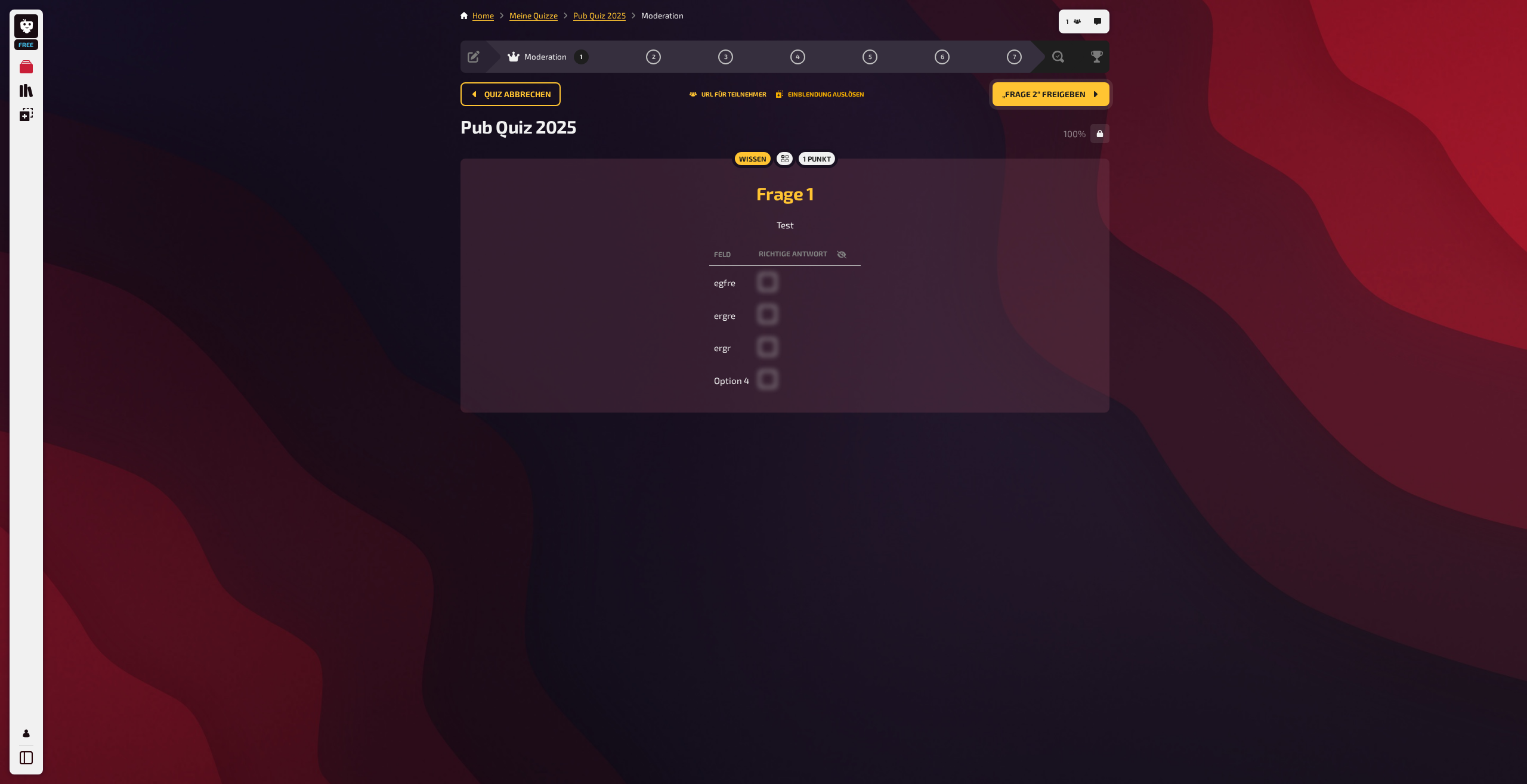
click at [855, 92] on button "Einblendung auslösen" at bounding box center [820, 94] width 88 height 7
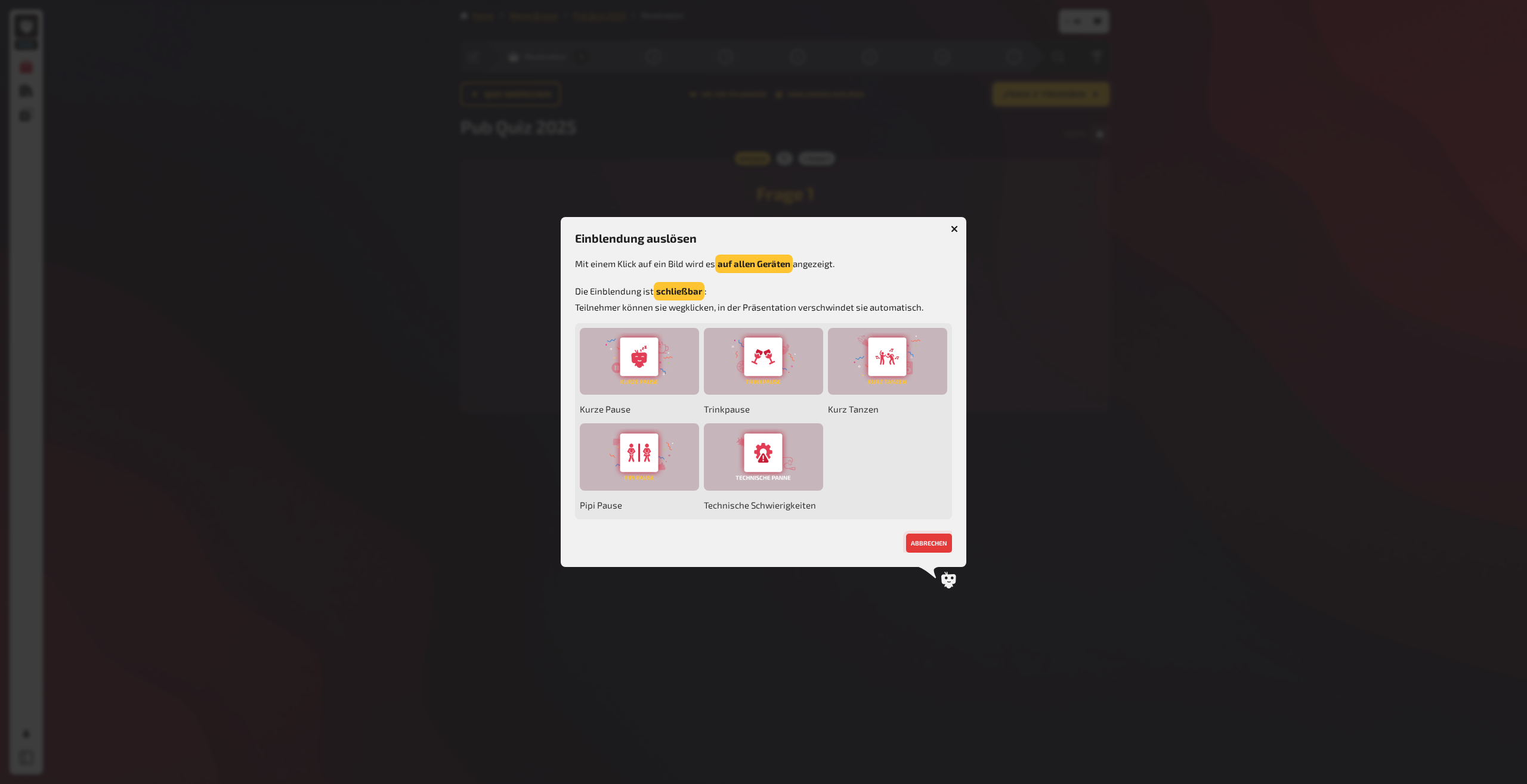
click at [933, 545] on button "abbrechen" at bounding box center [929, 543] width 46 height 19
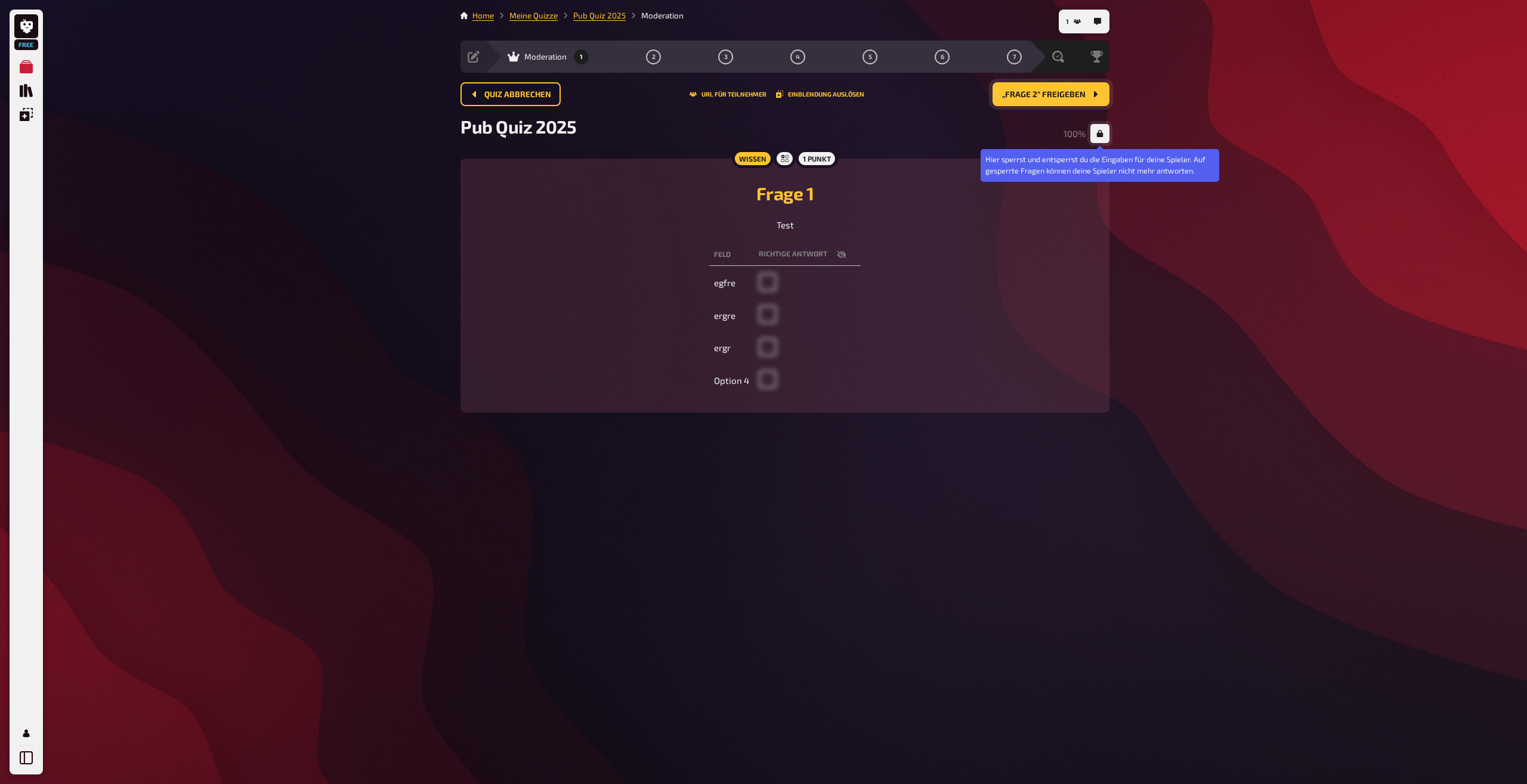
click at [1102, 136] on icon "button" at bounding box center [1100, 133] width 7 height 7
click at [1096, 136] on button "button" at bounding box center [1100, 133] width 19 height 19
click at [1062, 97] on span "„Frage 2“ freigeben" at bounding box center [1044, 95] width 83 height 9
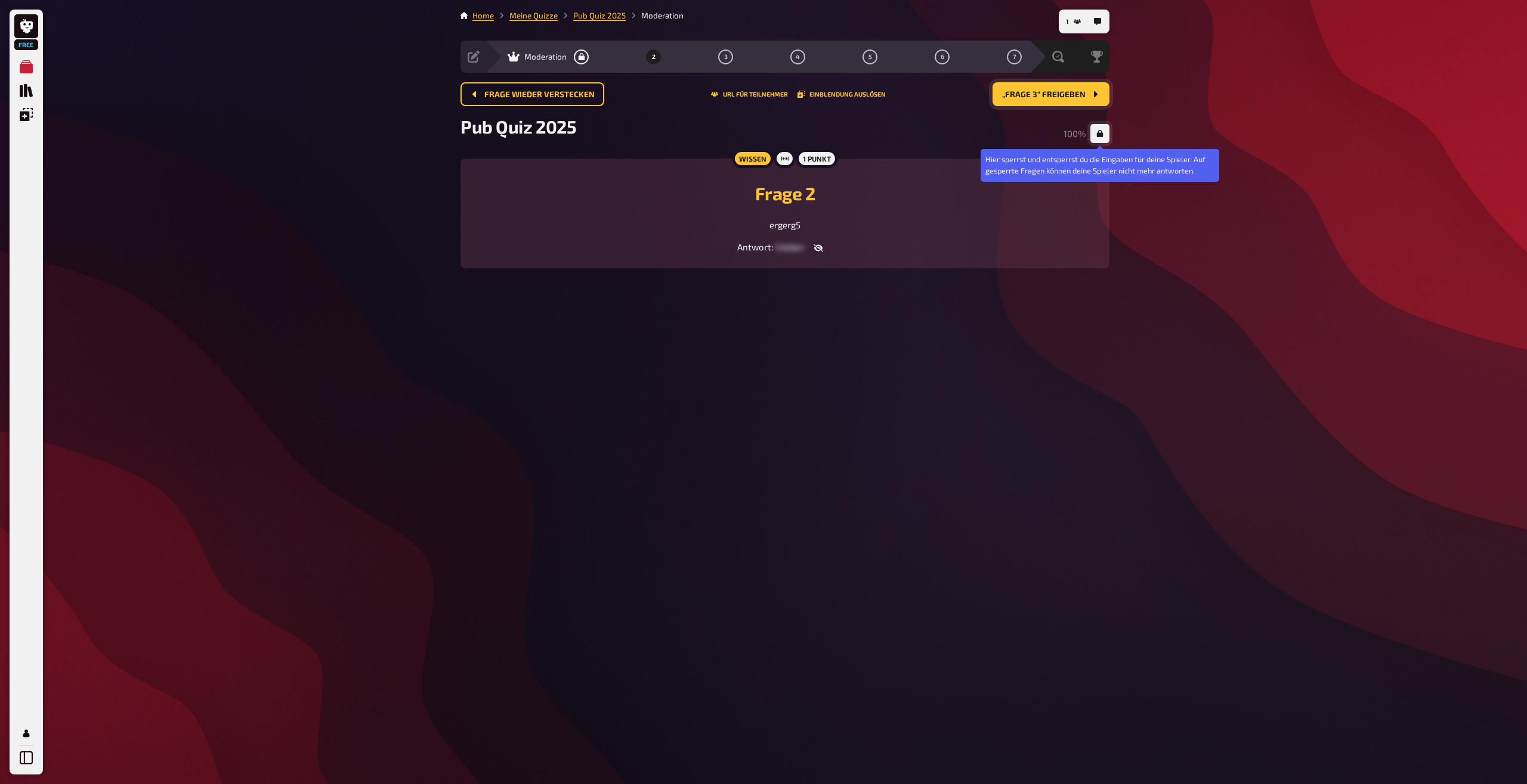
click at [1100, 127] on button "button" at bounding box center [1100, 133] width 19 height 19
click at [1051, 102] on button "„Frage 3“ freigeben" at bounding box center [1051, 94] width 117 height 24
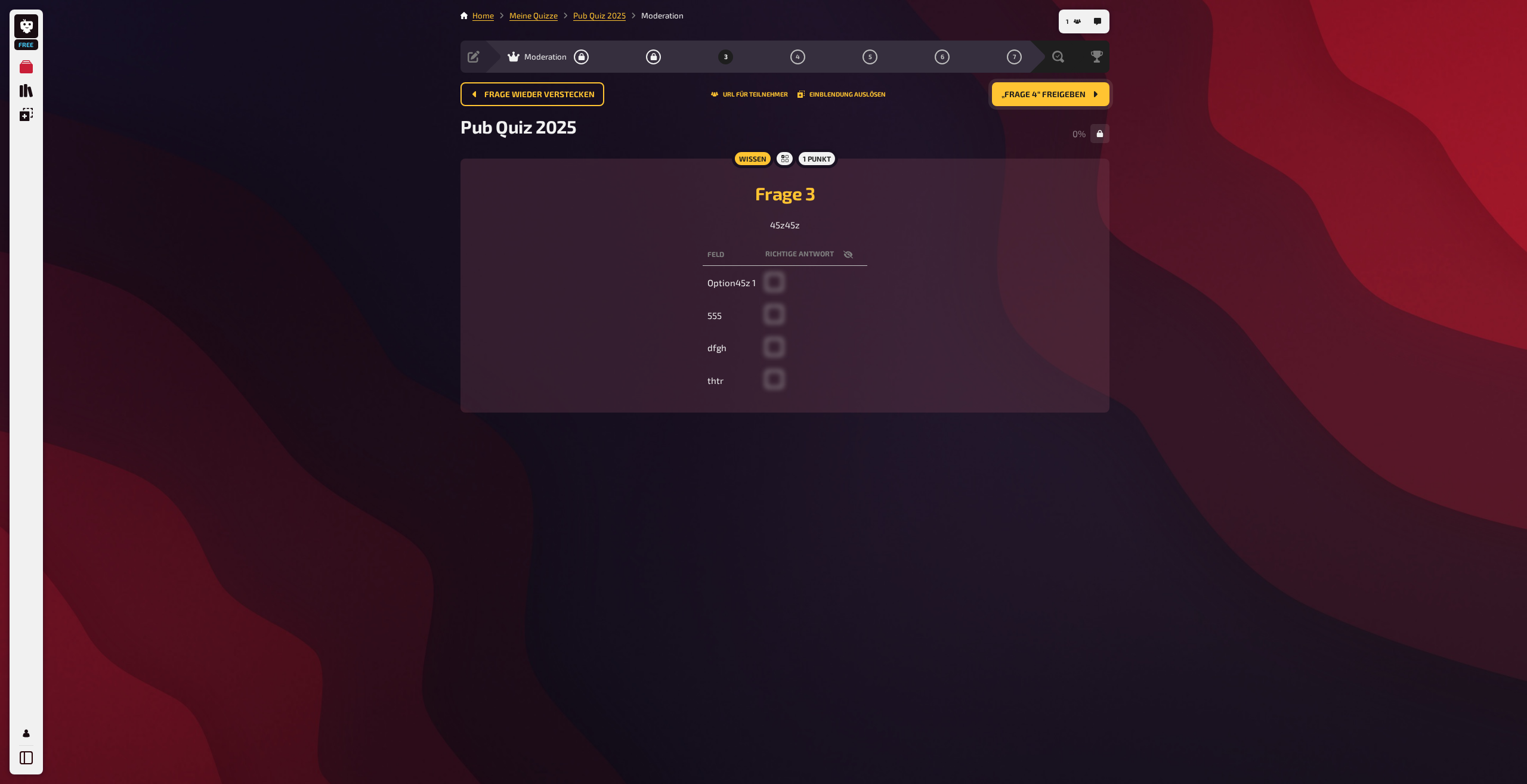
click at [1075, 93] on span "„Frage 4“ freigeben" at bounding box center [1043, 95] width 84 height 9
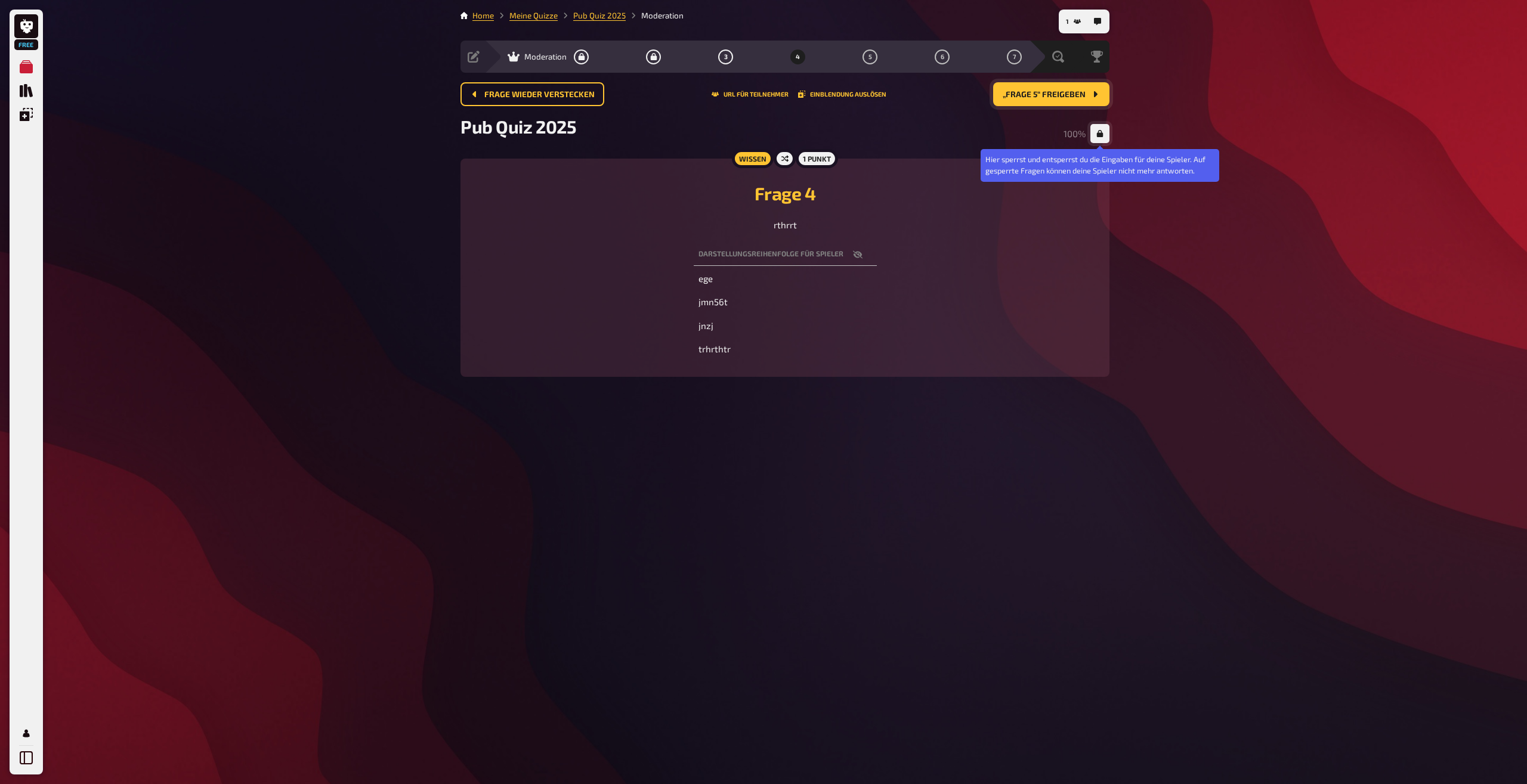
click at [1094, 136] on button "button" at bounding box center [1100, 133] width 19 height 19
click at [1065, 101] on button "„Frage 5“ freigeben" at bounding box center [1051, 94] width 117 height 24
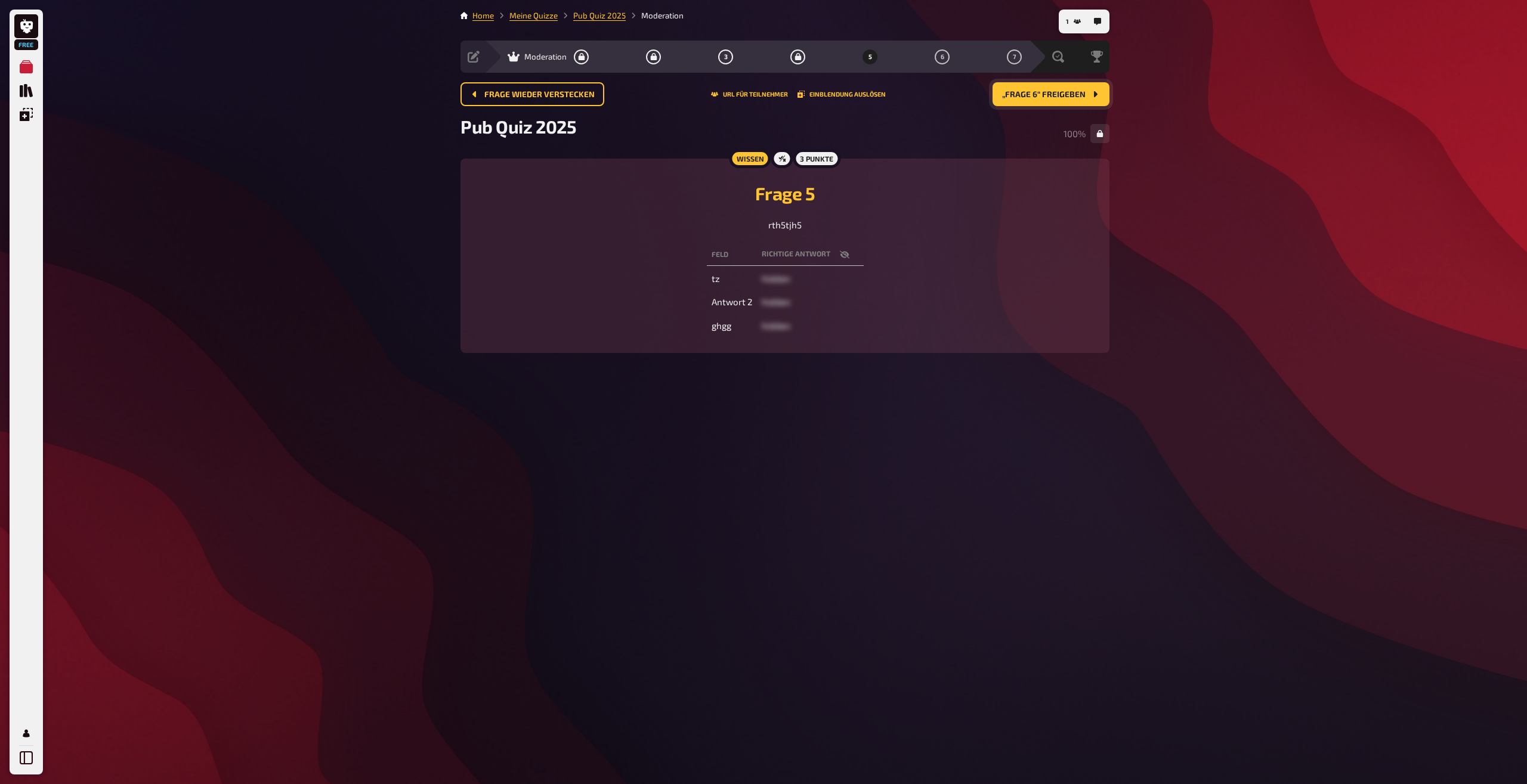
click at [1058, 101] on button "„Frage 6“ freigeben" at bounding box center [1051, 94] width 117 height 24
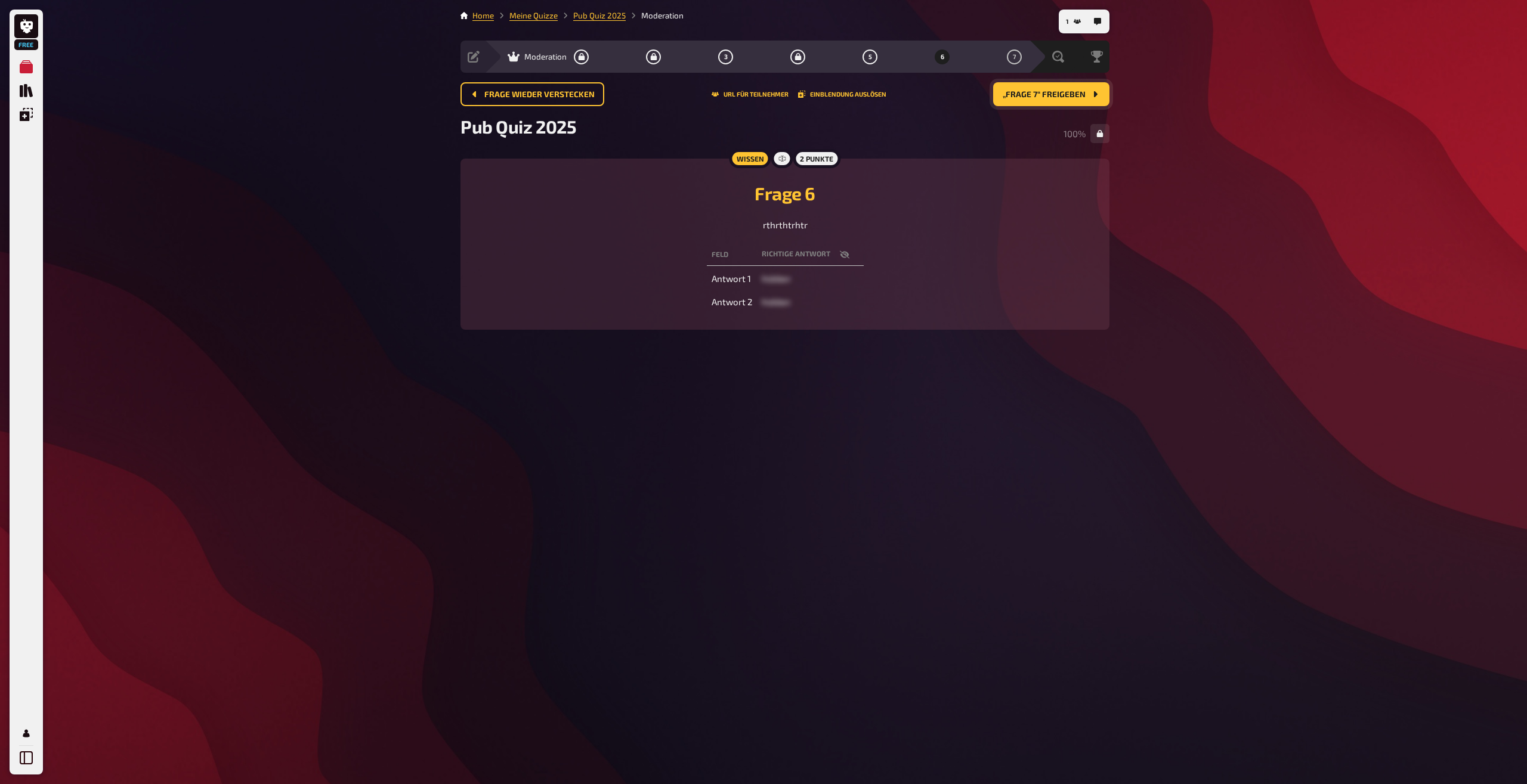
click at [1078, 91] on span "„Frage 7“ freigeben" at bounding box center [1044, 95] width 83 height 9
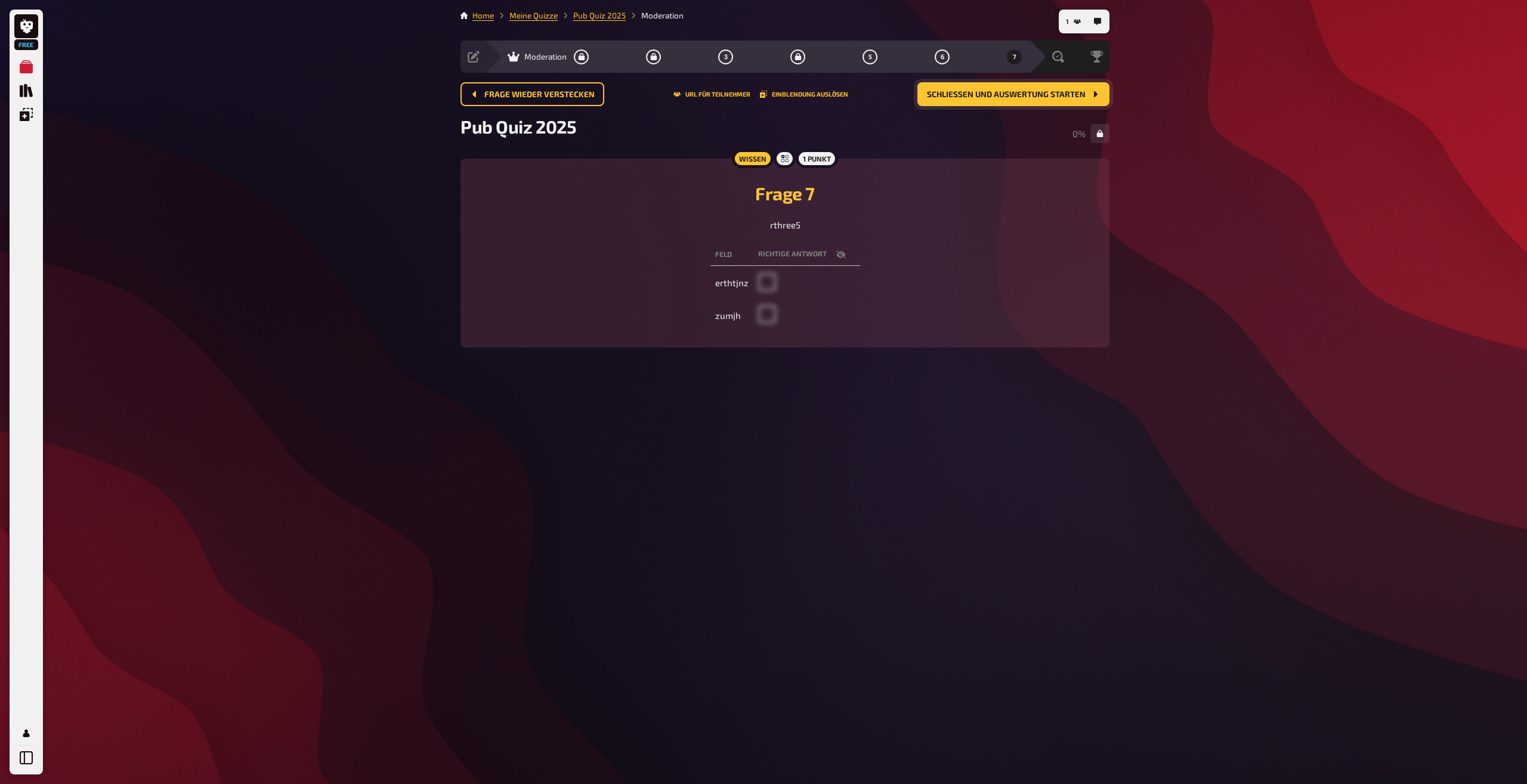
click at [1073, 97] on span "Schließen und Auswertung starten" at bounding box center [1006, 95] width 159 height 9
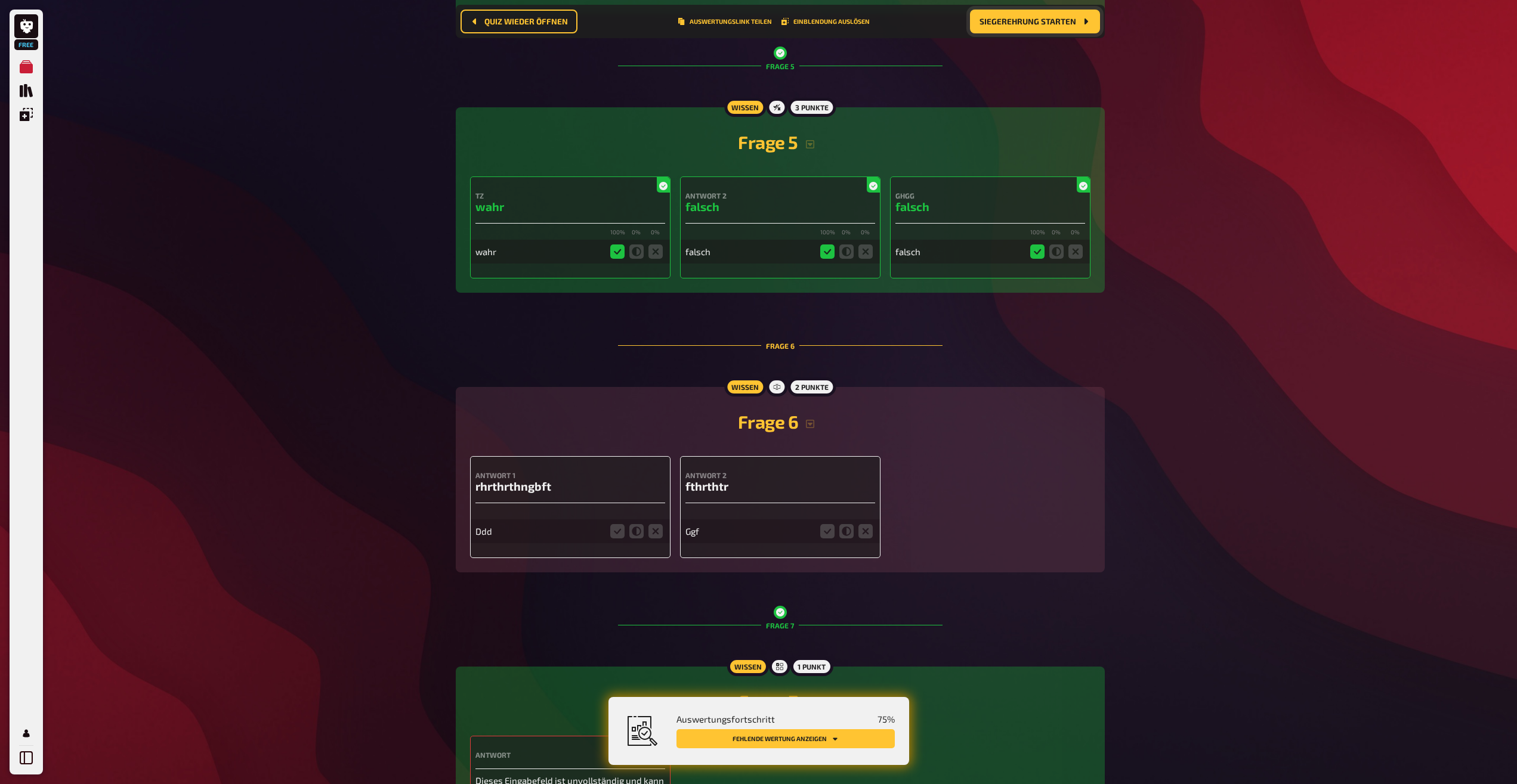
scroll to position [1483, 0]
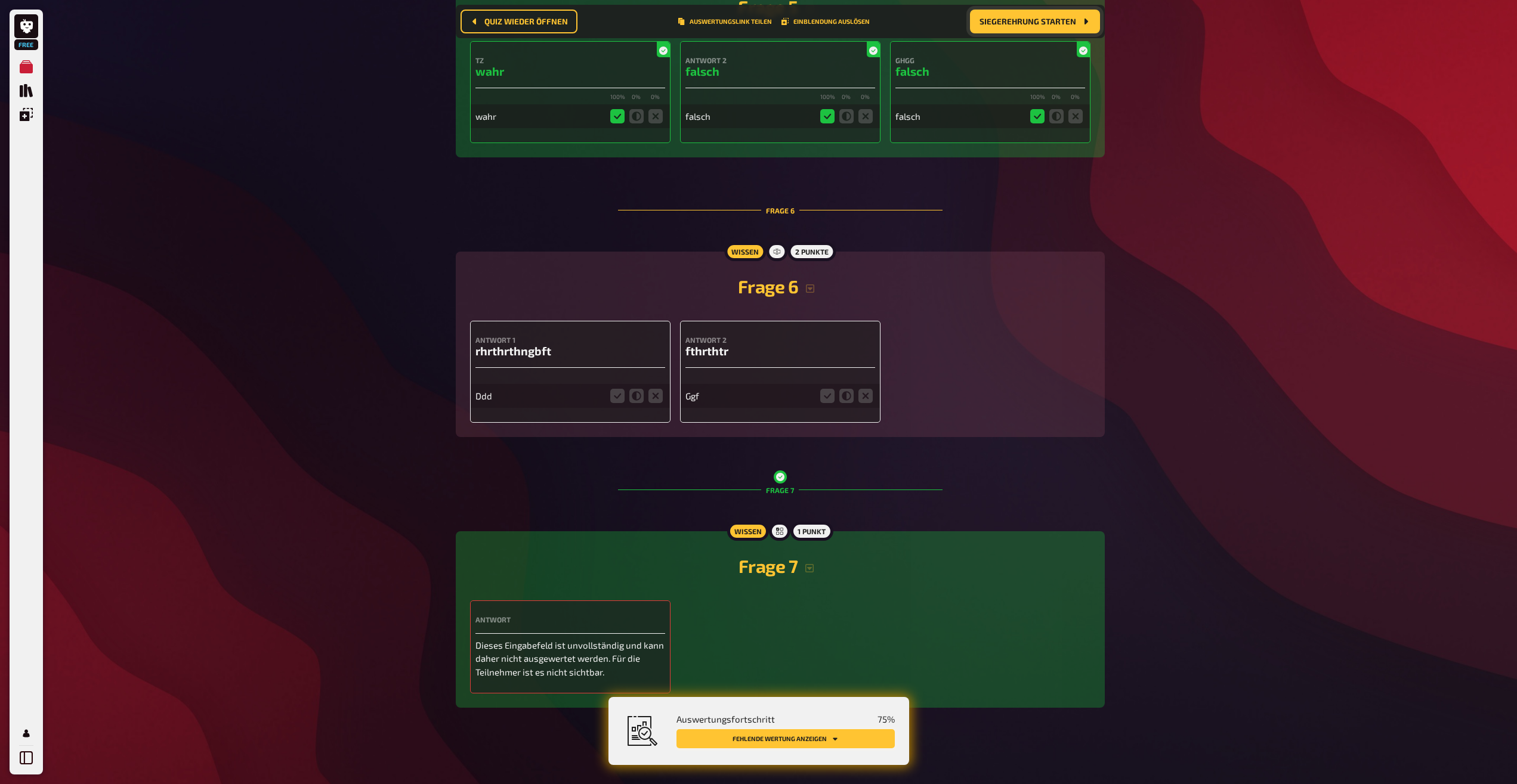
click at [837, 740] on icon "Fehlende Wertung anzeigen" at bounding box center [835, 738] width 7 height 7
click at [775, 378] on div "Ggf" at bounding box center [780, 390] width 189 height 35
click at [639, 389] on icon at bounding box center [637, 396] width 15 height 15
click at [0, 0] on input "radio" at bounding box center [0, 0] width 0 height 0
click at [657, 396] on icon at bounding box center [656, 396] width 15 height 15
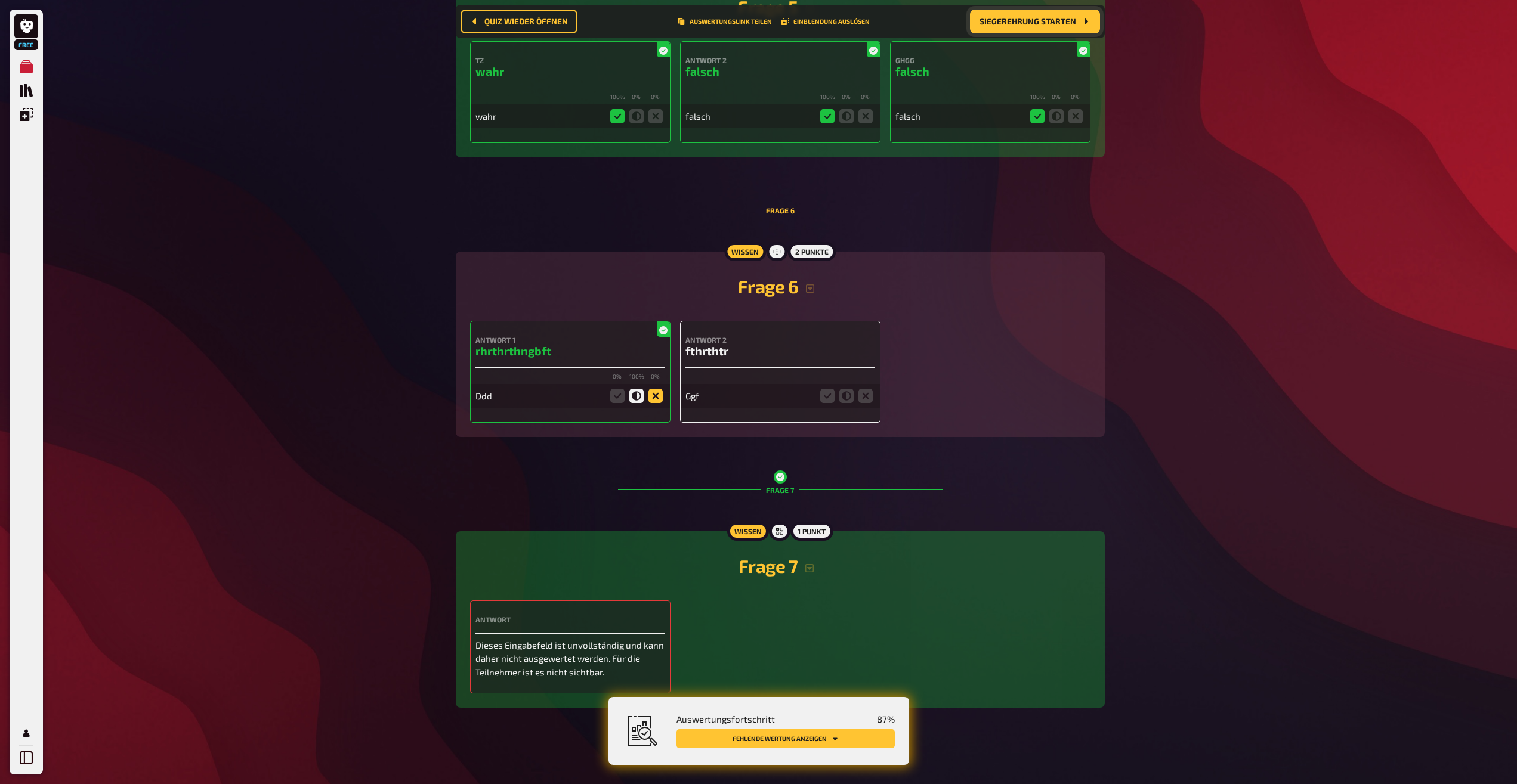
click at [0, 0] on input "radio" at bounding box center [0, 0] width 0 height 0
click at [635, 399] on icon at bounding box center [637, 396] width 15 height 15
click at [0, 0] on input "radio" at bounding box center [0, 0] width 0 height 0
click at [872, 395] on icon at bounding box center [866, 396] width 15 height 15
click at [0, 0] on input "radio" at bounding box center [0, 0] width 0 height 0
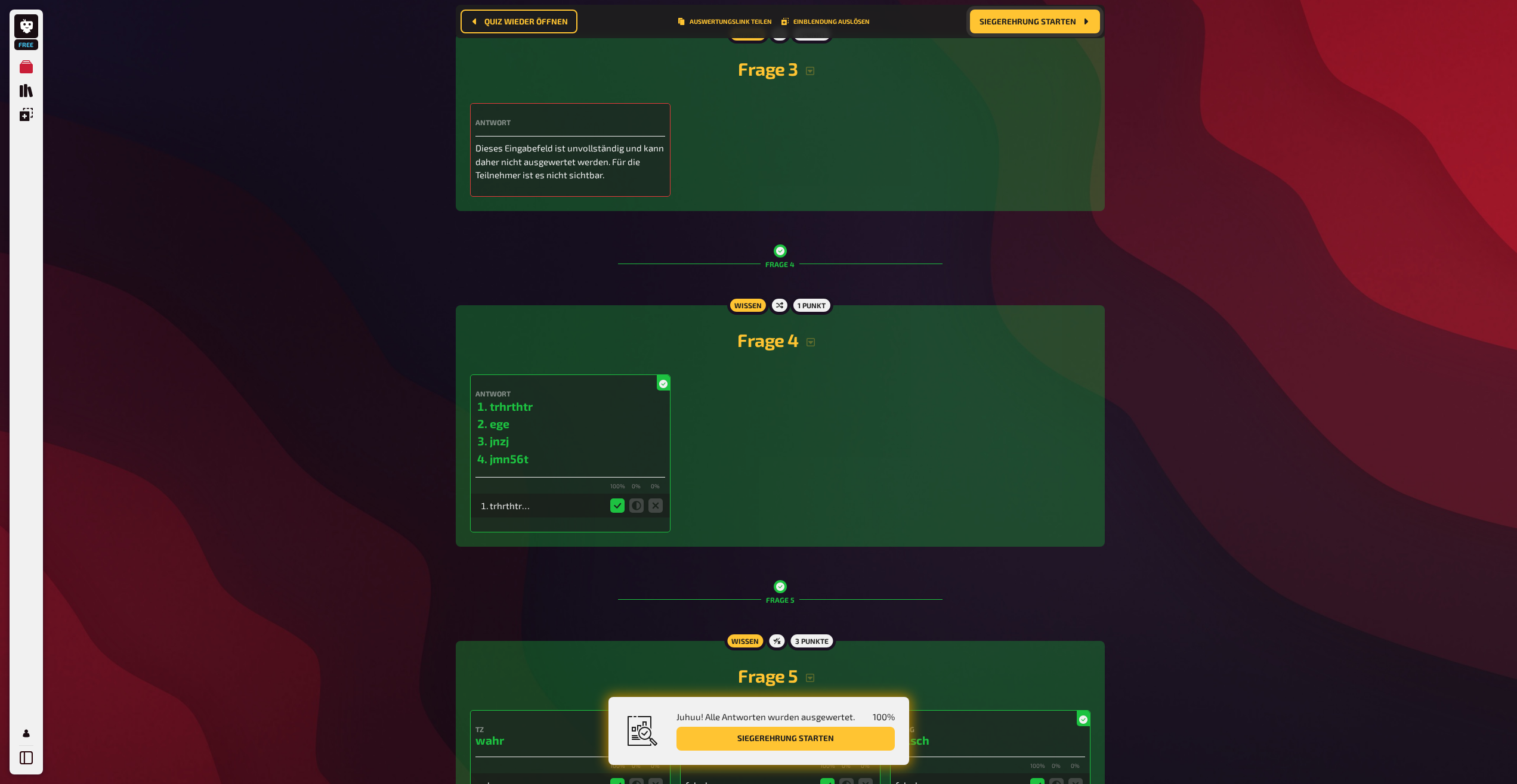
scroll to position [510, 0]
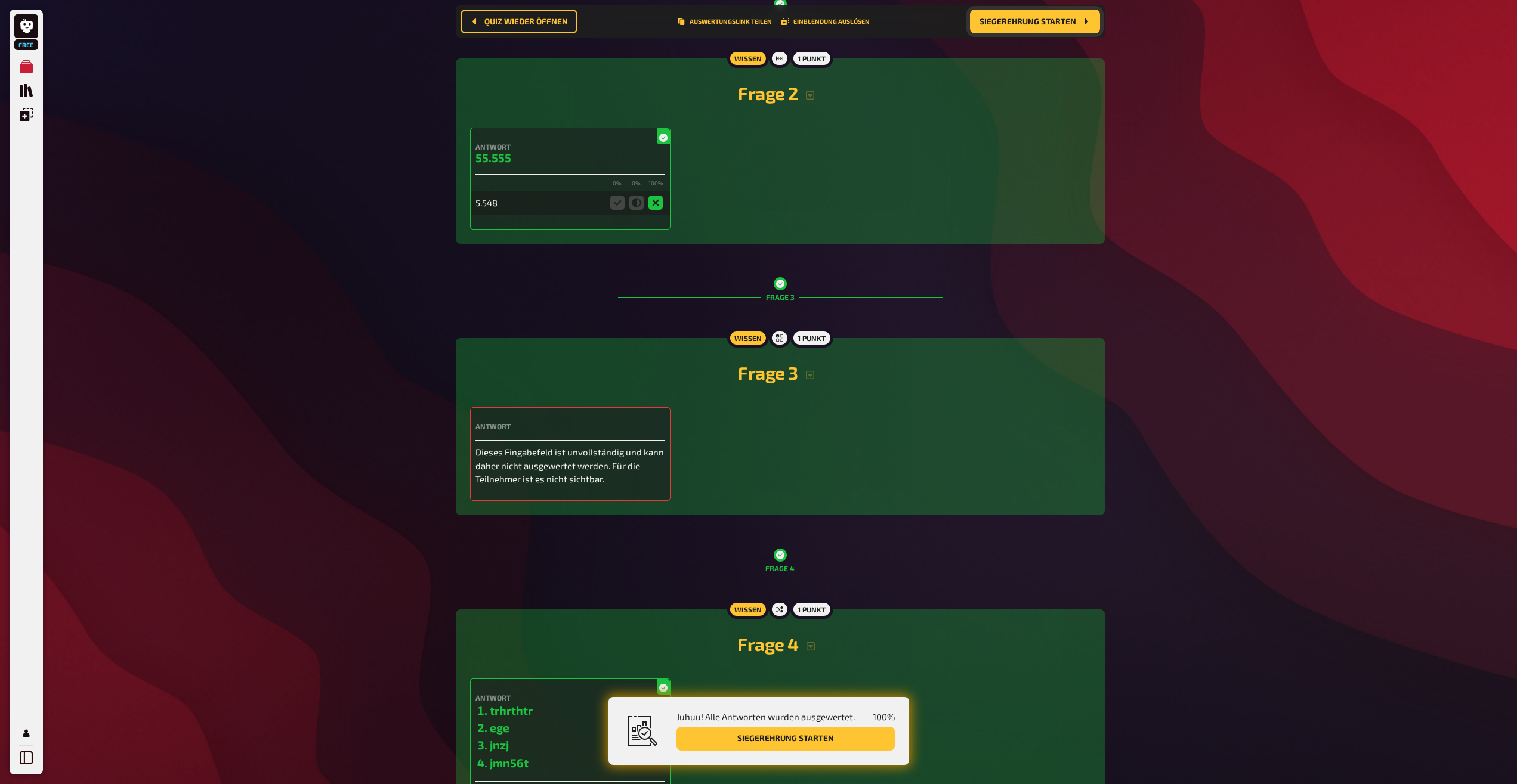
click at [541, 445] on div "Antwort Dieses Eingabefeld ist unvollständig und kann daher nicht ausgewertet w…" at bounding box center [570, 454] width 201 height 93
click at [558, 470] on p "Dieses Eingabefeld ist unvollständig und kann daher nicht ausgewertet werden. F…" at bounding box center [570, 466] width 189 height 40
click at [811, 374] on icon "button" at bounding box center [810, 375] width 9 height 9
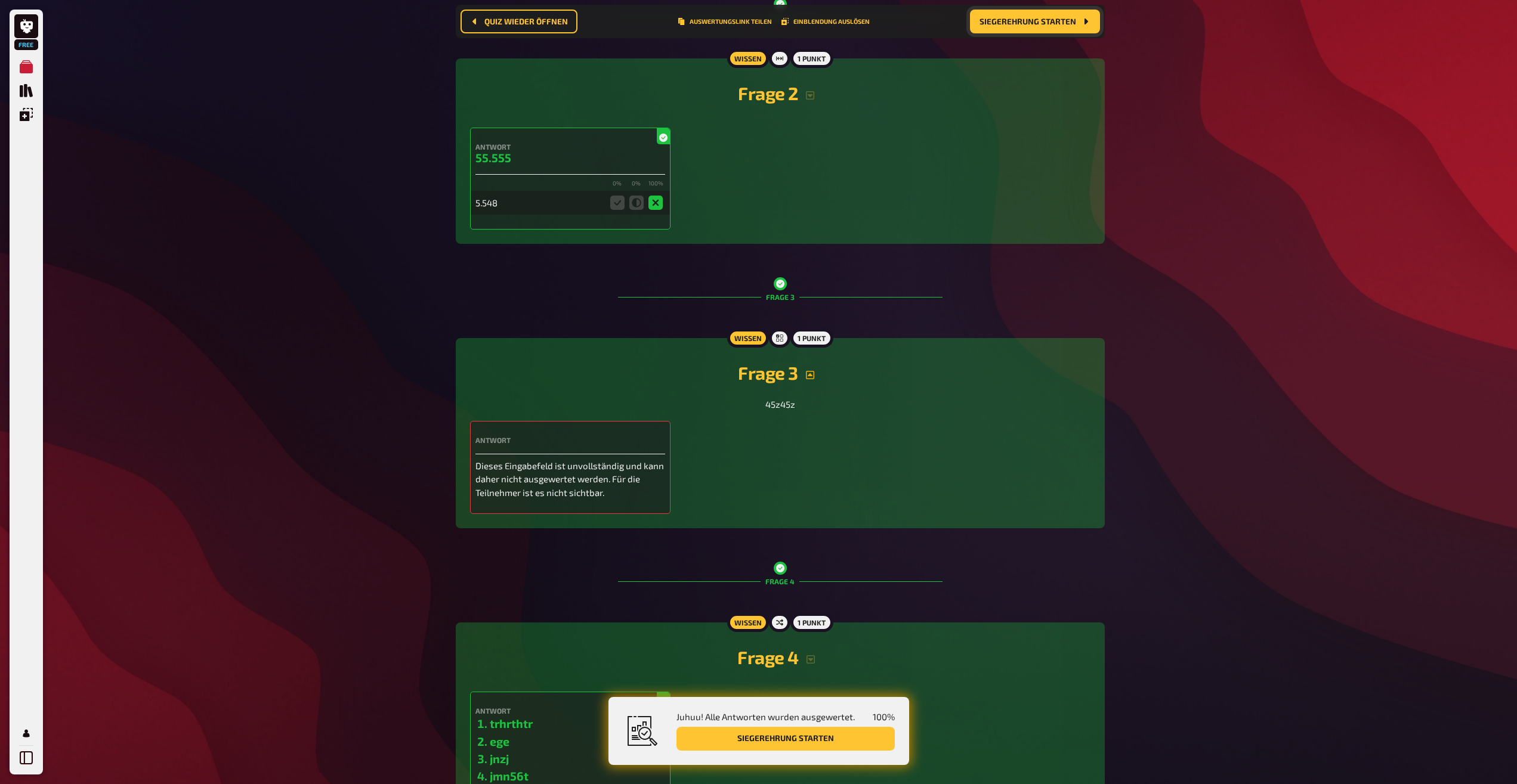
click at [811, 374] on icon "button" at bounding box center [810, 375] width 9 height 9
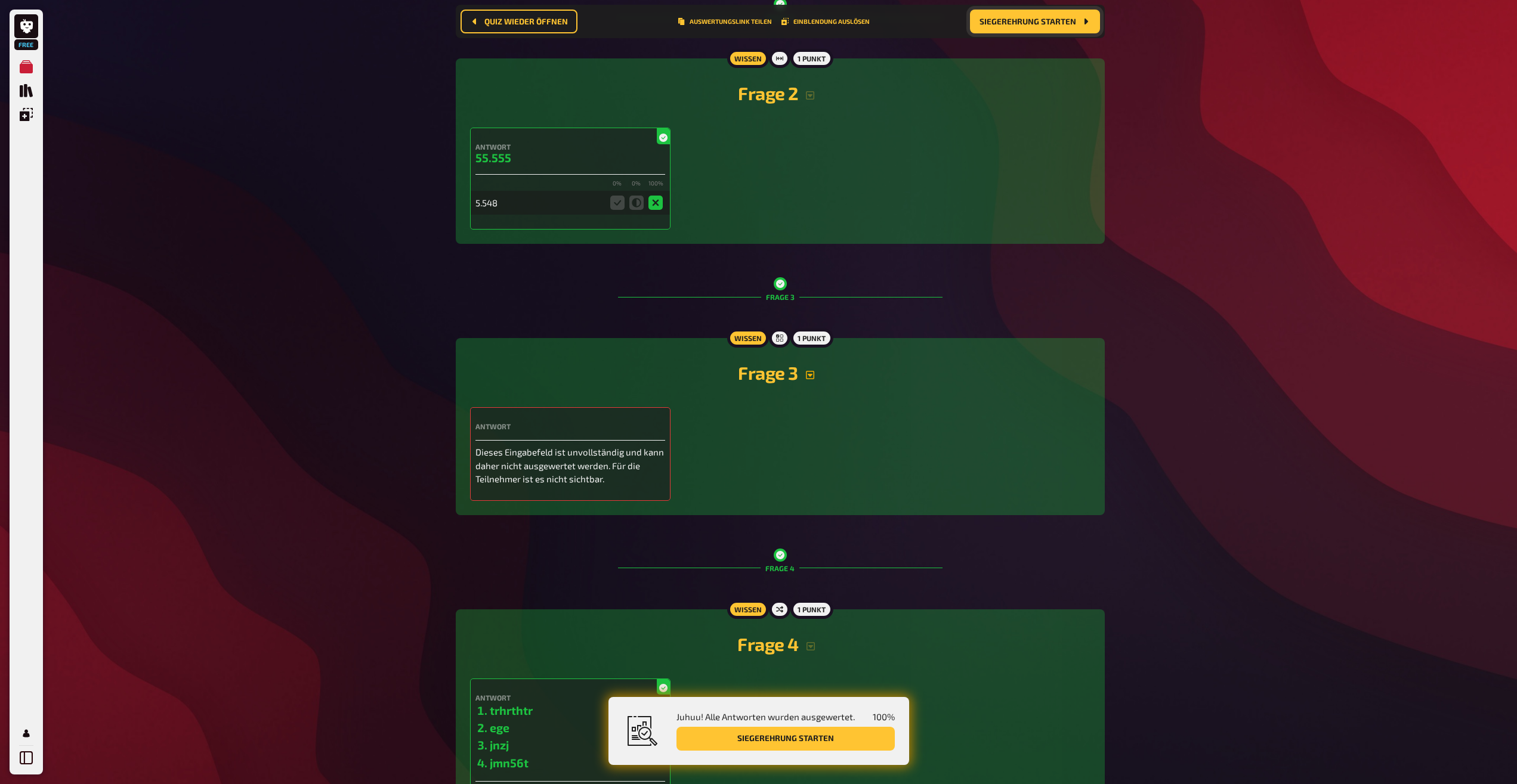
click at [511, 416] on div "Antwort Dieses Eingabefeld ist unvollständig und kann daher nicht ausgewertet w…" at bounding box center [570, 454] width 201 height 93
click at [509, 431] on div "Antwort" at bounding box center [570, 432] width 189 height 19
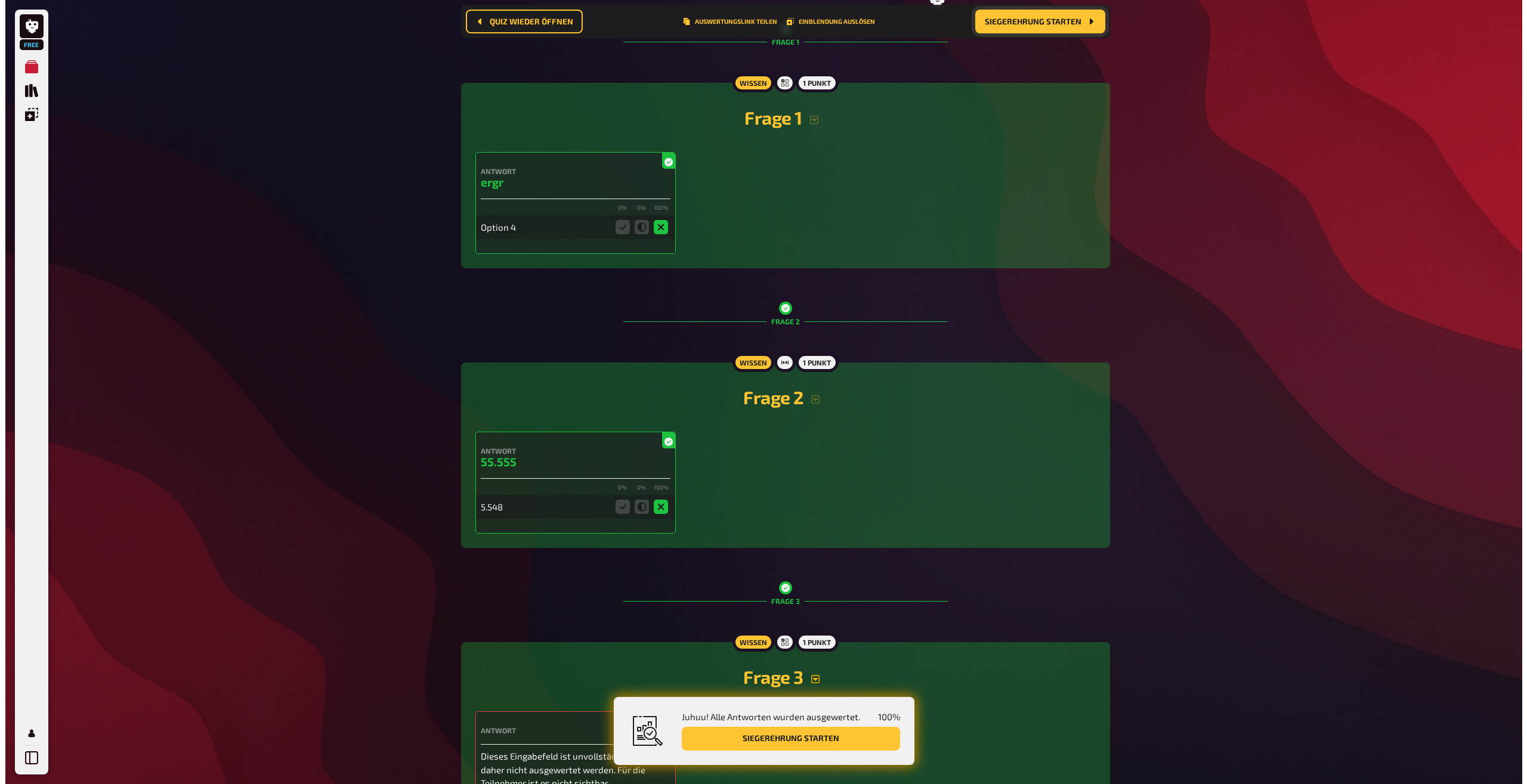
scroll to position [0, 0]
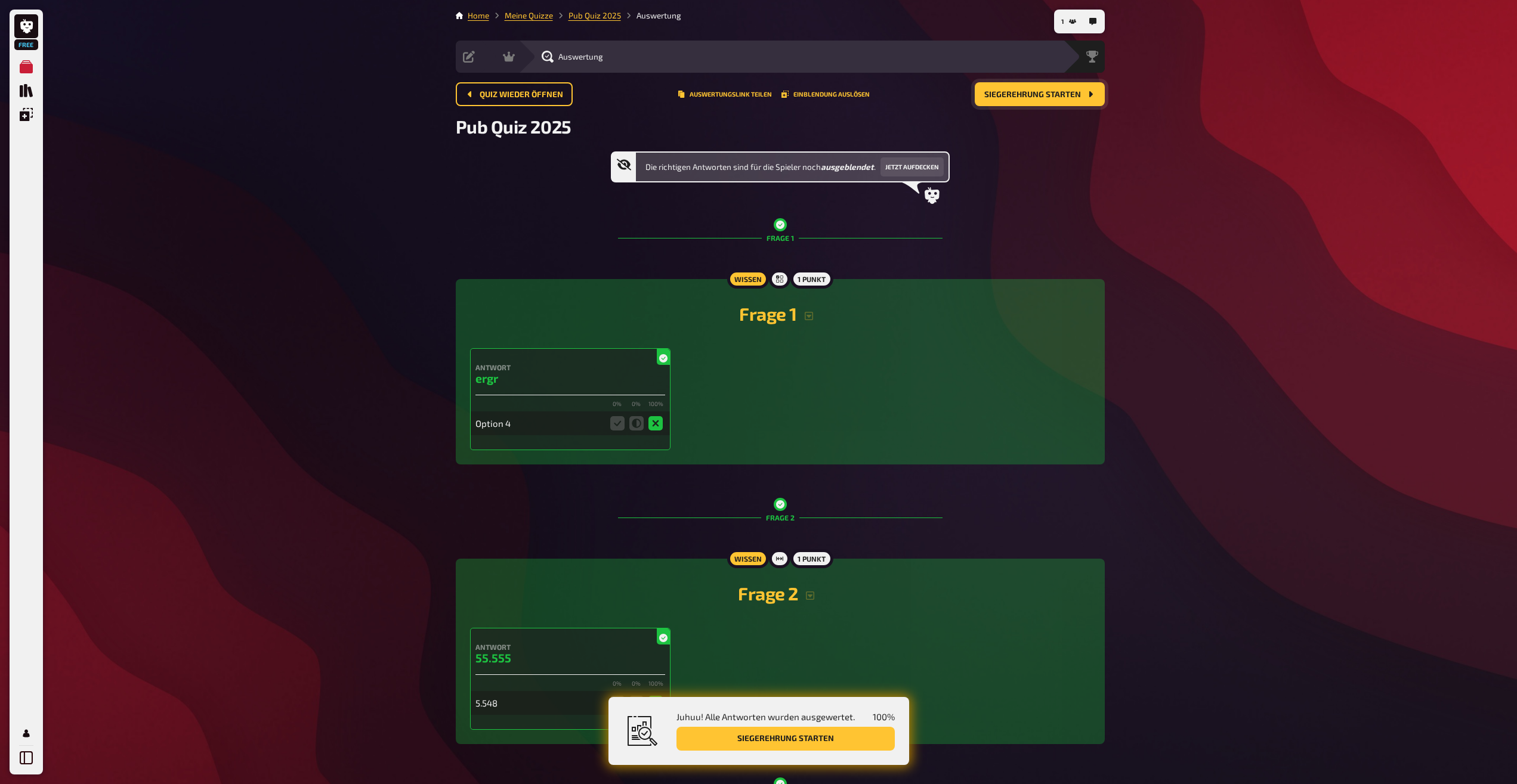
click at [1001, 95] on span "Siegerehrung starten" at bounding box center [1033, 95] width 97 height 9
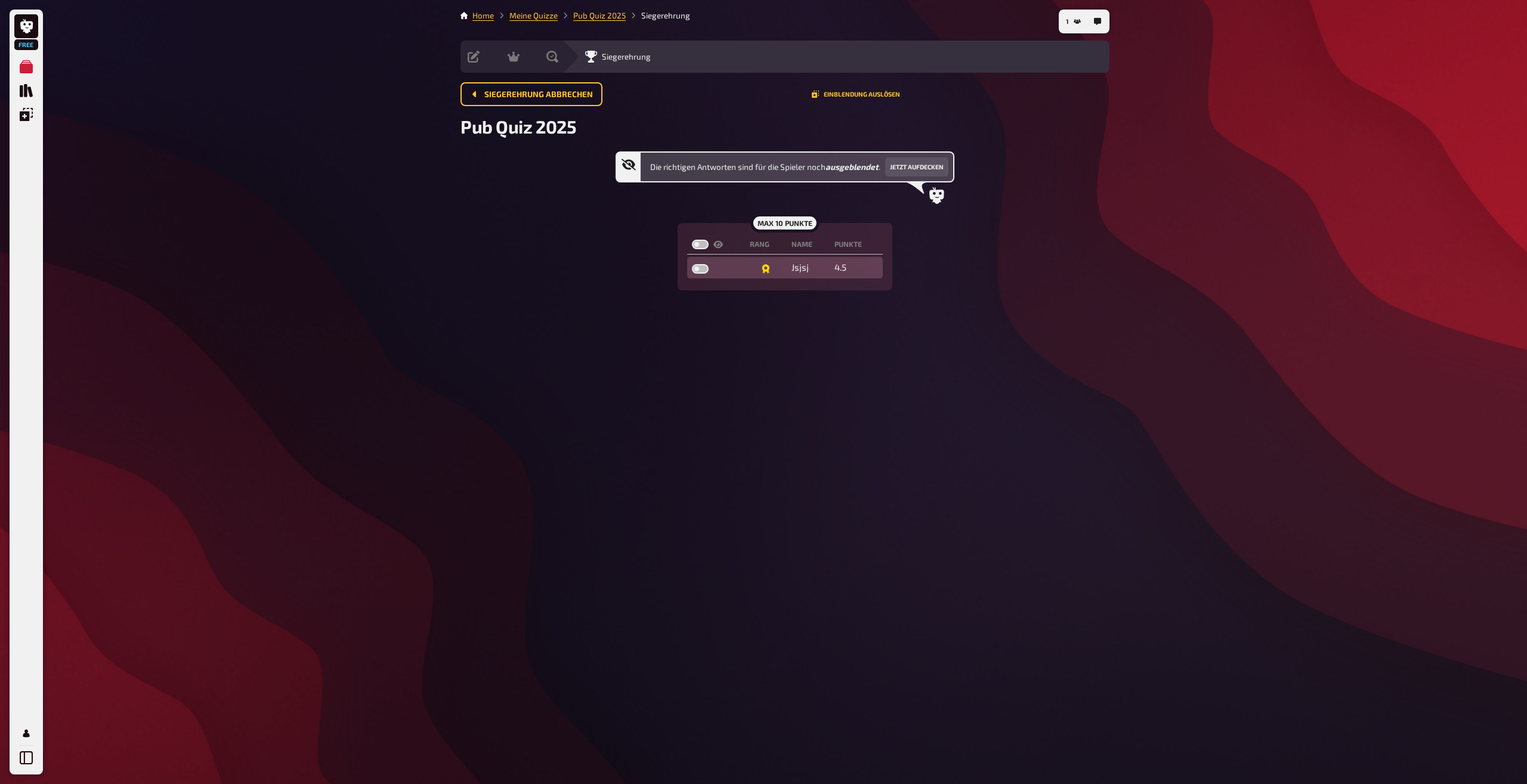
click at [694, 270] on label at bounding box center [700, 269] width 17 height 9
click at [692, 264] on input "checkbox" at bounding box center [692, 264] width 1 height 1
checkbox input "true"
click at [701, 266] on label at bounding box center [700, 269] width 17 height 9
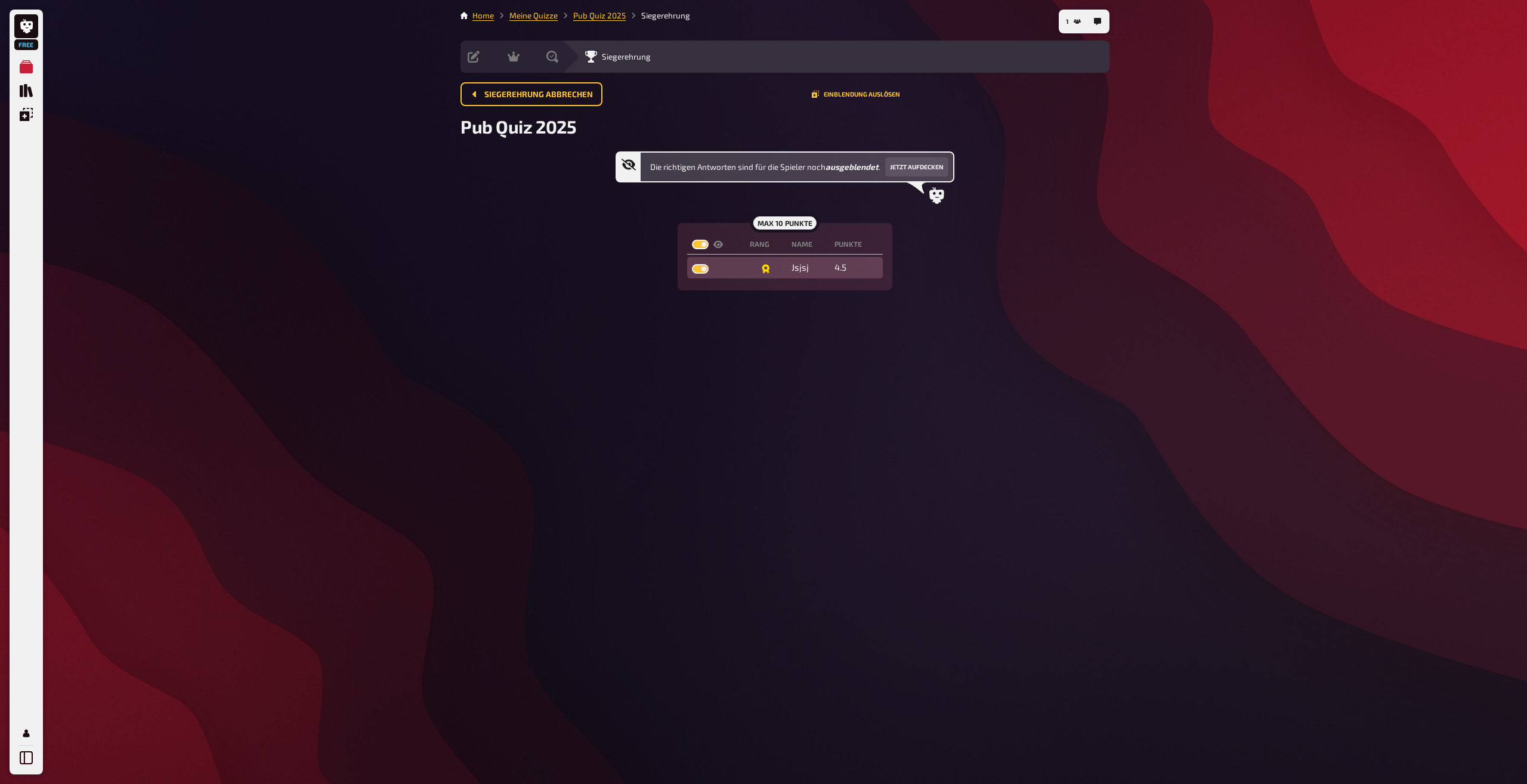
click at [692, 264] on input "checkbox" at bounding box center [692, 264] width 1 height 1
checkbox input "false"
click at [701, 266] on label at bounding box center [700, 269] width 17 height 9
click at [692, 264] on input "checkbox" at bounding box center [692, 264] width 1 height 1
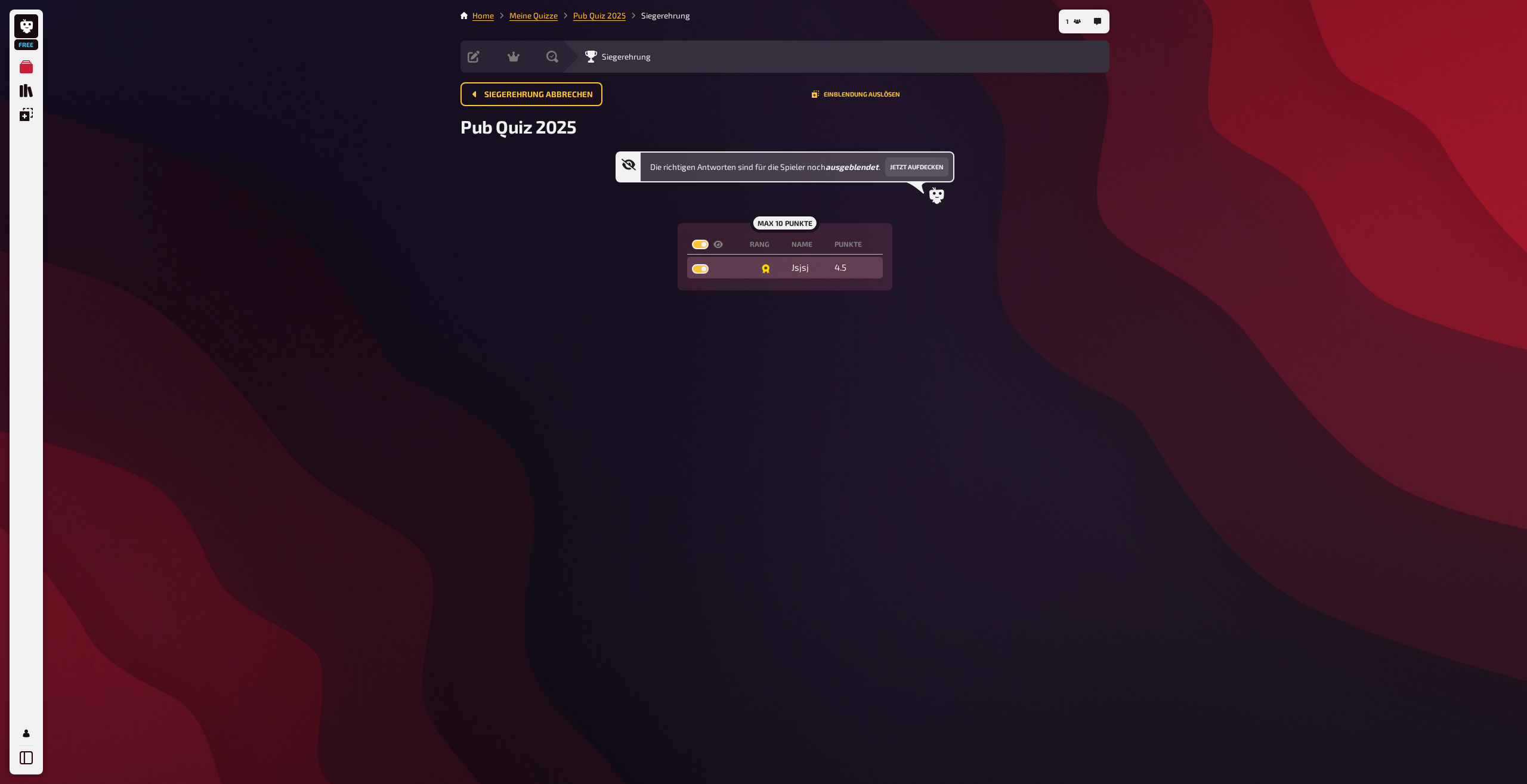
checkbox input "true"
click at [701, 266] on label at bounding box center [700, 269] width 17 height 9
click at [692, 264] on input "checkbox" at bounding box center [692, 264] width 1 height 1
checkbox input "false"
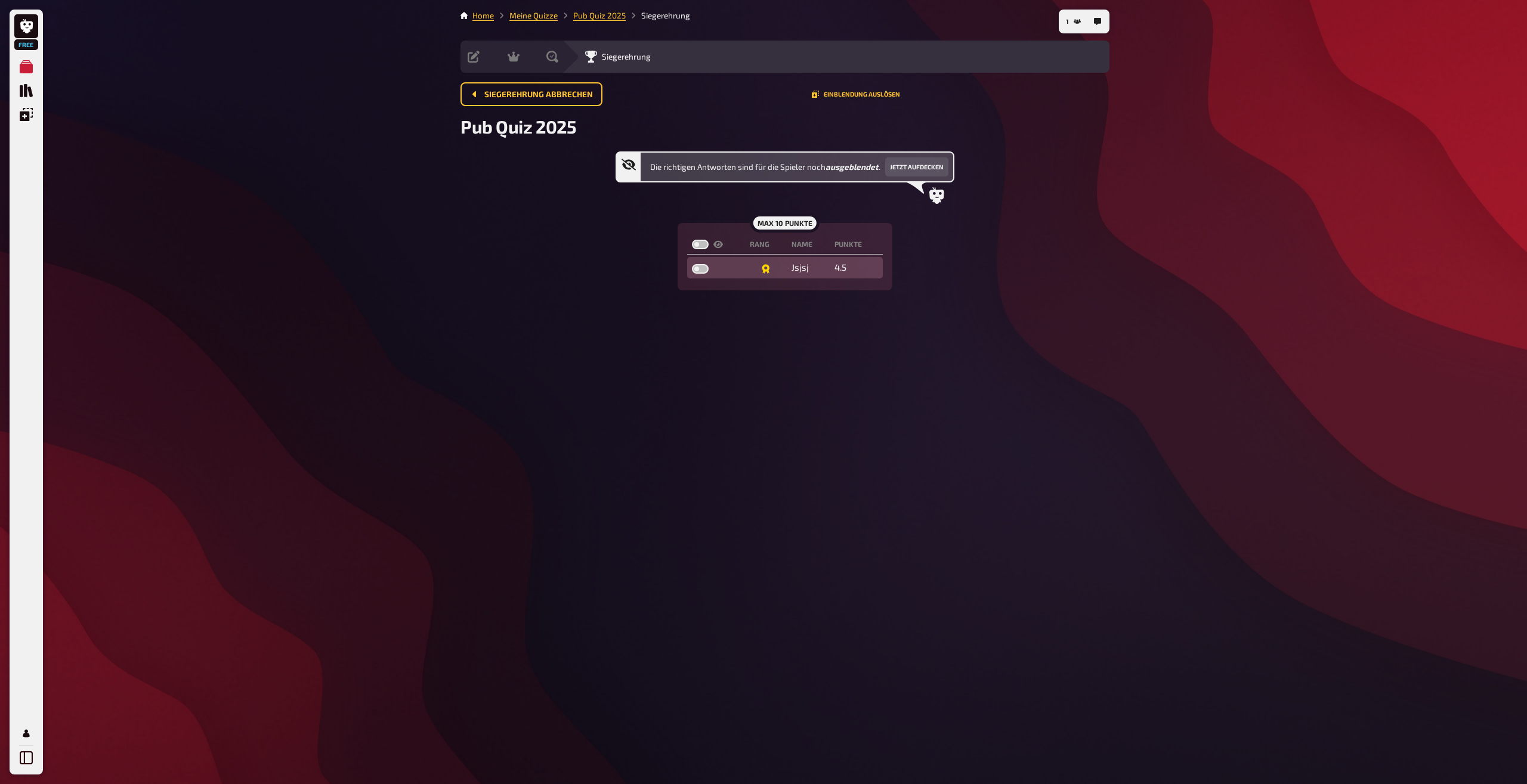
checkbox input "false"
click at [701, 266] on label at bounding box center [700, 269] width 17 height 9
click at [692, 264] on input "checkbox" at bounding box center [692, 264] width 1 height 1
checkbox input "true"
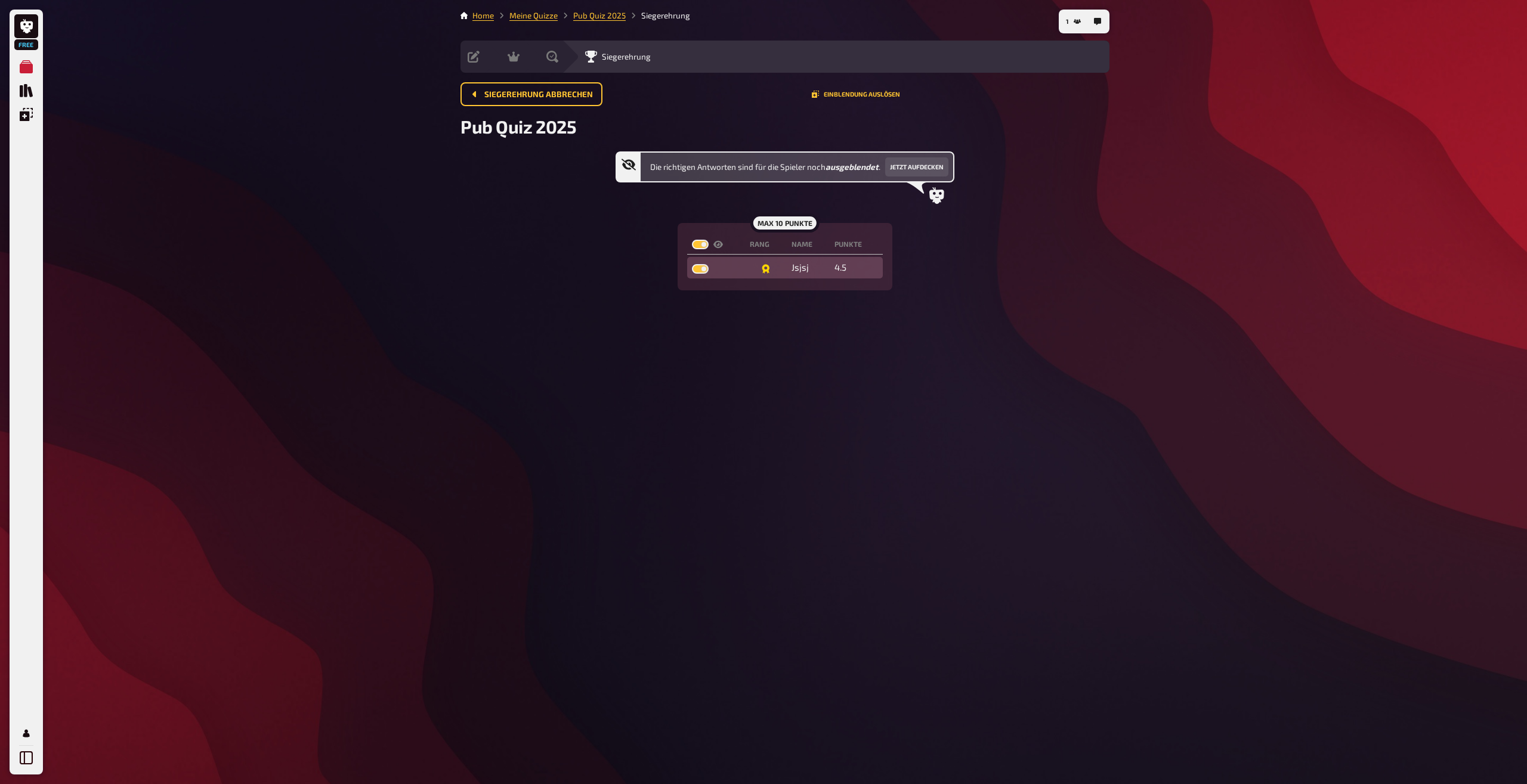
click at [701, 266] on label at bounding box center [700, 269] width 17 height 9
click at [692, 264] on input "checkbox" at bounding box center [692, 264] width 1 height 1
checkbox input "false"
click at [933, 166] on button "Jetzt aufdecken" at bounding box center [916, 167] width 63 height 19
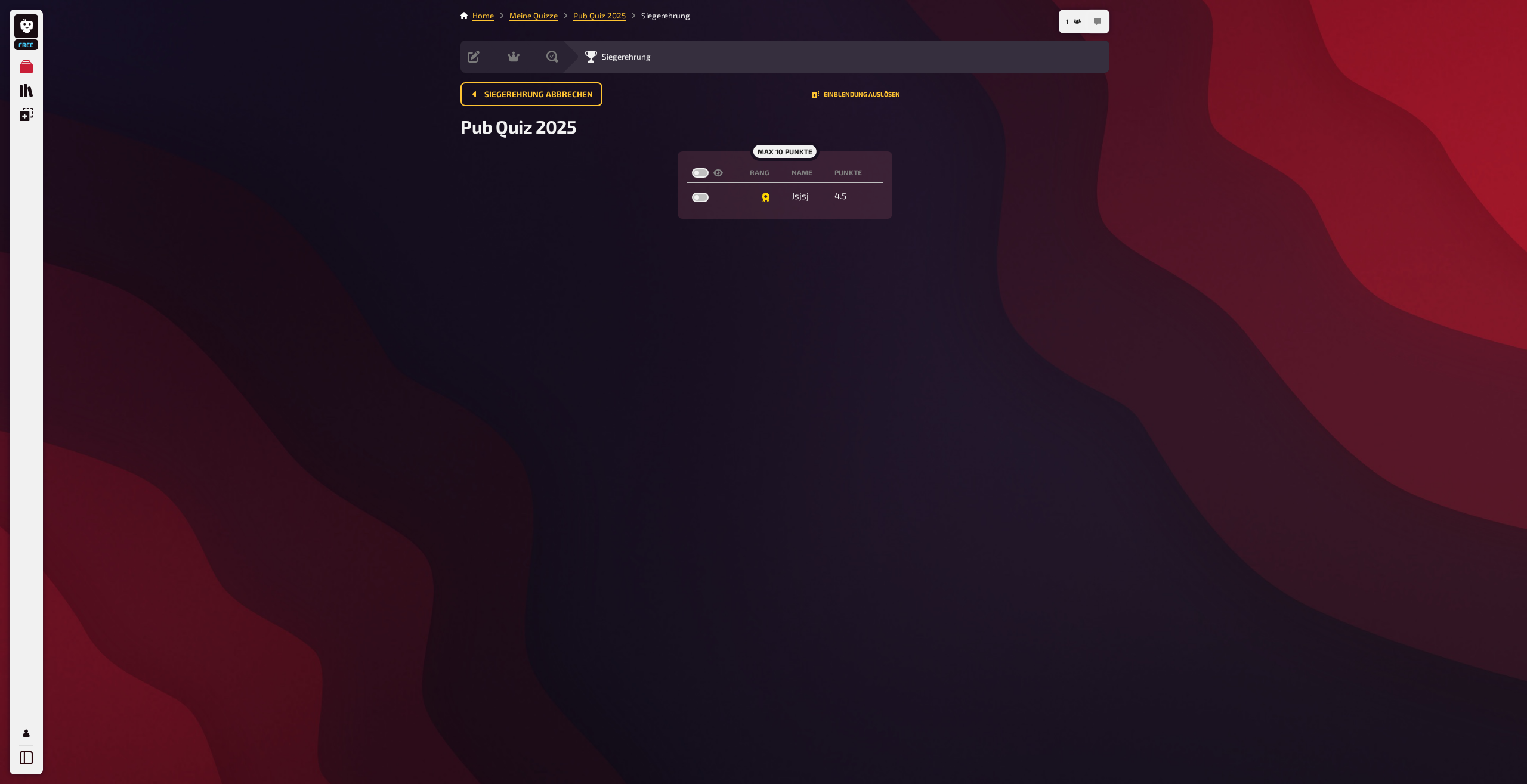
click at [1096, 23] on icon "button" at bounding box center [1098, 21] width 7 height 7
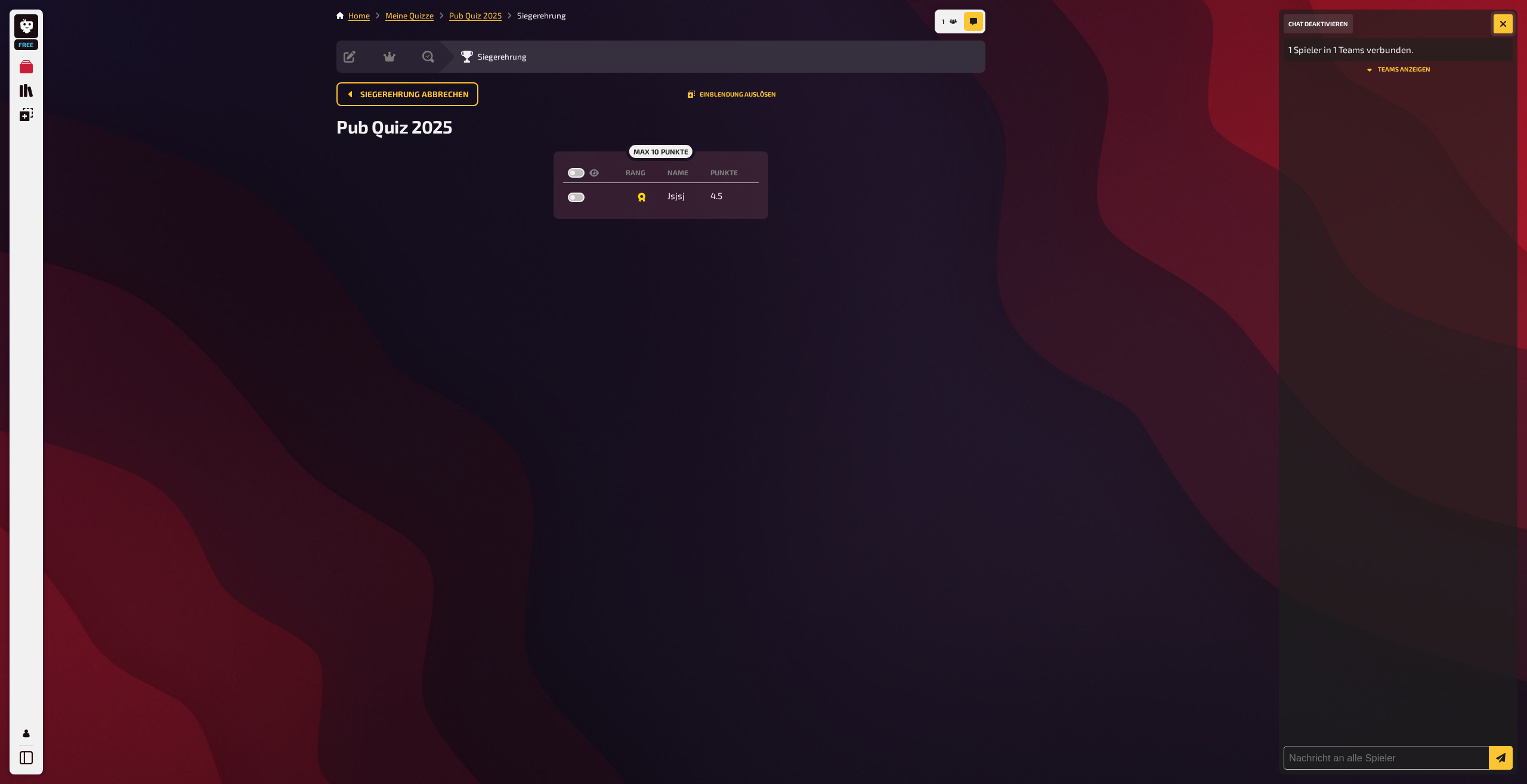
click at [1499, 30] on button "button" at bounding box center [1503, 24] width 19 height 19
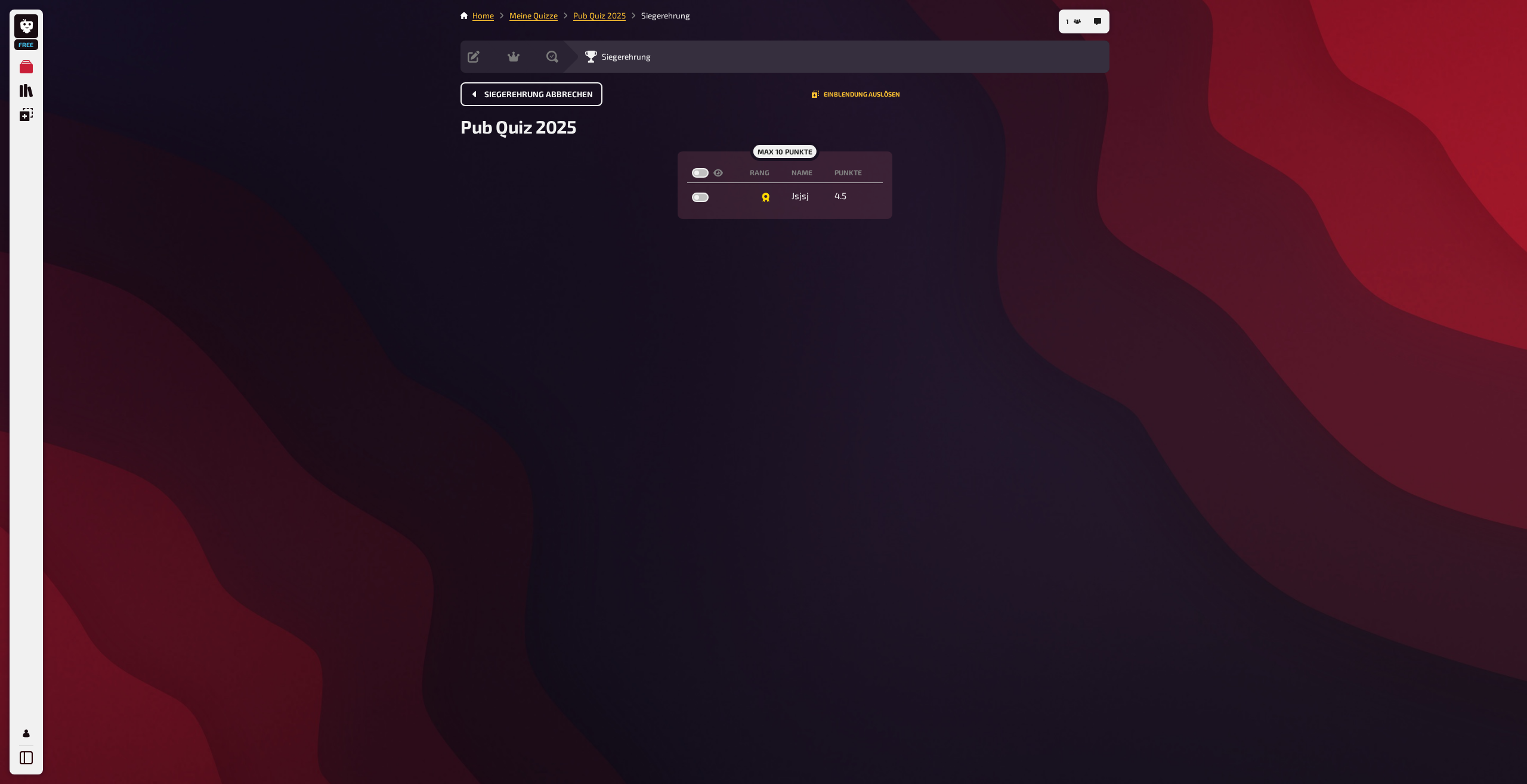
click at [556, 95] on span "Siegerehrung abbrechen" at bounding box center [539, 95] width 109 height 9
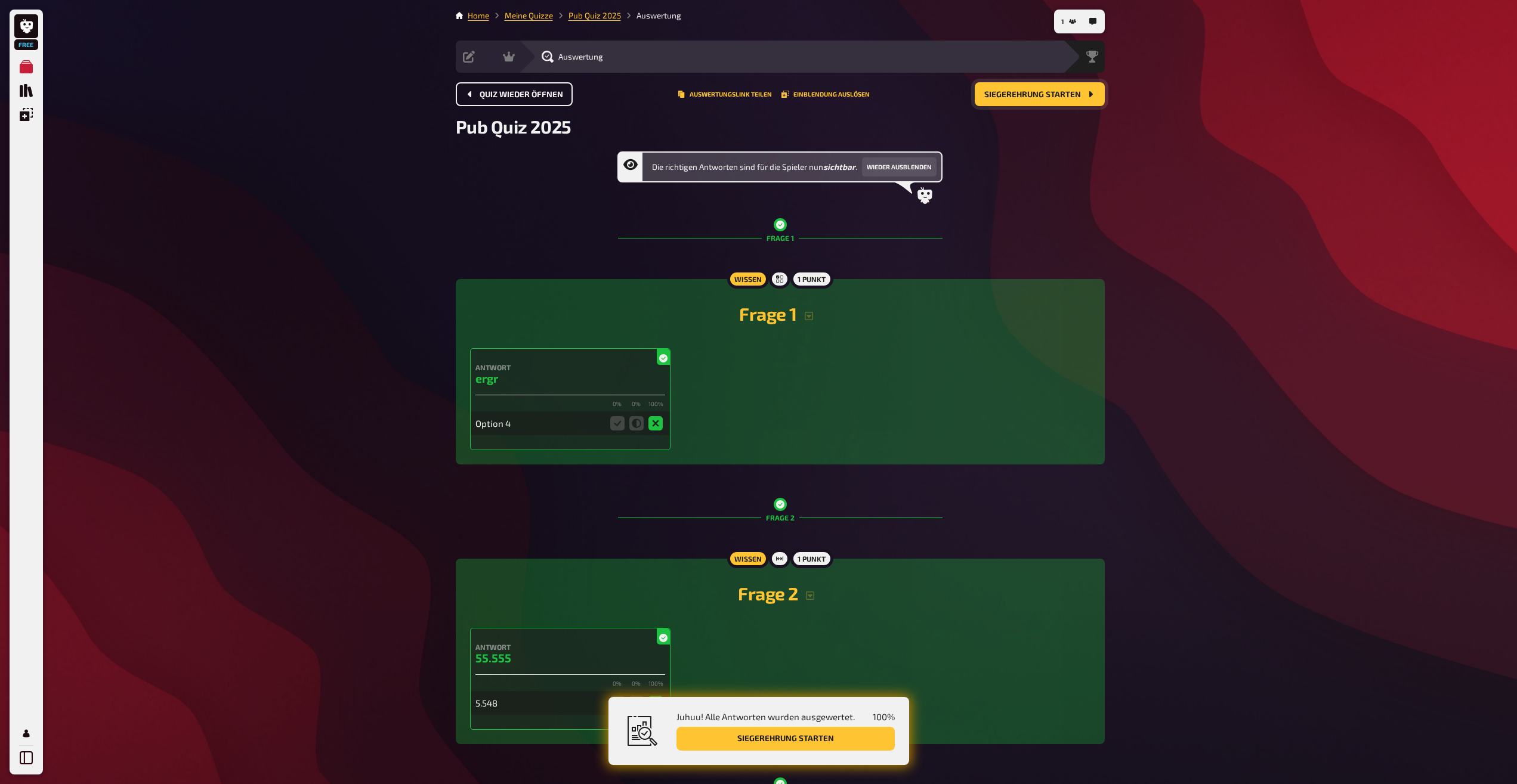
click at [1023, 91] on span "Siegerehrung starten" at bounding box center [1033, 95] width 97 height 9
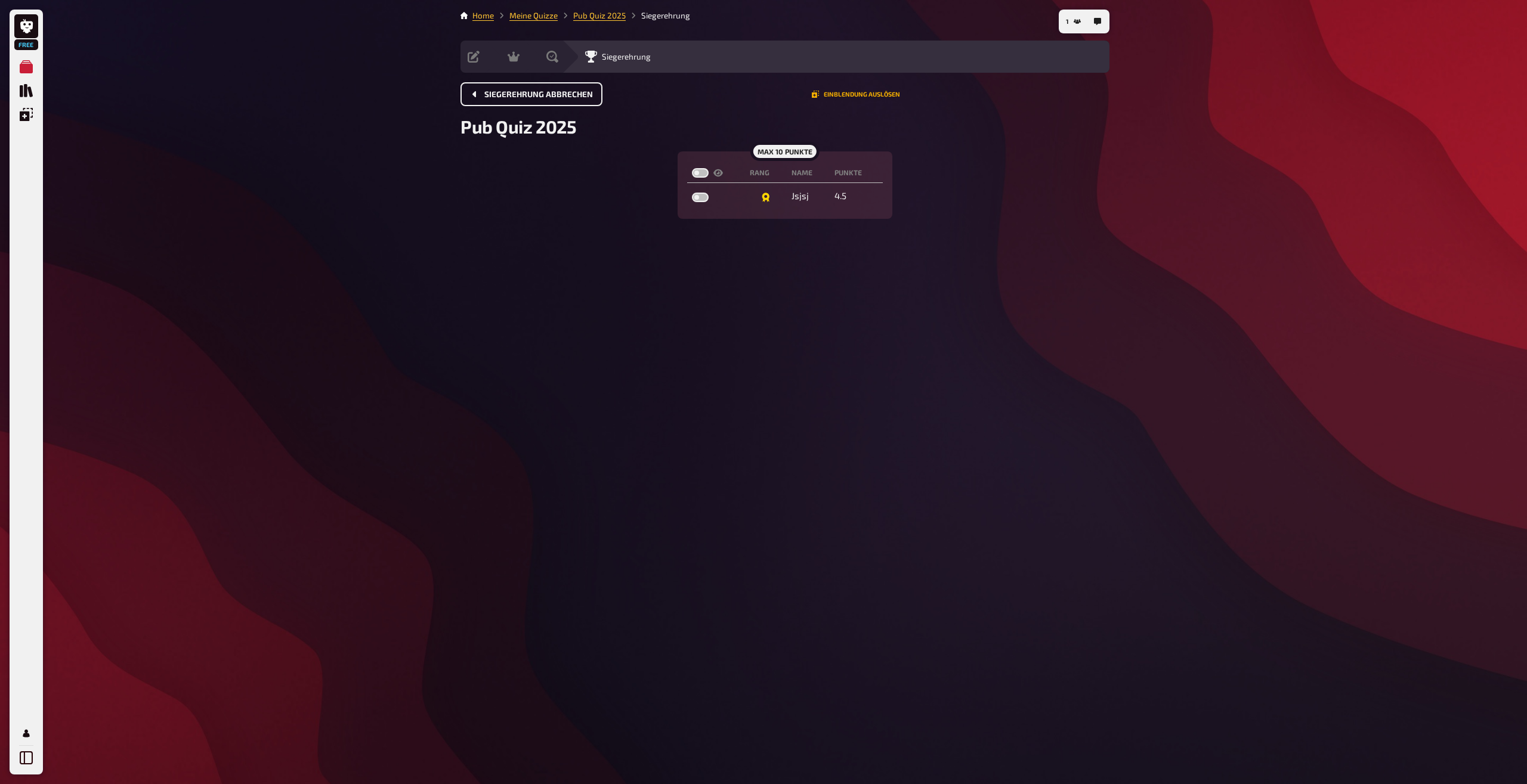
click at [829, 95] on button "Einblendung auslösen" at bounding box center [856, 94] width 88 height 7
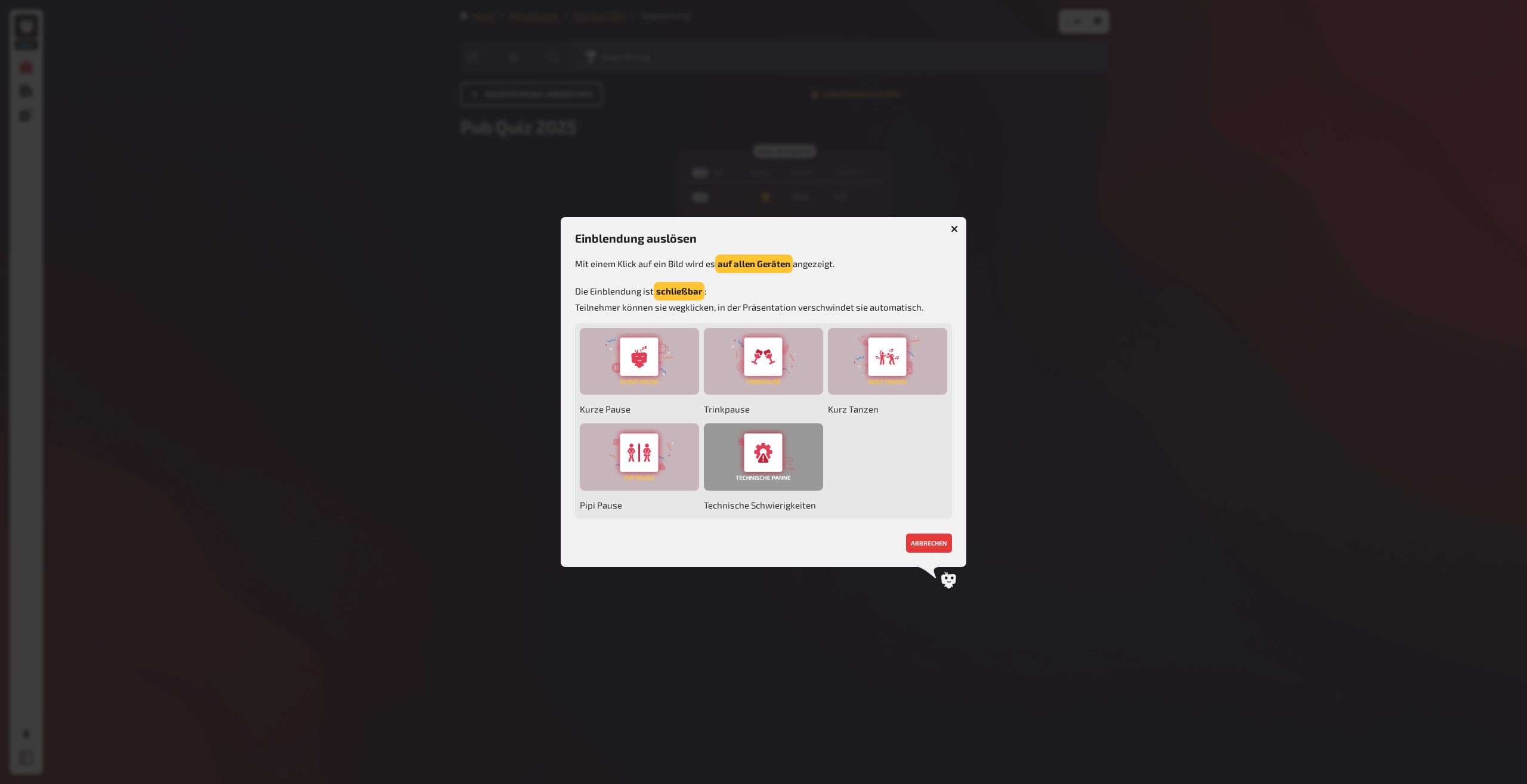
click at [759, 447] on div at bounding box center [764, 457] width 119 height 68
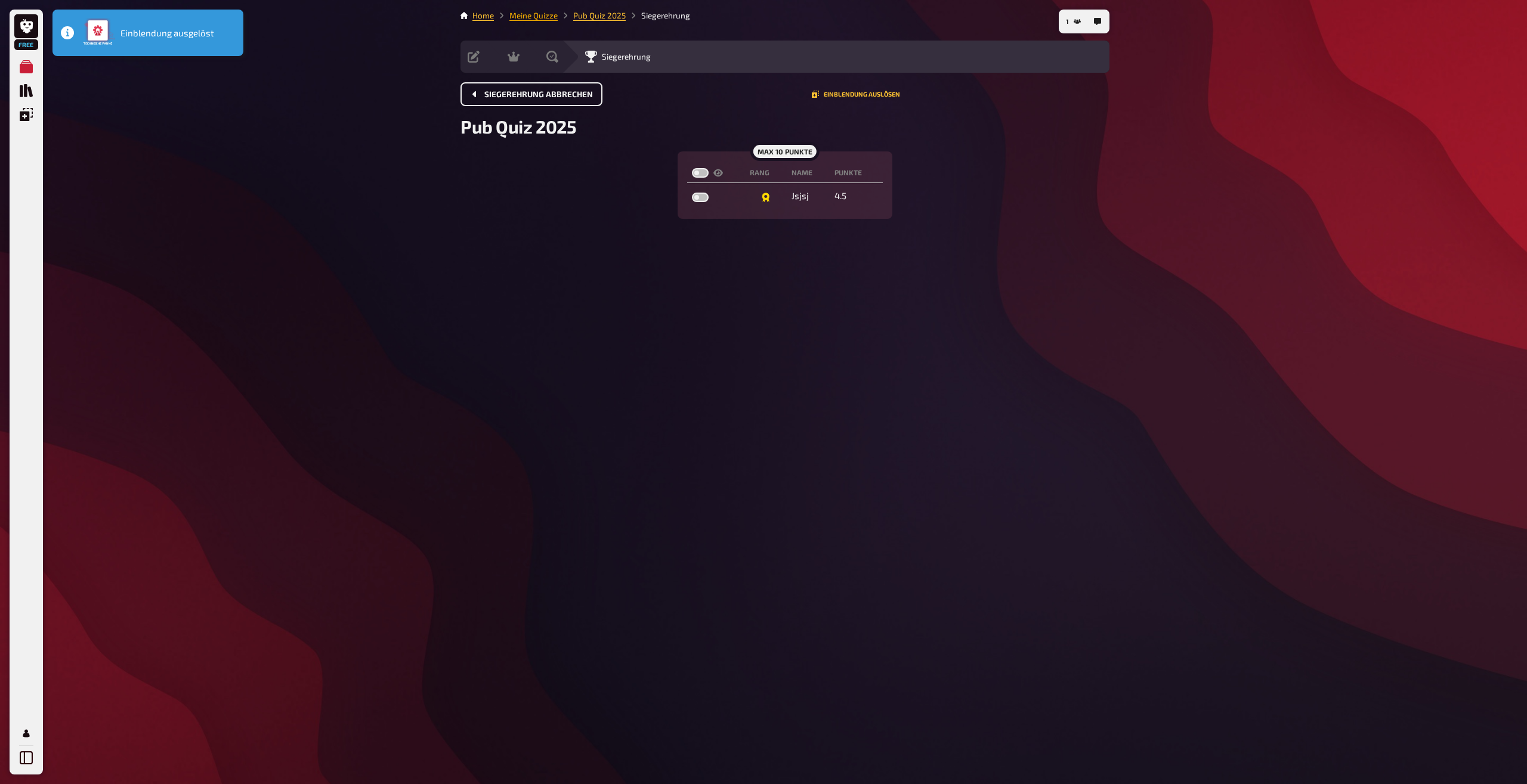
click at [516, 18] on link "Meine Quizze" at bounding box center [533, 15] width 48 height 9
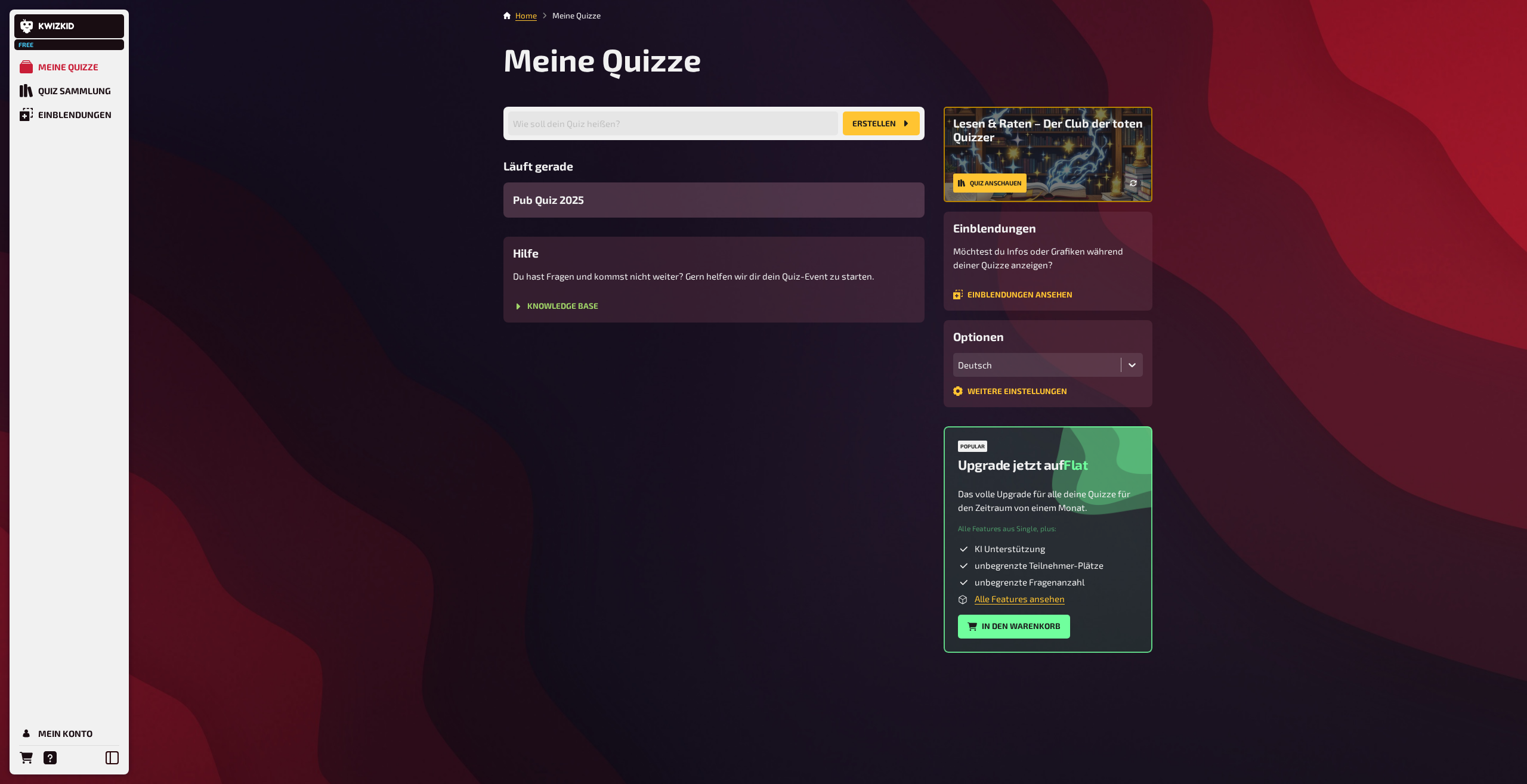
click at [1038, 605] on span "Alle Features ansehen" at bounding box center [1020, 599] width 90 height 12
click at [1038, 602] on link "Alle Features ansehen" at bounding box center [1020, 599] width 90 height 11
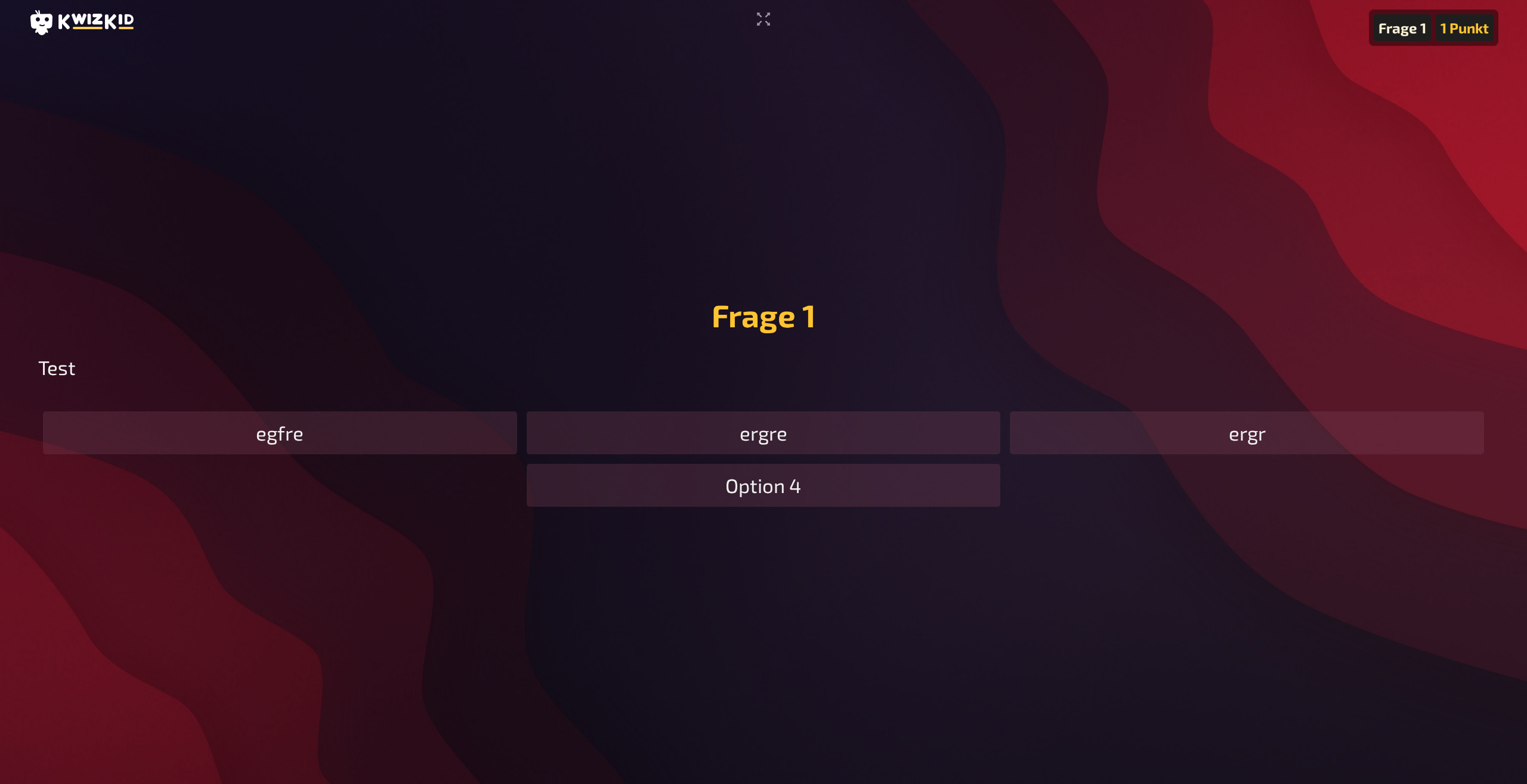
click at [765, 485] on div "Option 4" at bounding box center [764, 485] width 474 height 43
